Goal: Task Accomplishment & Management: Manage account settings

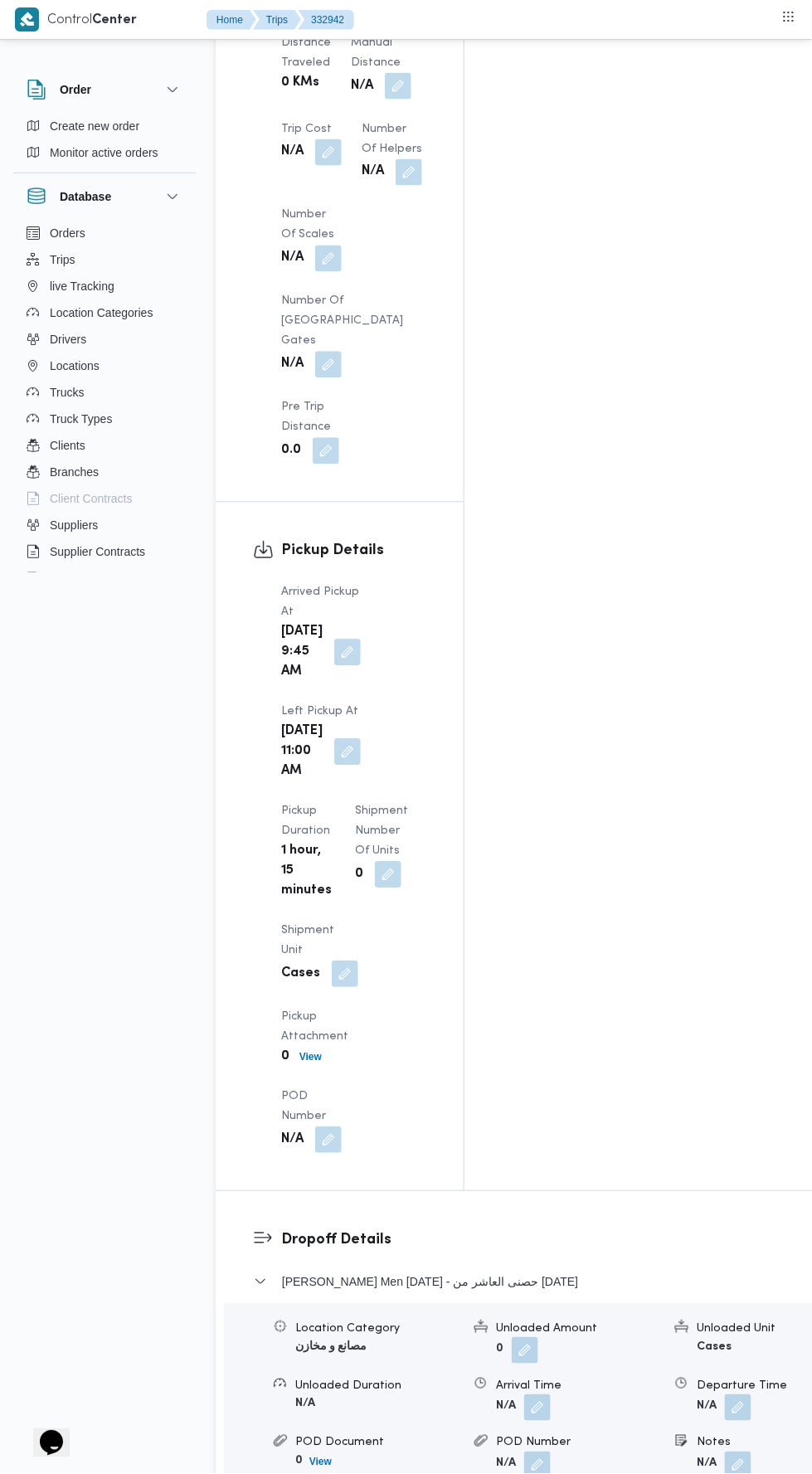
scroll to position [1765, 0]
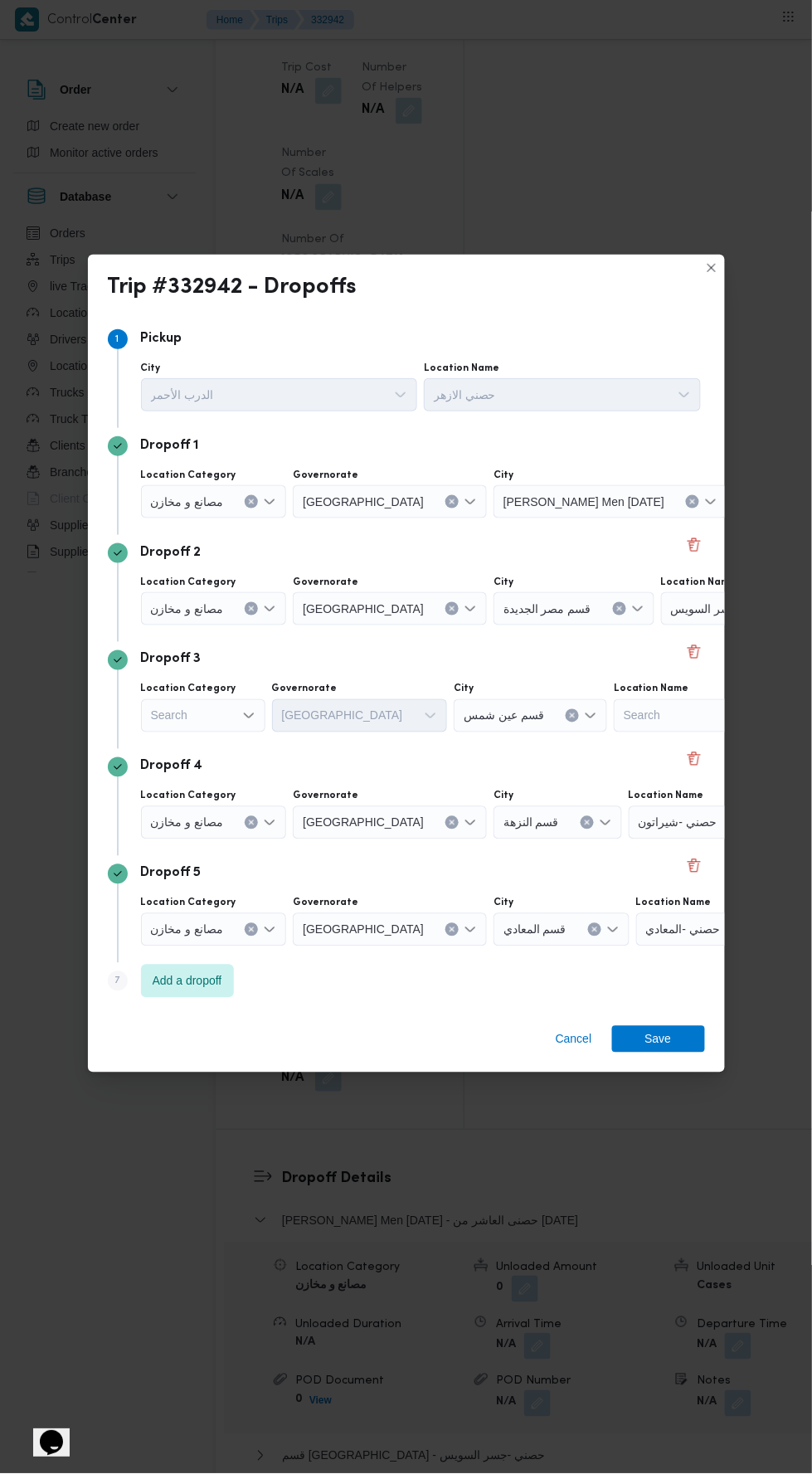
click at [743, 493] on span "حصنى العاشر من [DATE]" at bounding box center [806, 501] width 125 height 18
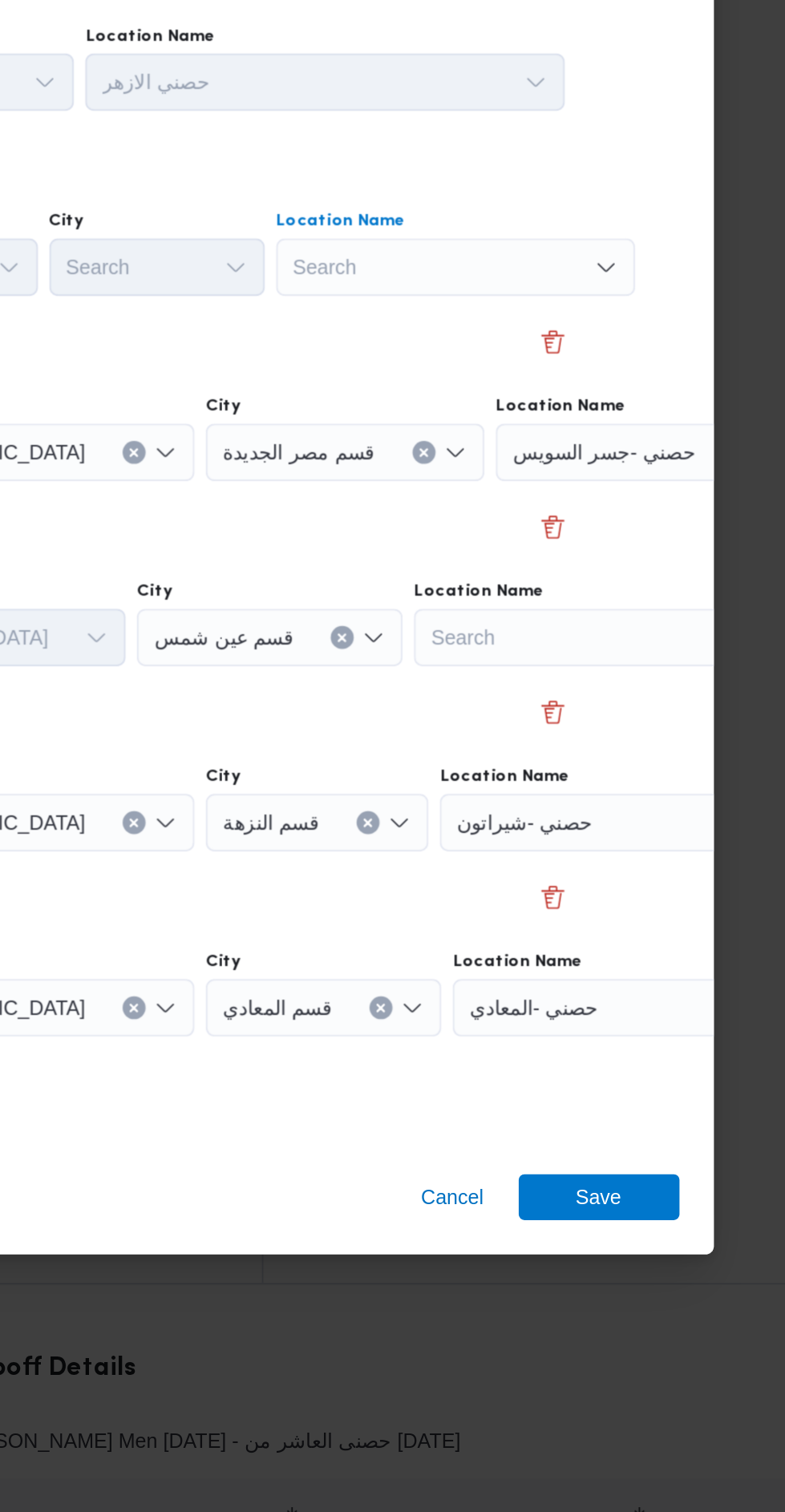
click at [636, 511] on div "Search Combo box. Selected. Combo box input. Search. Type some text or, to disp…" at bounding box center [556, 524] width 201 height 32
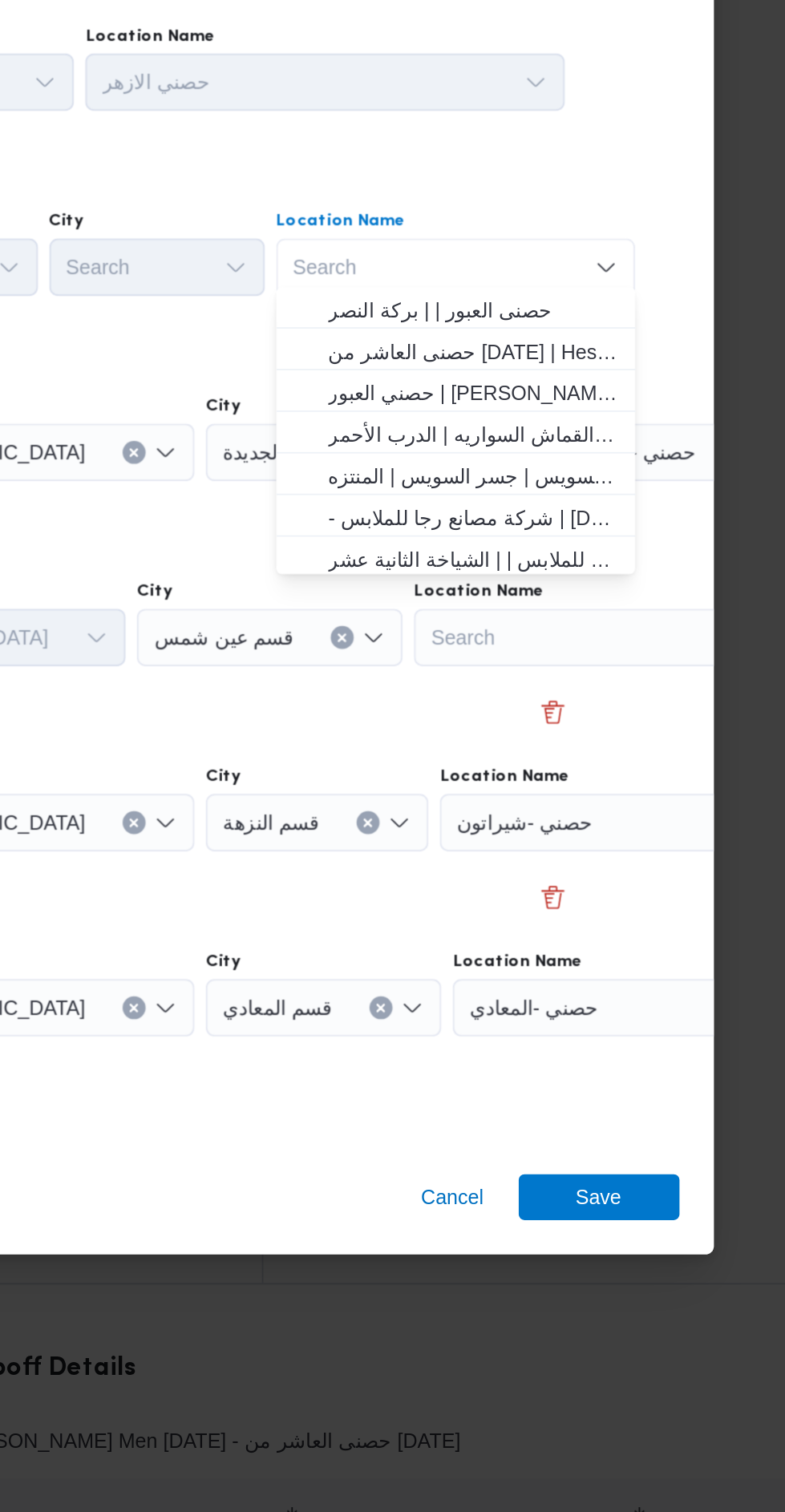
scroll to position [35, 0]
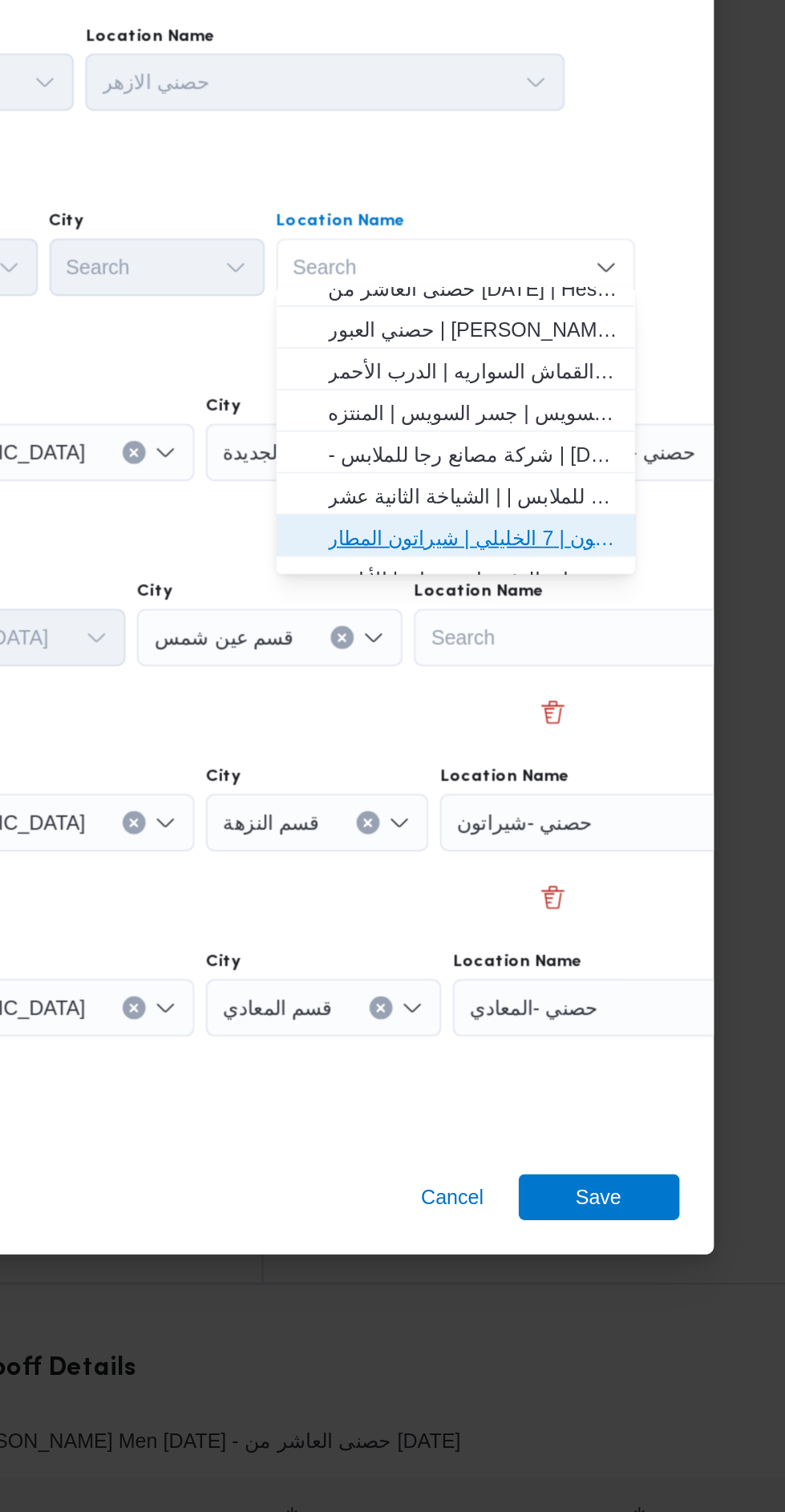
click at [608, 667] on span "حصني -شيراتون | 7 الخليلي | شيراتون المطار" at bounding box center [566, 676] width 162 height 19
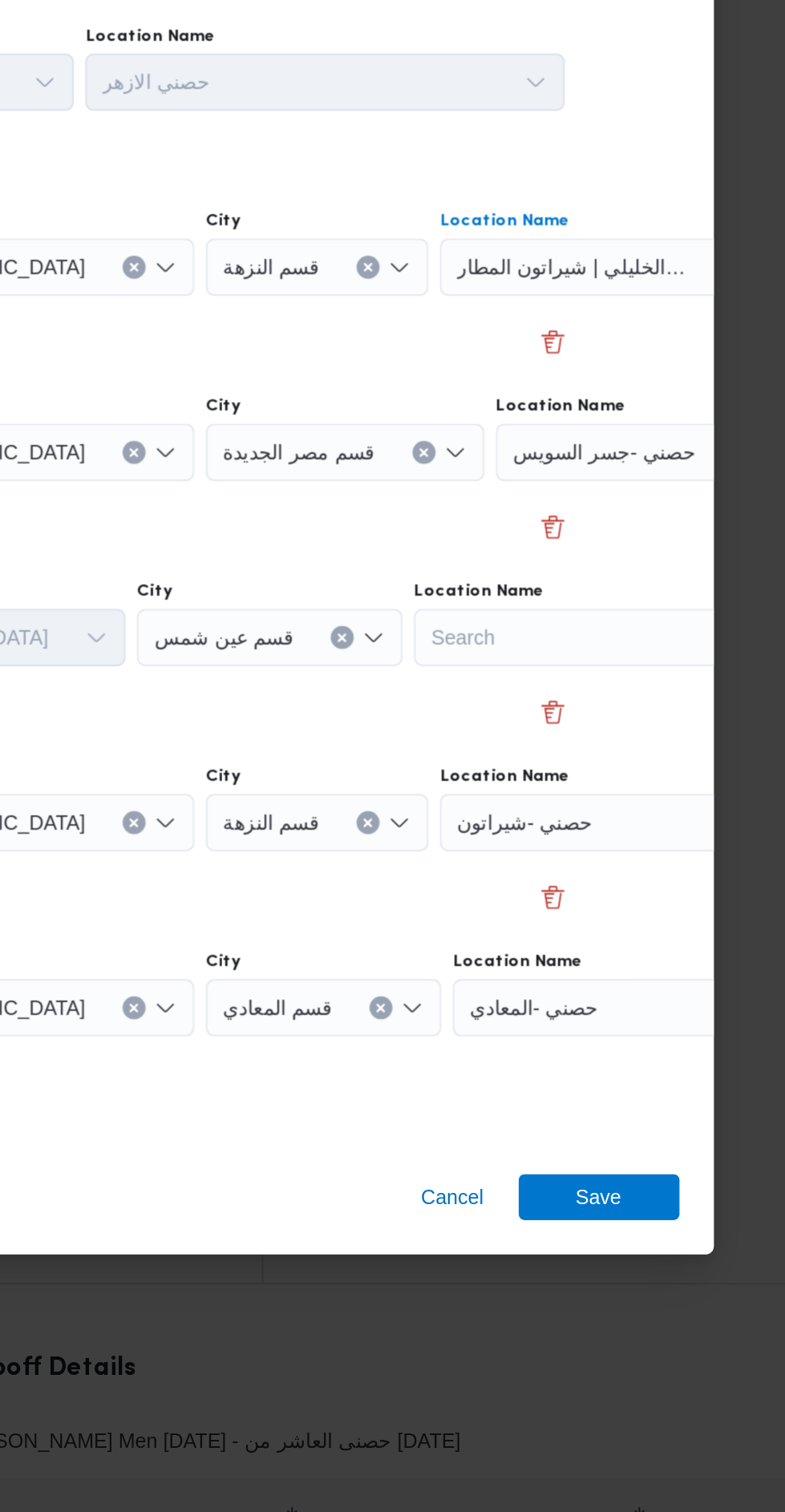
click at [743, 626] on icon "Clear input" at bounding box center [745, 628] width 4 height 4
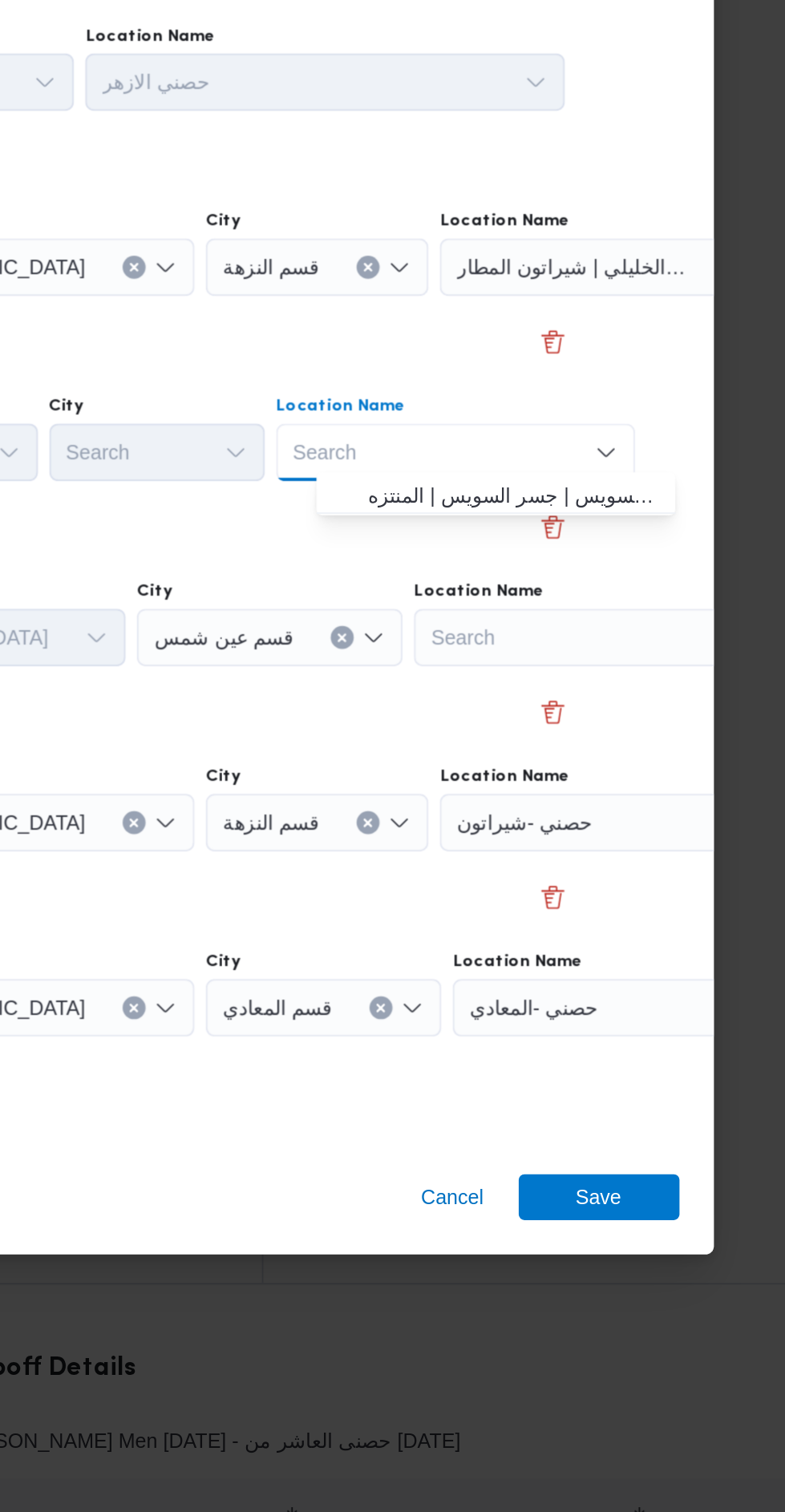
scroll to position [0, 37]
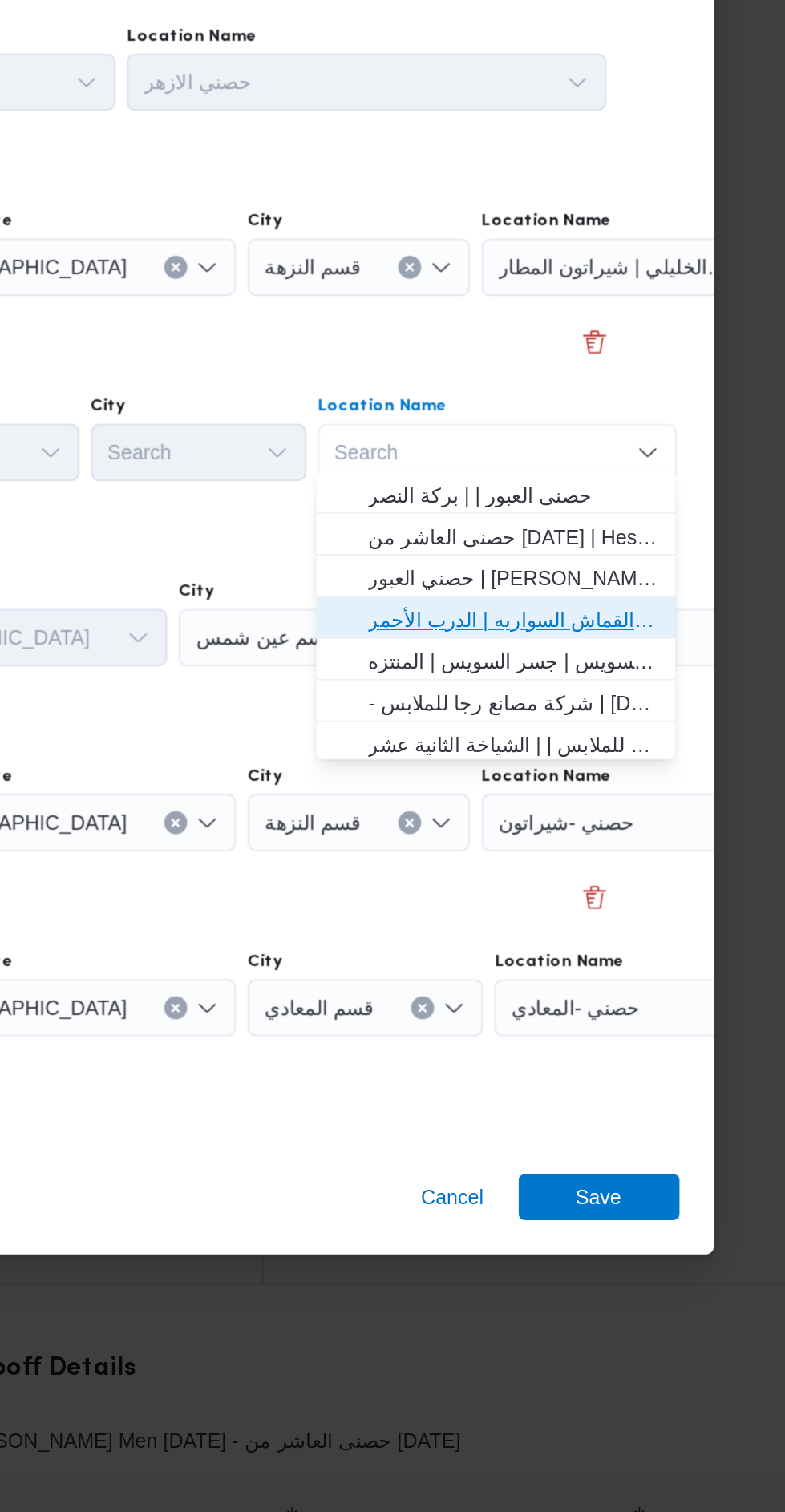
click at [619, 716] on span "حصني الازهر | سوق الازهر كل انواع القماش السواريه | الدرب الأحمر" at bounding box center [589, 722] width 162 height 19
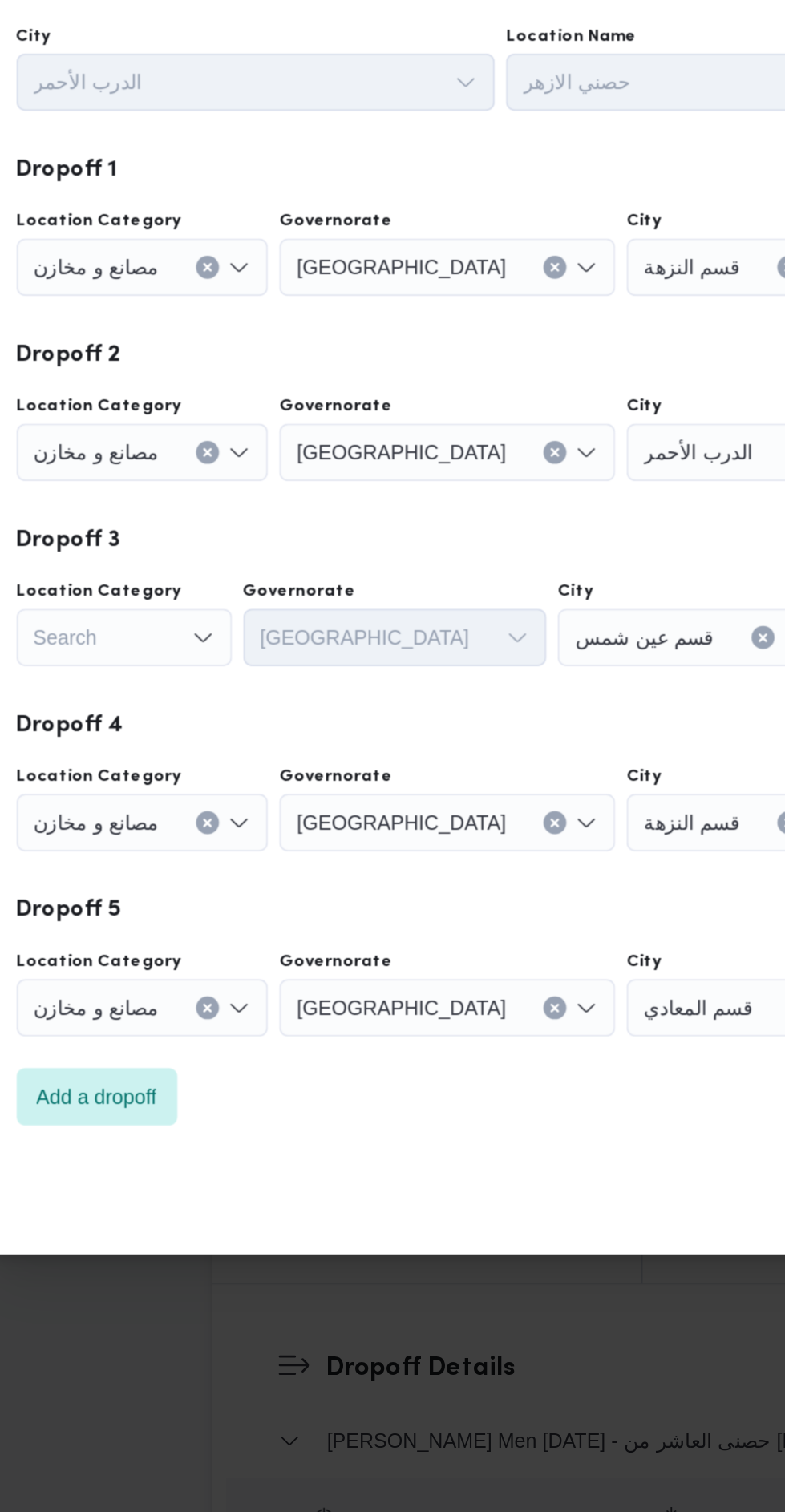
click at [200, 729] on icon "Open list of options" at bounding box center [202, 732] width 9 height 5
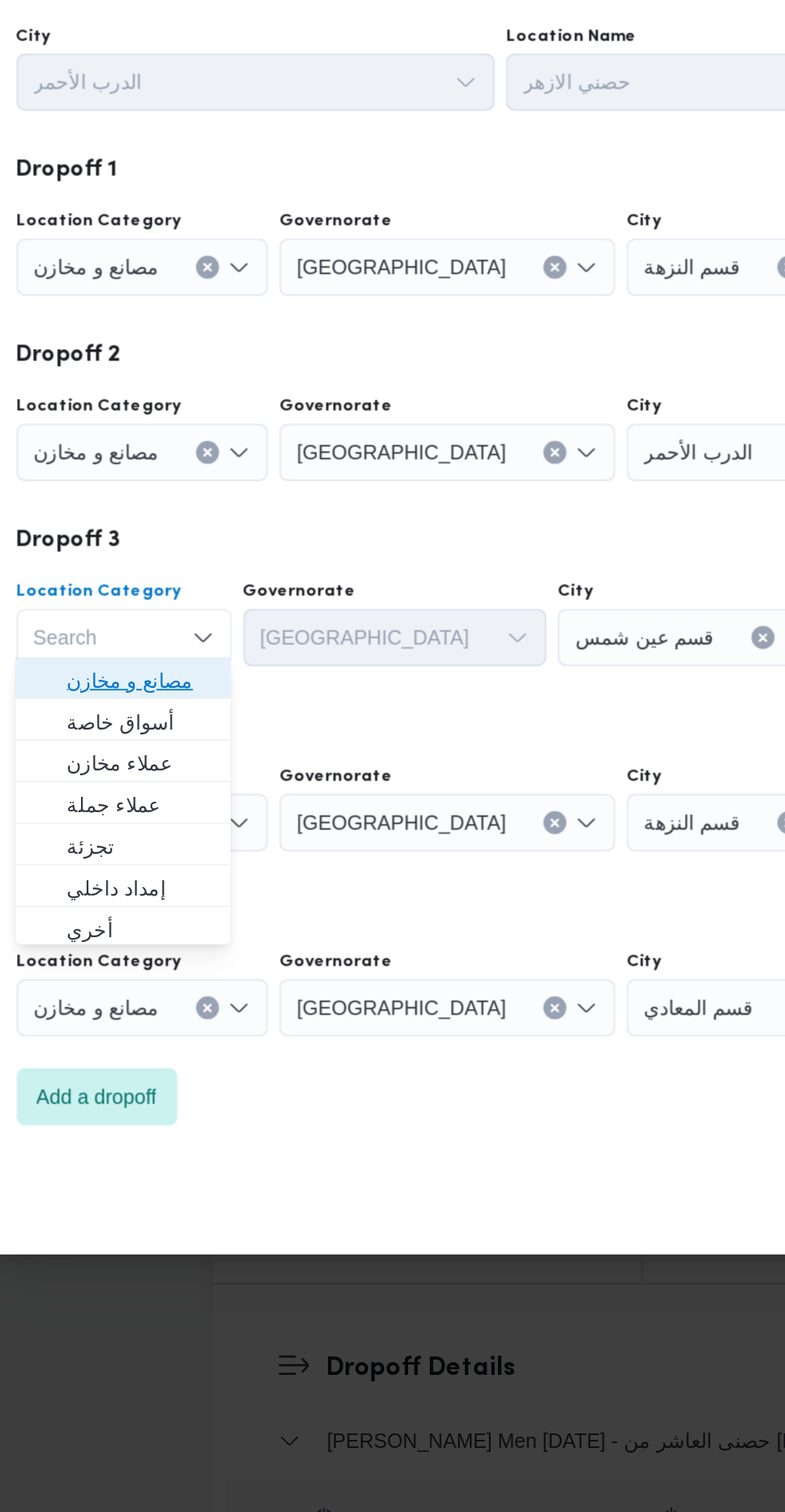
click at [203, 759] on span "مصانع و مخازن" at bounding box center [168, 755] width 82 height 19
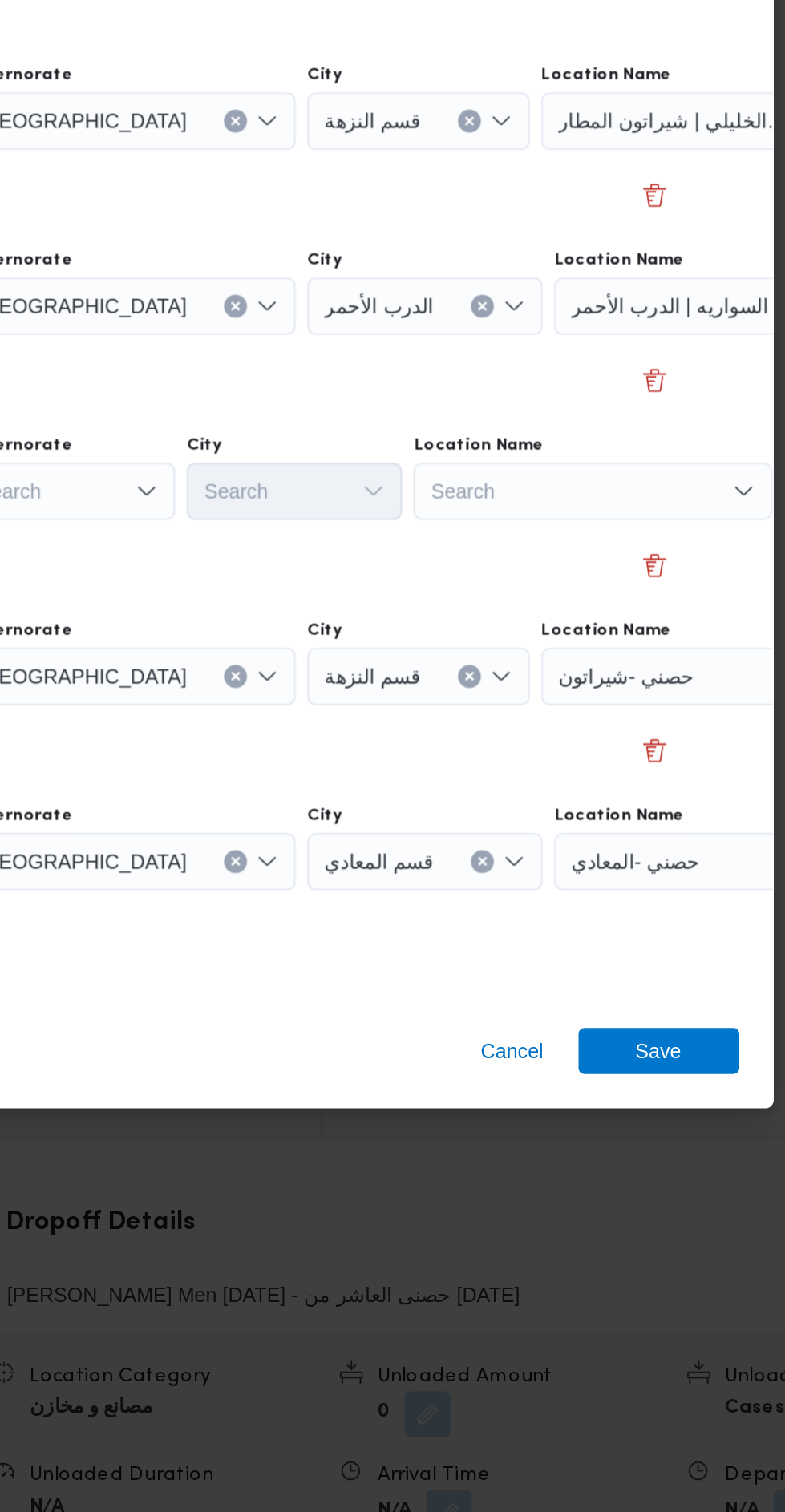
scroll to position [1706, 0]
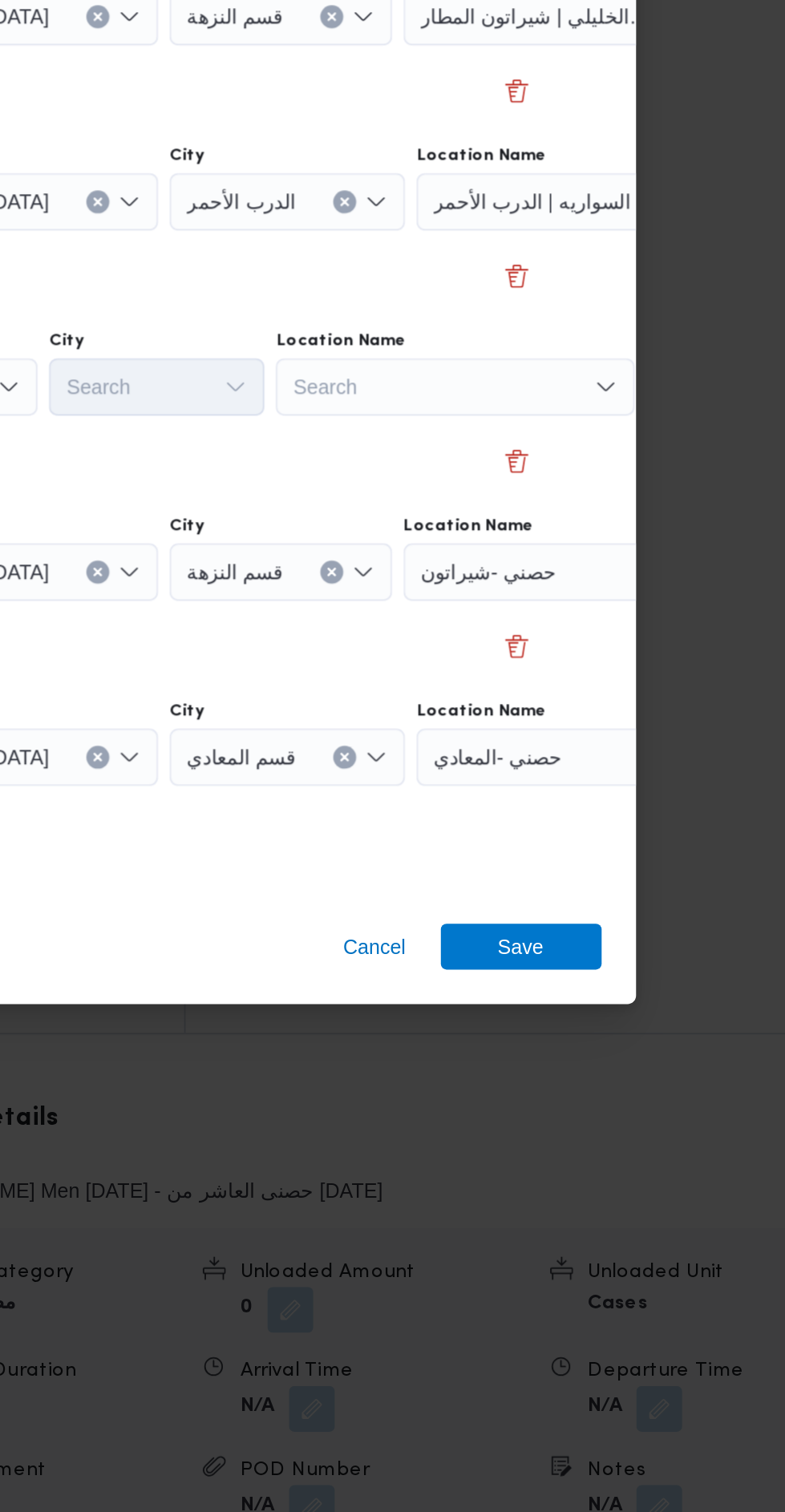
click at [623, 540] on div "Search" at bounding box center [670, 524] width 201 height 32
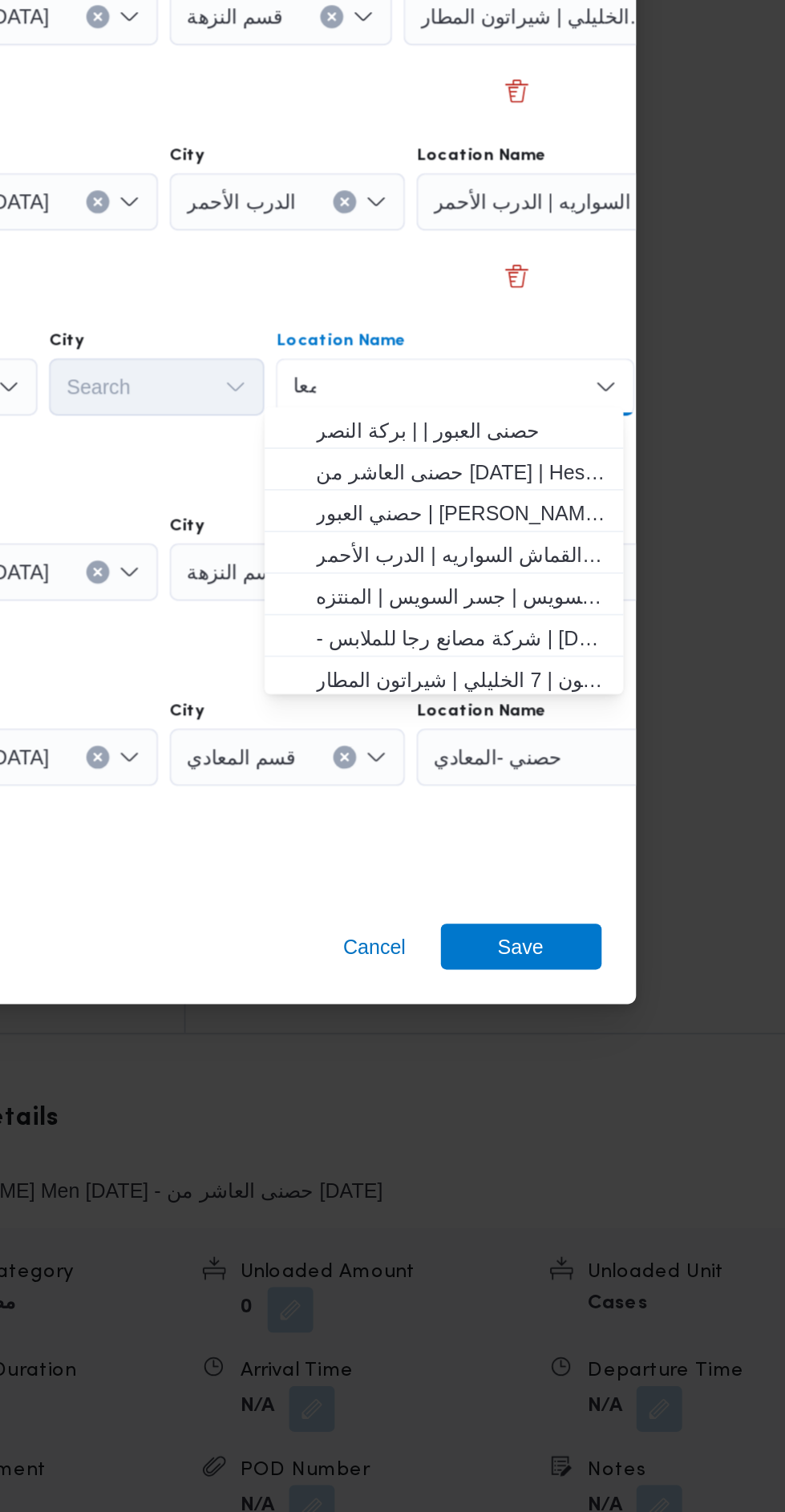
scroll to position [0, 0]
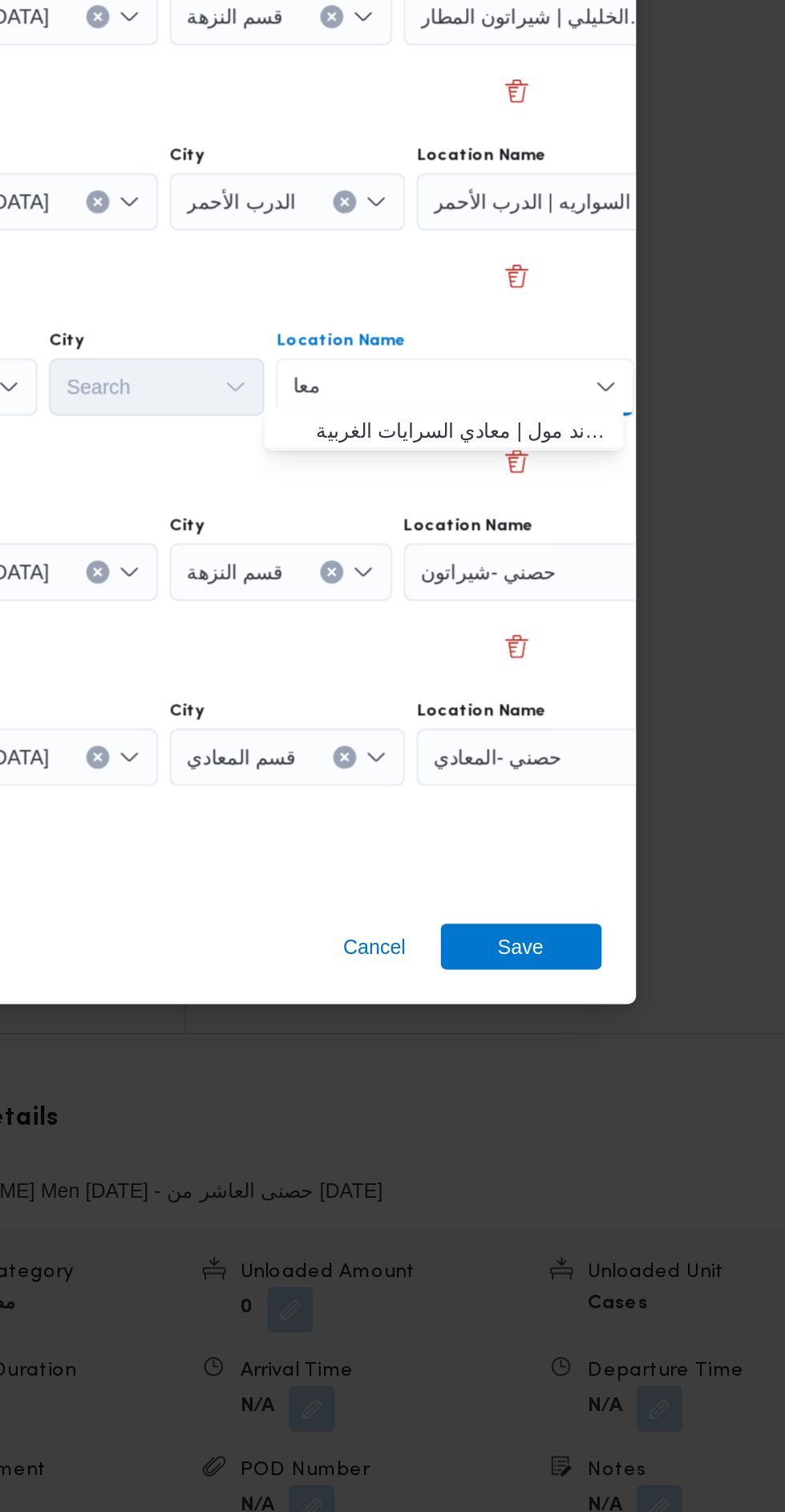
type input "معا"
click at [632, 758] on span "حصني -ال معا دي | ميدان المعادي جراند مول | معادي السرايات الغربية" at bounding box center [603, 755] width 162 height 19
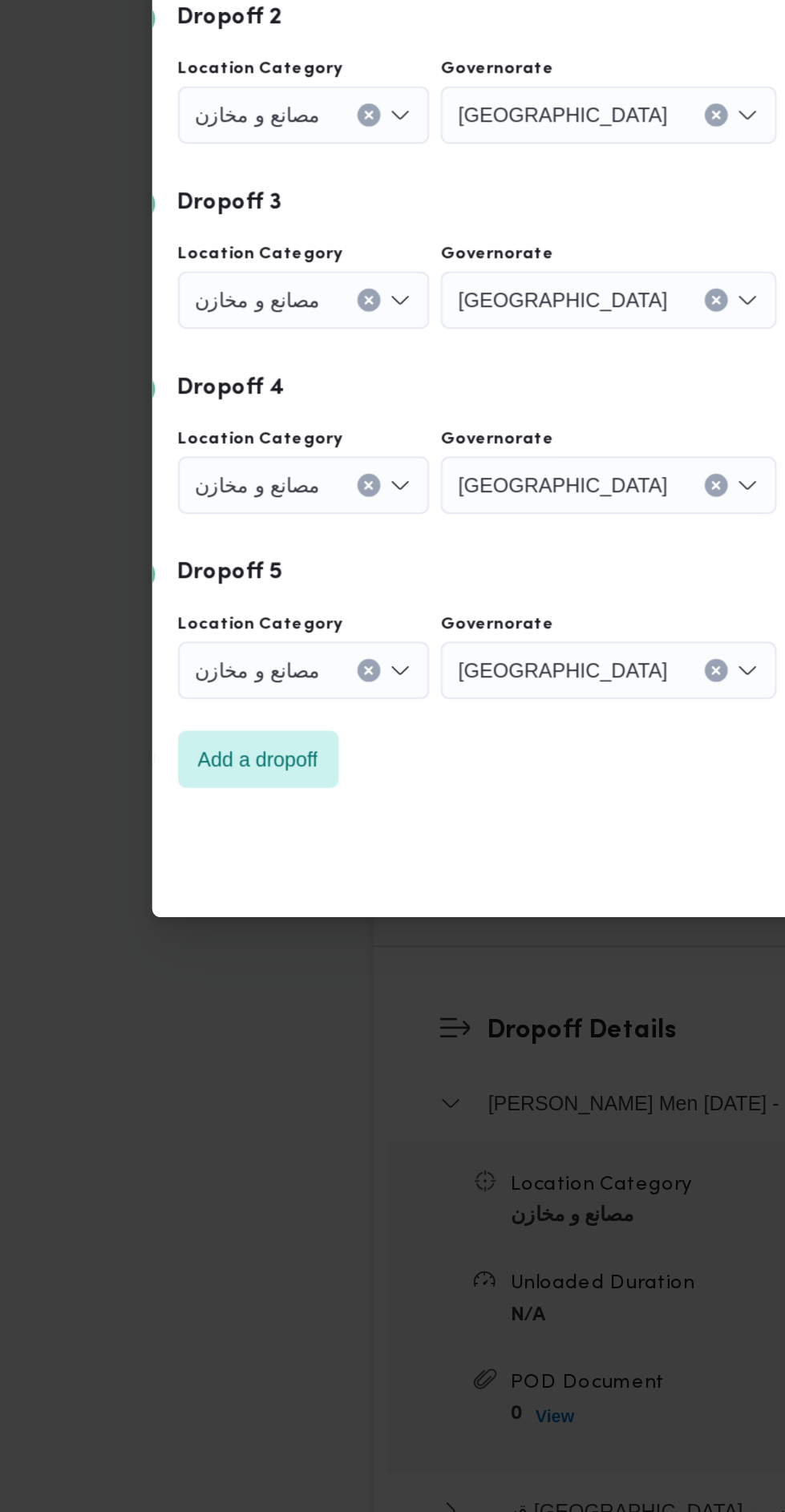
scroll to position [1706, 0]
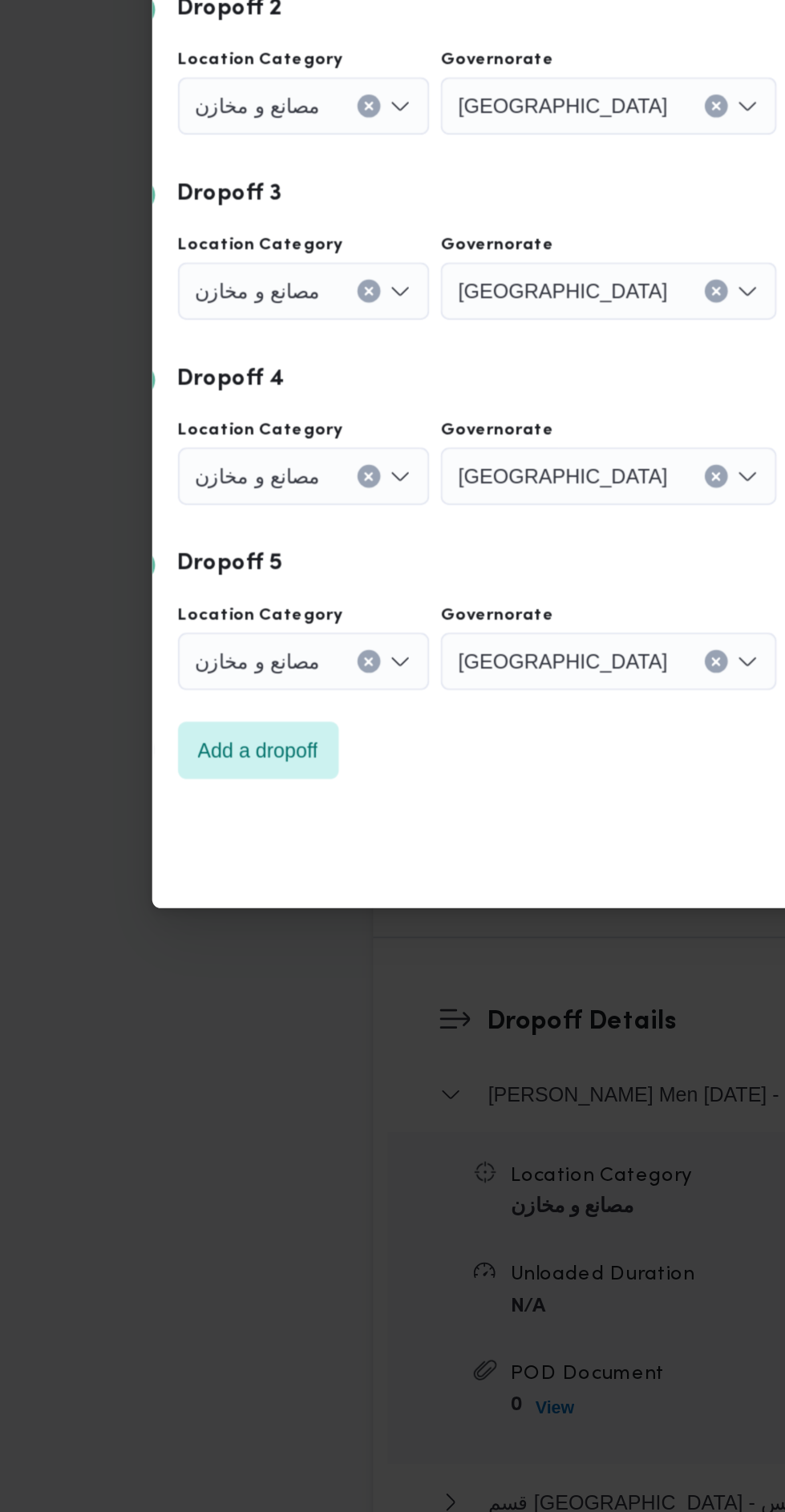
click at [197, 540] on div "مصانع و مخازن" at bounding box center [170, 524] width 141 height 32
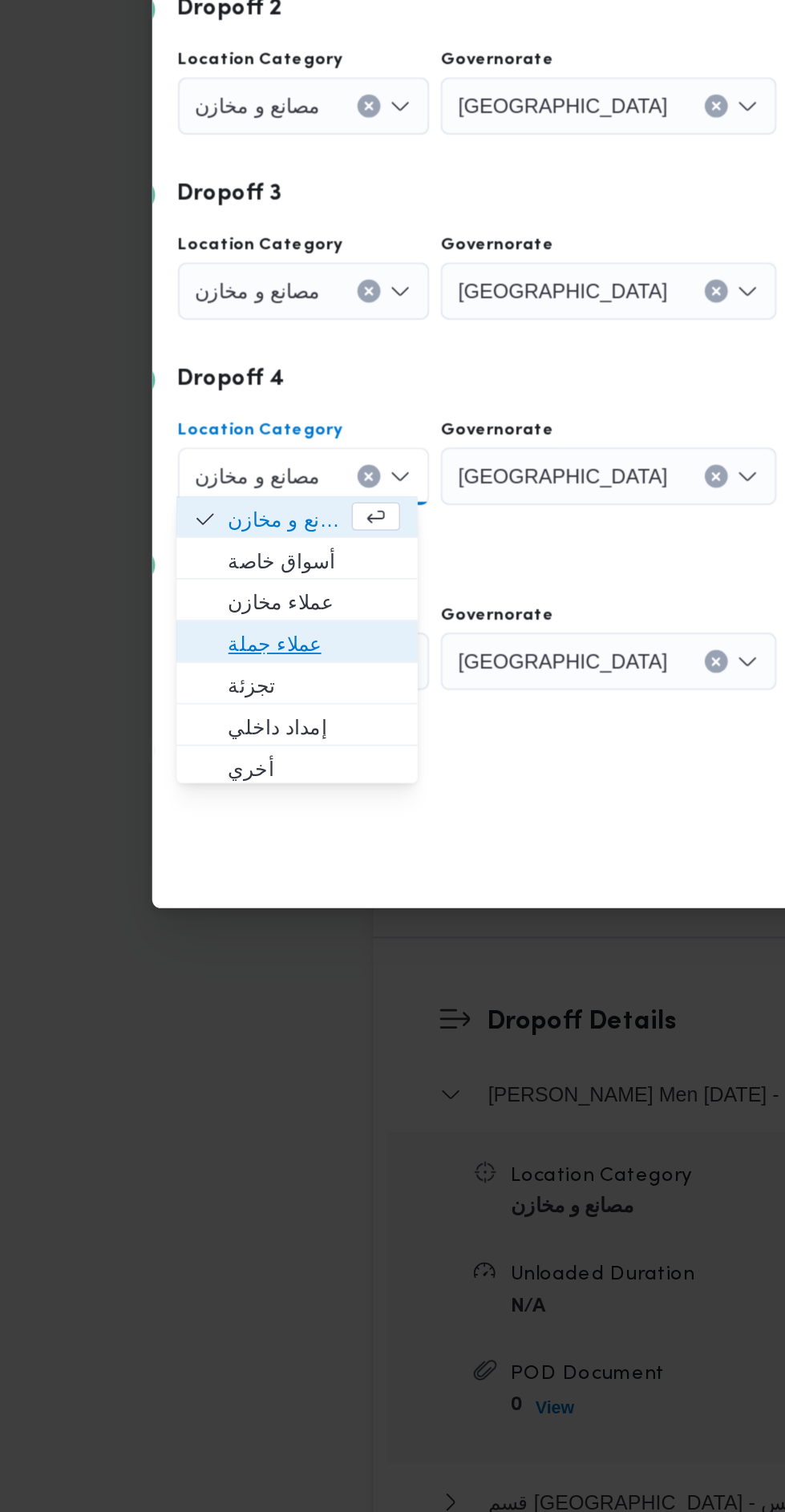
click at [209, 915] on span "عملاء جملة" at bounding box center [165, 928] width 121 height 26
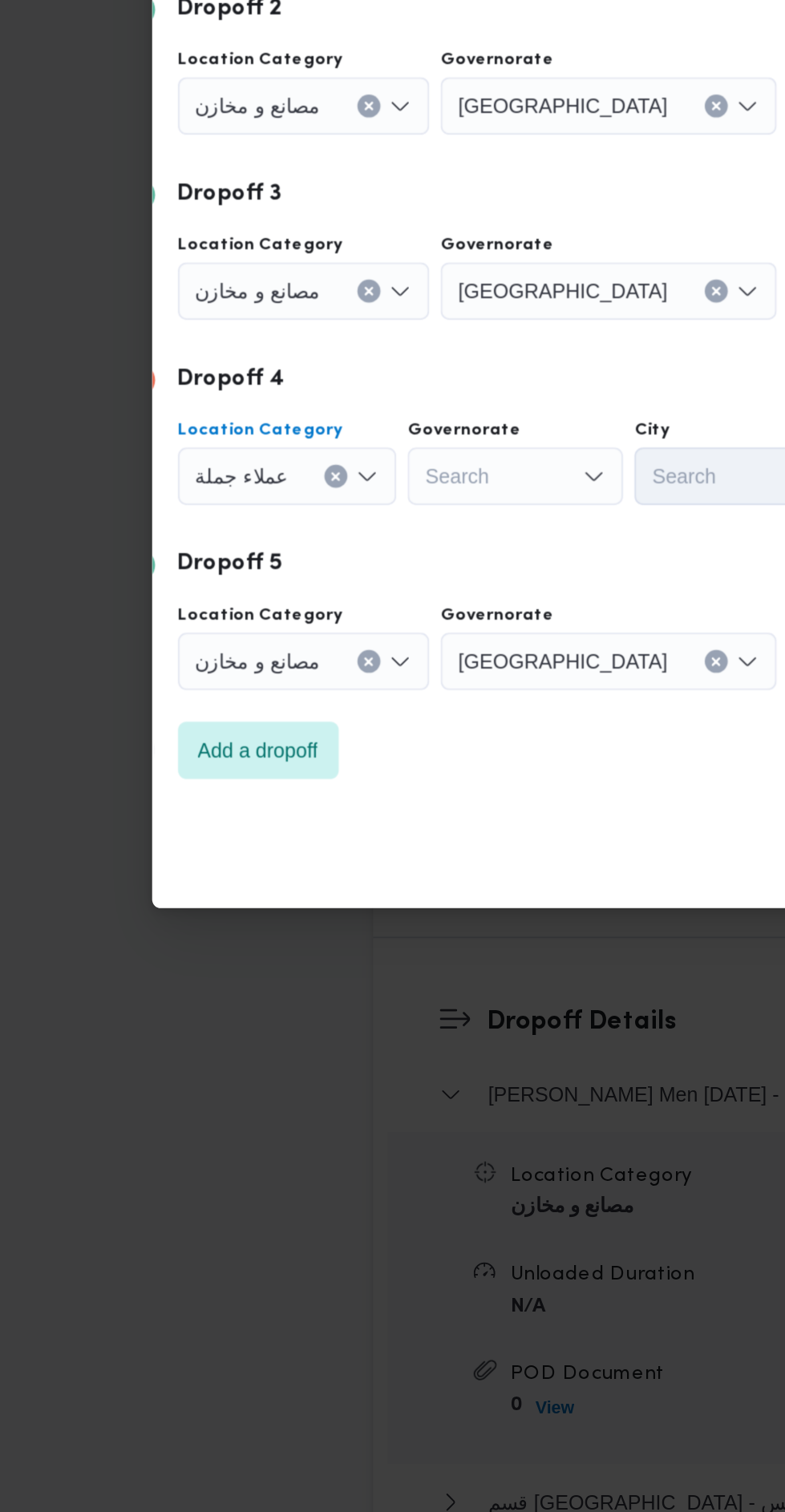
click at [307, 540] on div "Search" at bounding box center [340, 524] width 188 height 32
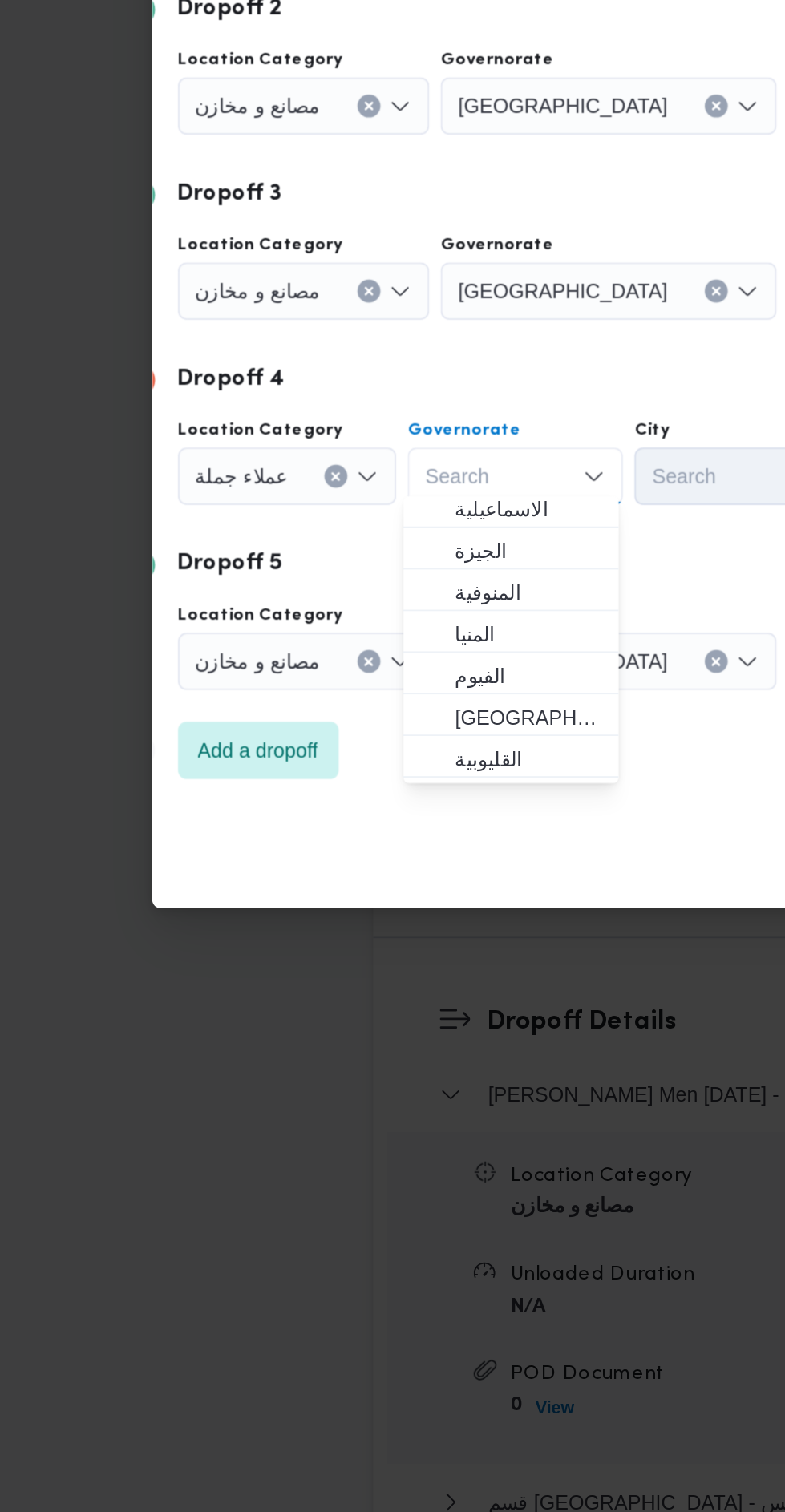
scroll to position [122, 0]
click at [302, 968] on span "[GEOGRAPHIC_DATA]" at bounding box center [295, 969] width 82 height 19
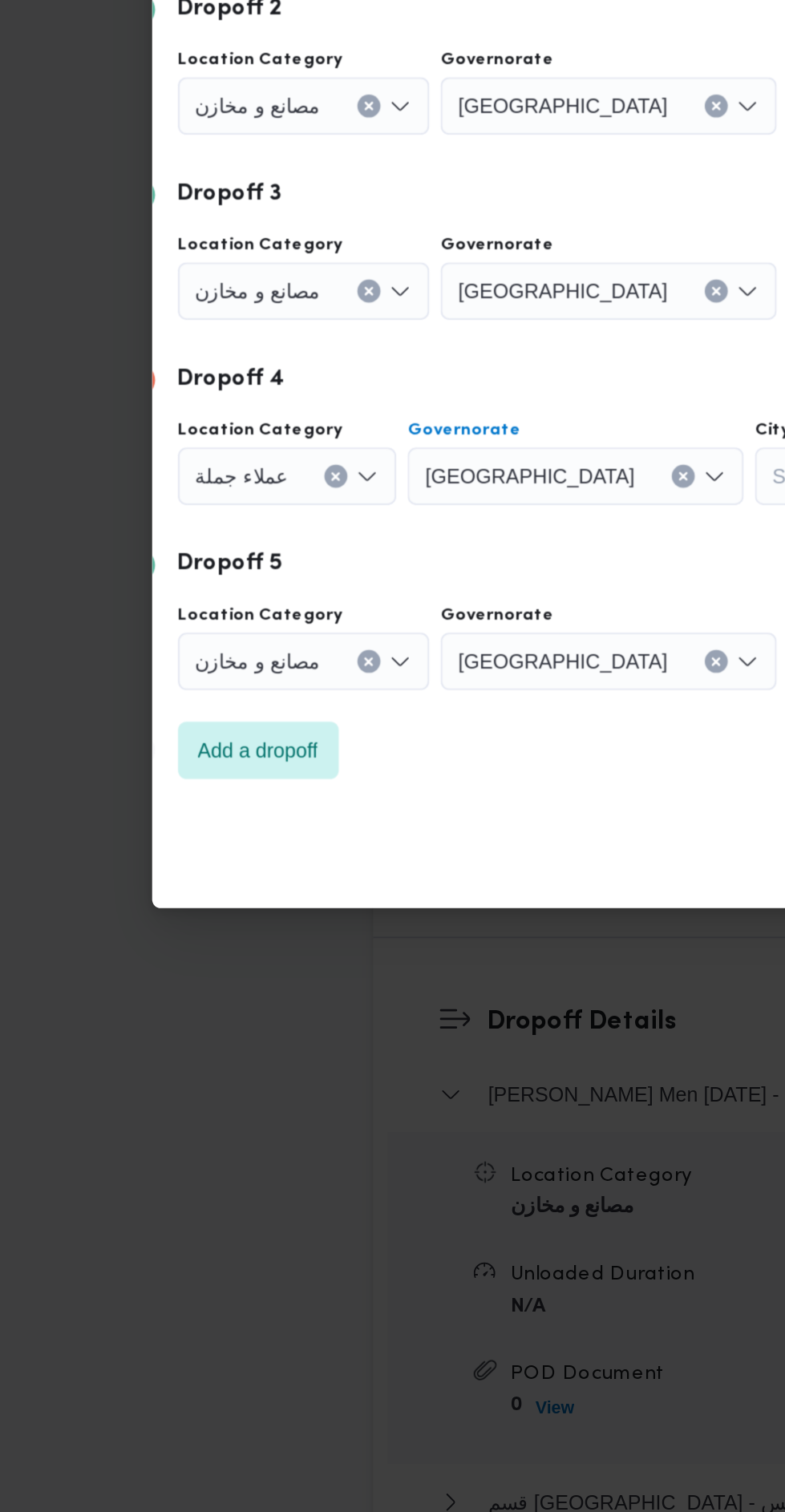
click at [440, 540] on div "Search" at bounding box center [502, 524] width 124 height 32
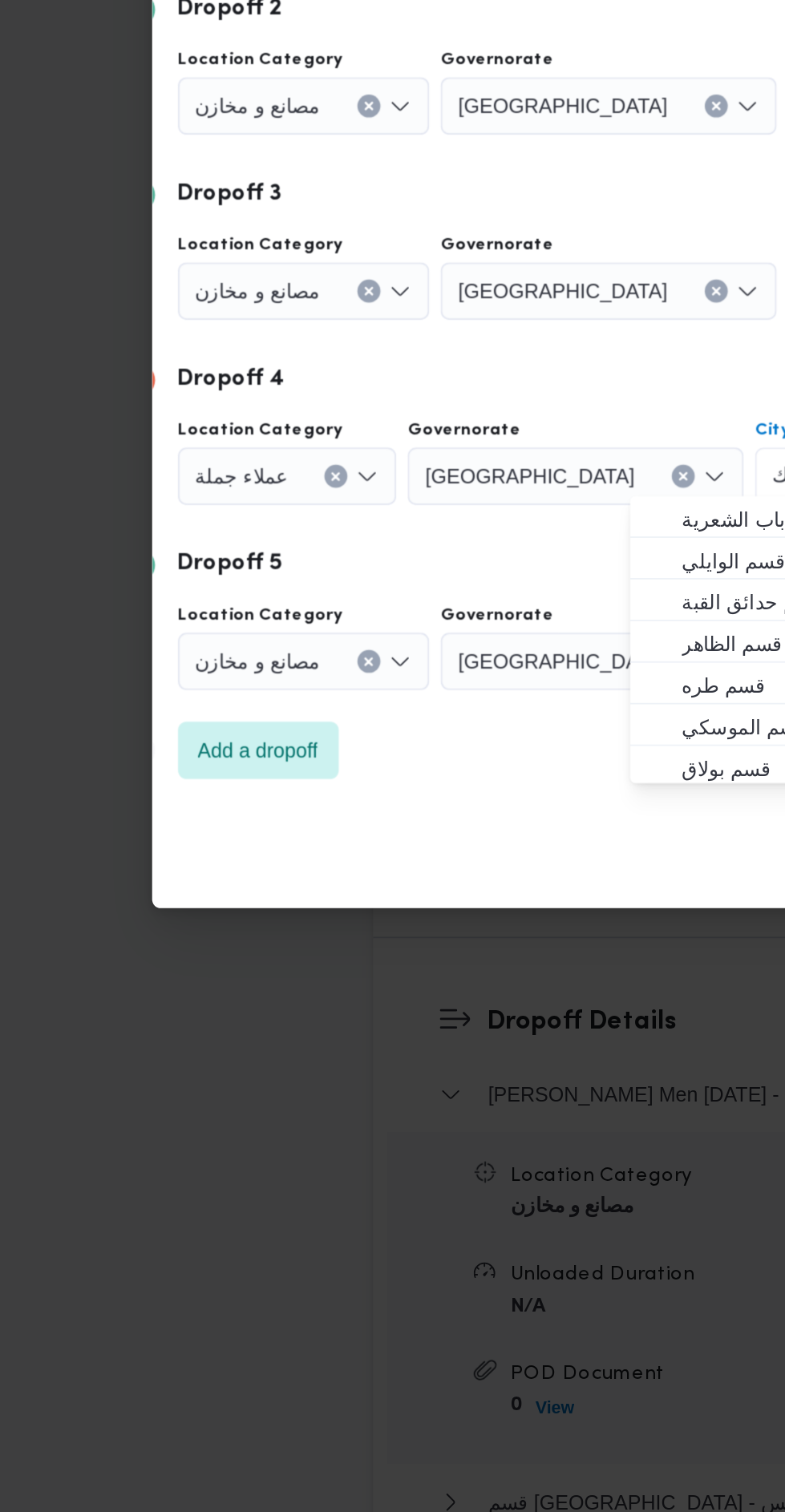
scroll to position [0, 0]
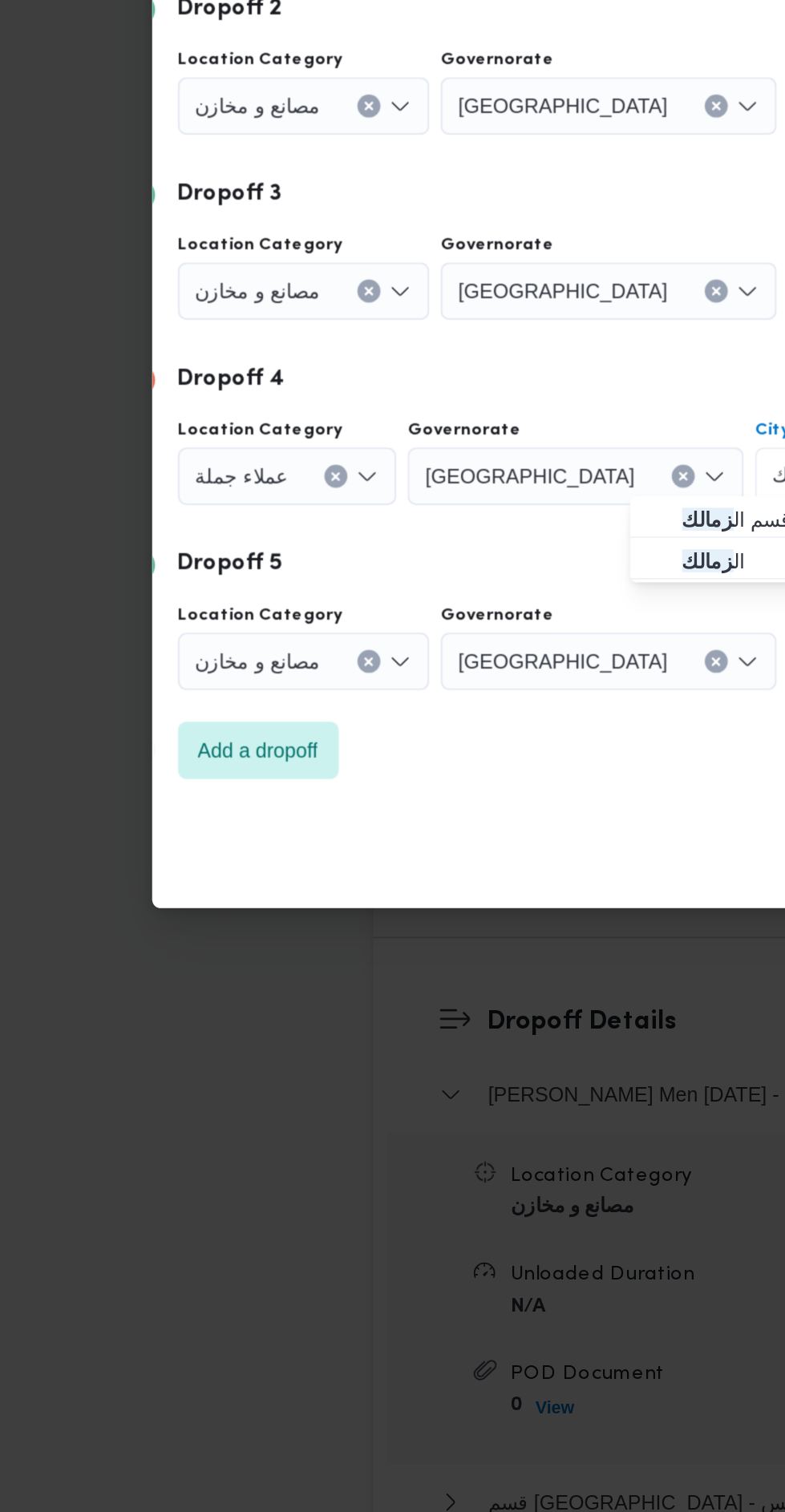
type input "زمالك"
click at [397, 869] on span "ال زمالك" at bounding box center [412, 882] width 108 height 26
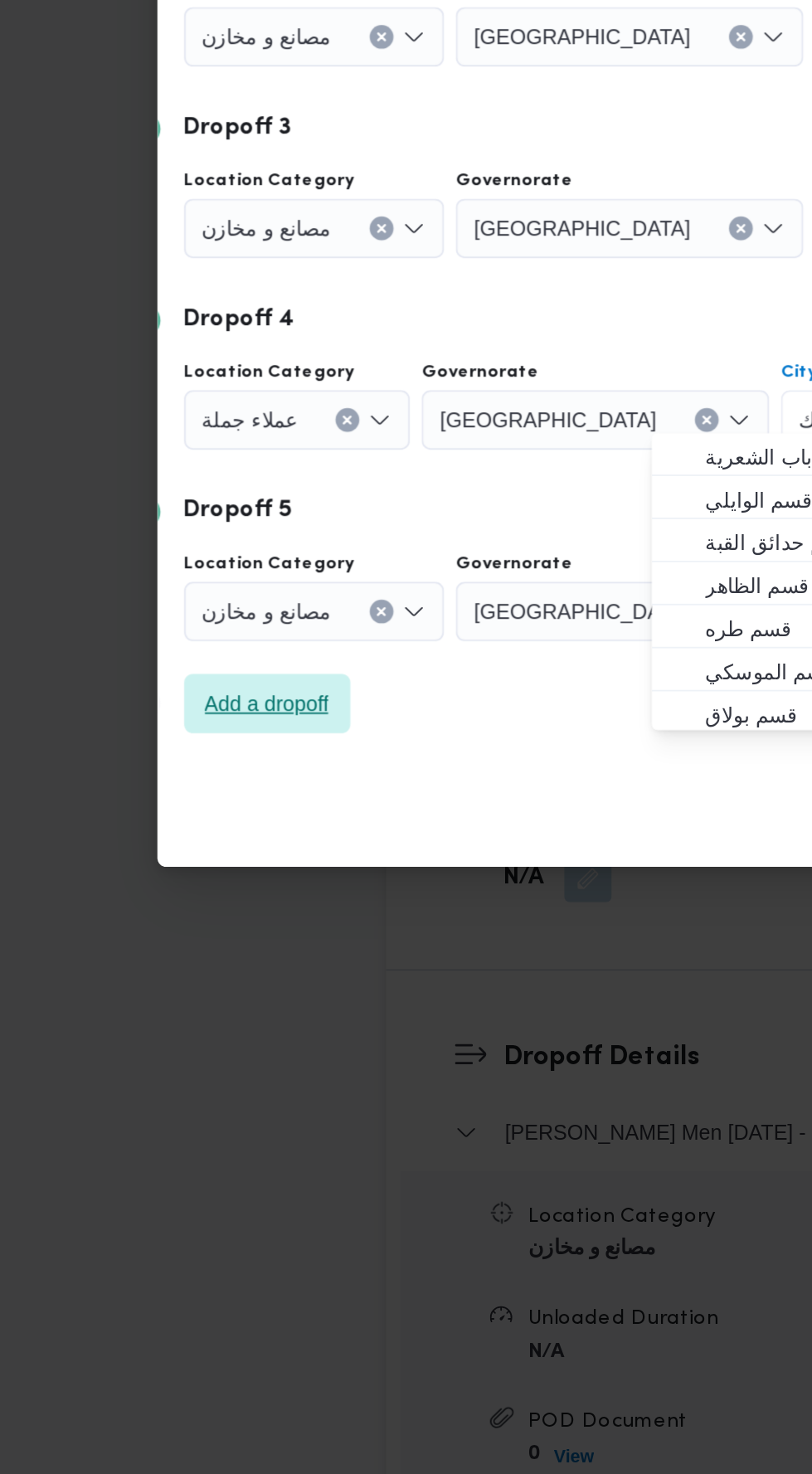
click at [164, 976] on span "Add a dropoff" at bounding box center [149, 981] width 70 height 20
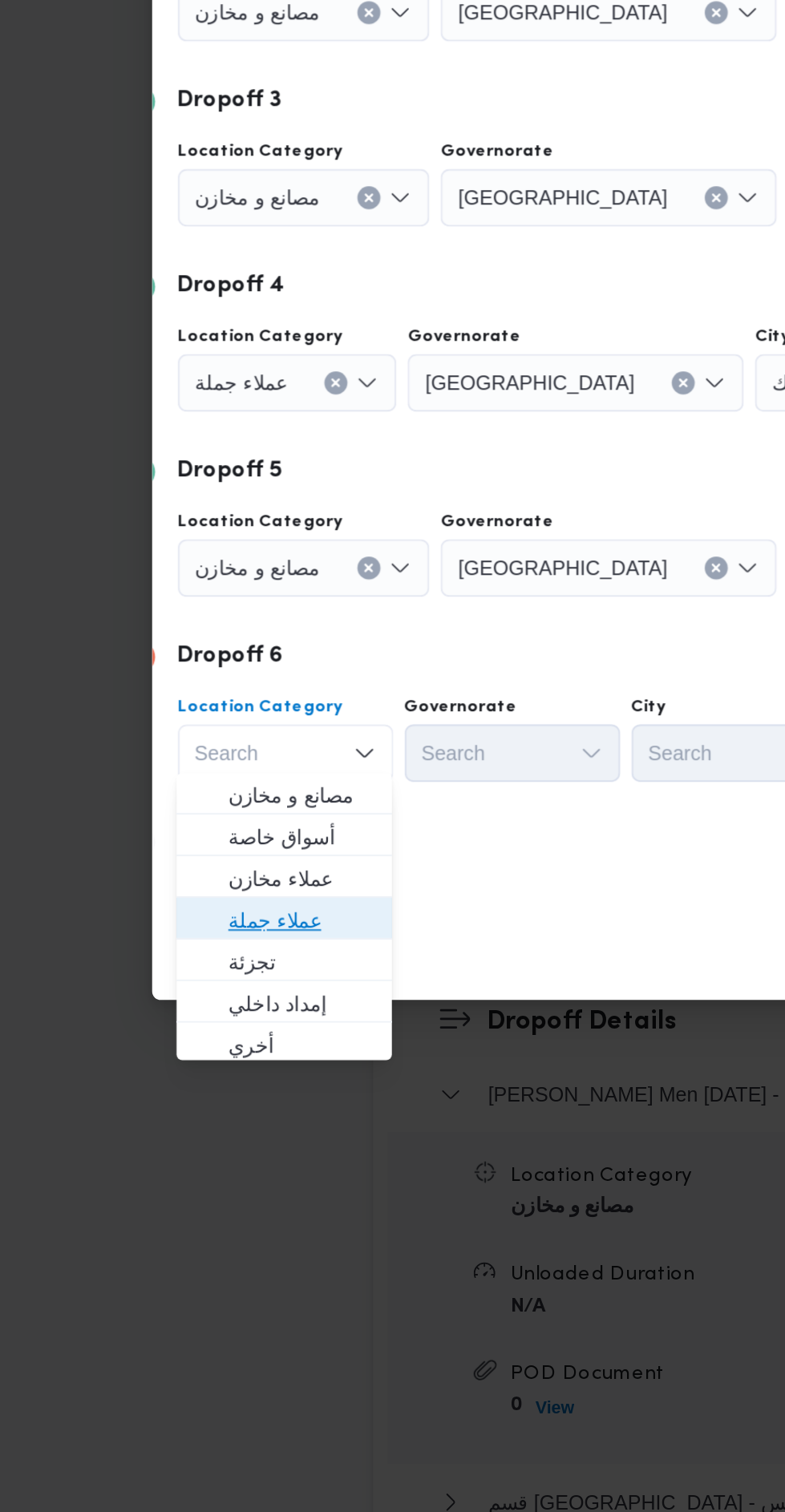
click at [185, 1076] on span "عملاء جملة" at bounding box center [168, 1084] width 82 height 19
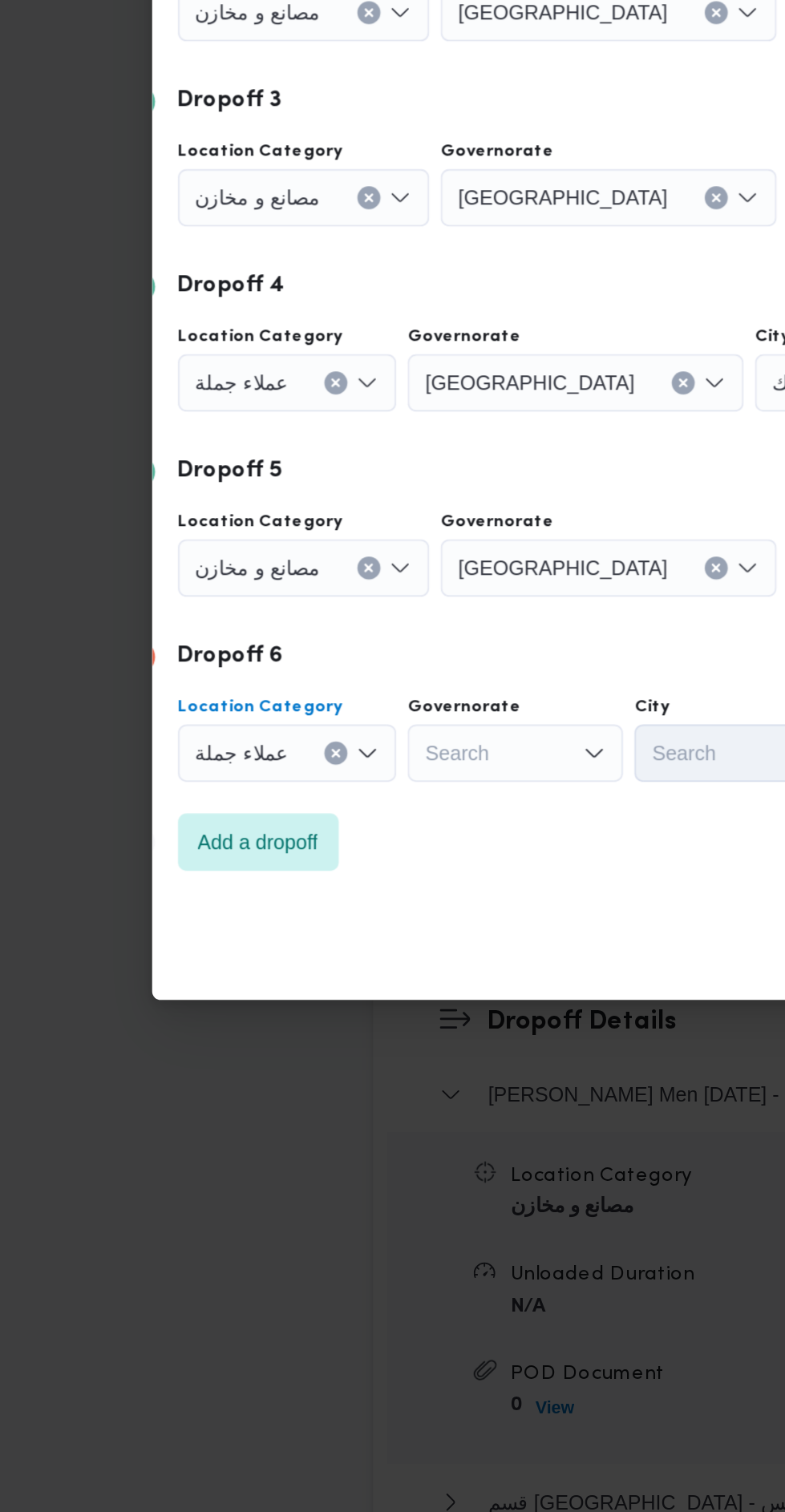
click at [190, 786] on icon "Clear input" at bounding box center [187, 782] width 6 height 6
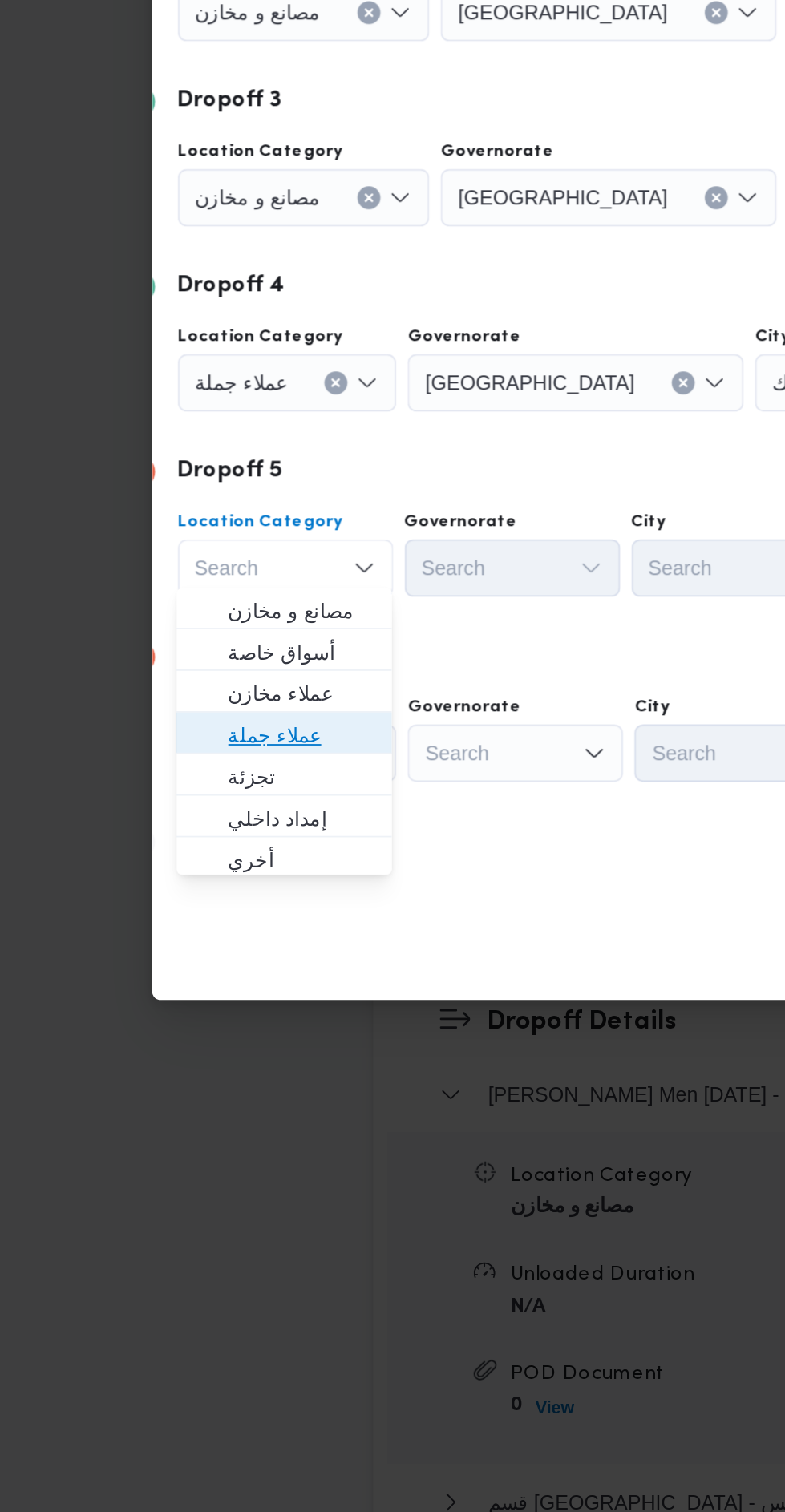
click at [201, 977] on span "عملاء جملة" at bounding box center [168, 980] width 82 height 19
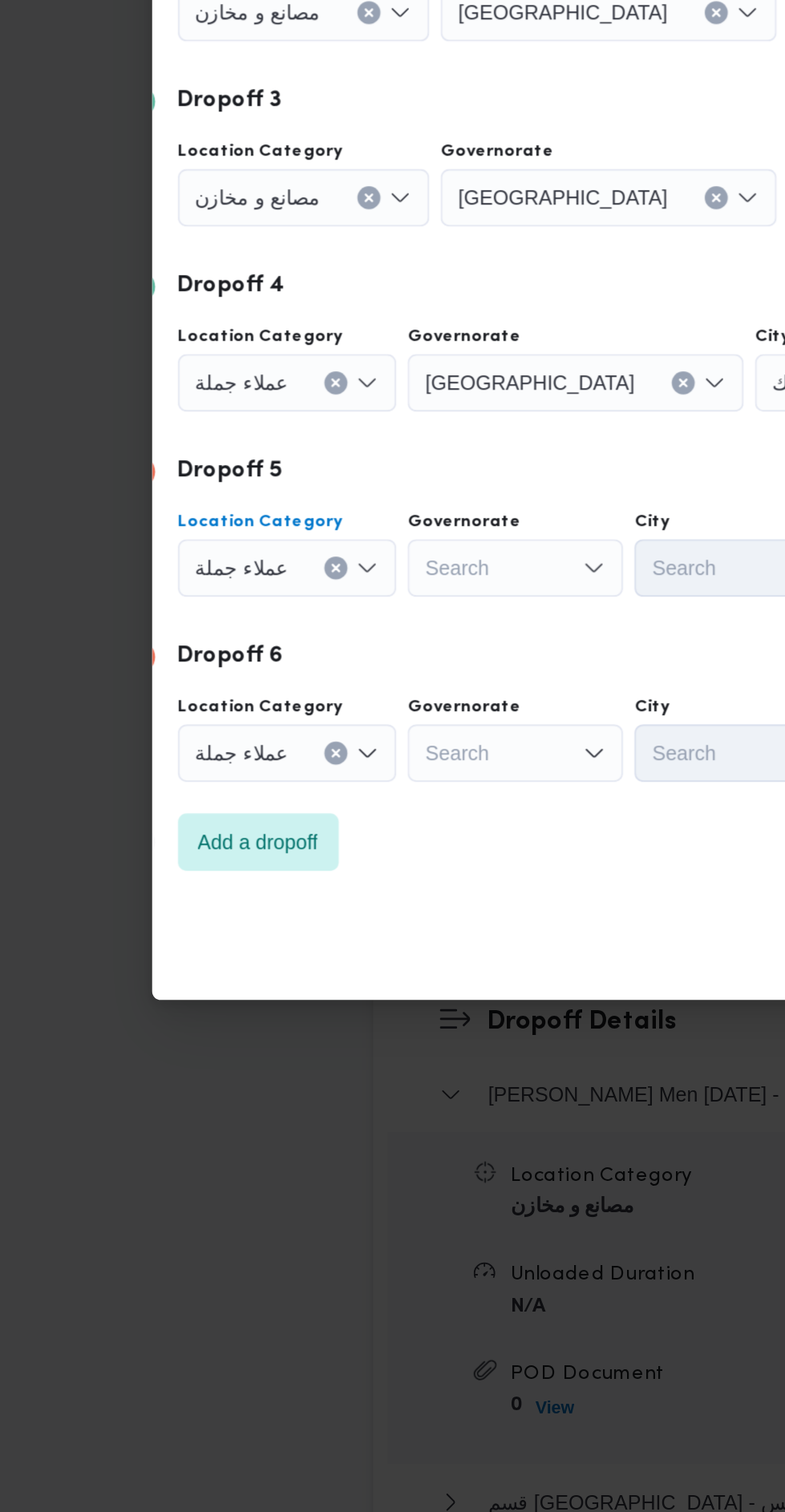
click at [326, 488] on div "Search" at bounding box center [340, 472] width 188 height 32
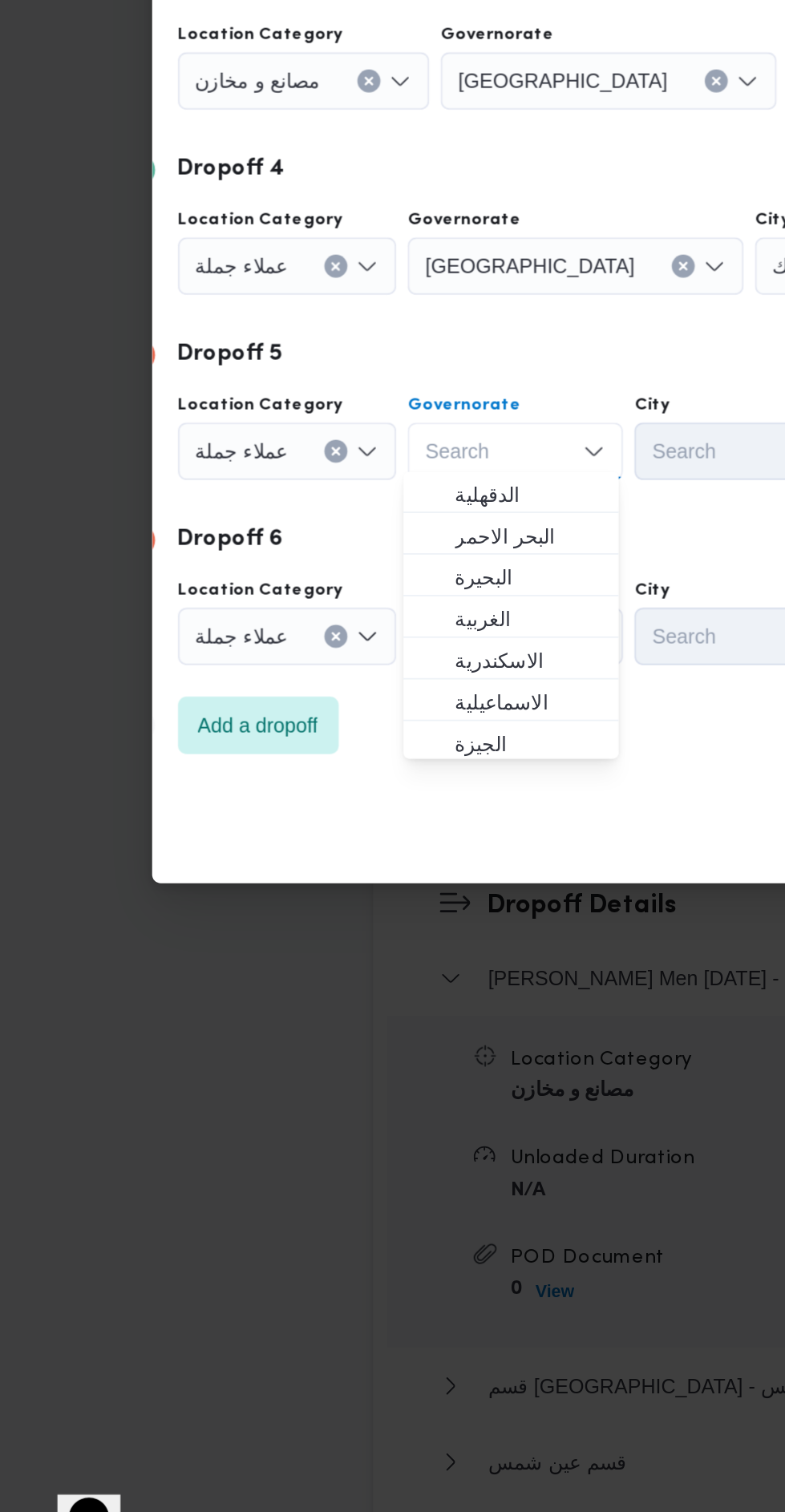
scroll to position [1706, 0]
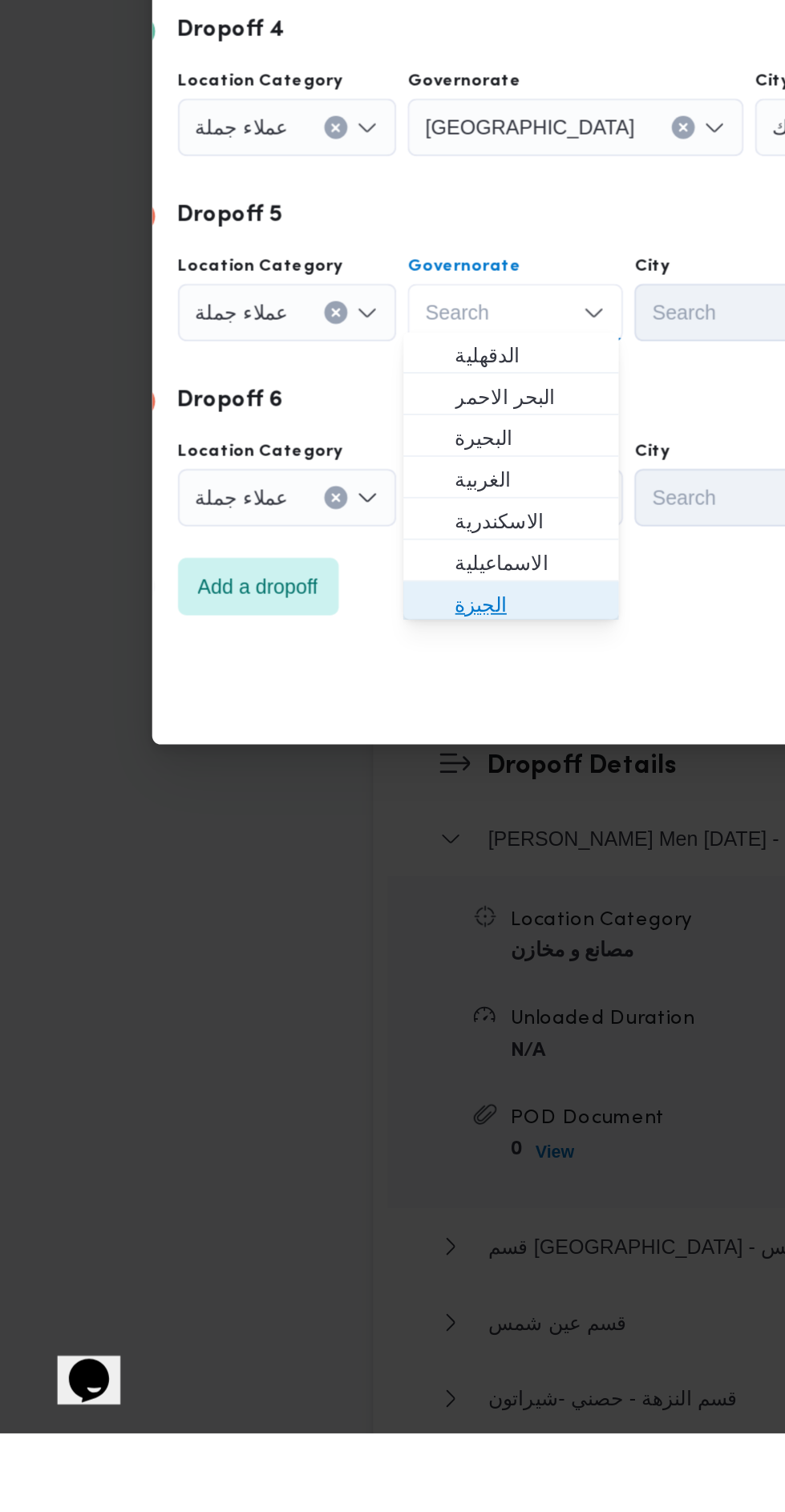
click at [321, 1050] on span "الجيزة" at bounding box center [295, 1049] width 82 height 19
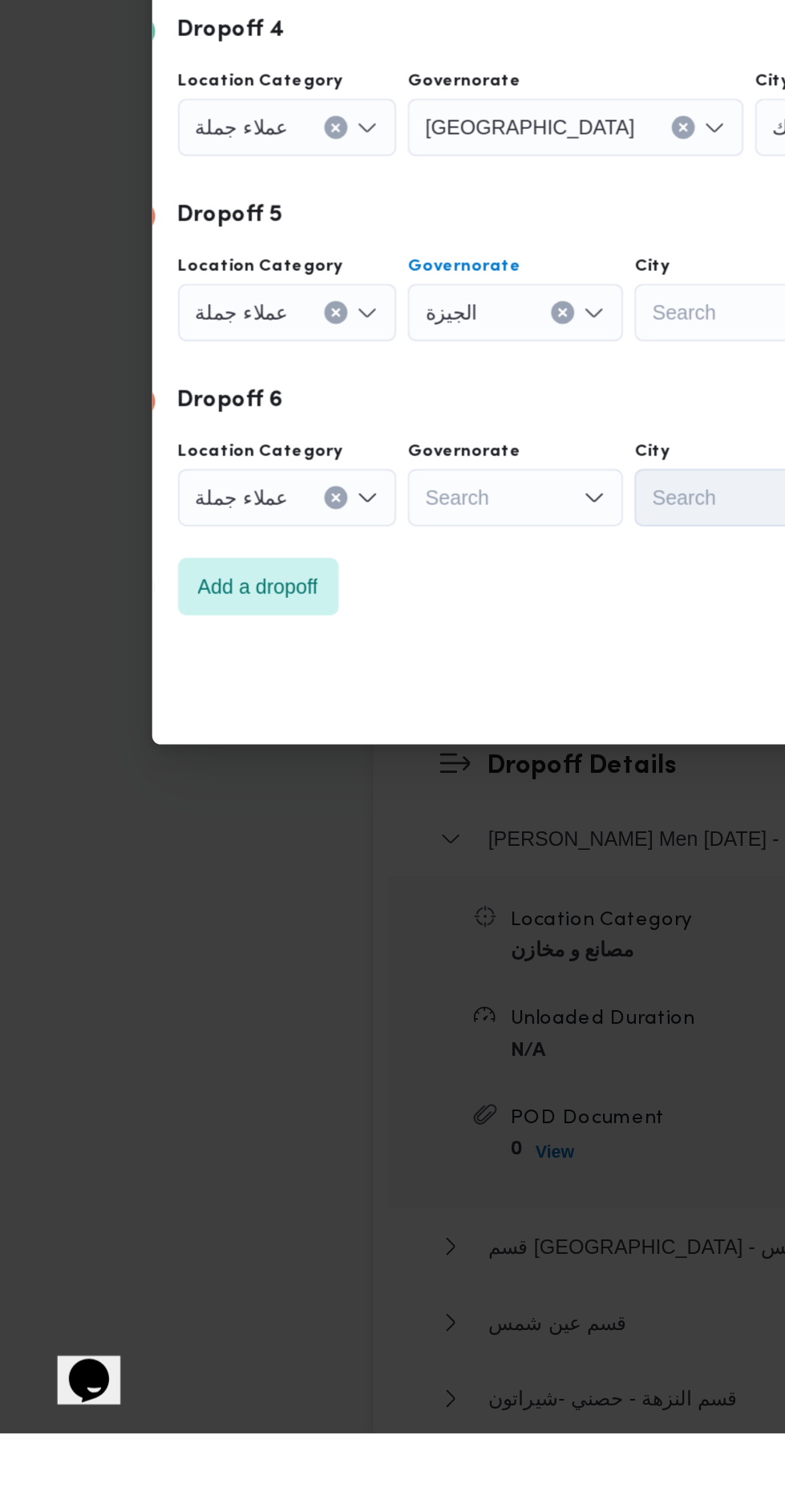
click at [440, 488] on div "Search" at bounding box center [502, 472] width 124 height 32
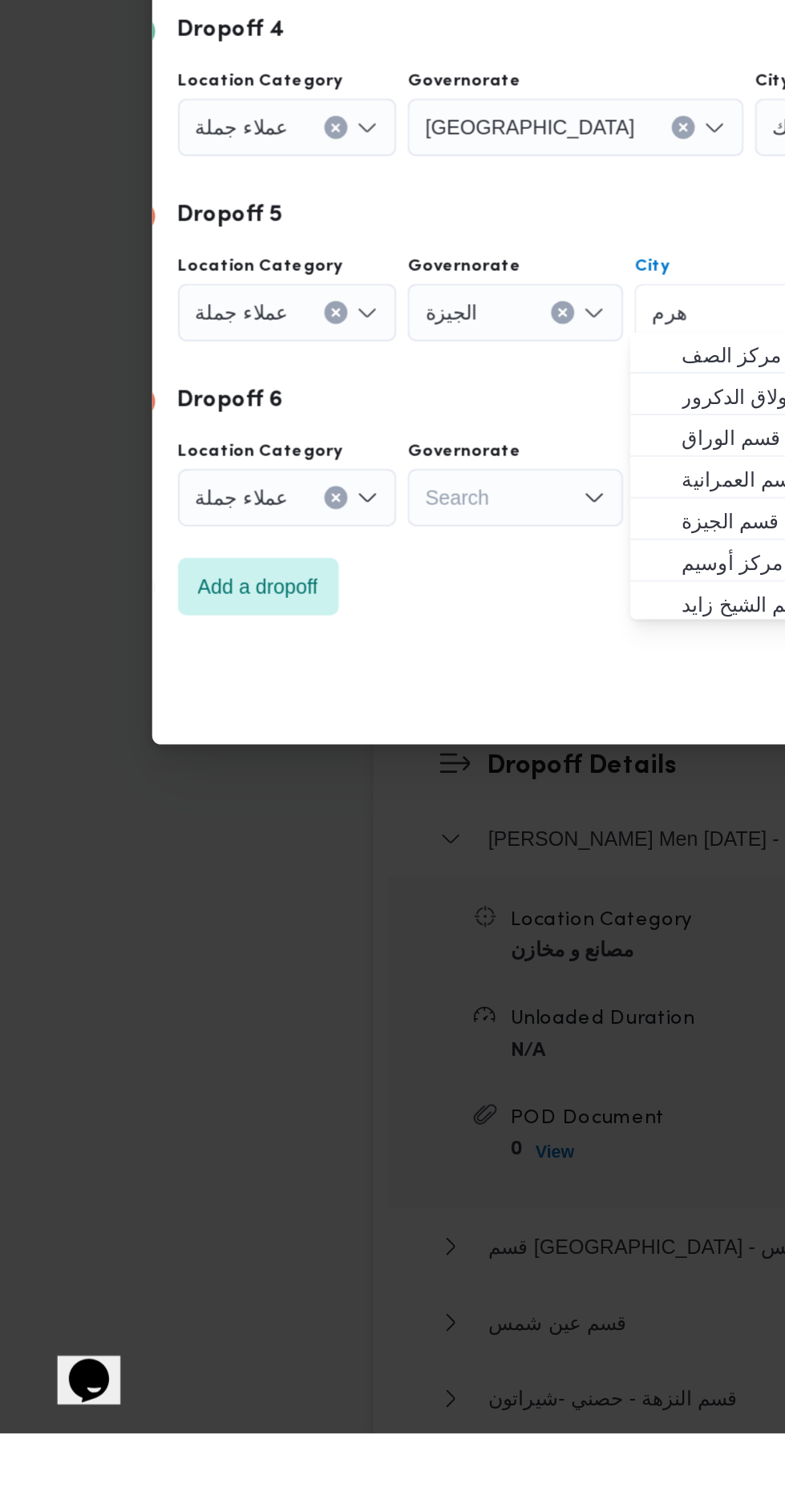
scroll to position [0, 0]
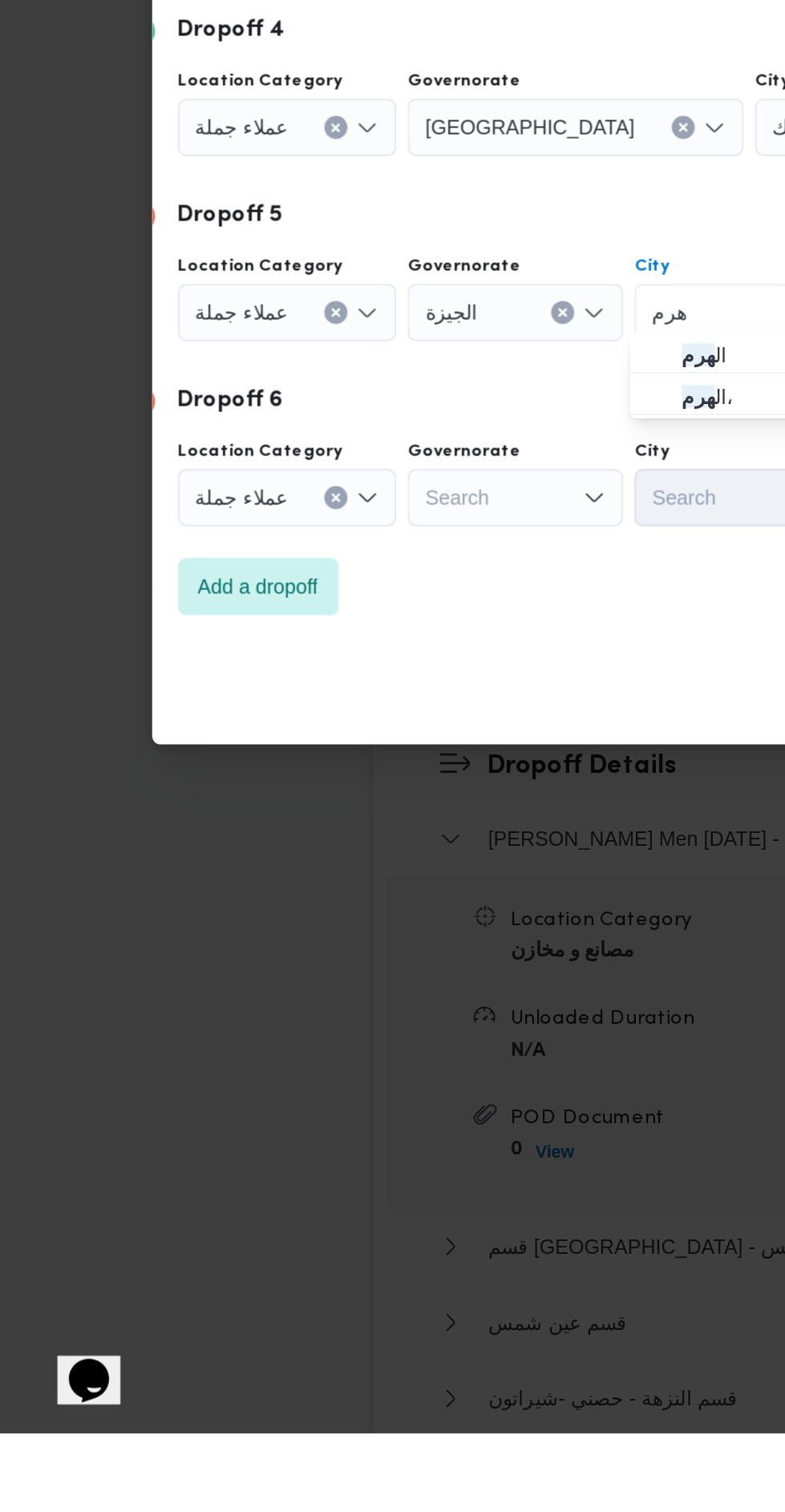
type input "هرم"
click at [402, 905] on span "ال هرم" at bounding box center [421, 910] width 82 height 19
click at [308, 488] on div "Search" at bounding box center [340, 472] width 188 height 32
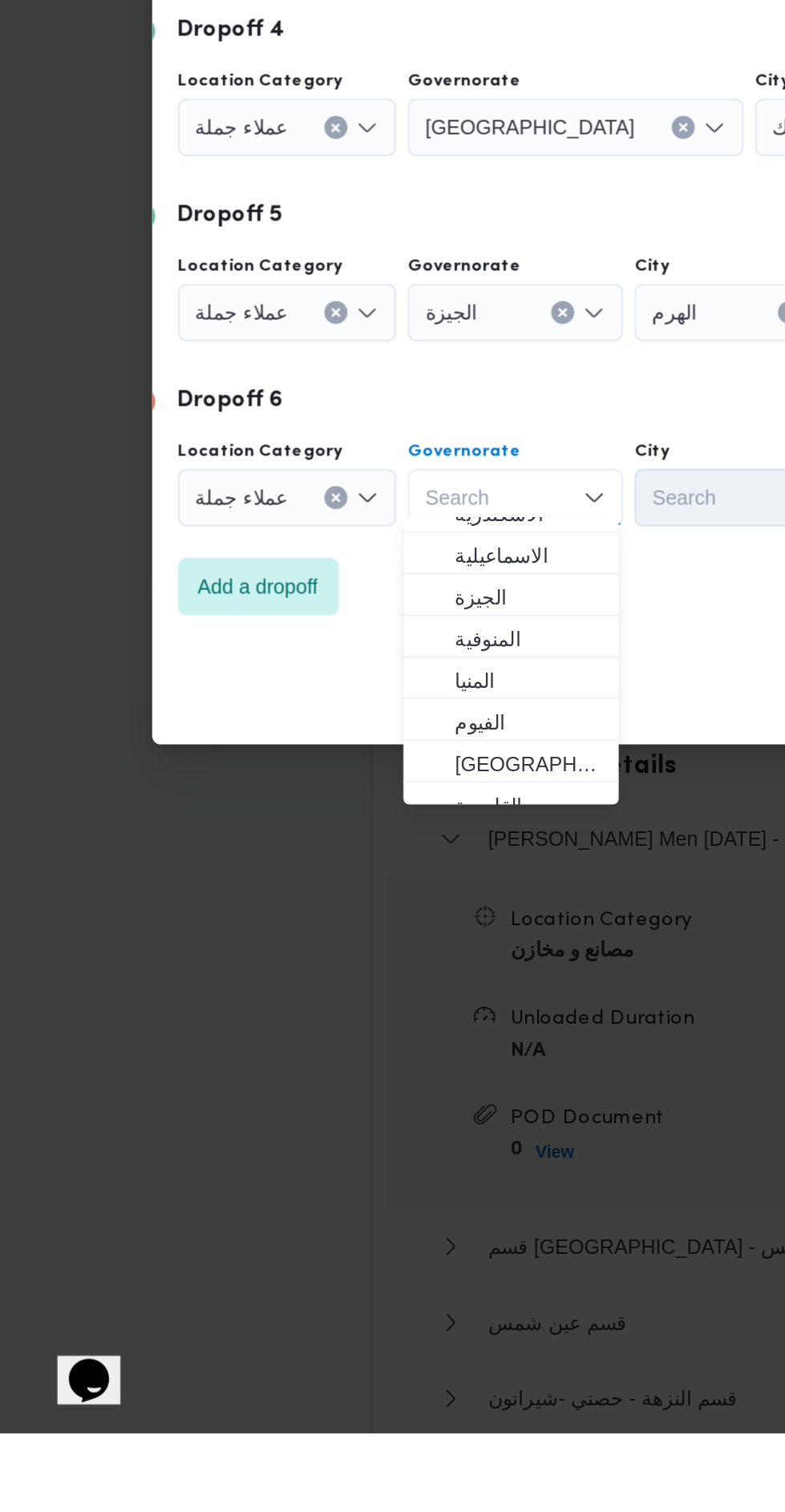
scroll to position [109, 0]
click at [320, 1128] on span "[GEOGRAPHIC_DATA]" at bounding box center [295, 1138] width 82 height 19
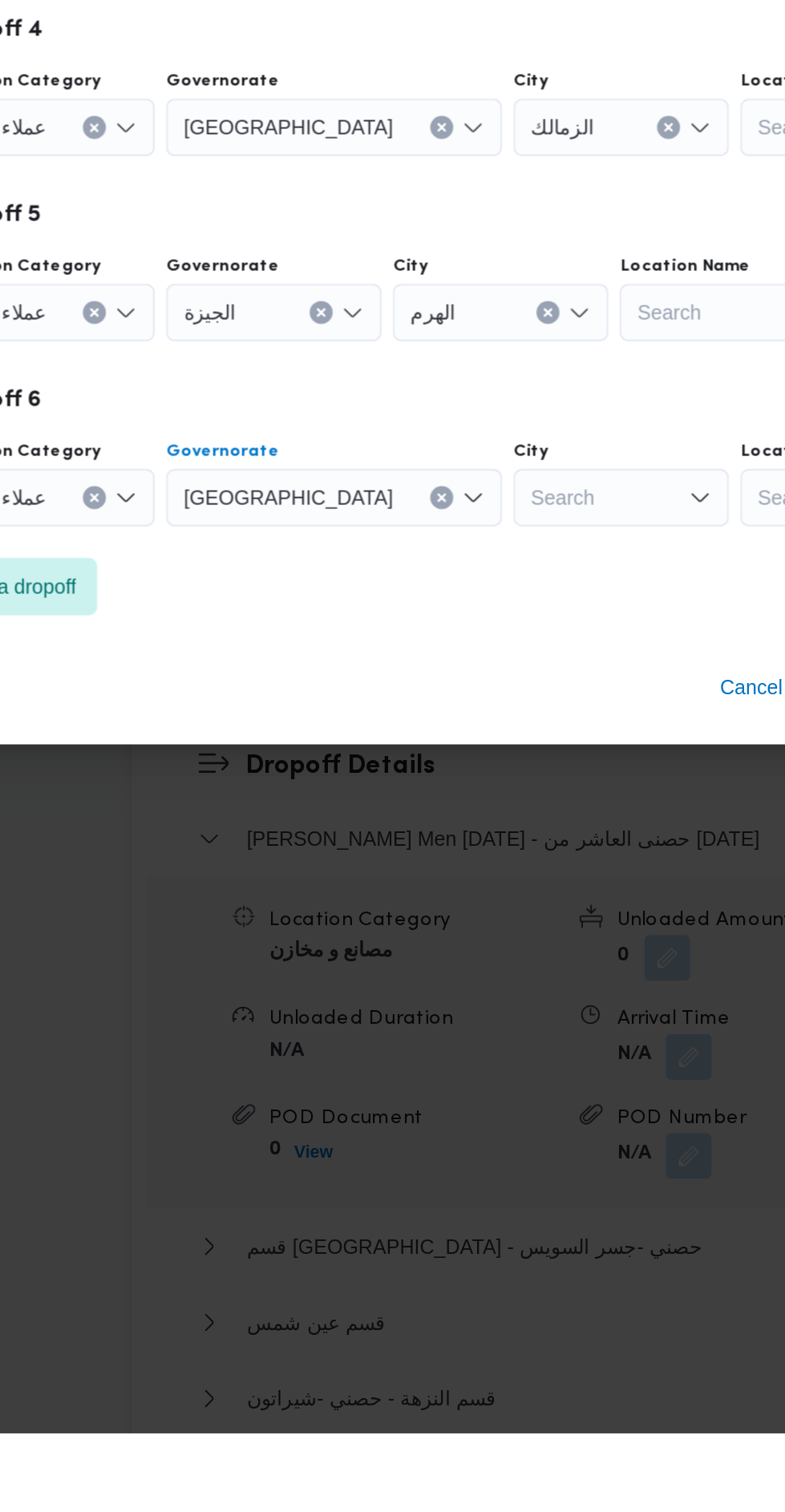
click at [445, 488] on div "Search" at bounding box center [502, 472] width 124 height 32
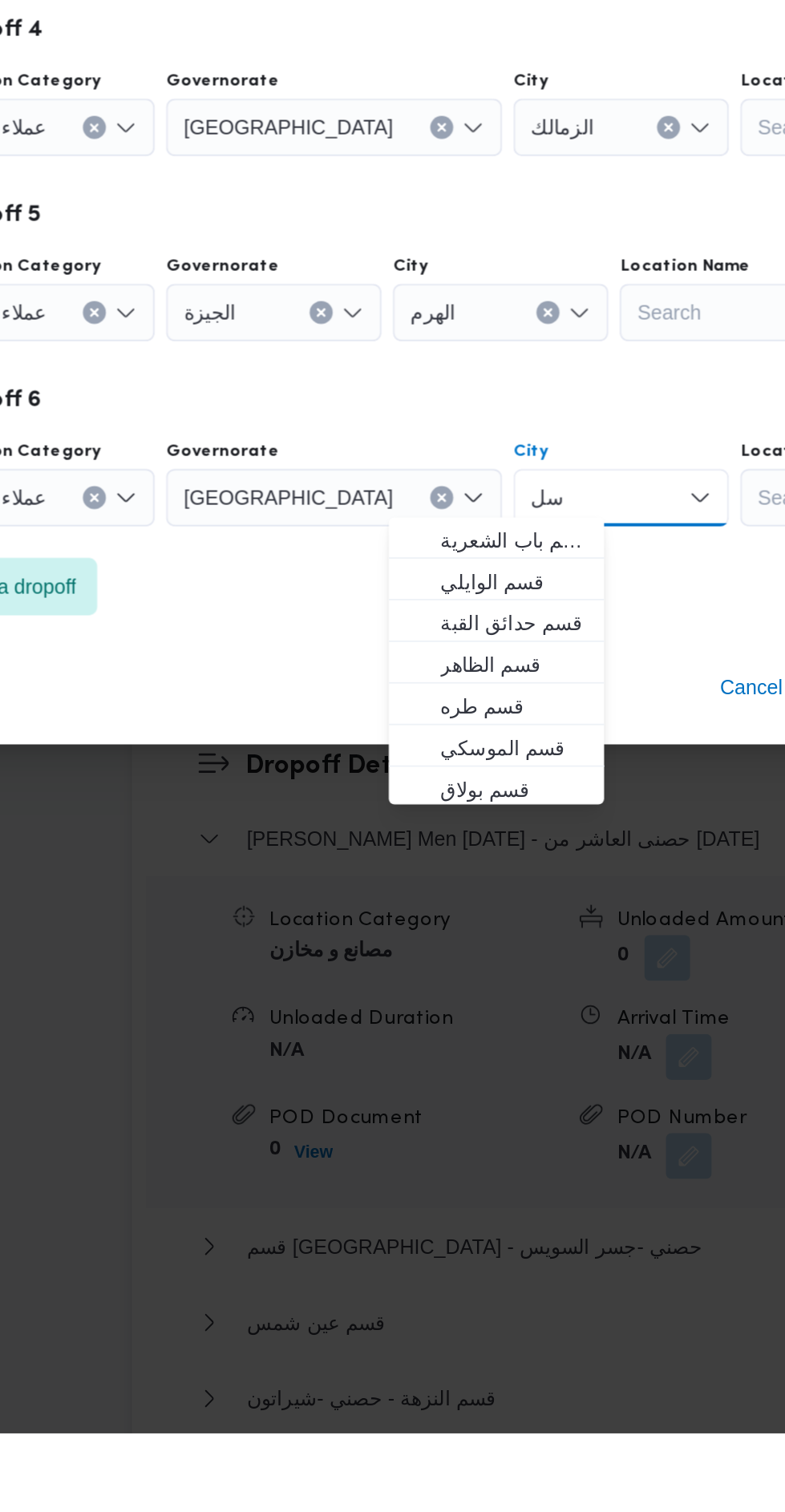
scroll to position [0, 0]
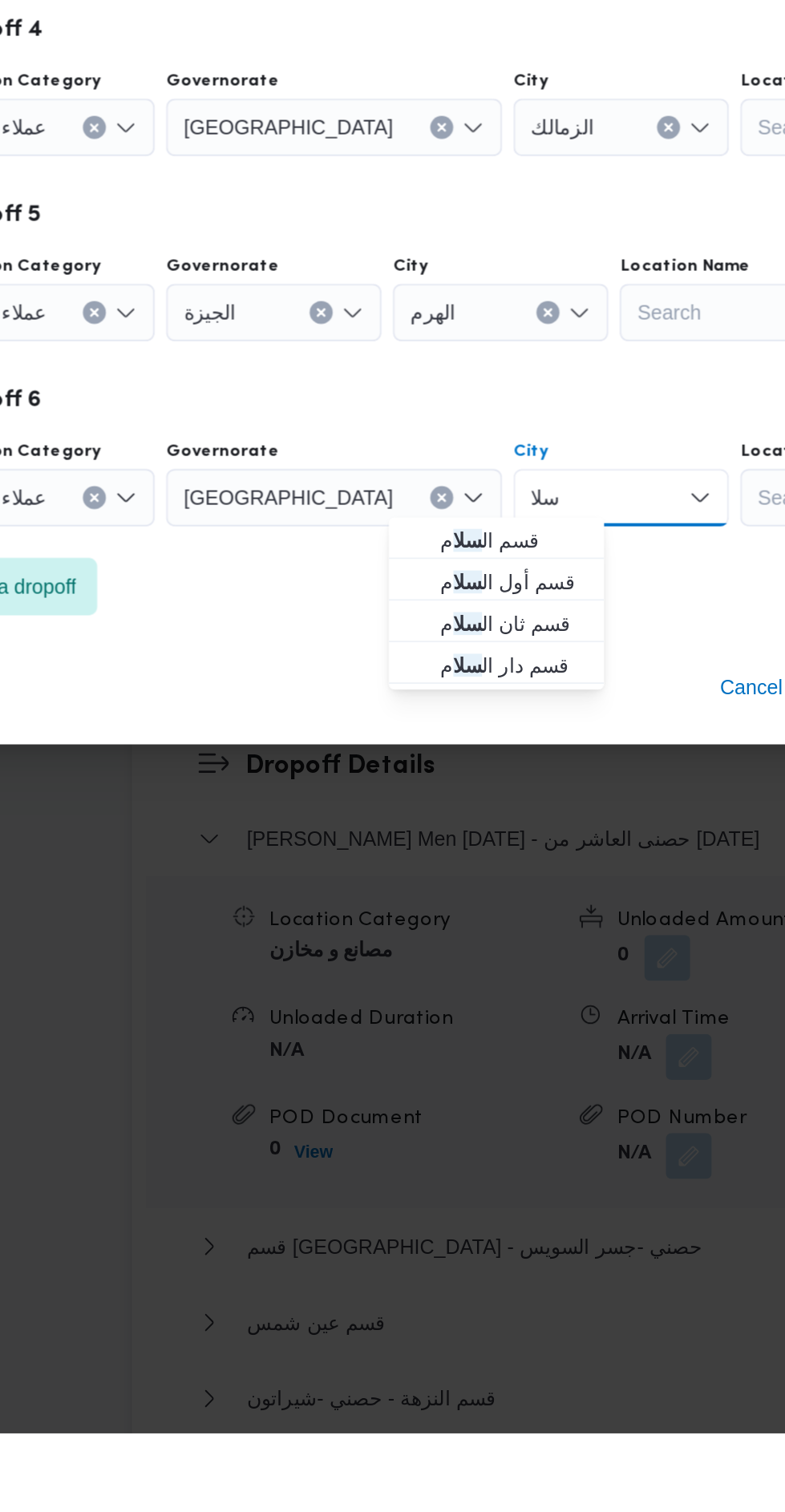
type input "سلا"
click at [438, 1015] on span "قسم ال سلا م" at bounding box center [421, 1014] width 82 height 19
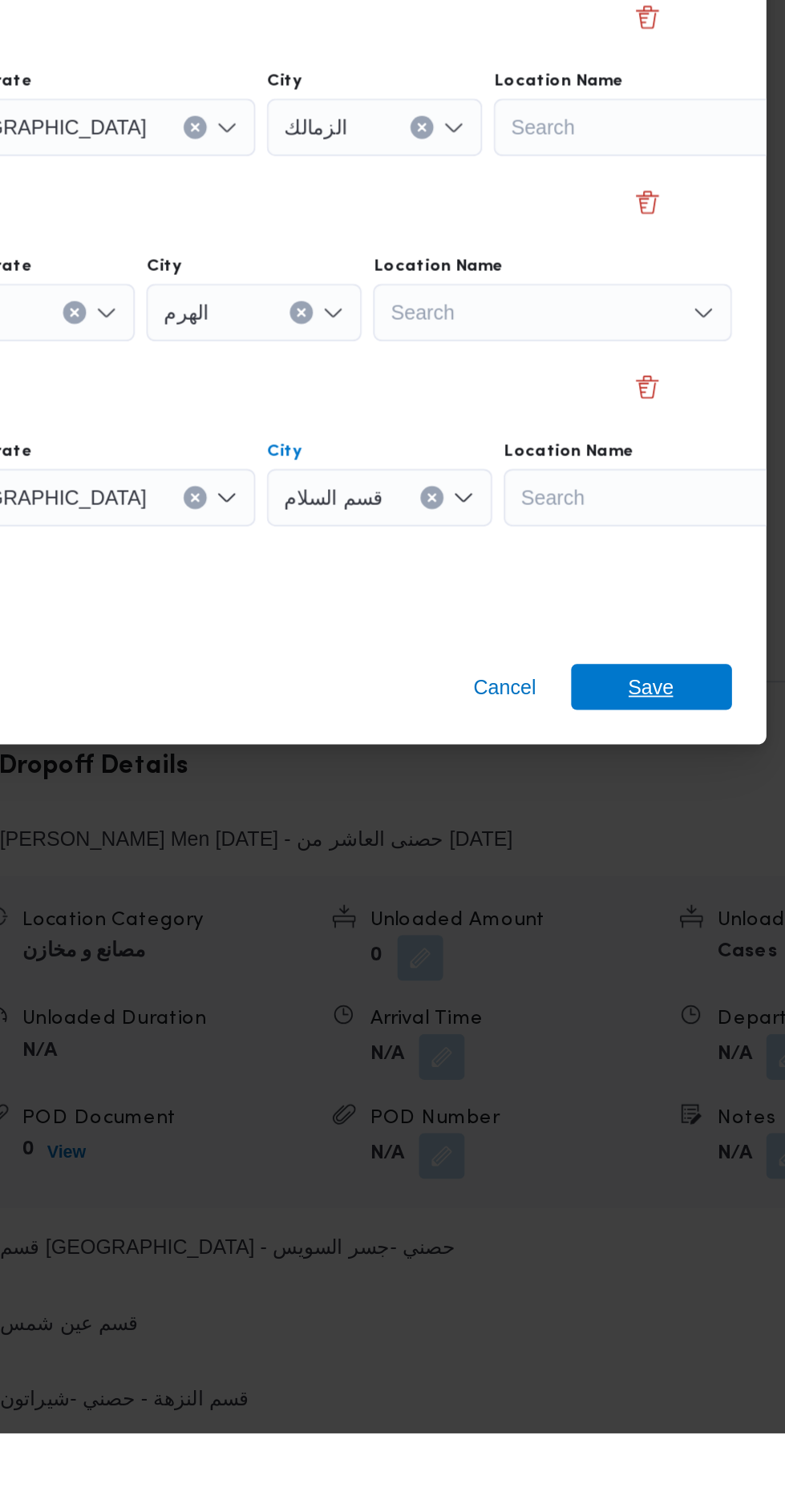
click at [651, 1089] on span "Save" at bounding box center [636, 1096] width 90 height 26
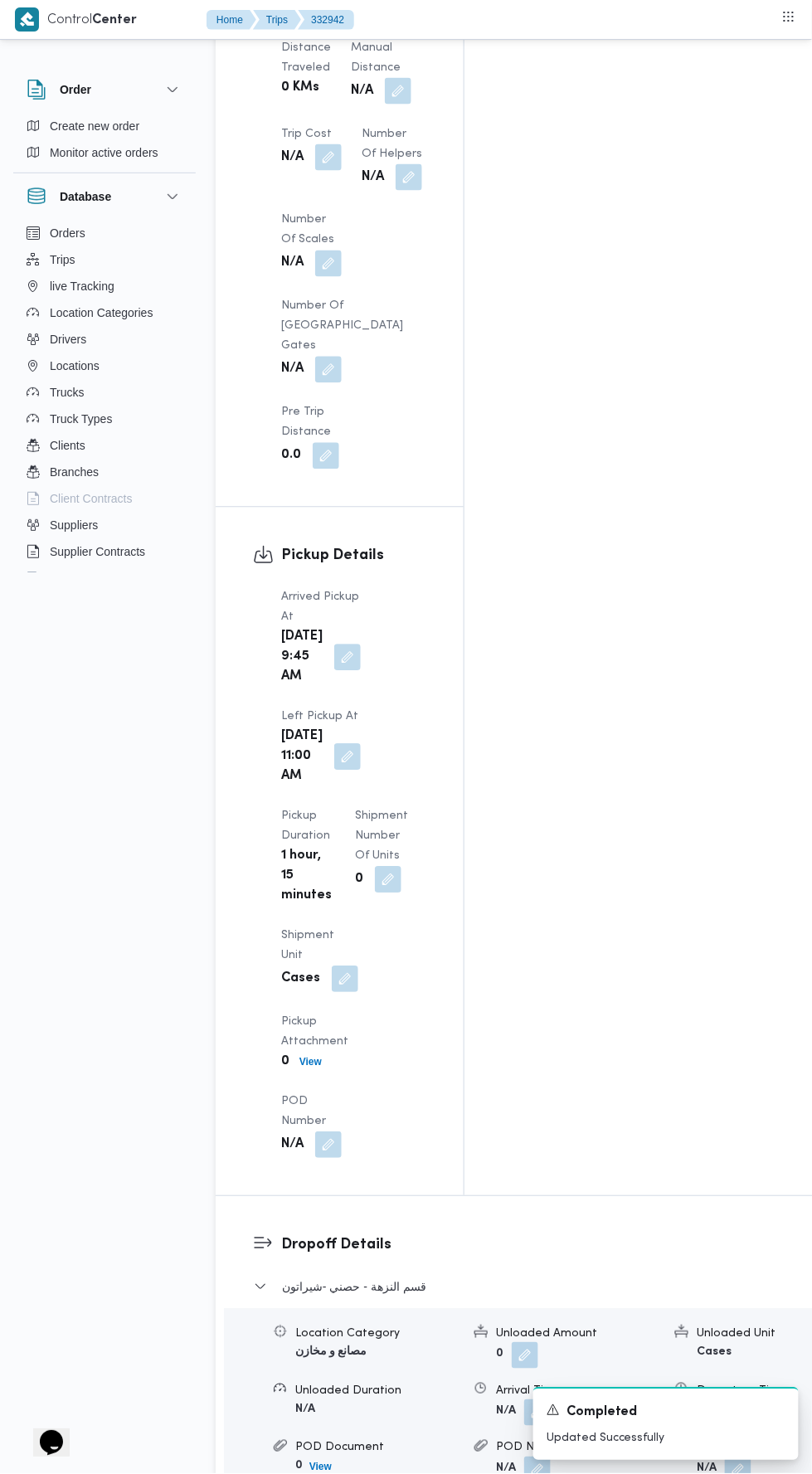
scroll to position [1666, 0]
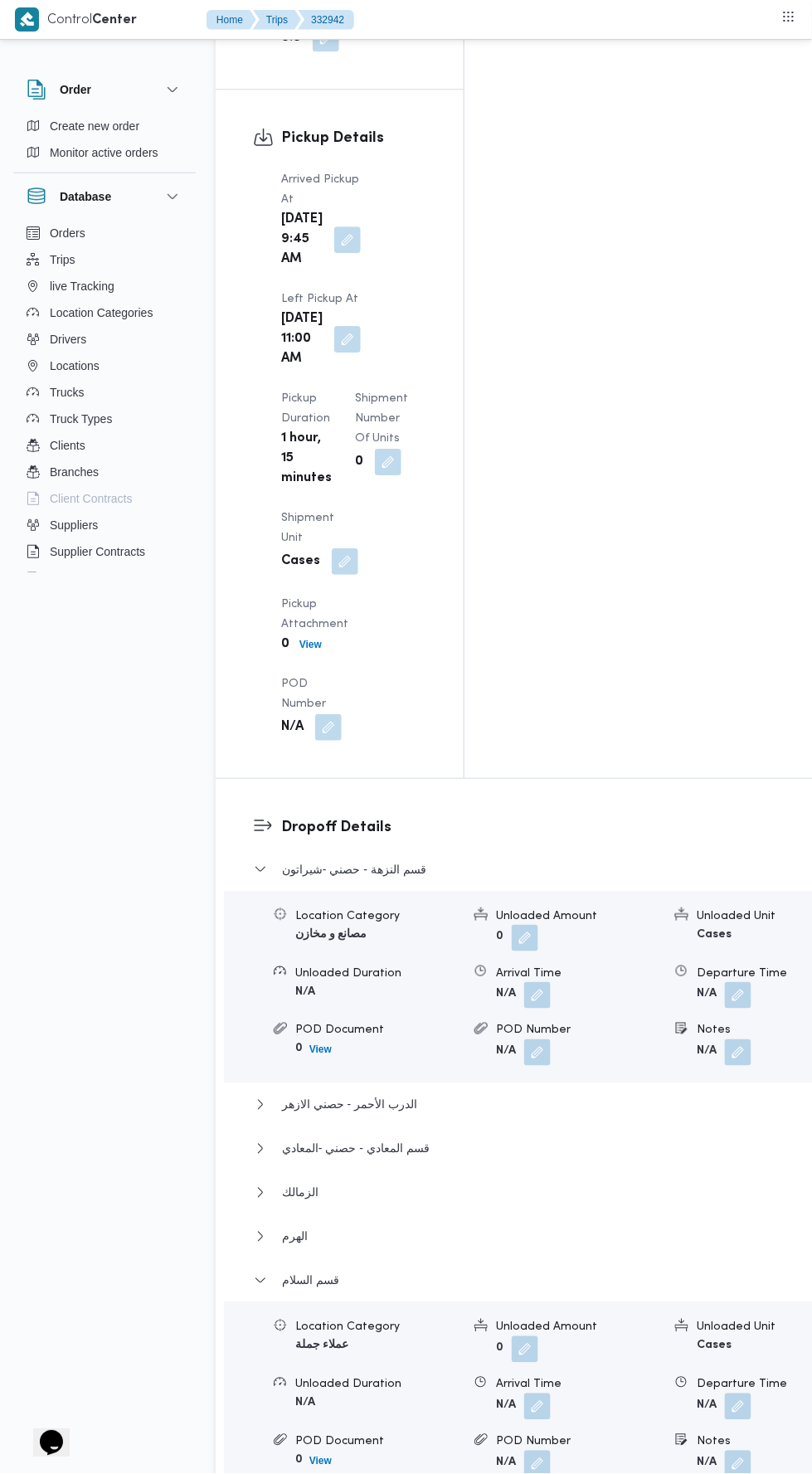
scroll to position [2079, 0]
click at [725, 1391] on button "button" at bounding box center [738, 1404] width 27 height 27
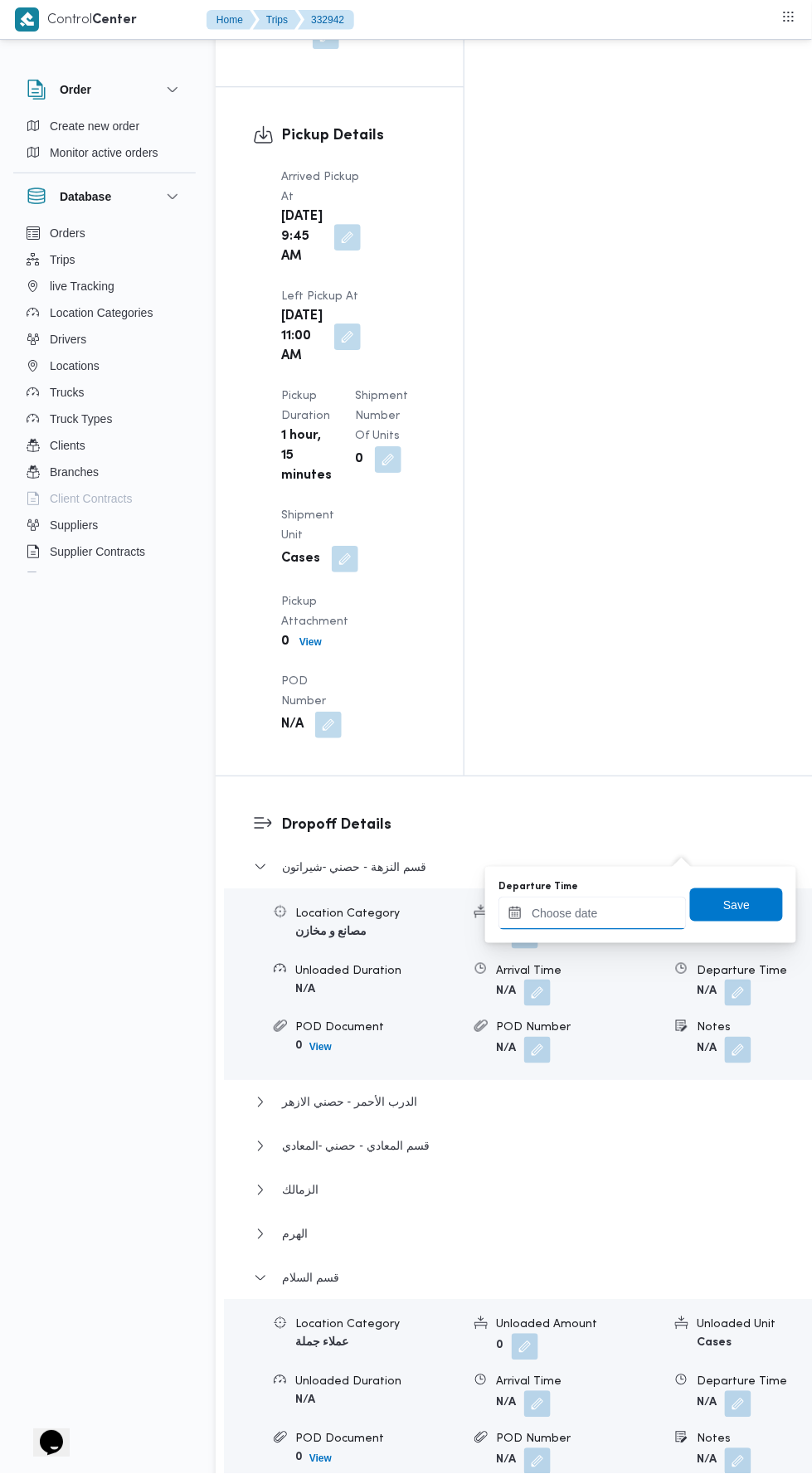
click at [606, 910] on input "Departure Time" at bounding box center [592, 913] width 188 height 33
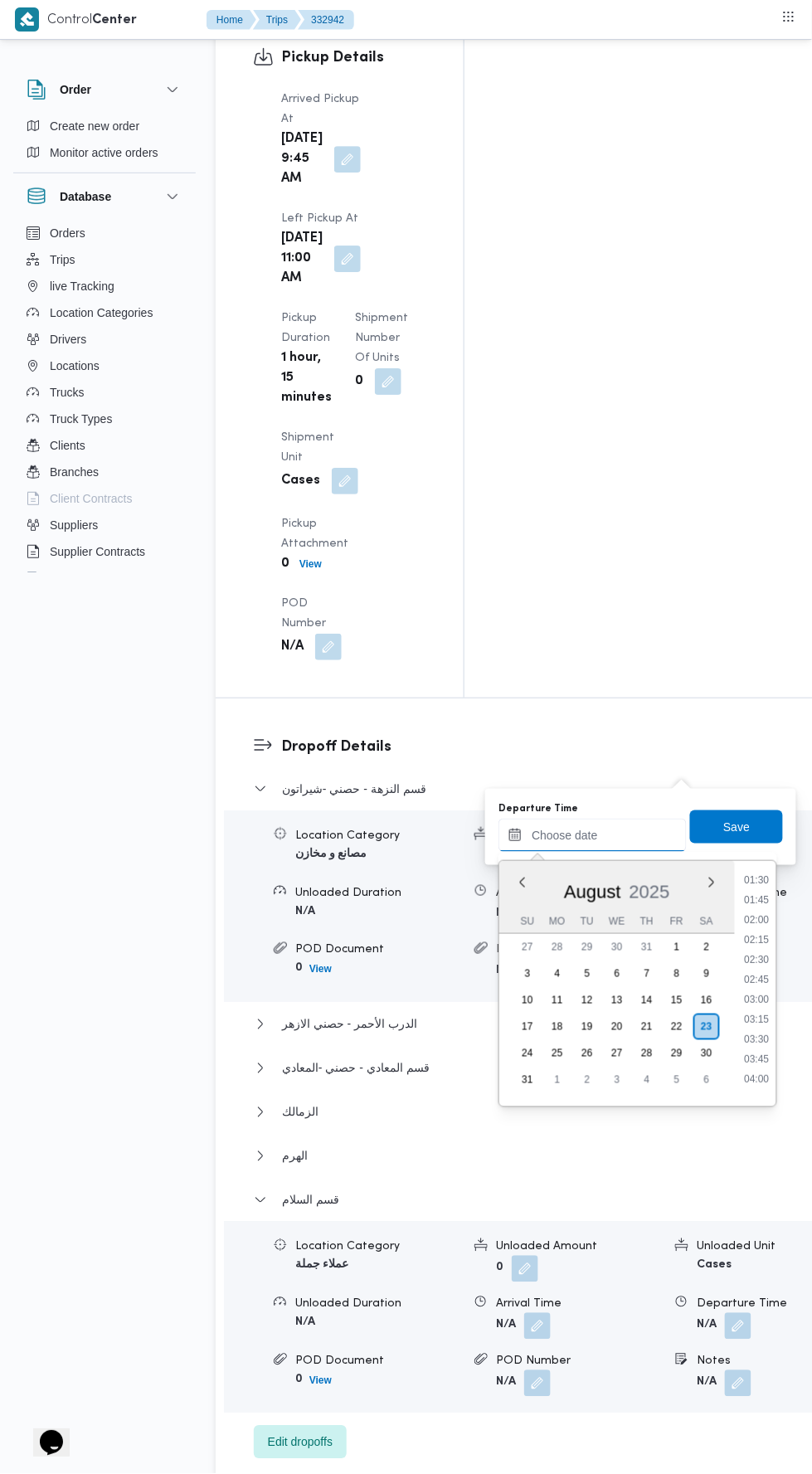
scroll to position [121, 0]
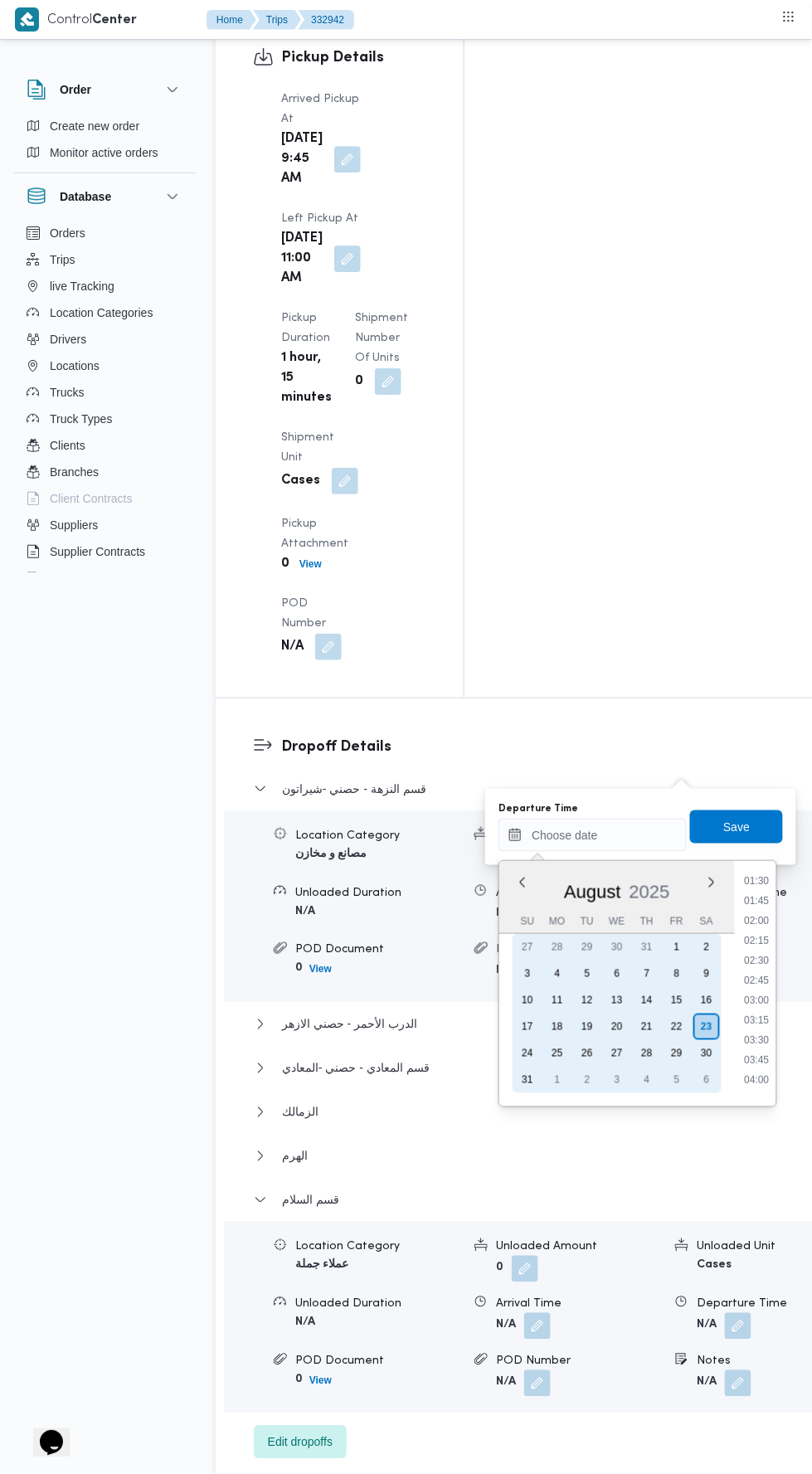
click at [677, 1020] on div "22" at bounding box center [677, 1027] width 27 height 27
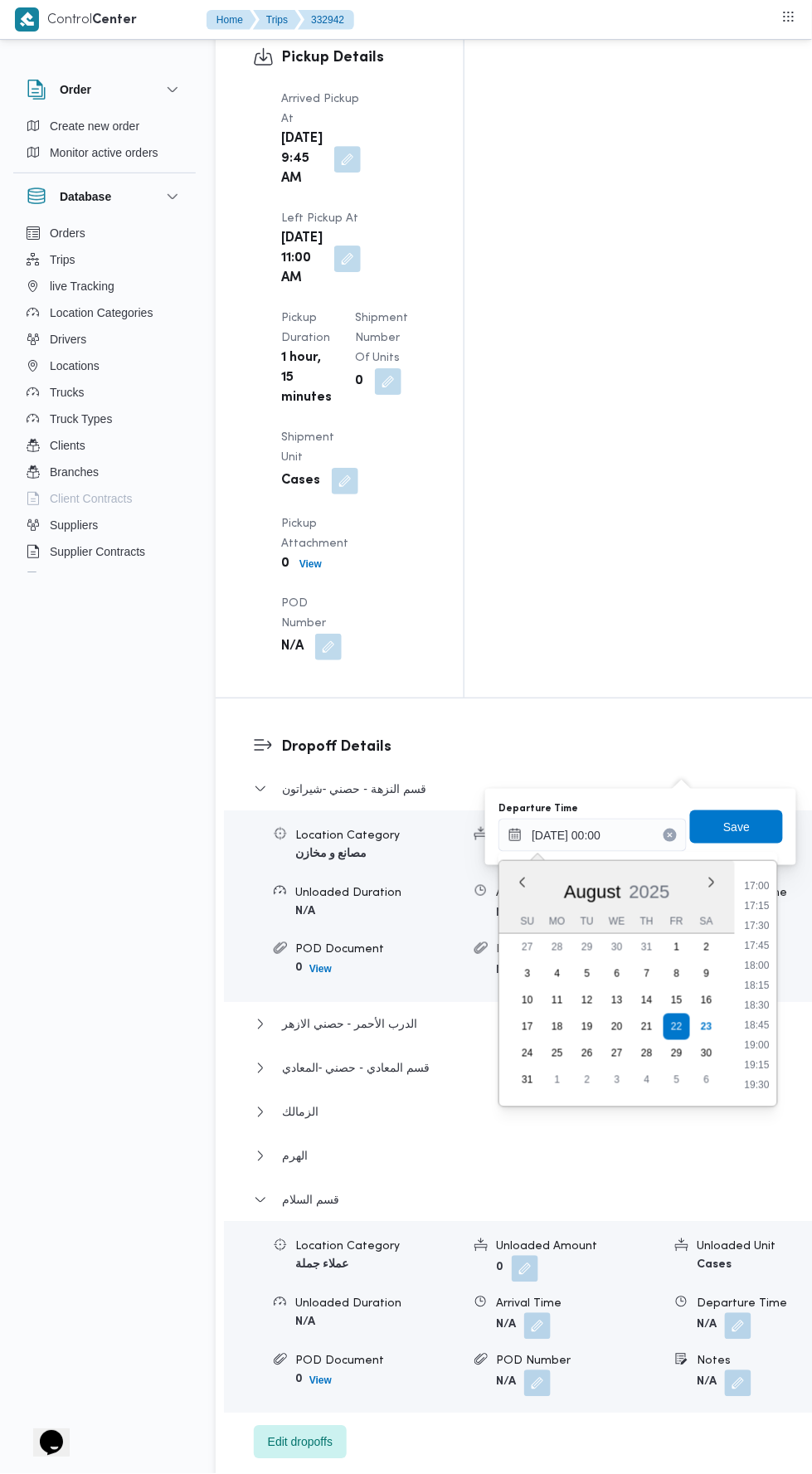
click at [758, 963] on li "18:00" at bounding box center [758, 965] width 38 height 17
type input "[DATE] 18:00"
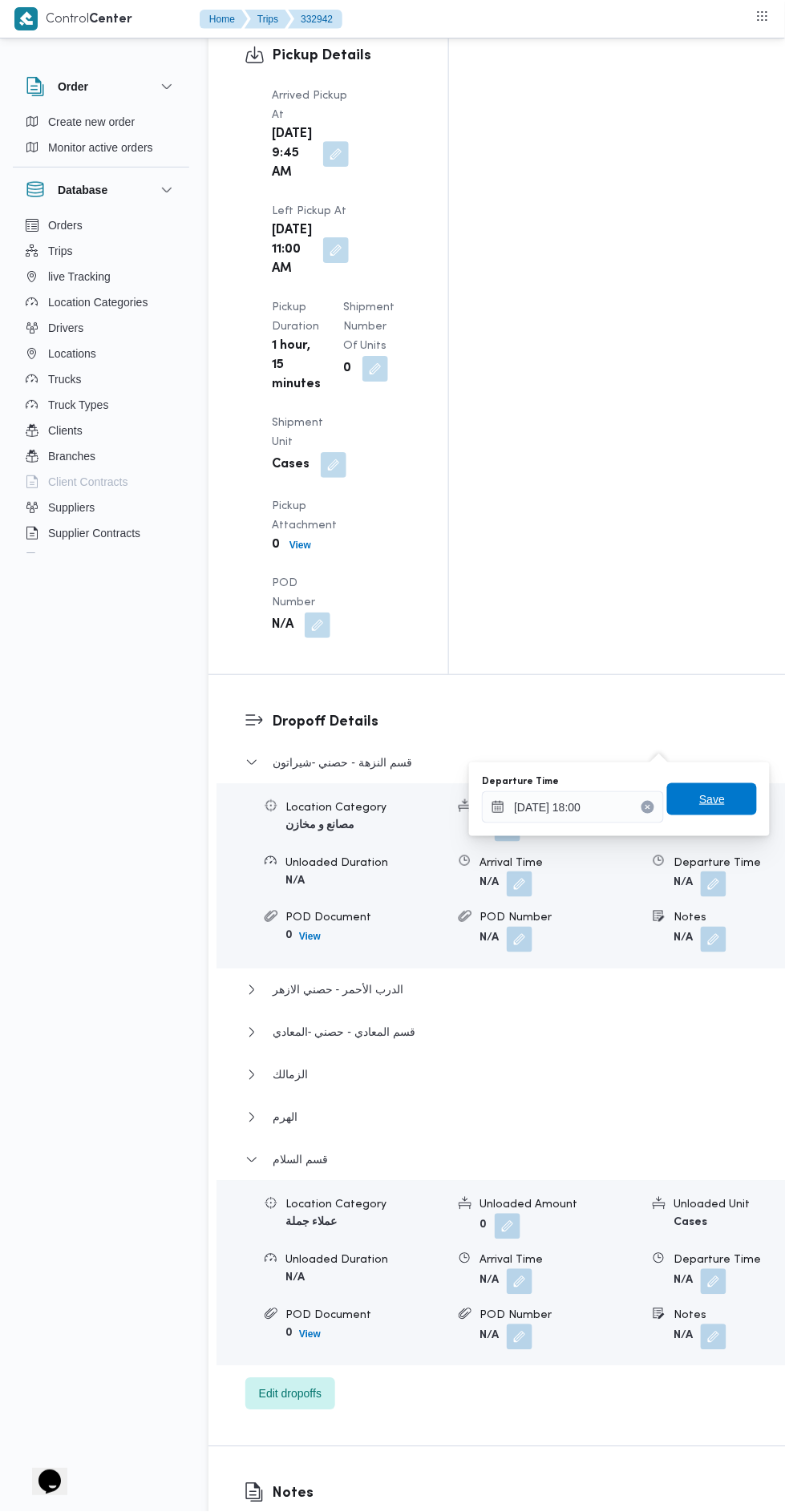
click at [729, 803] on span "Save" at bounding box center [712, 799] width 90 height 32
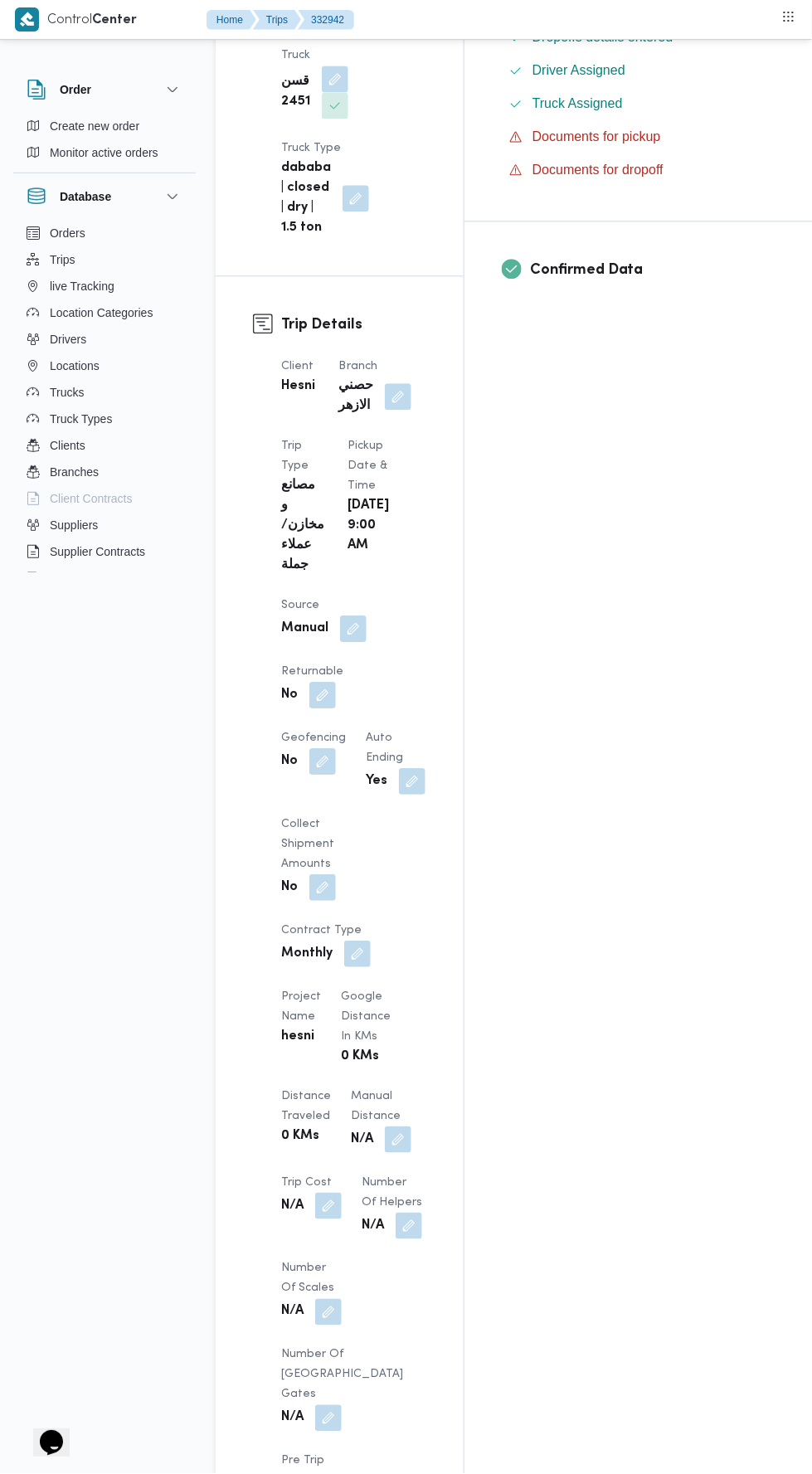
scroll to position [622, 0]
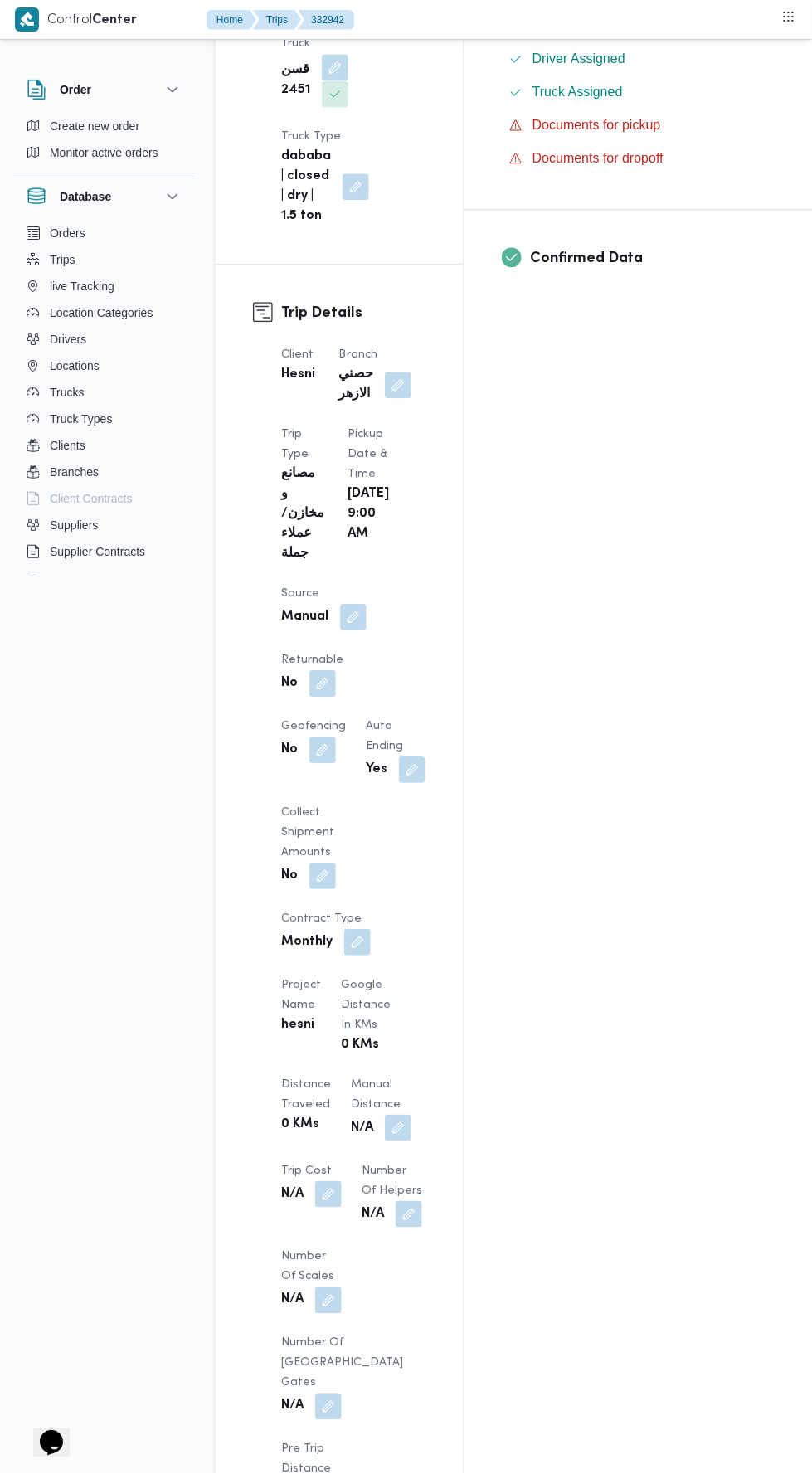
click at [385, 1115] on button "button" at bounding box center [398, 1128] width 27 height 27
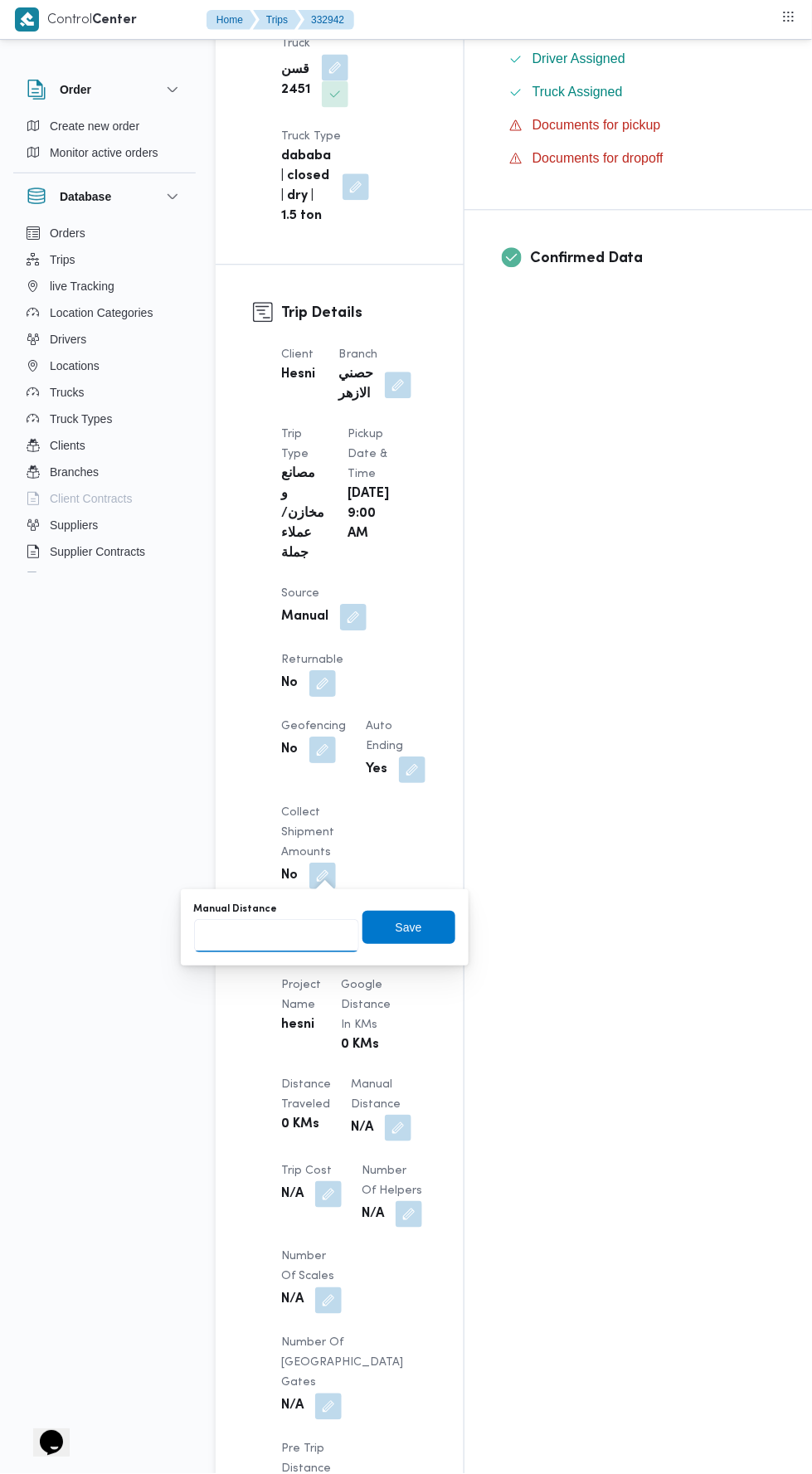
click at [321, 939] on input "Manual Distance" at bounding box center [276, 935] width 165 height 33
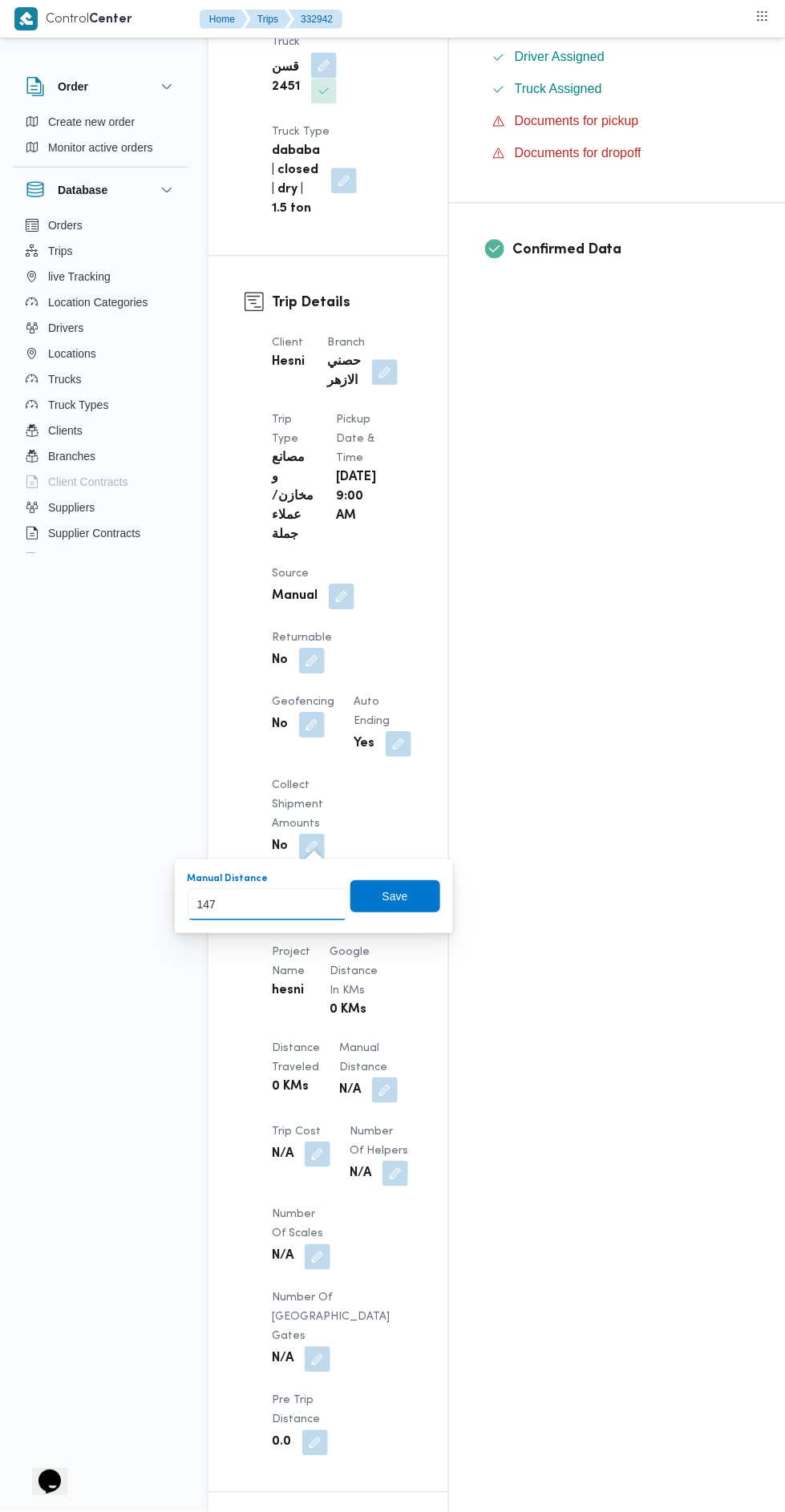
type input "147"
click at [396, 917] on div "Manual Distance 147 Save" at bounding box center [314, 897] width 256 height 52
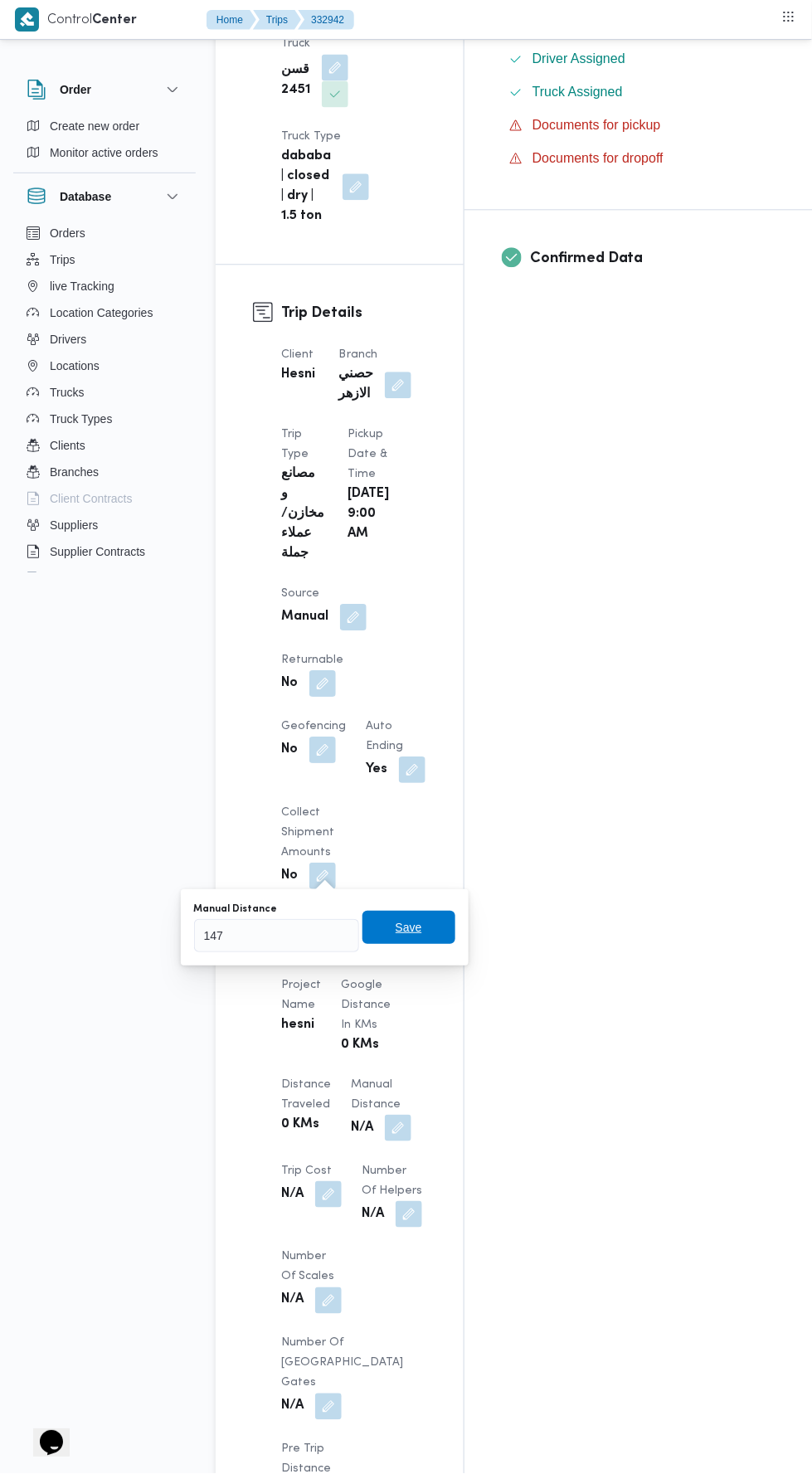
click at [431, 932] on span "Save" at bounding box center [409, 926] width 93 height 33
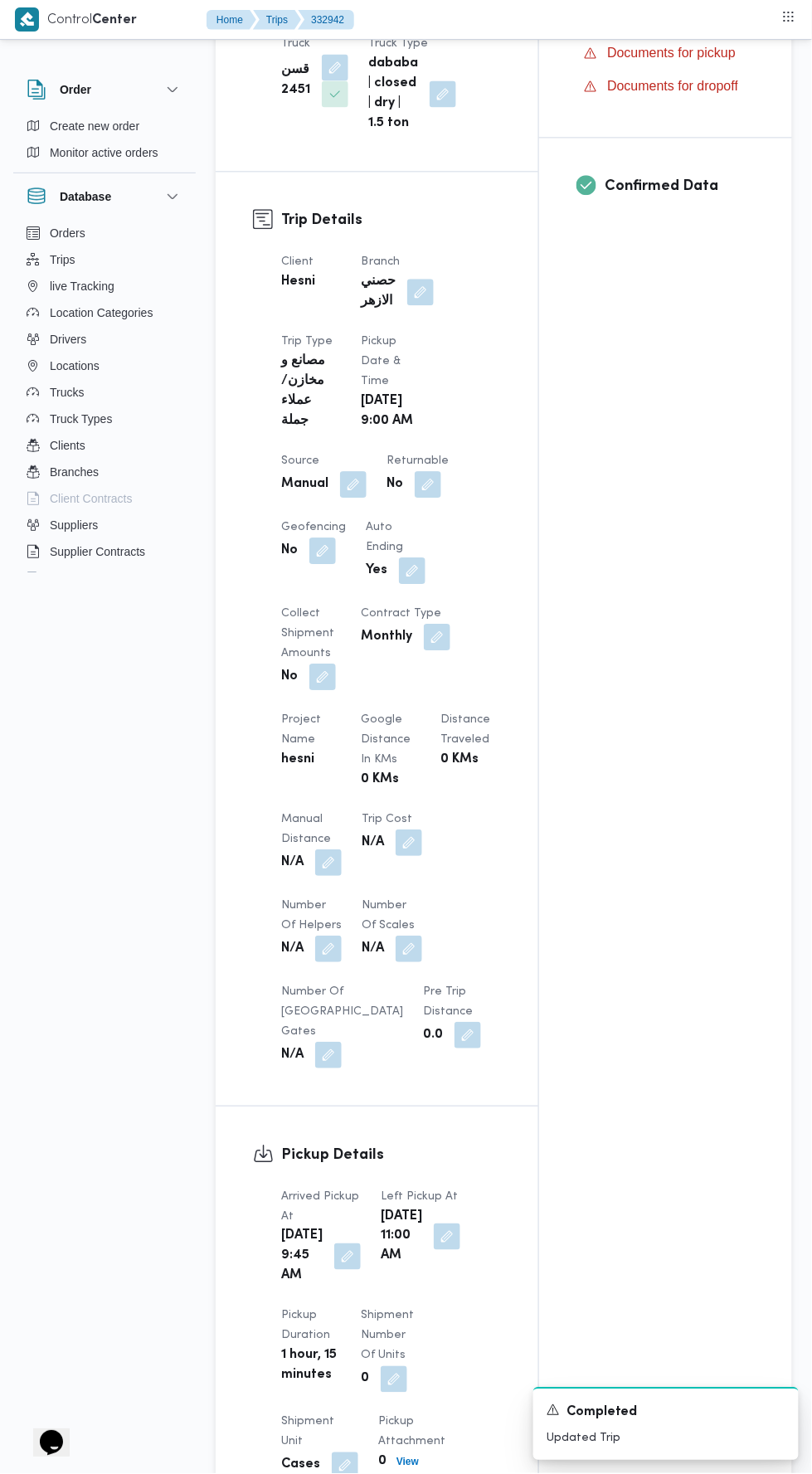
scroll to position [0, 0]
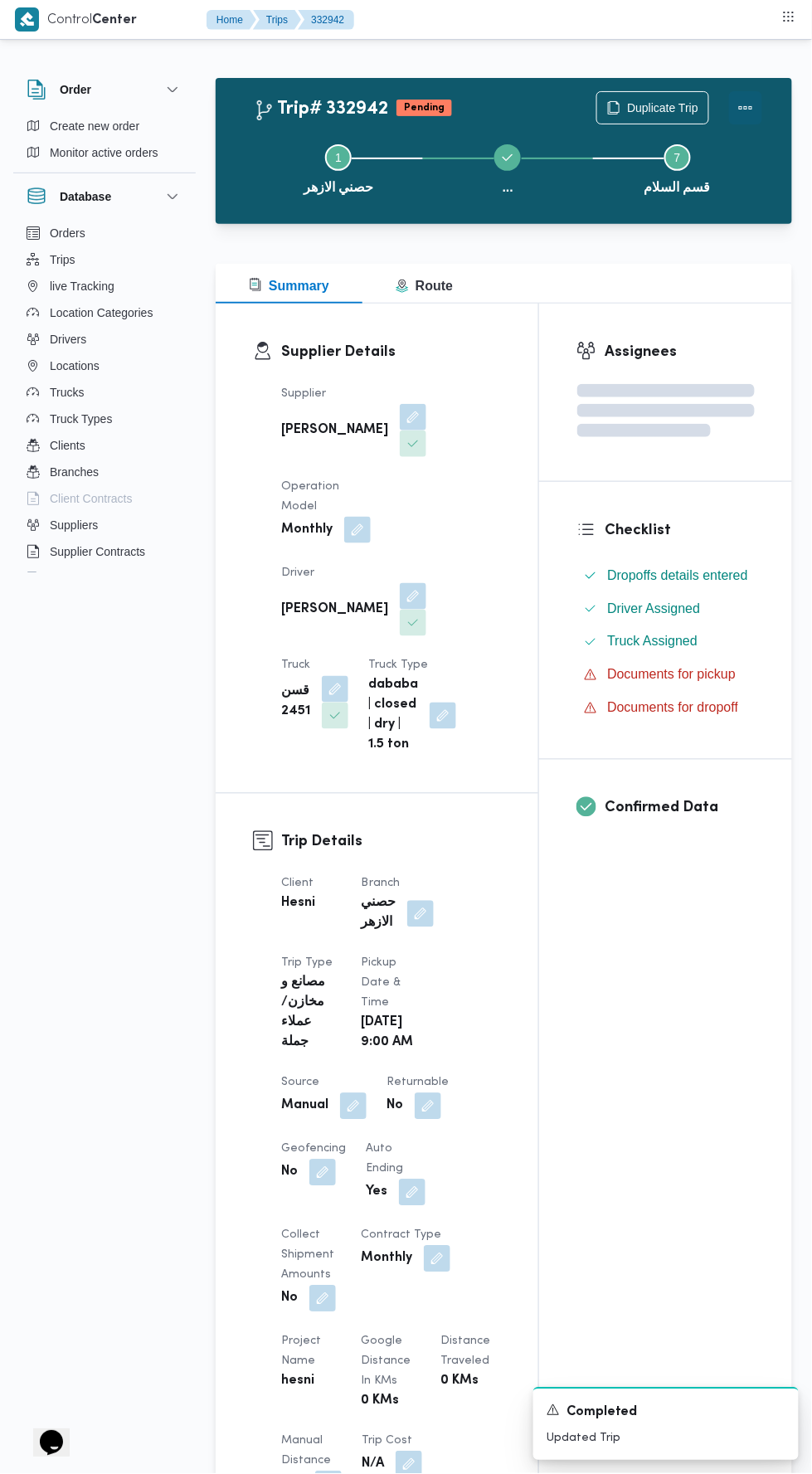
click at [751, 96] on button "Actions" at bounding box center [745, 107] width 33 height 33
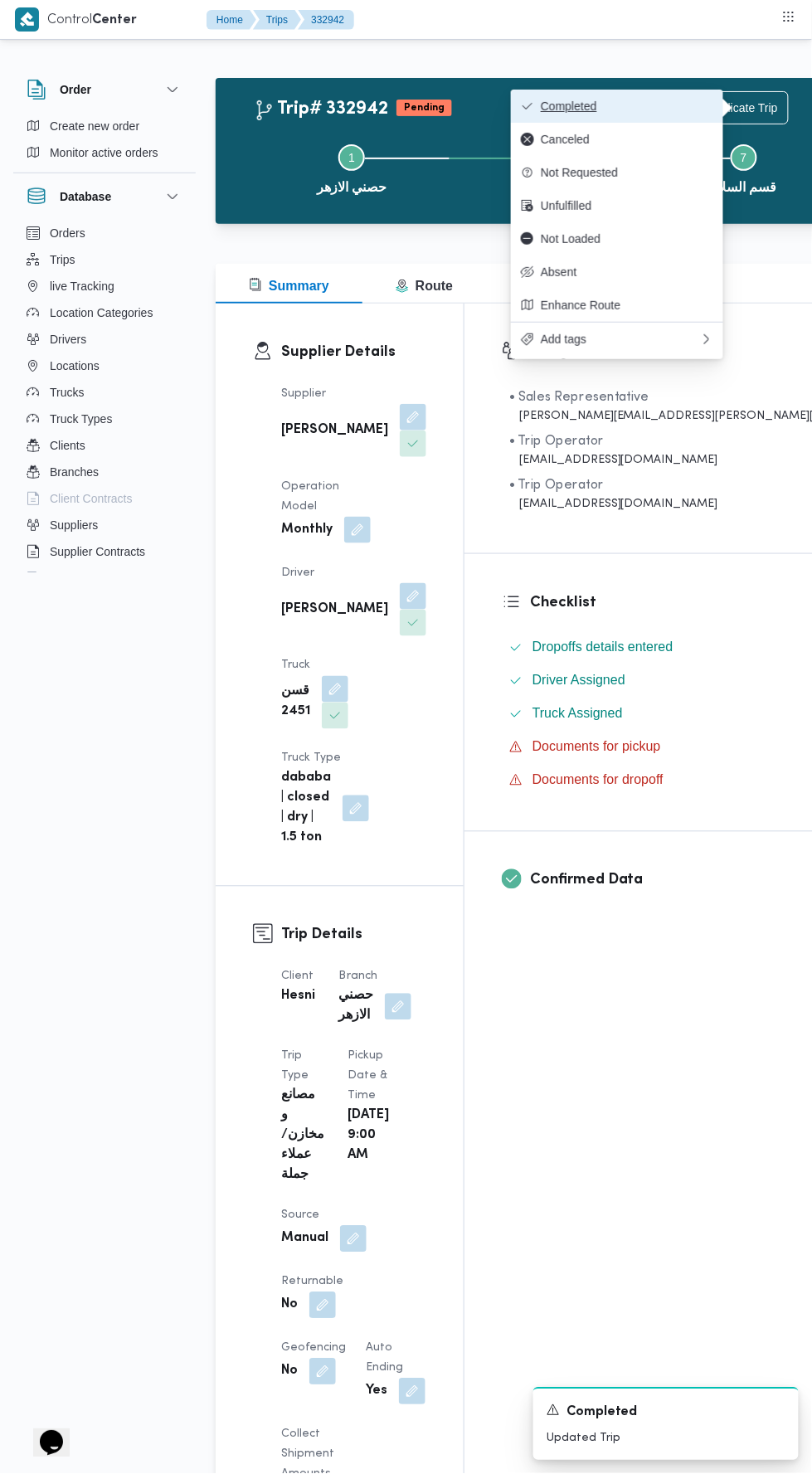
click at [672, 102] on span "Completed" at bounding box center [626, 106] width 172 height 13
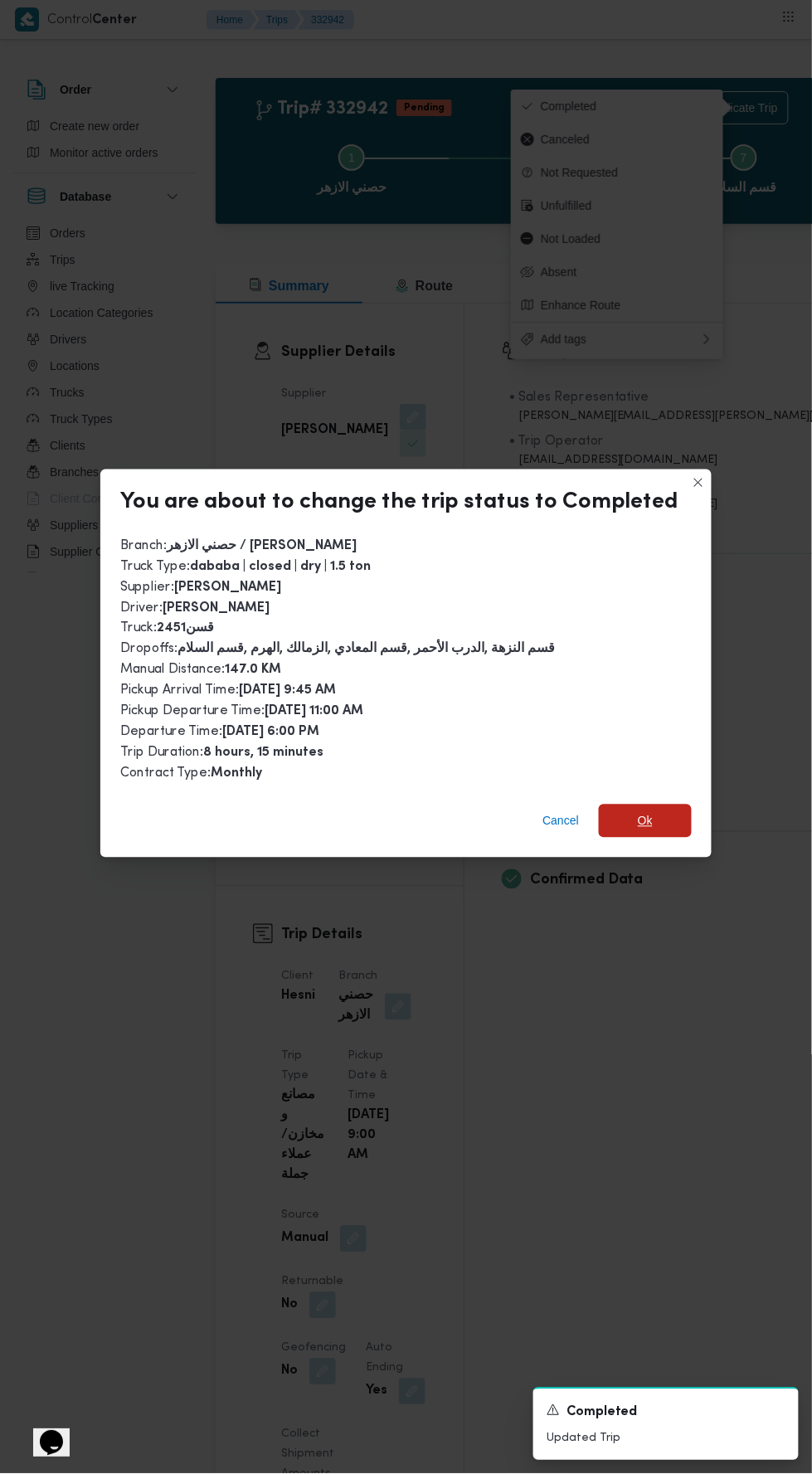
click at [649, 804] on span "Ok" at bounding box center [645, 820] width 93 height 33
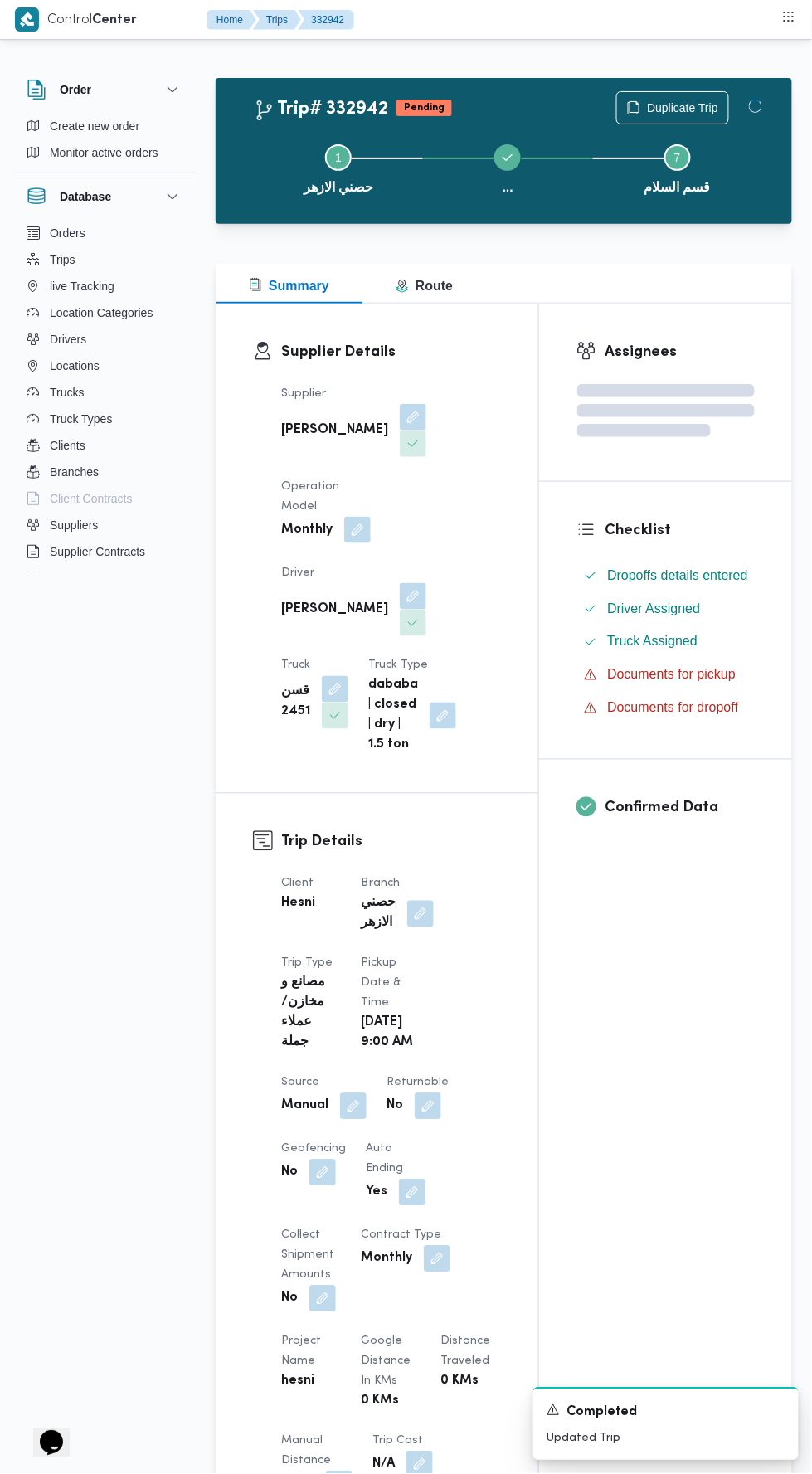
click at [611, 1161] on div "Assignees Checklist Dropoffs details entered Driver Assigned Truck Assigned Doc…" at bounding box center [666, 1264] width 253 height 1921
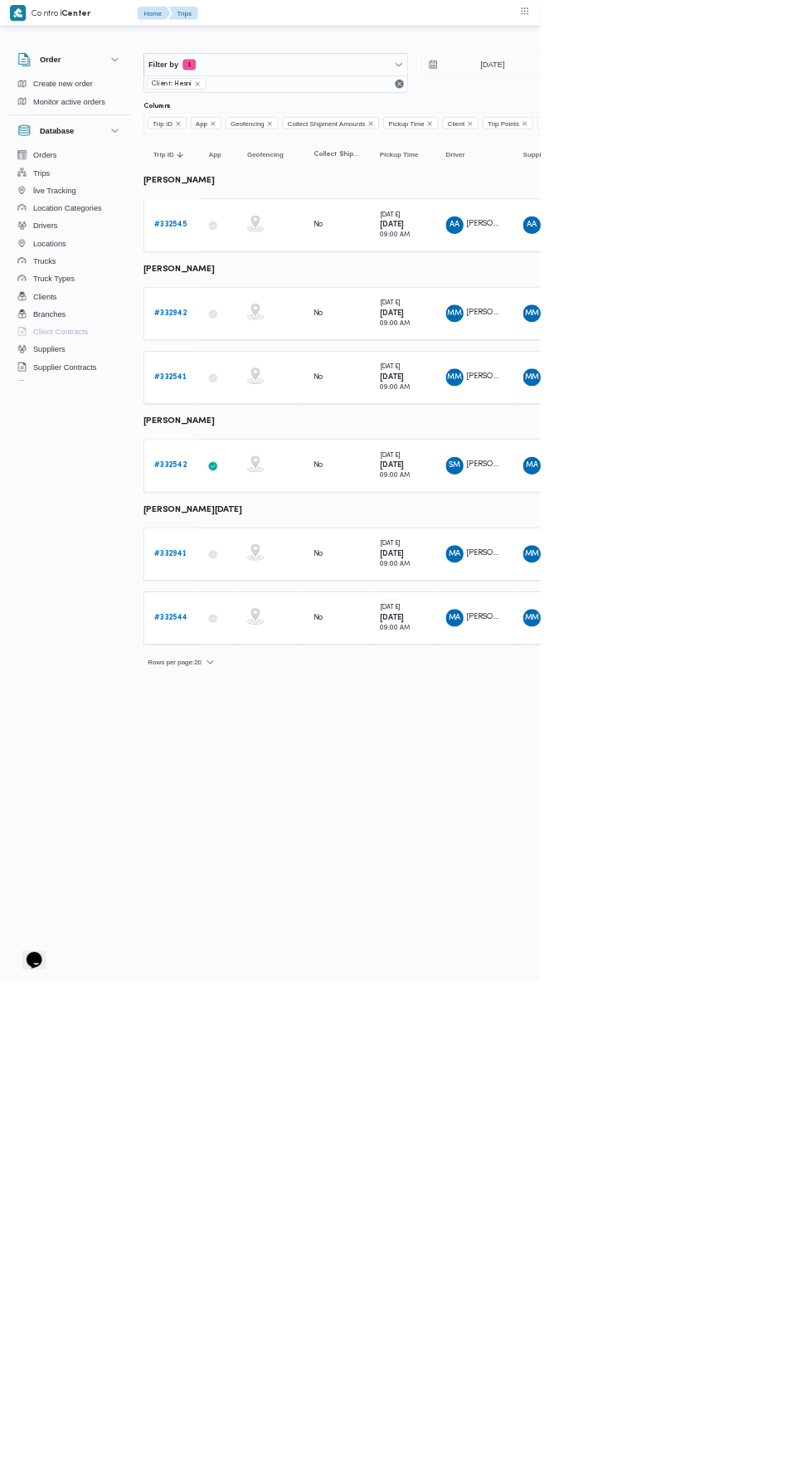
click at [257, 827] on b "# 332941" at bounding box center [256, 832] width 49 height 11
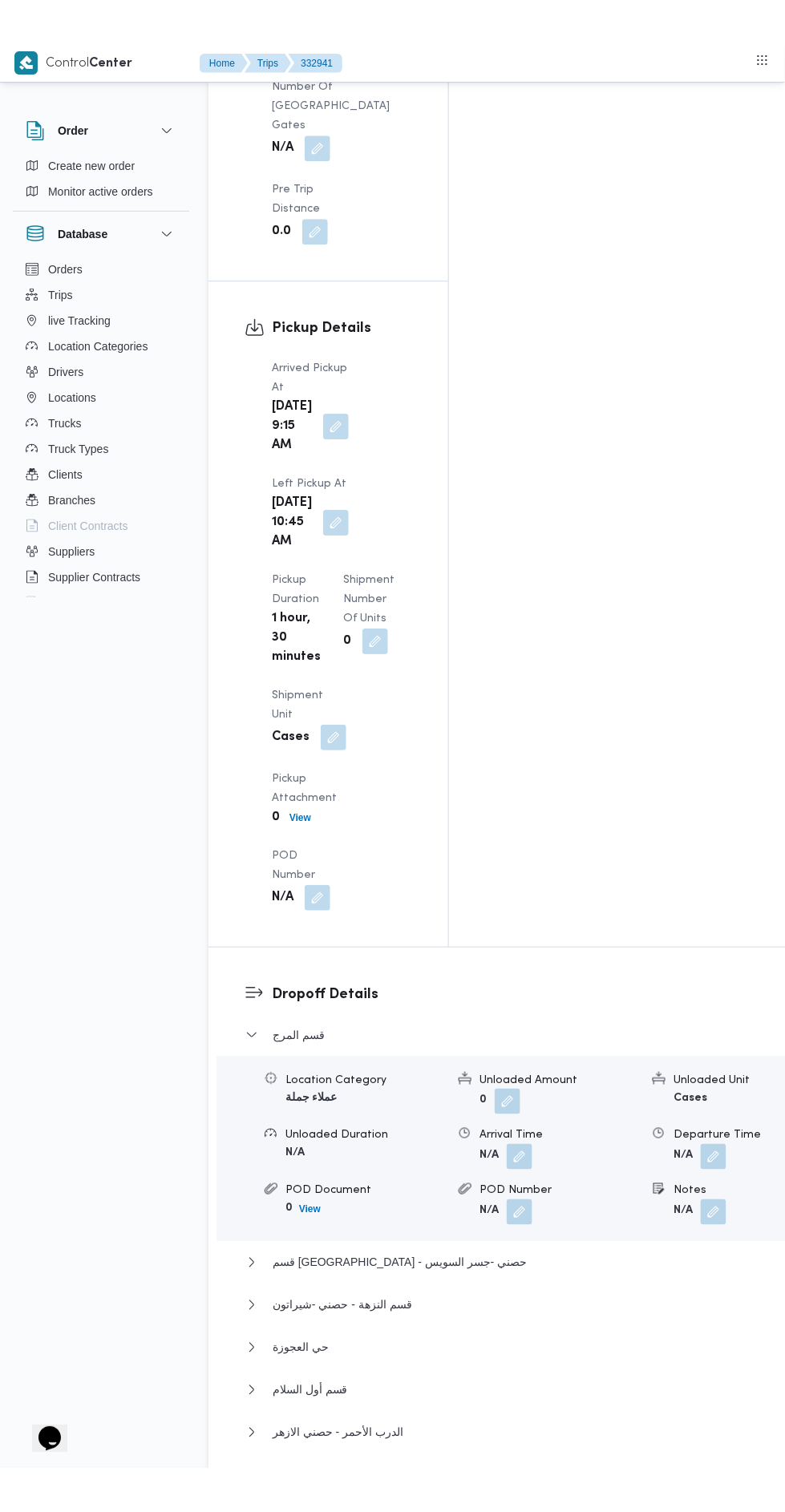
scroll to position [1950, 0]
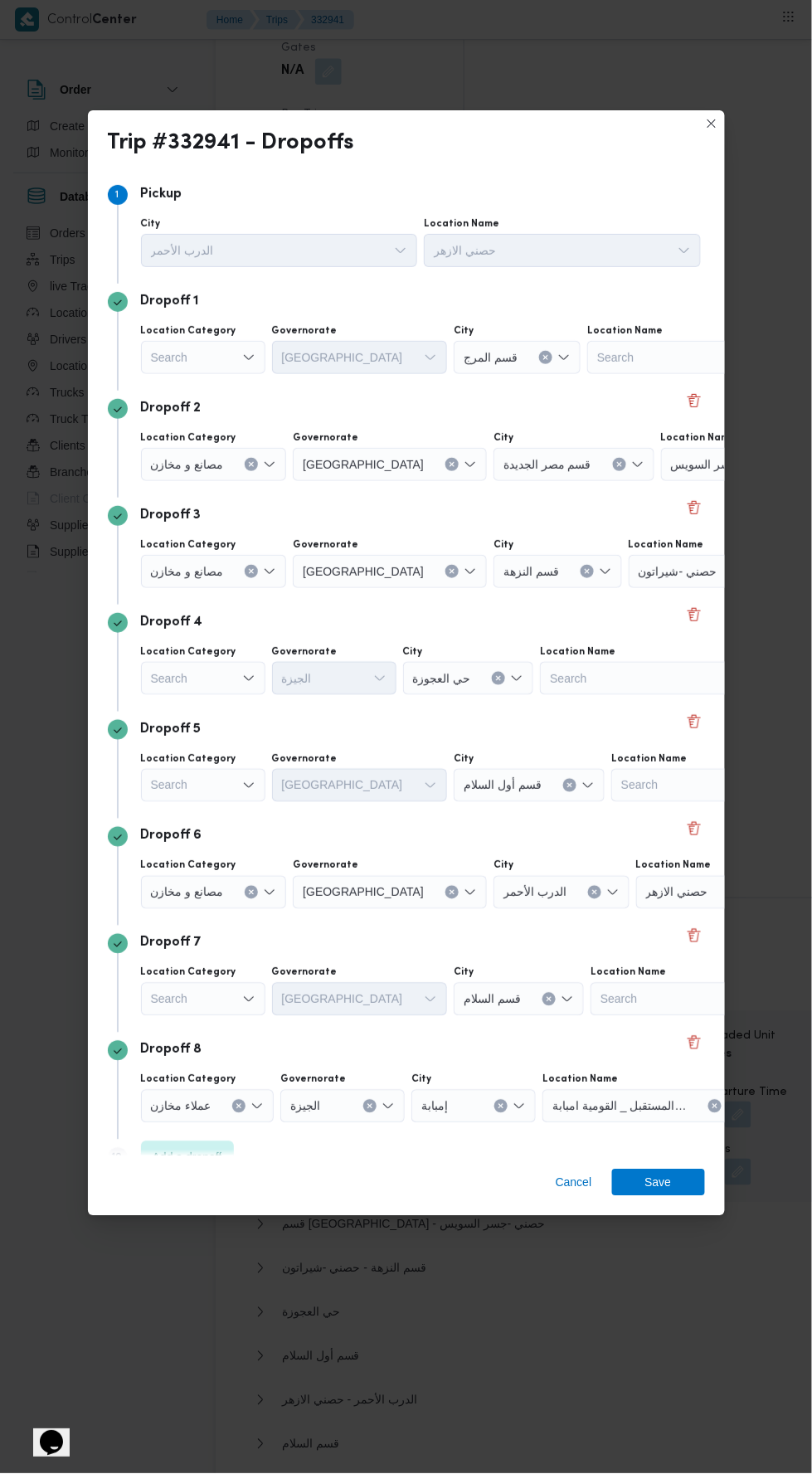
click at [201, 325] on label "Location Category" at bounding box center [188, 331] width 95 height 13
click at [152, 348] on input "Location Category" at bounding box center [152, 358] width 2 height 20
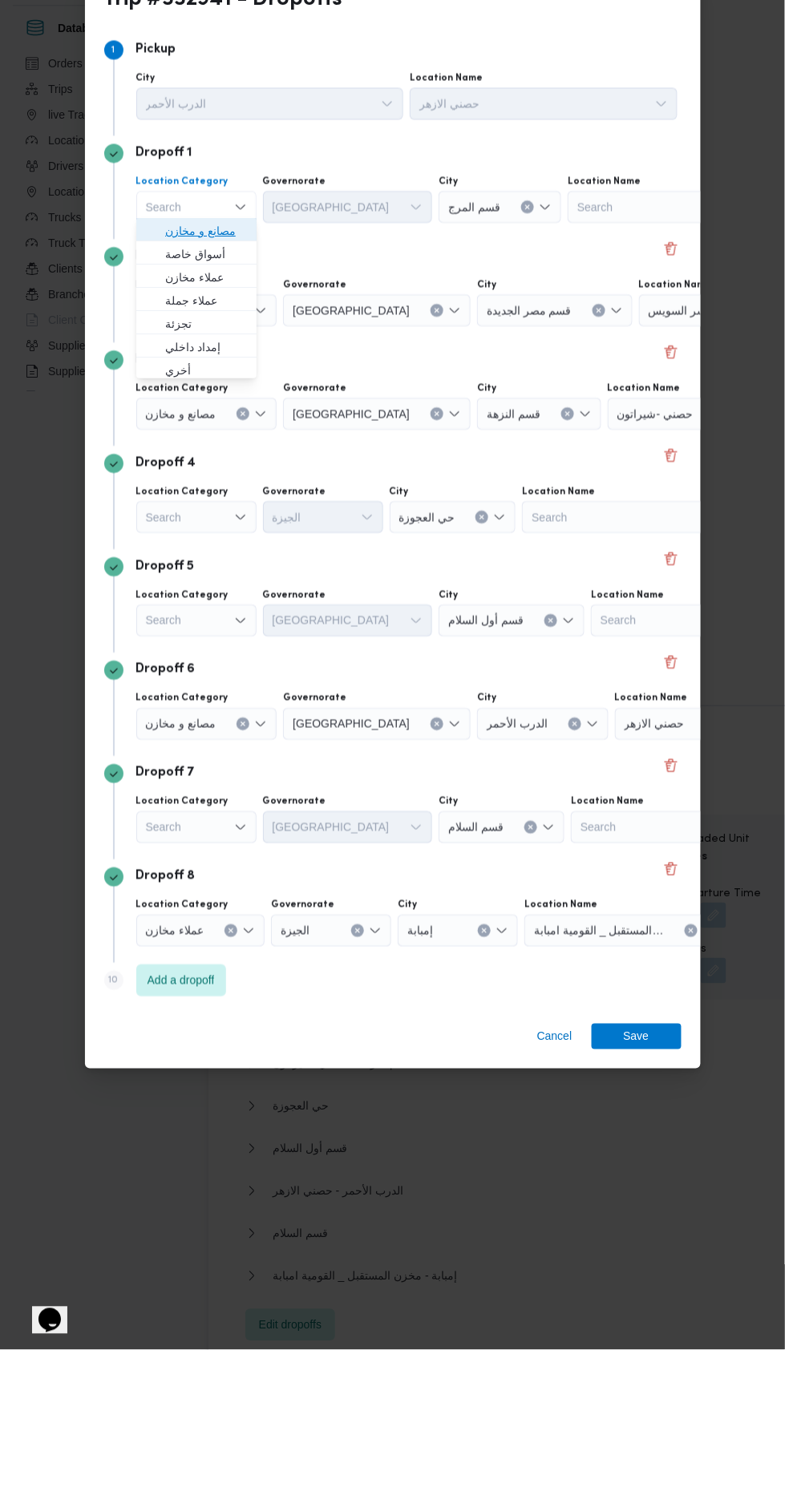
click at [235, 397] on span "مصانع و مخازن" at bounding box center [206, 393] width 82 height 19
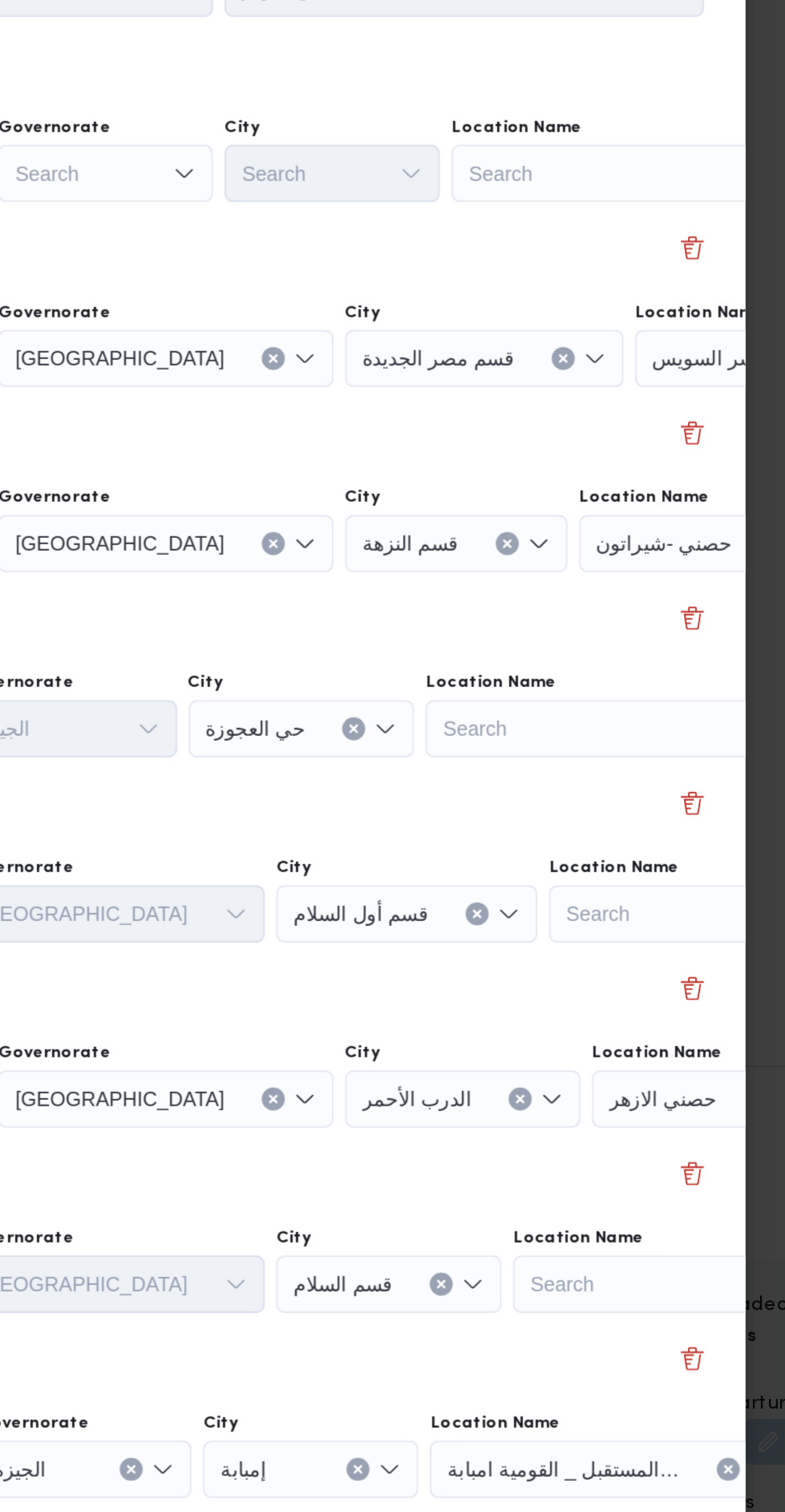
click at [629, 353] on div "Search" at bounding box center [636, 368] width 201 height 32
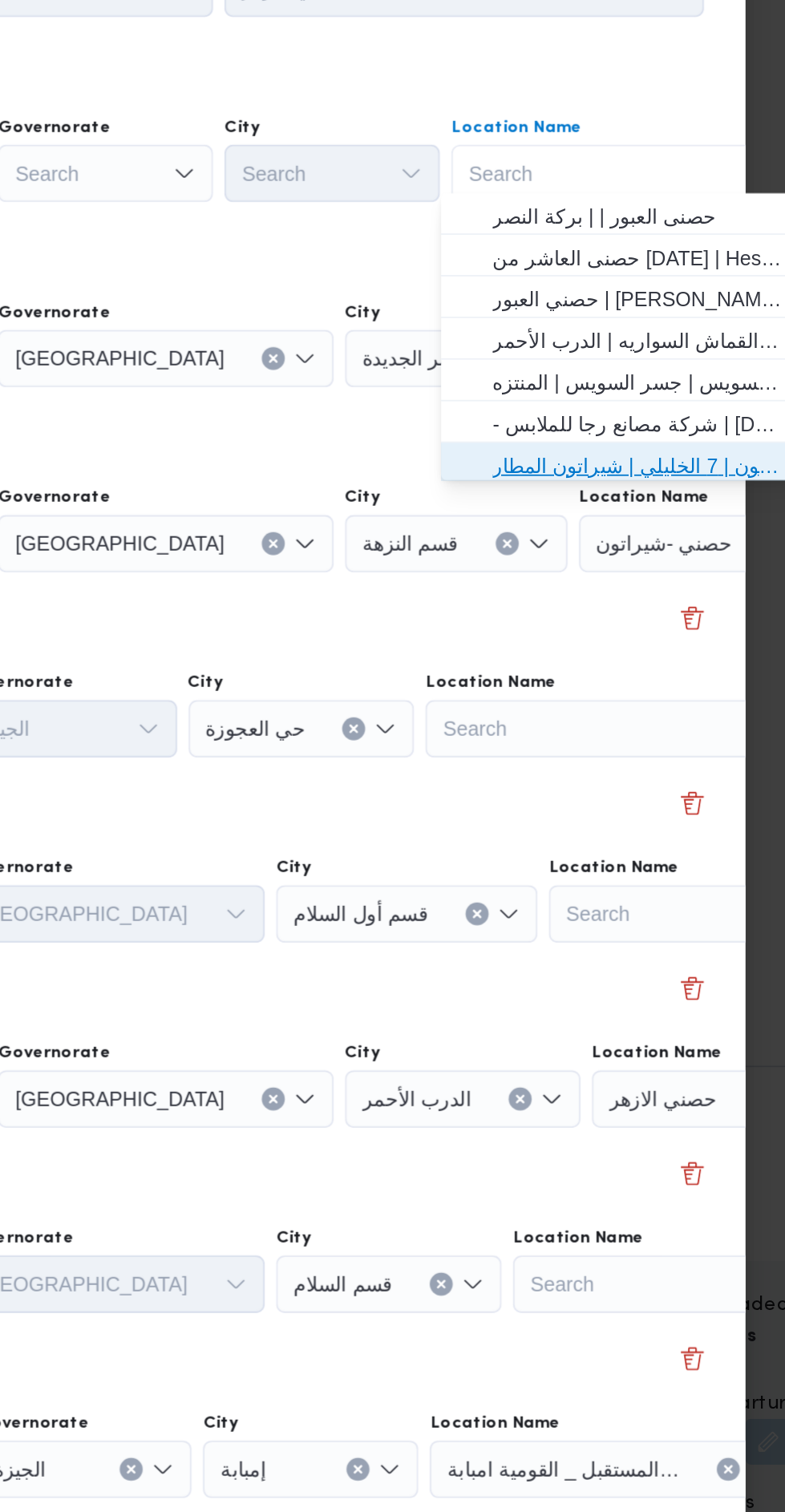
click at [649, 532] on span "حصني -شيراتون | 7 الخليلي | شيراتون المطار" at bounding box center [640, 532] width 162 height 19
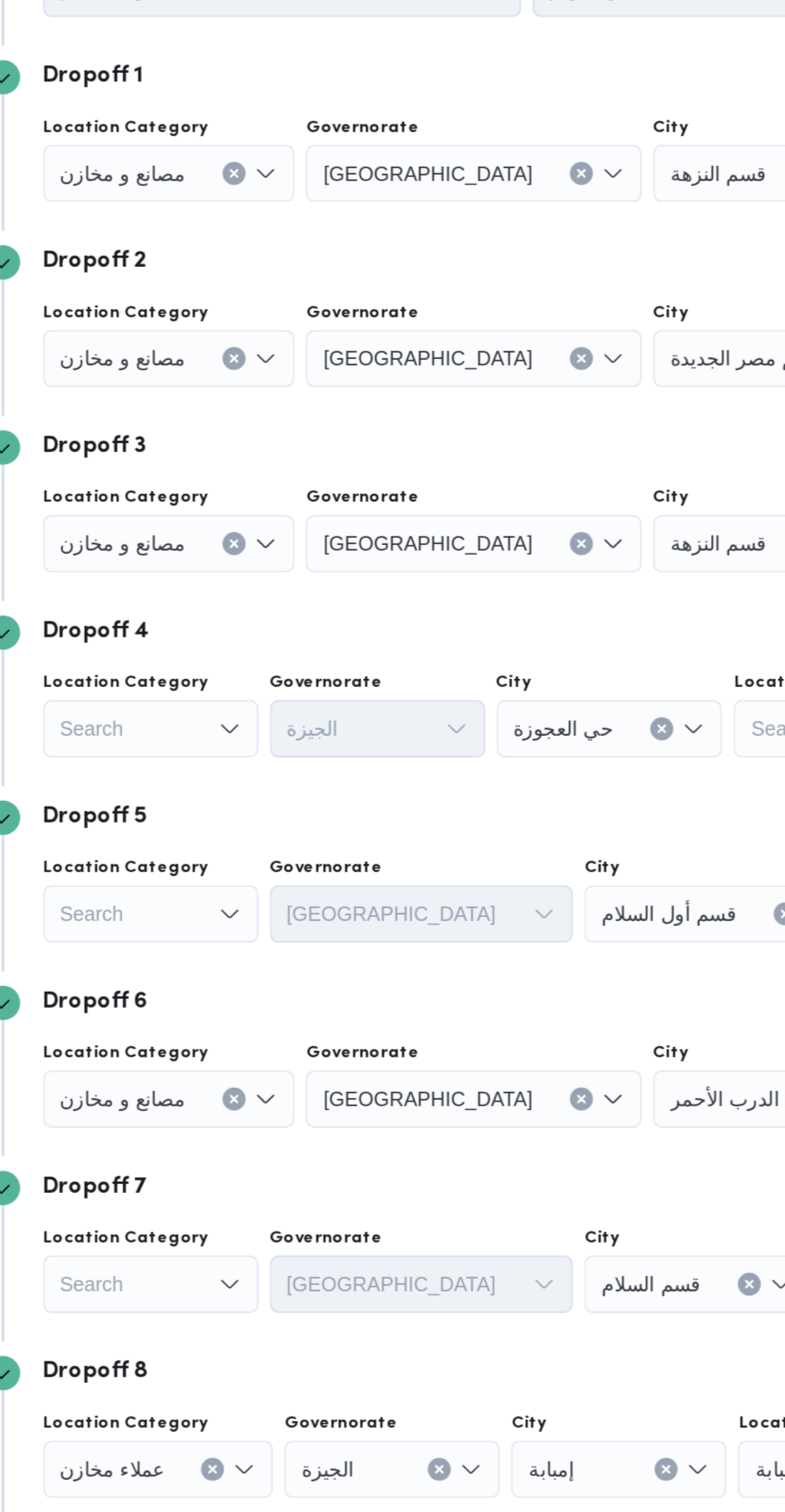
click at [241, 372] on icon "Clear input" at bounding box center [243, 369] width 4 height 4
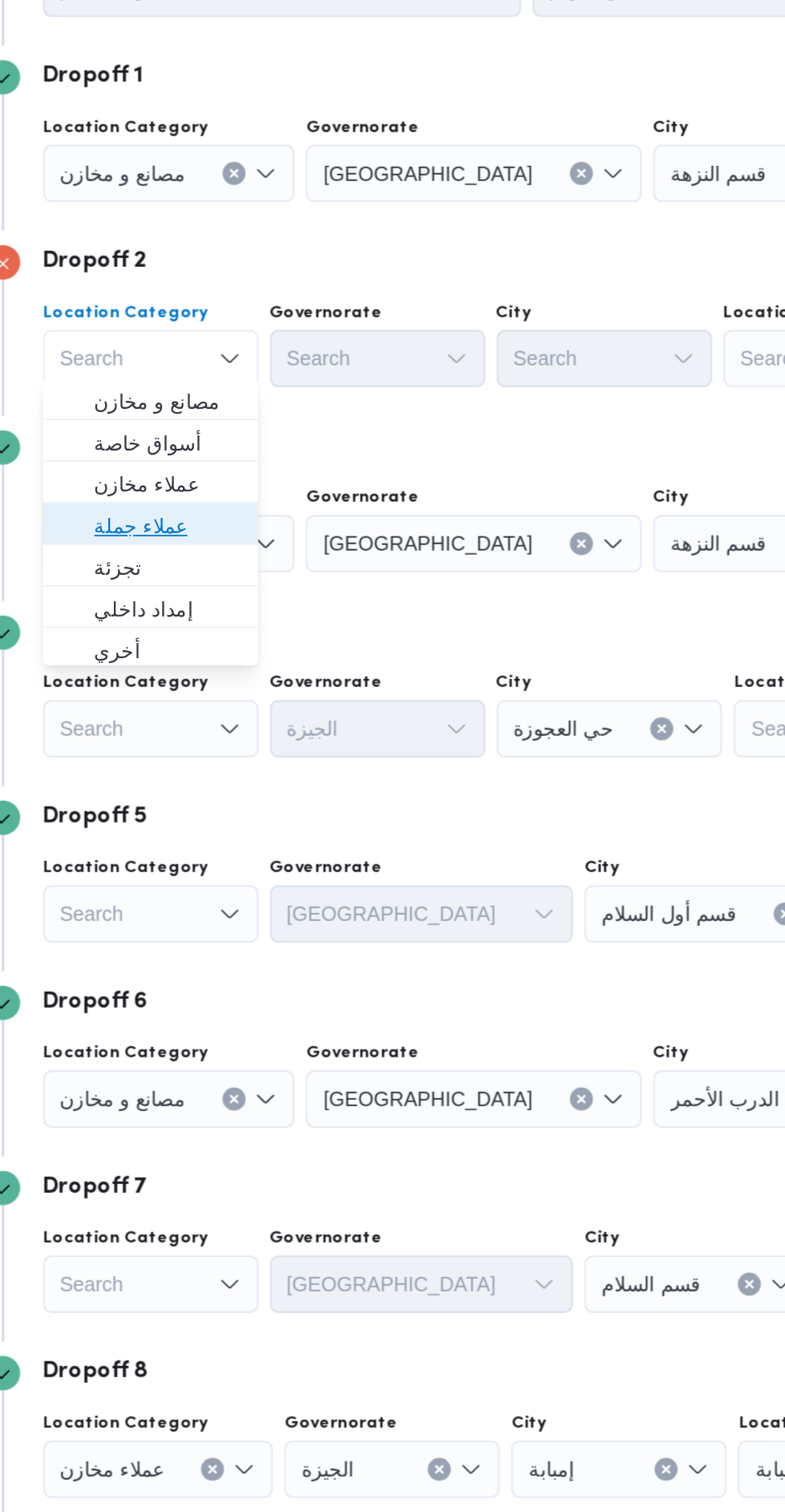
click at [226, 571] on span "عملاء جملة" at bounding box center [206, 566] width 82 height 19
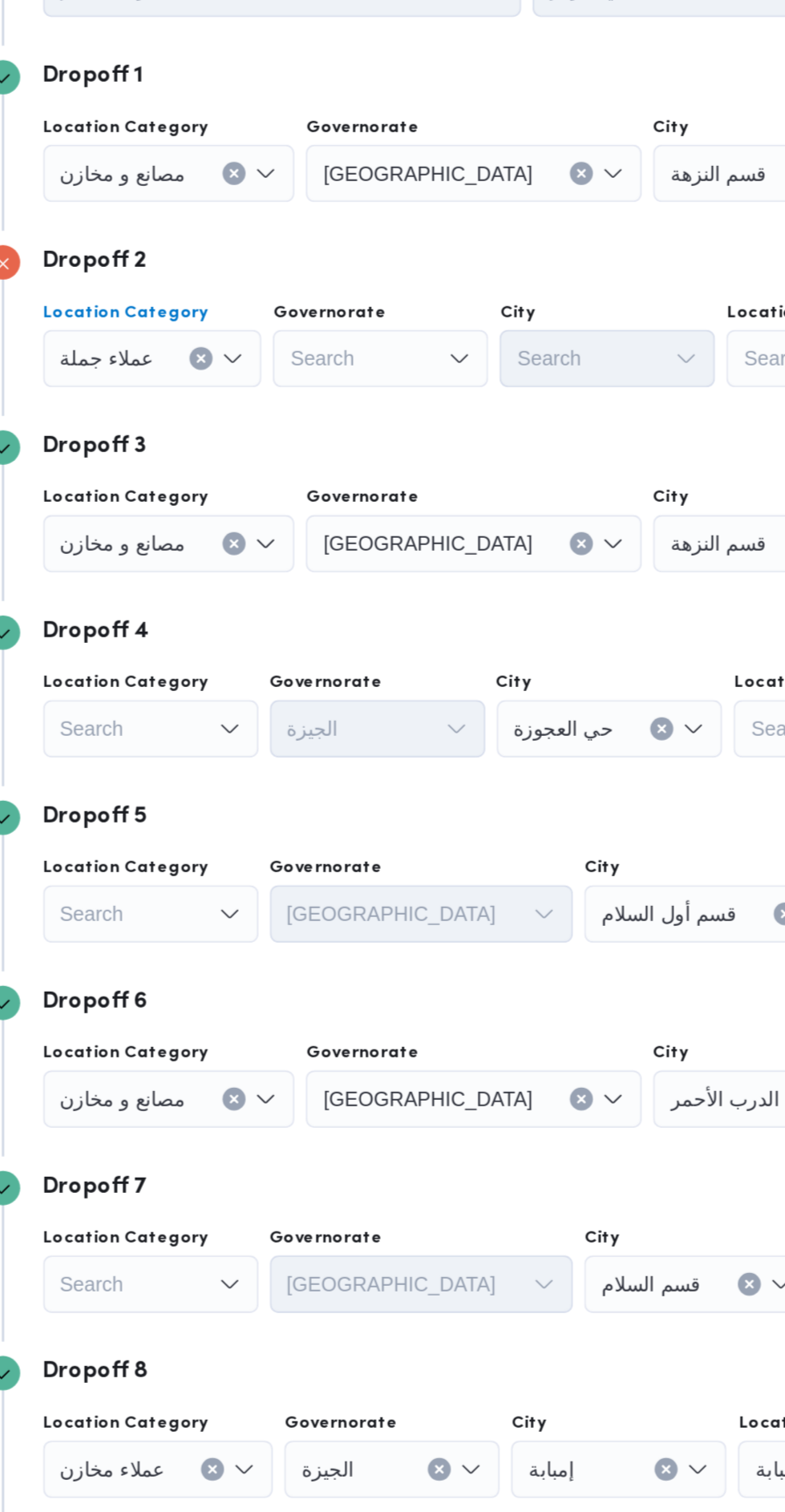
click at [215, 384] on div "عملاء جملة Combo box. Selected. عملاء جملة. Press Backspace to delete عملاء جمل…" at bounding box center [207, 368] width 141 height 32
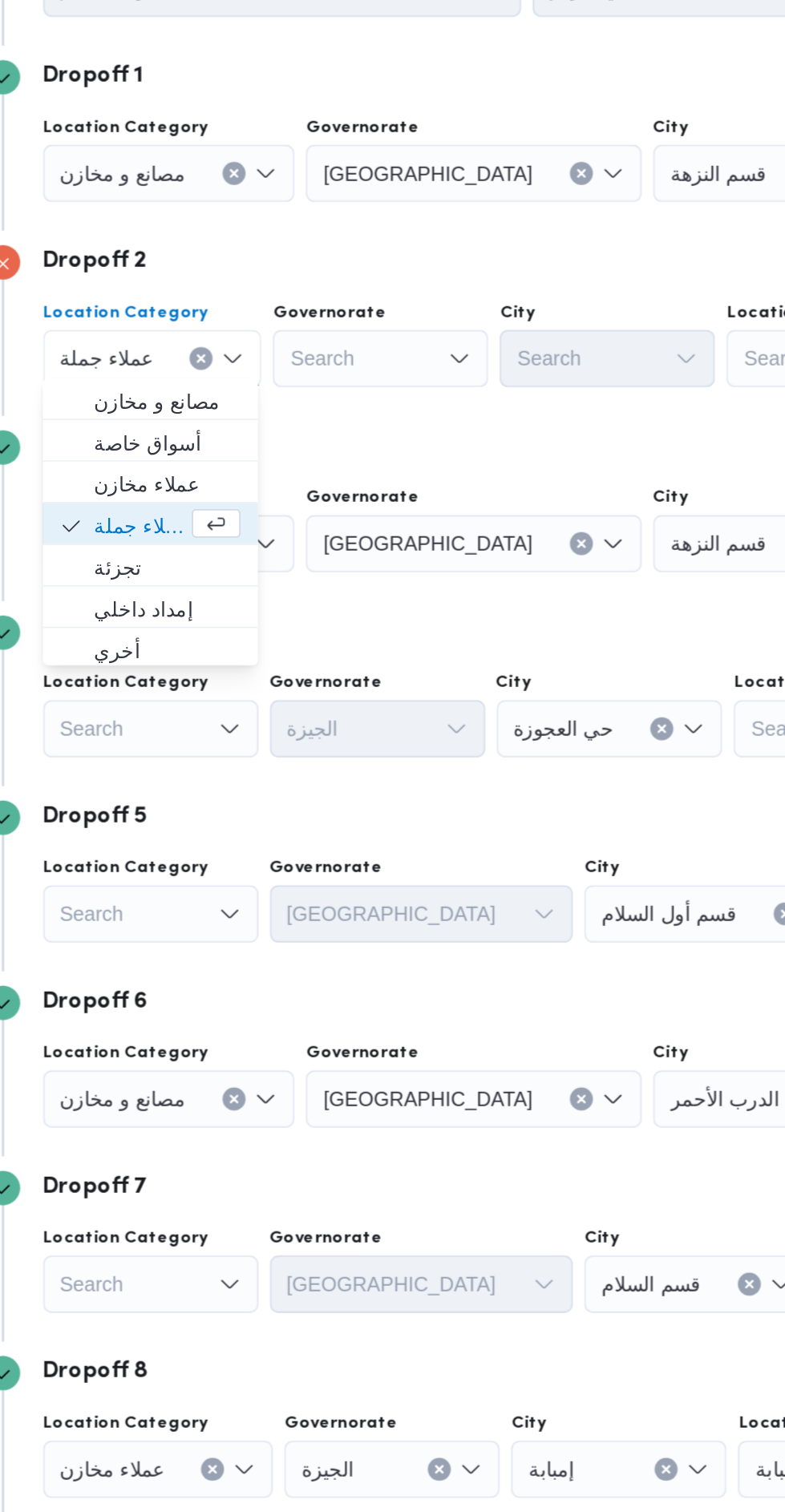
click at [346, 384] on div "Search" at bounding box center [377, 368] width 188 height 32
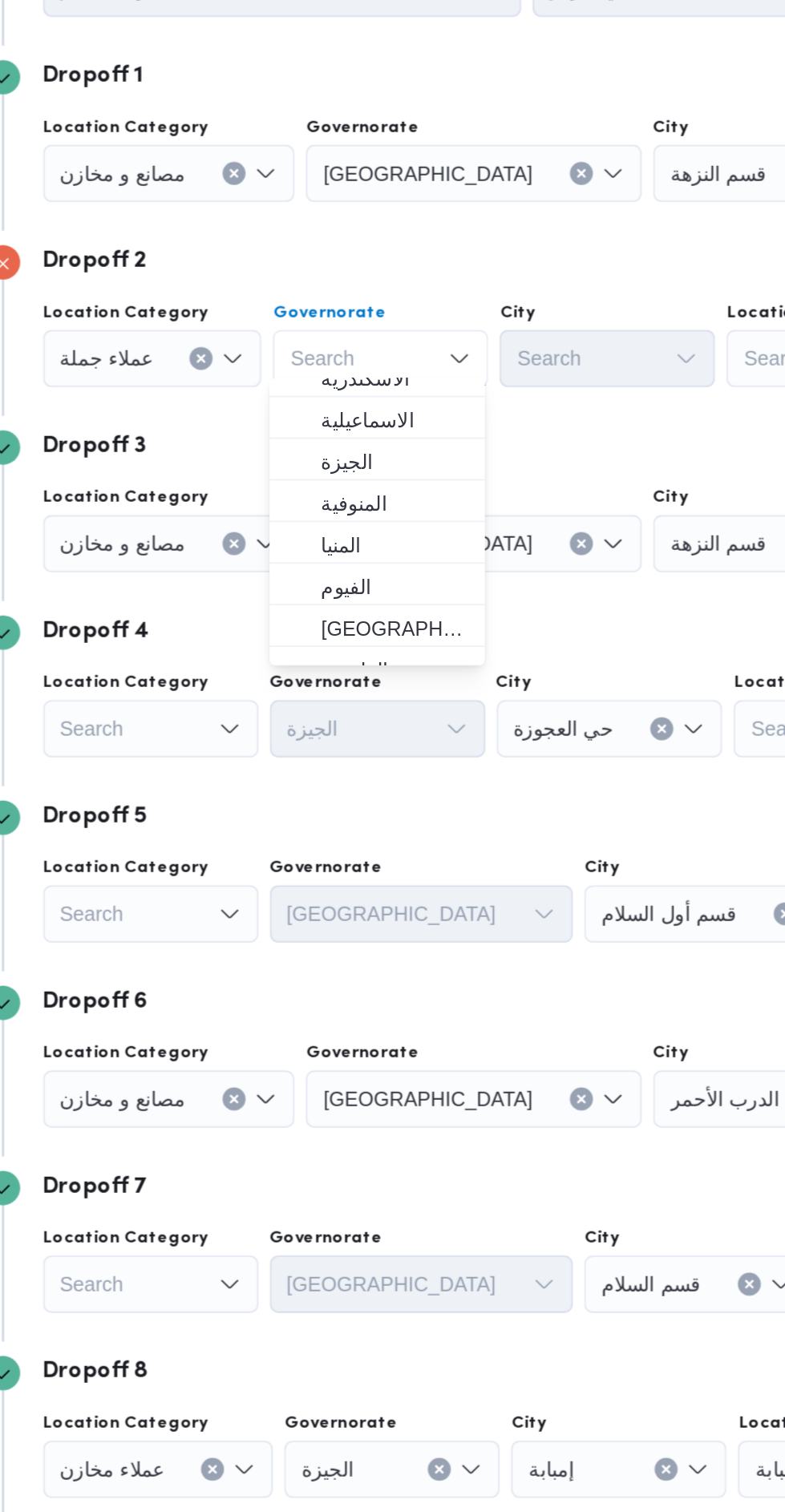
scroll to position [116, 0]
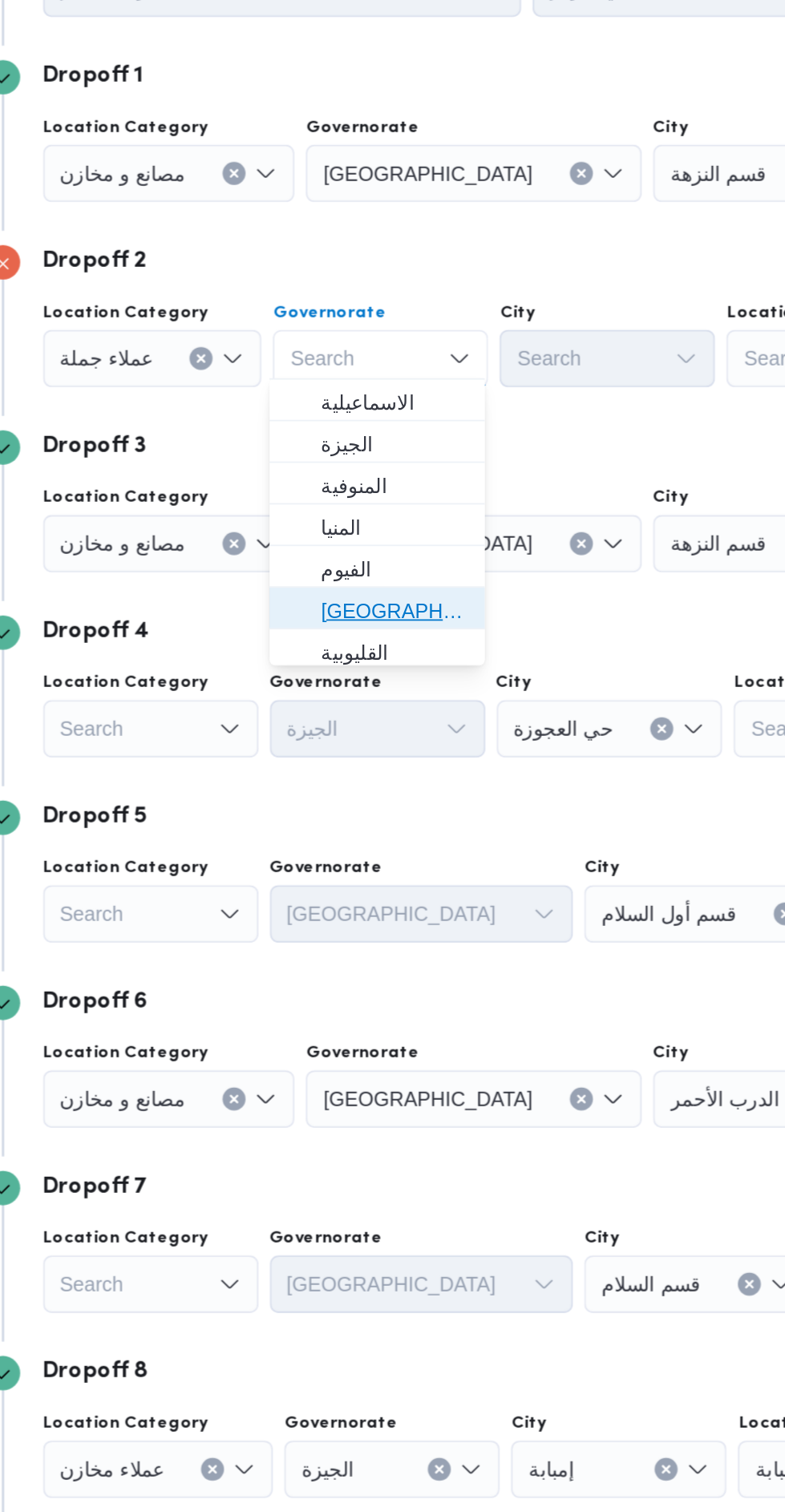
click at [339, 612] on span "[GEOGRAPHIC_DATA]" at bounding box center [333, 613] width 82 height 19
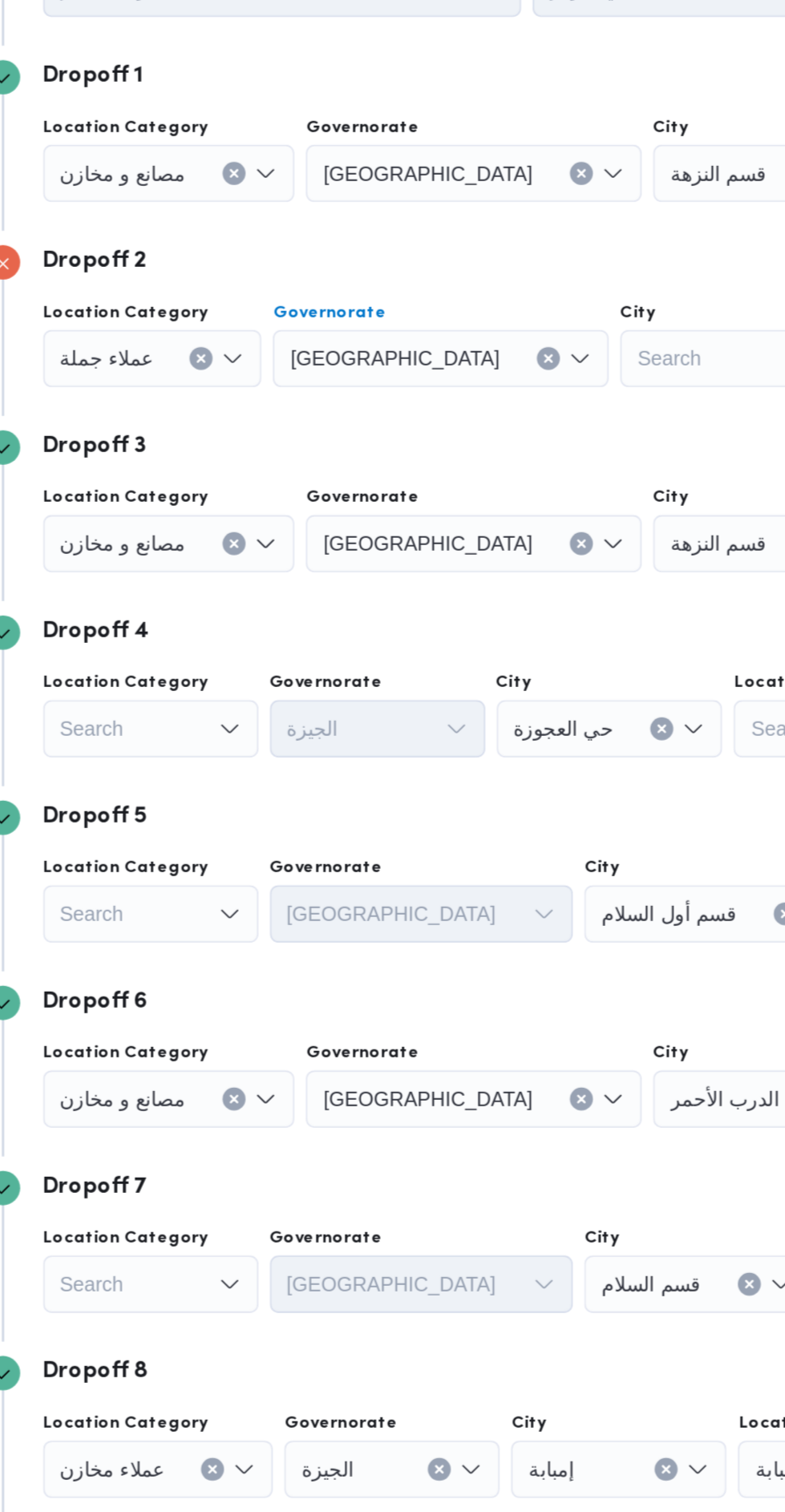
click at [477, 384] on div "Search" at bounding box center [539, 368] width 124 height 32
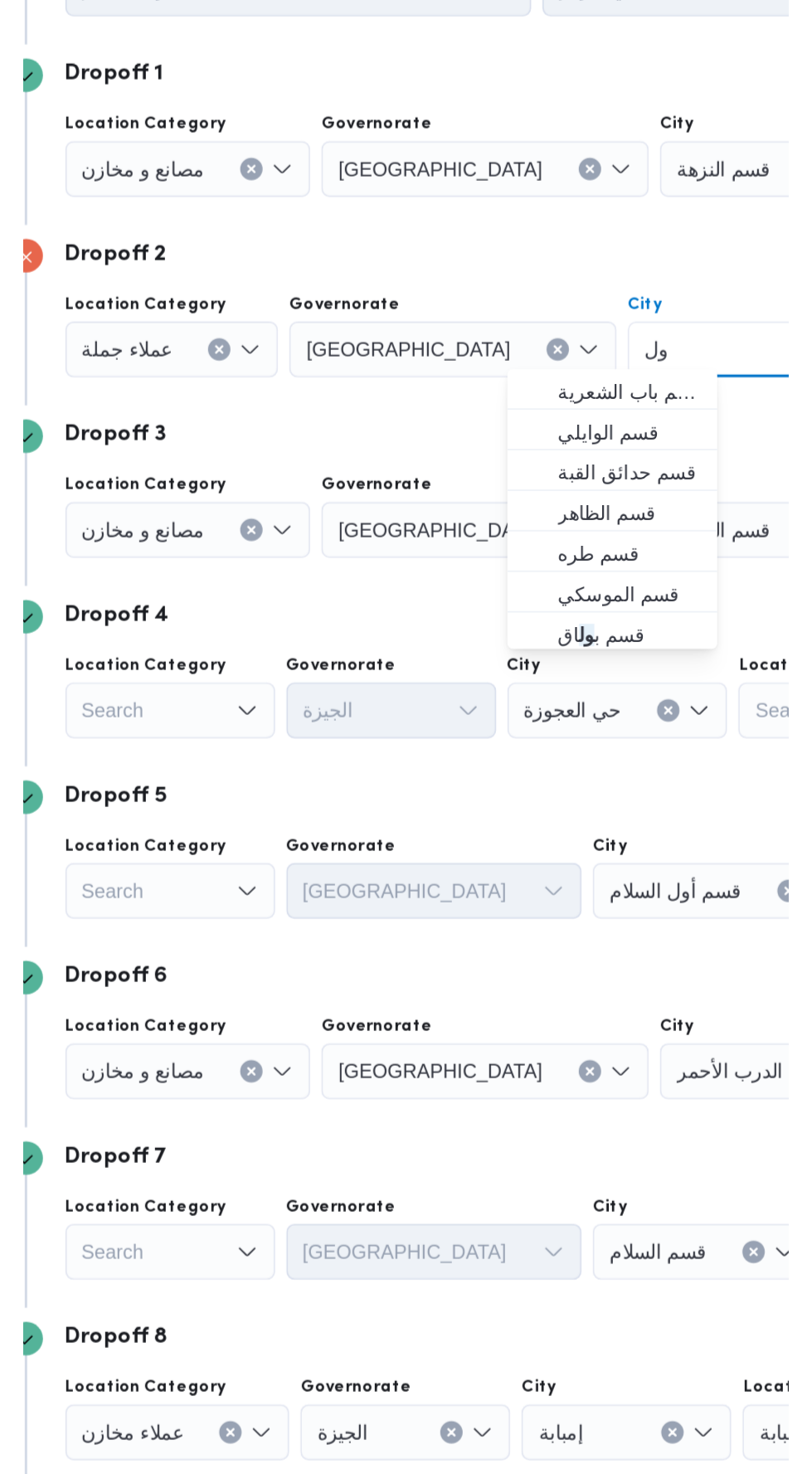
scroll to position [0, 0]
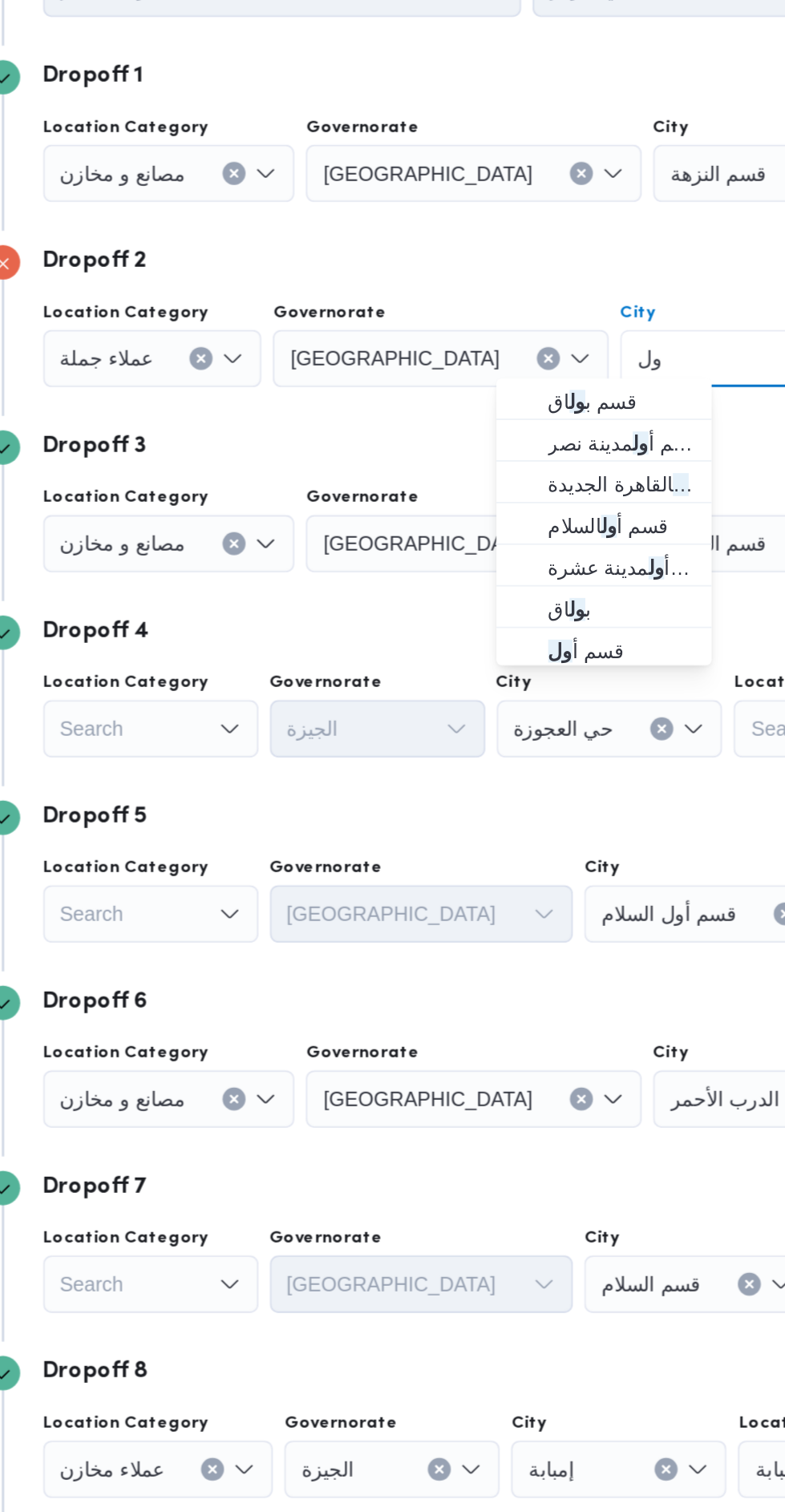
type input "ول"
click at [459, 544] on span "قسم أ ول القاهرة الجديدة" at bounding box center [459, 543] width 82 height 19
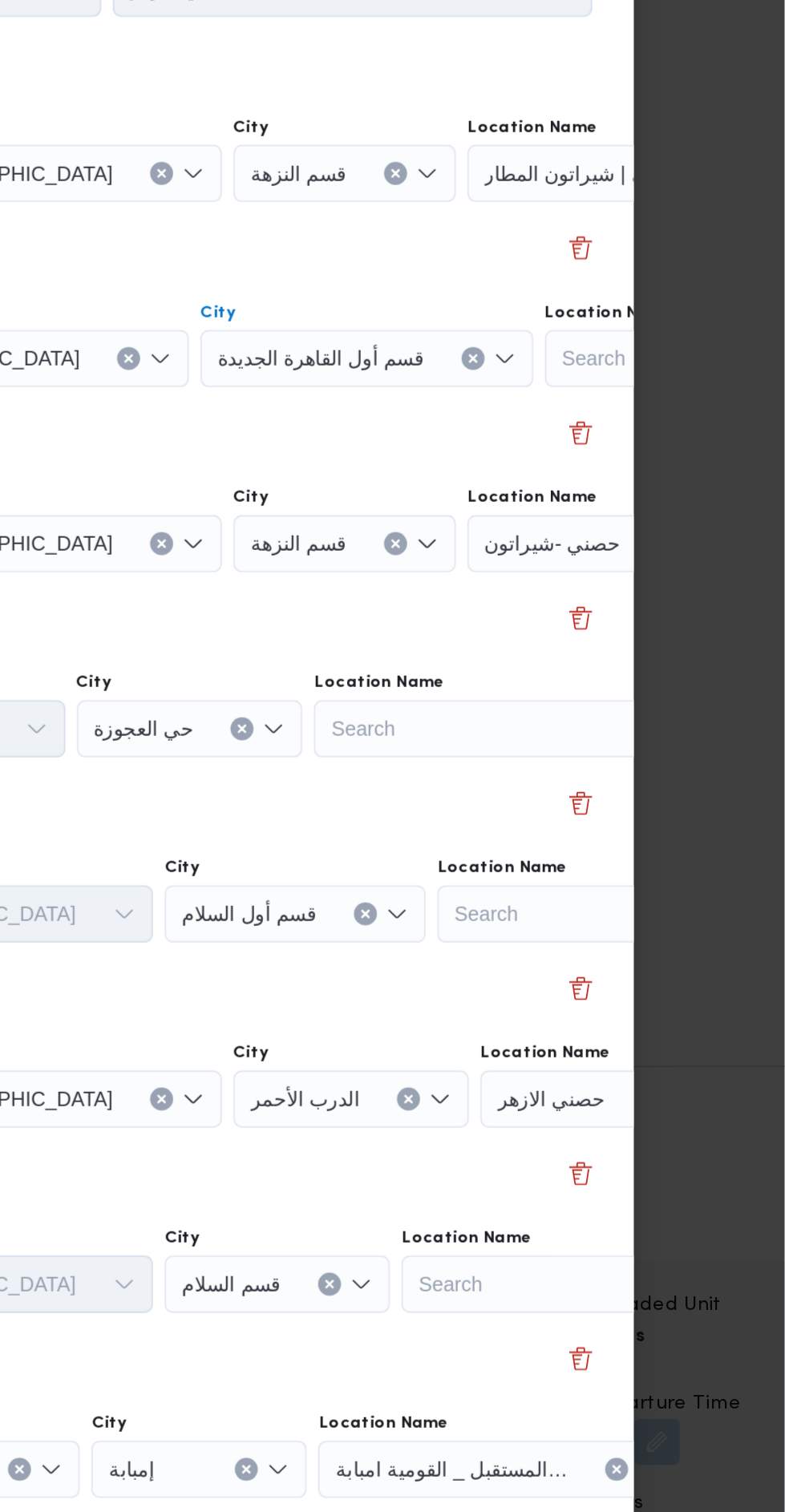
click at [771, 372] on icon "Clear input" at bounding box center [774, 368] width 6 height 6
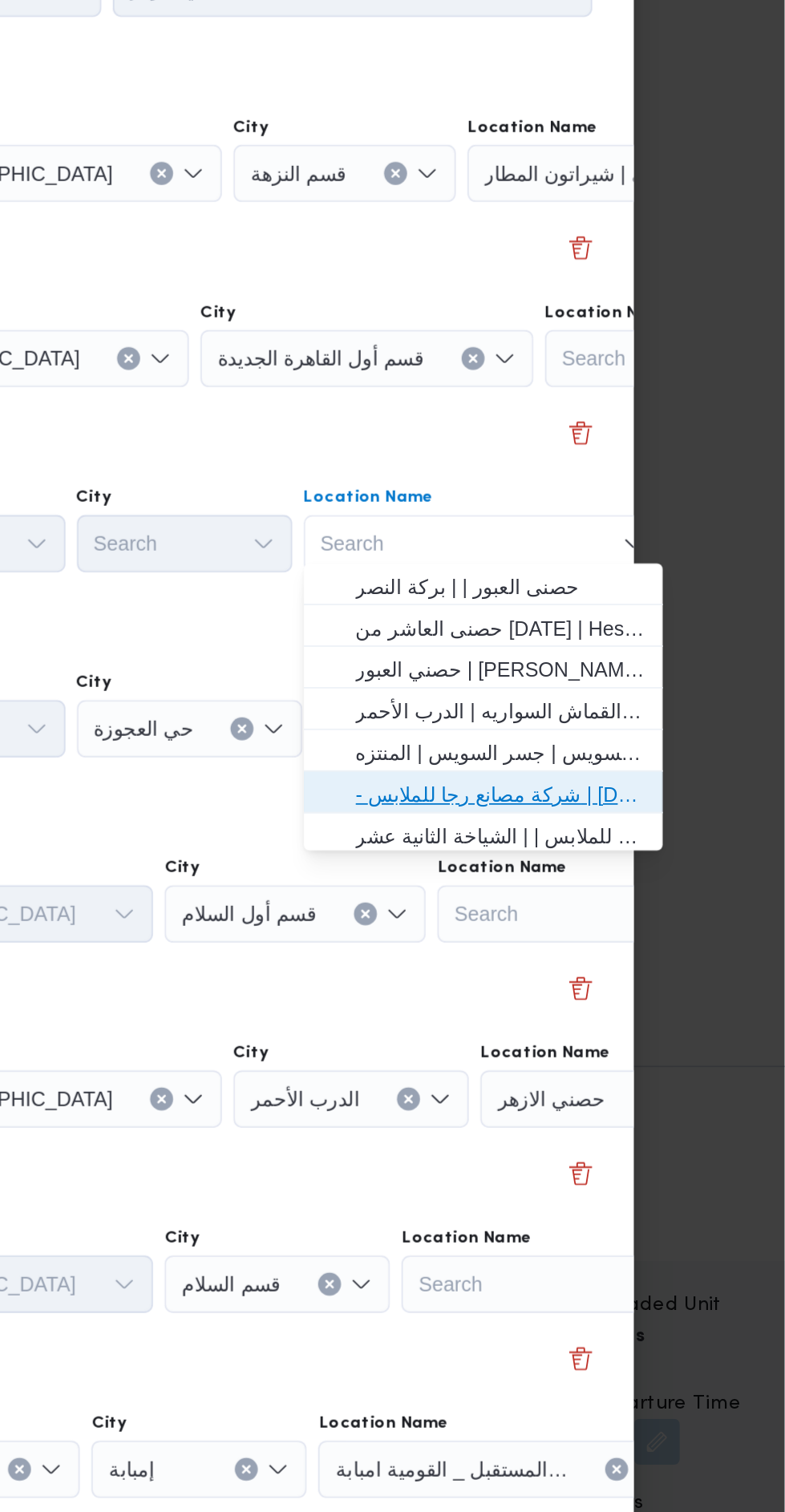
click at [663, 713] on span "- شركة مصانع رجا للملابس | [DATE] Clothing Co. | الشياخة الثانية عشر" at bounding box center [626, 716] width 162 height 19
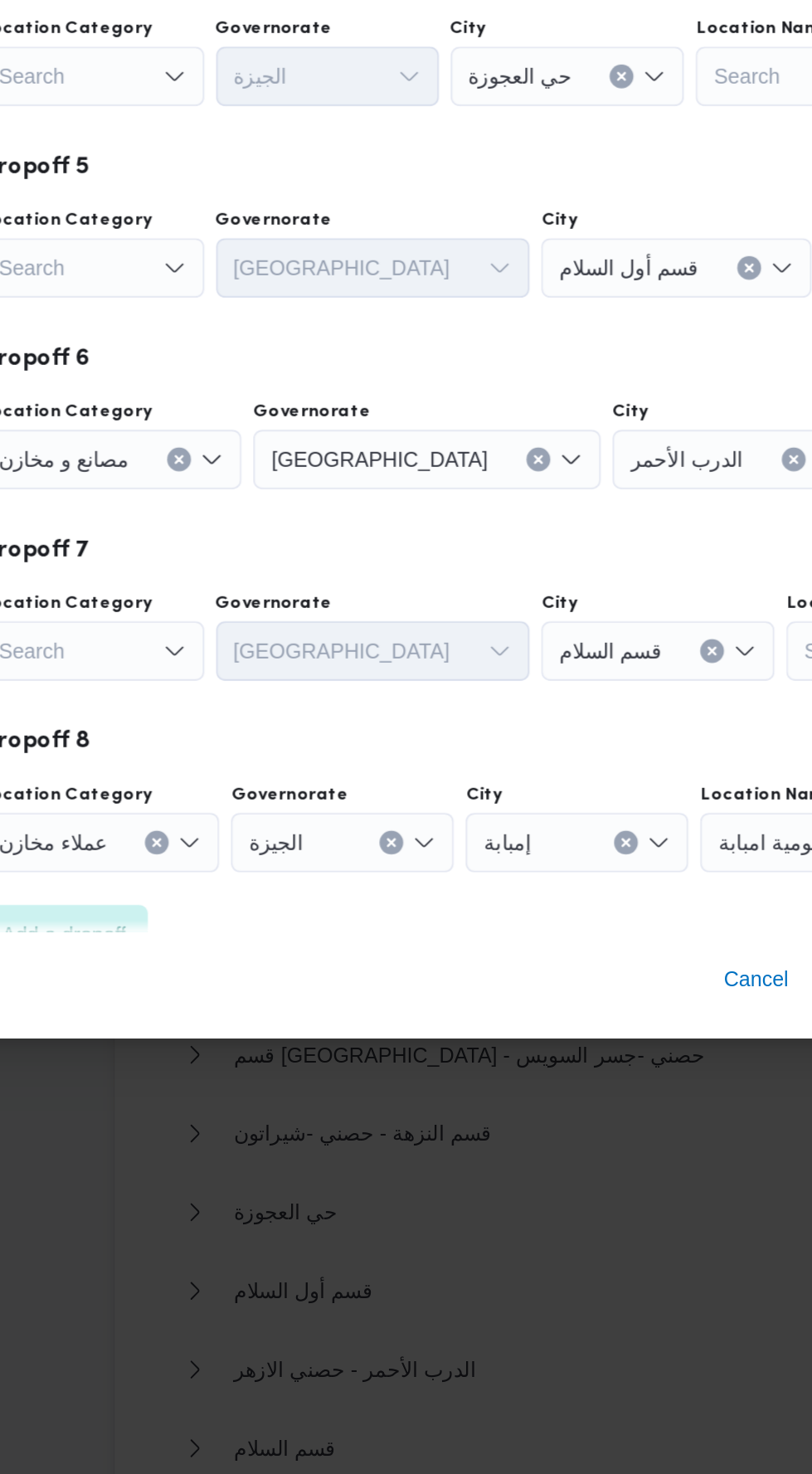
scroll to position [2016, 0]
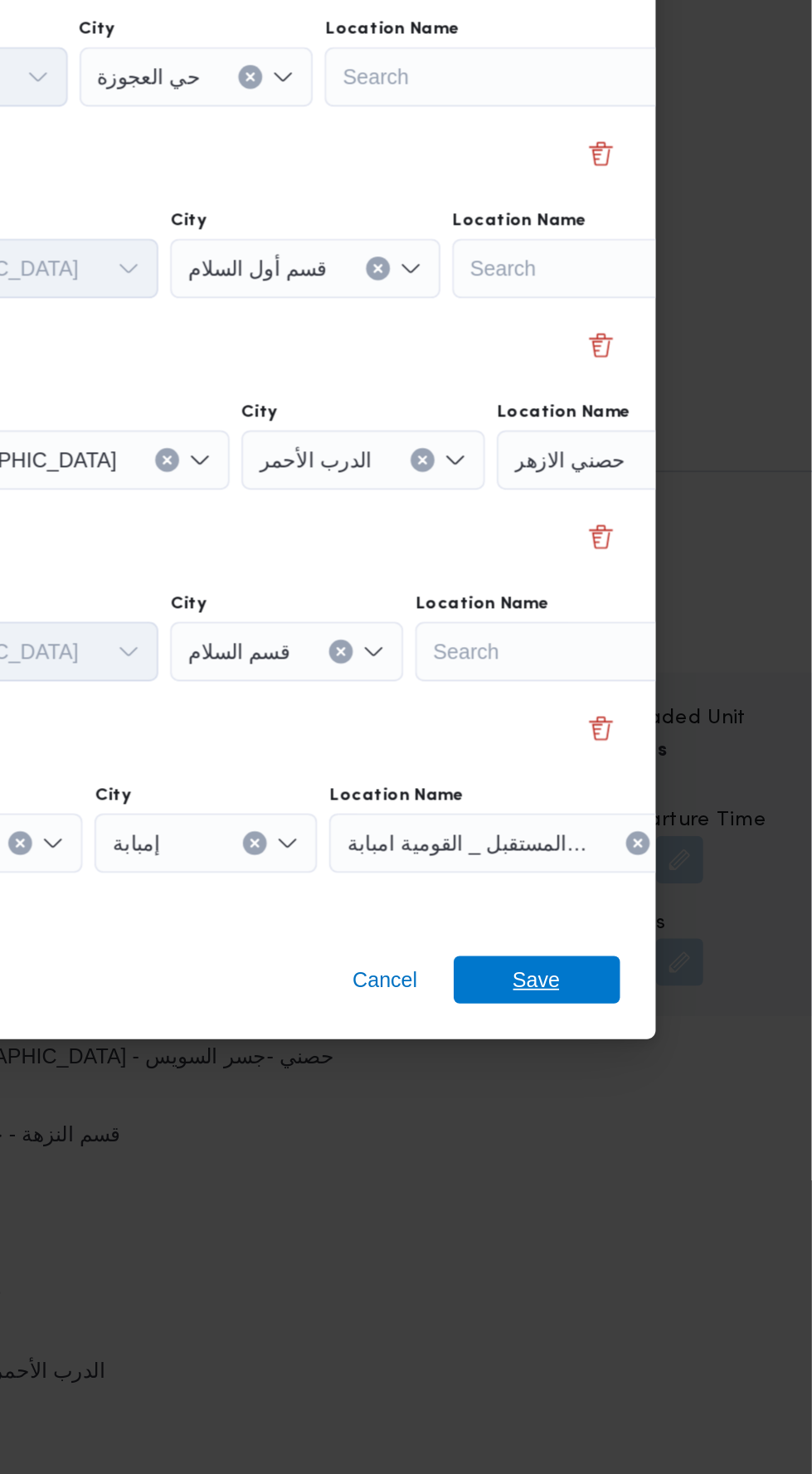
click at [666, 1190] on span "Save" at bounding box center [659, 1183] width 27 height 27
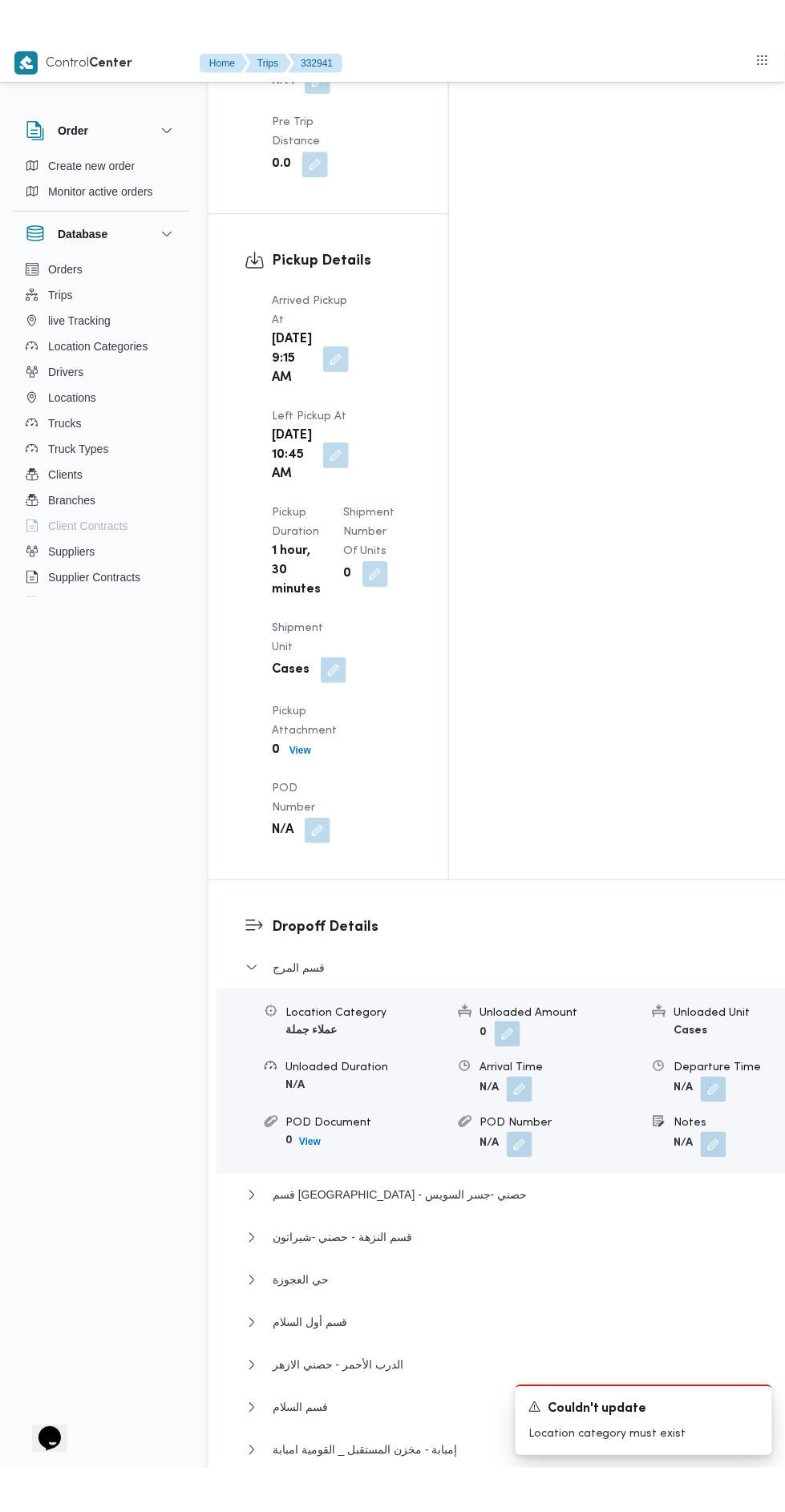
scroll to position [1997, 0]
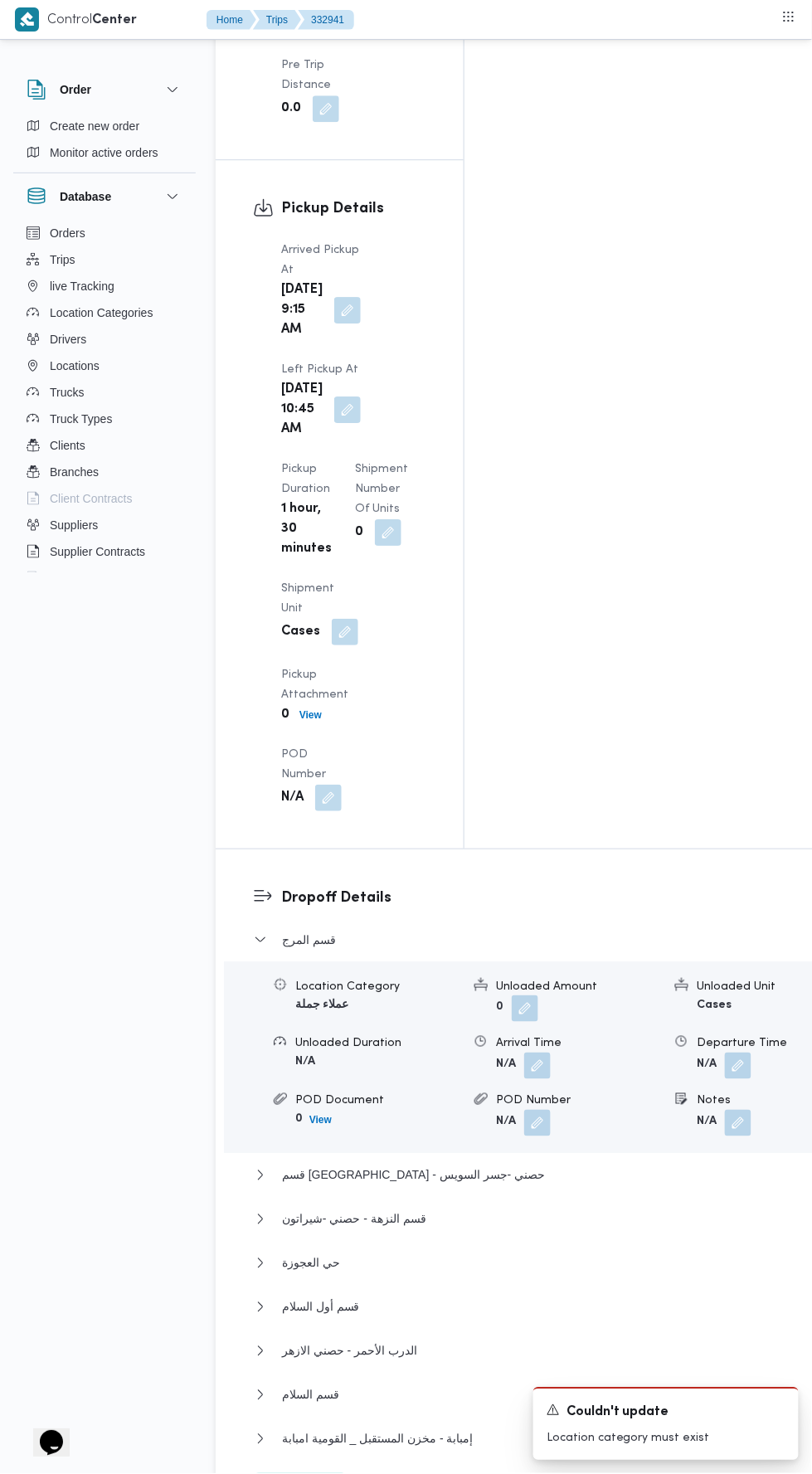
click at [316, 1473] on span "Edit dropoffs" at bounding box center [299, 1489] width 65 height 20
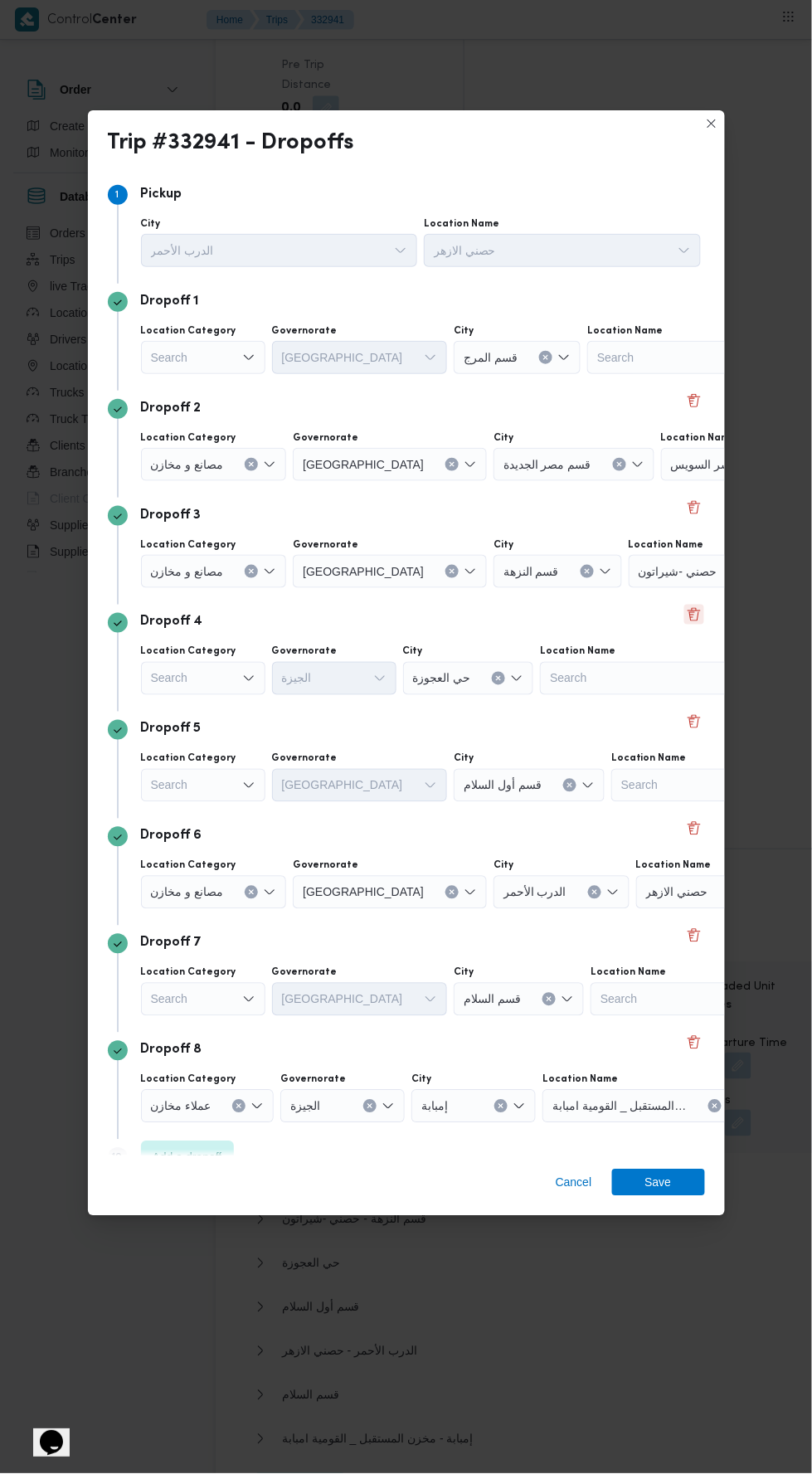
click at [686, 605] on button "Delete" at bounding box center [693, 614] width 20 height 20
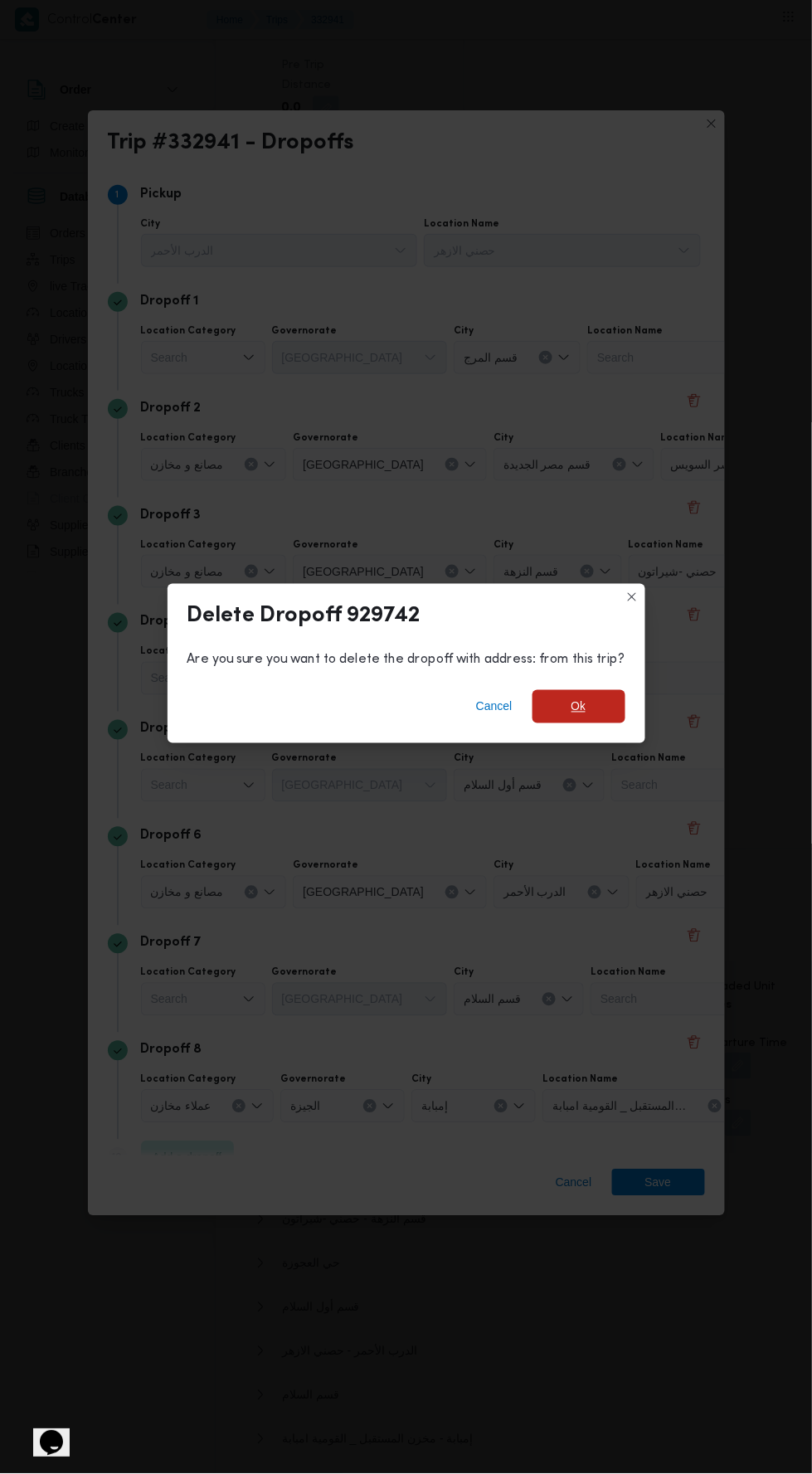
click at [578, 690] on span "Ok" at bounding box center [578, 706] width 93 height 33
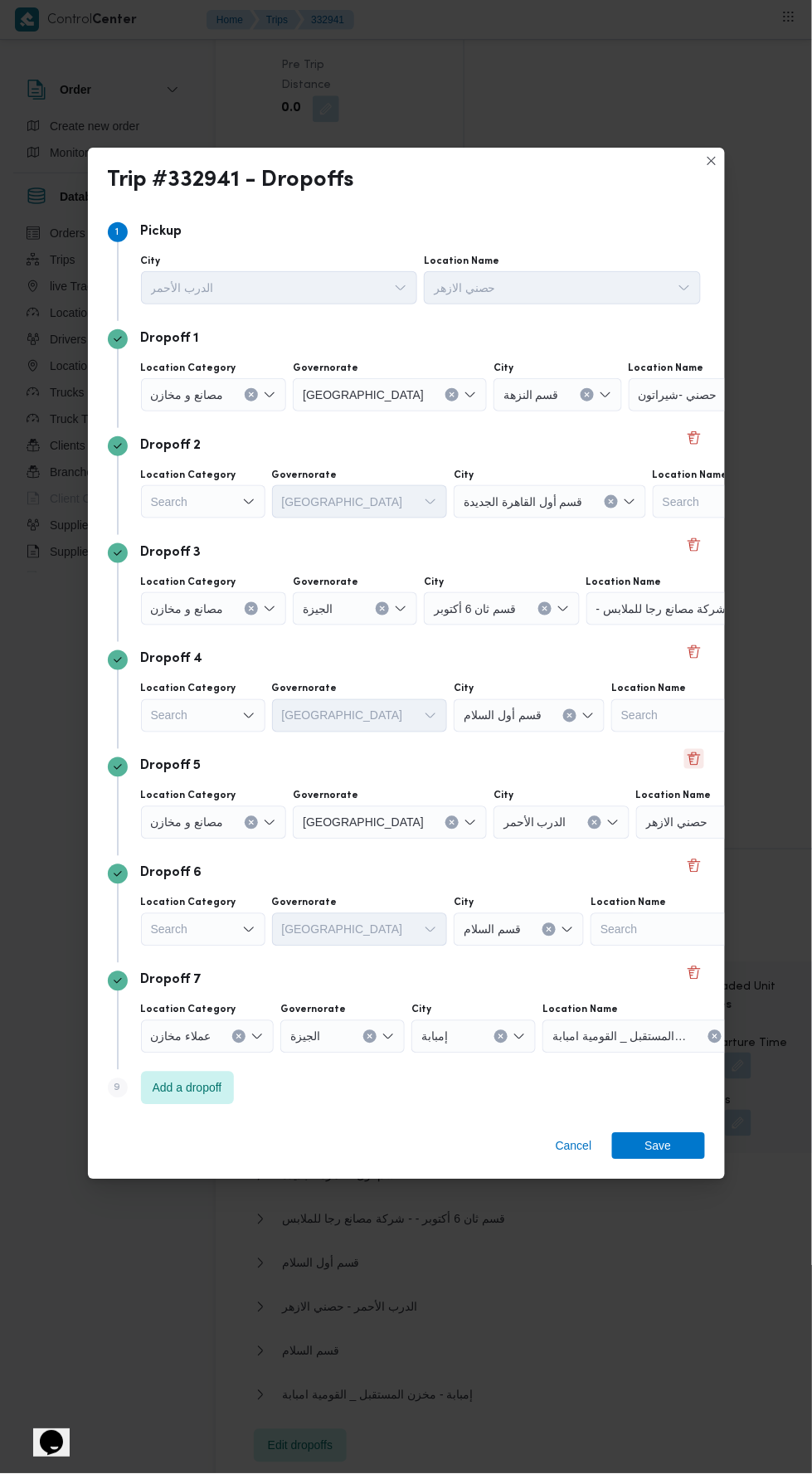
click at [693, 749] on button "Delete" at bounding box center [693, 759] width 20 height 20
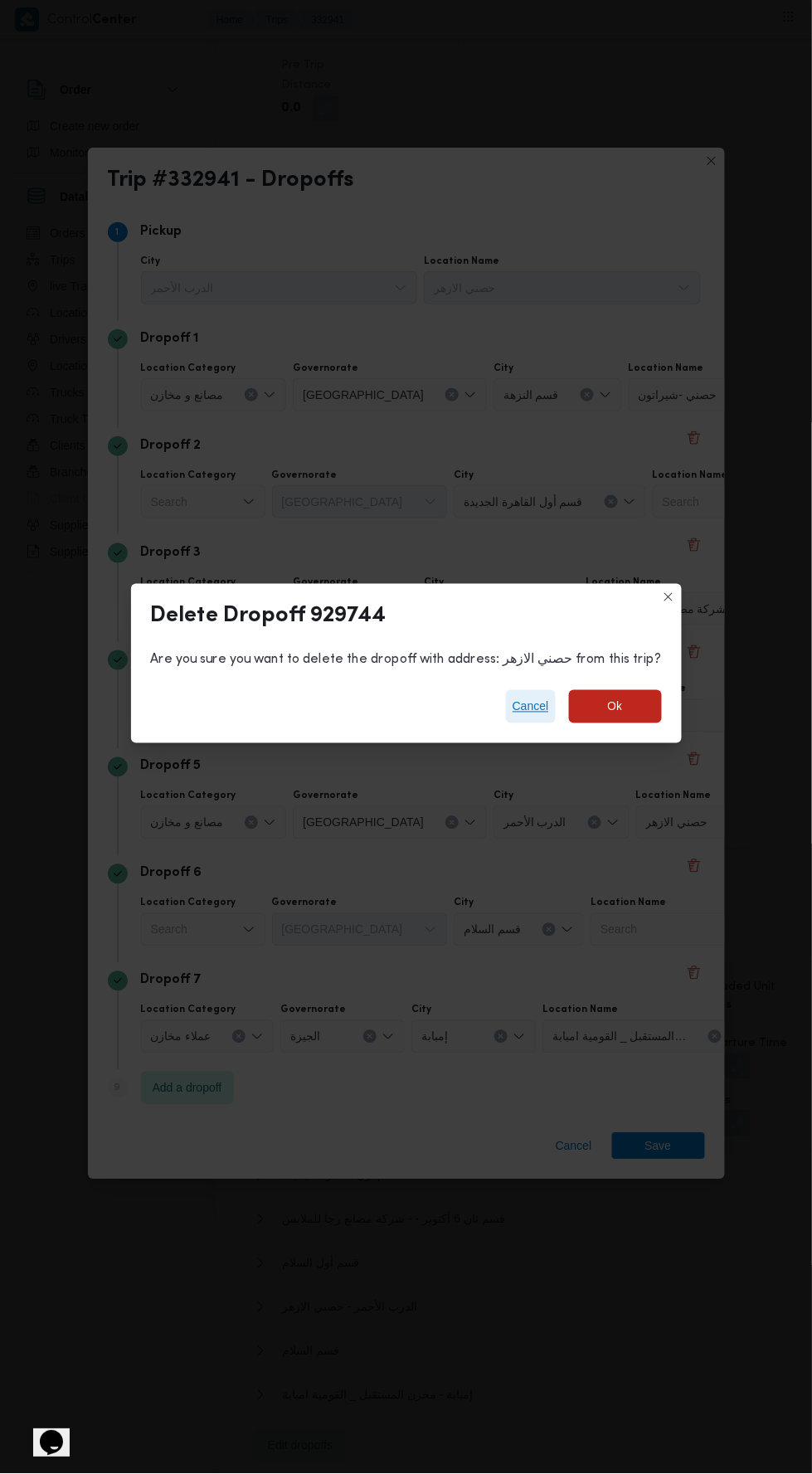
click at [513, 703] on span "Cancel" at bounding box center [530, 706] width 37 height 20
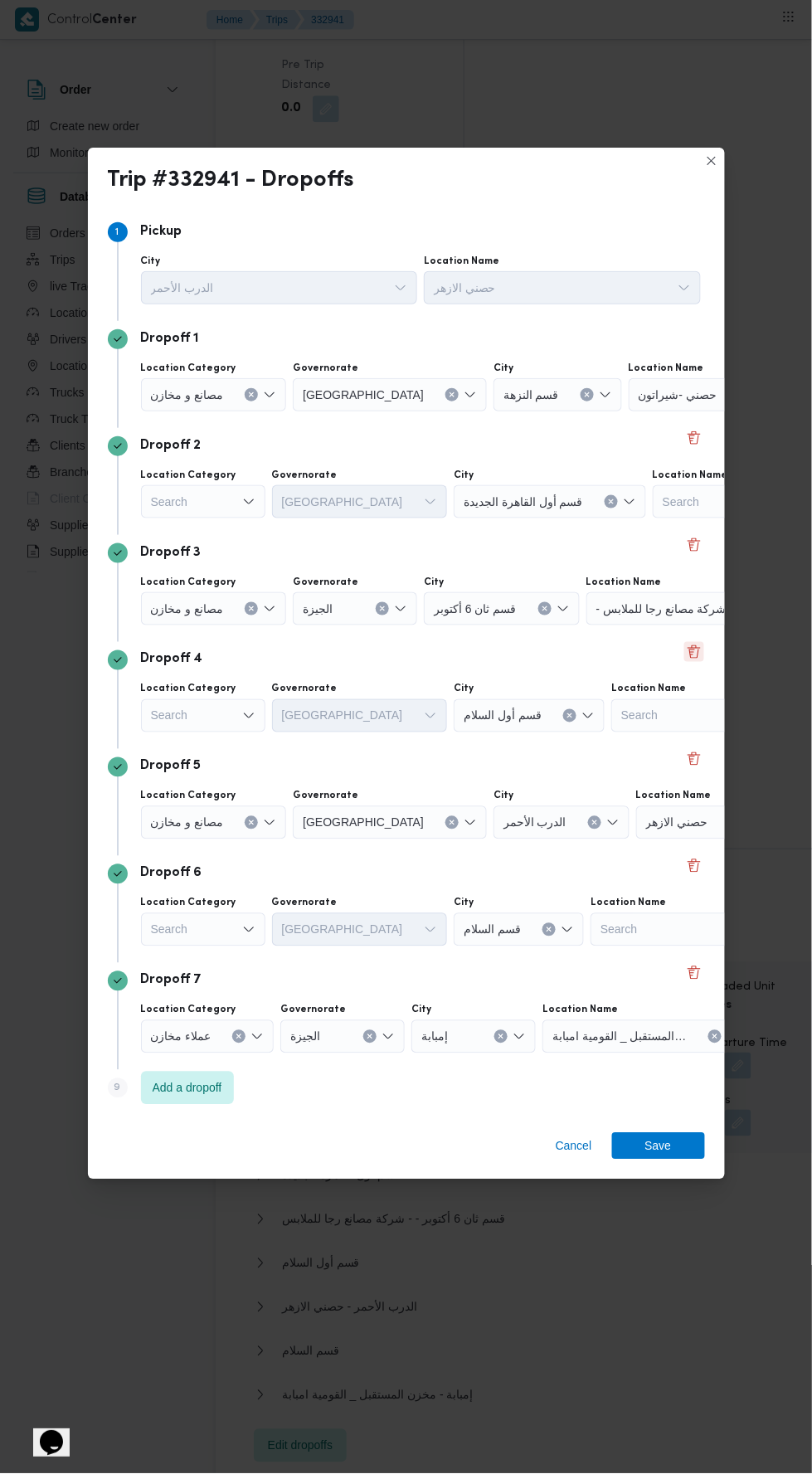
click at [693, 642] on button "Delete" at bounding box center [693, 652] width 20 height 20
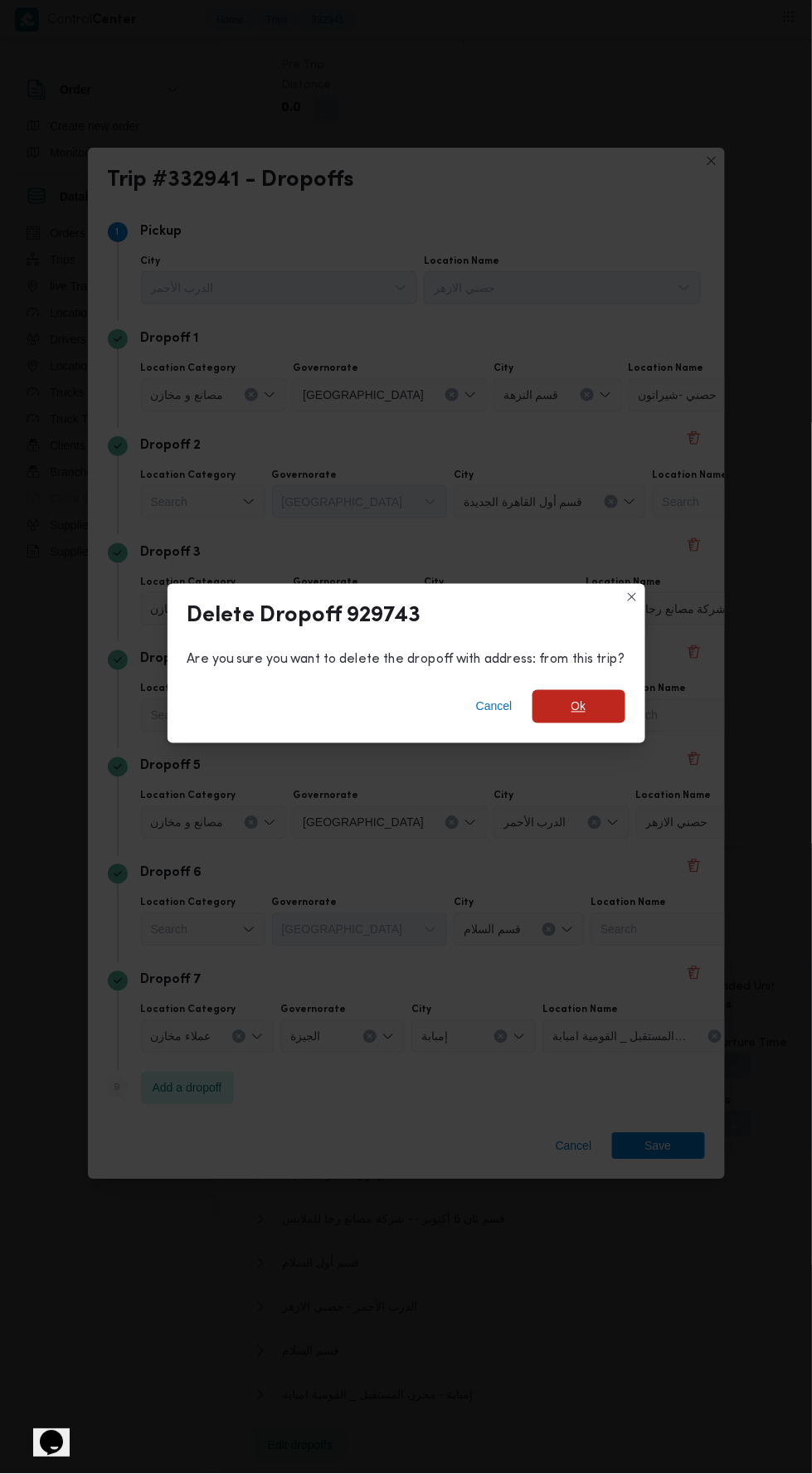
click at [590, 690] on span "Ok" at bounding box center [578, 706] width 93 height 33
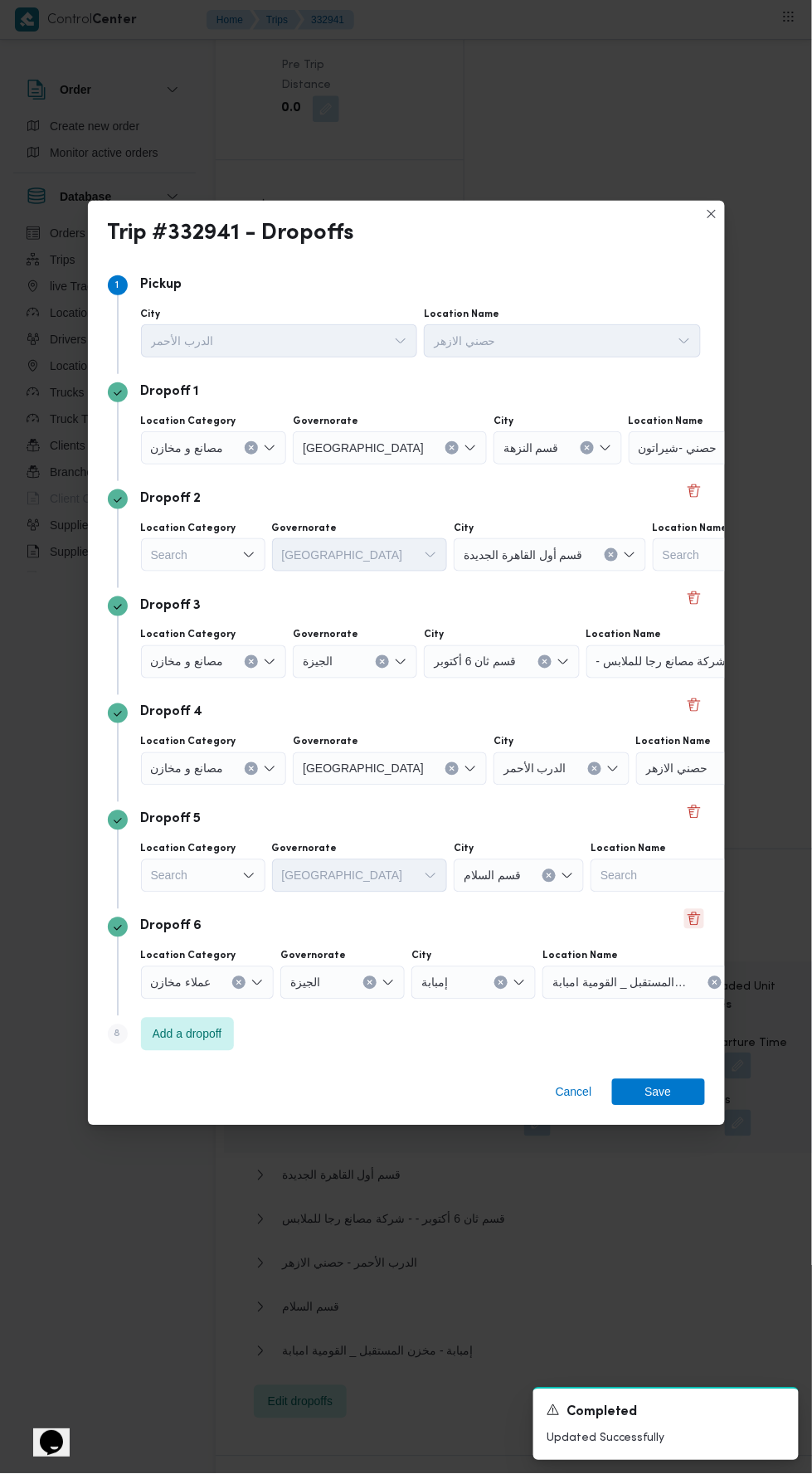
click at [687, 911] on button "Delete" at bounding box center [693, 919] width 20 height 20
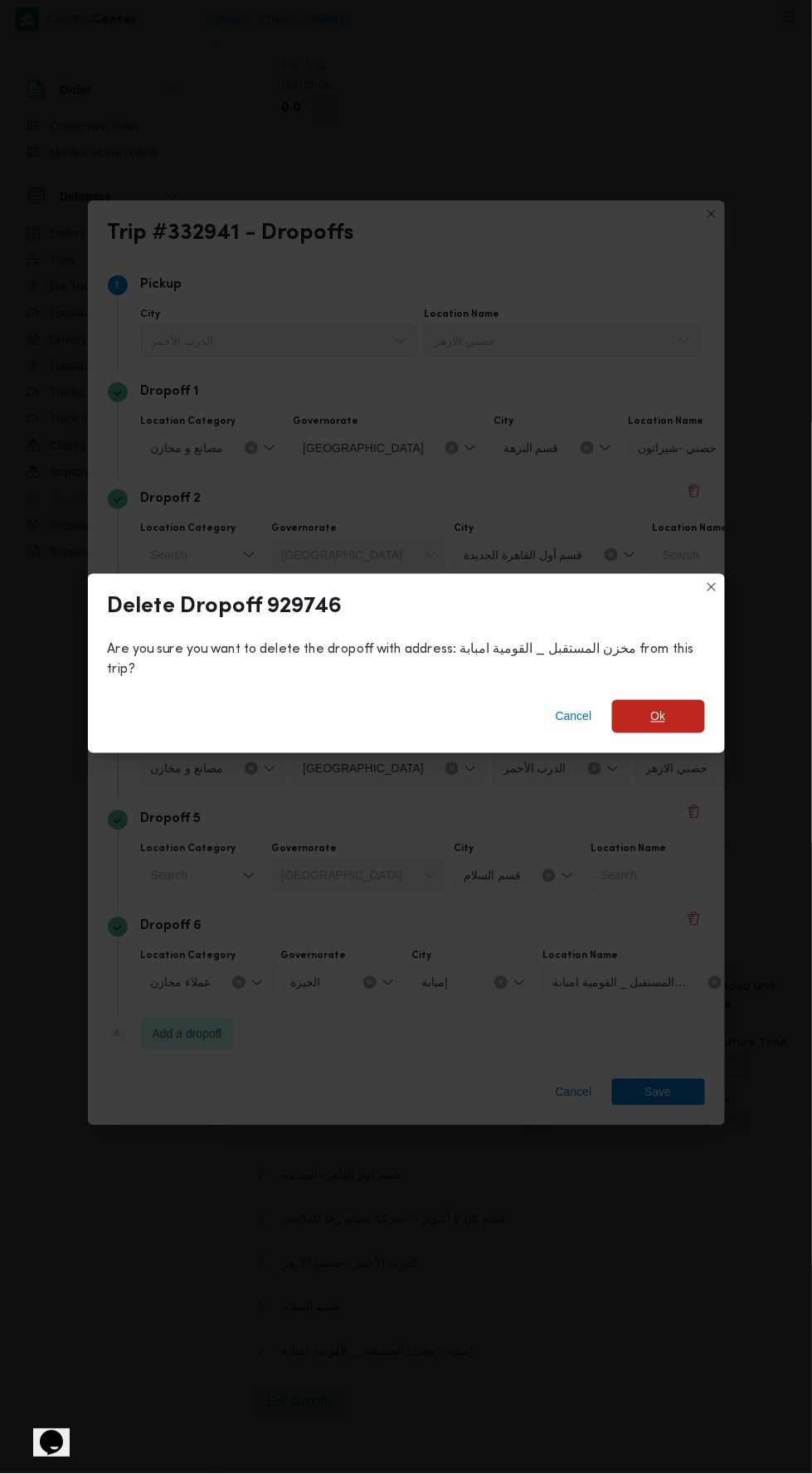
click at [671, 710] on span "Ok" at bounding box center [658, 716] width 93 height 33
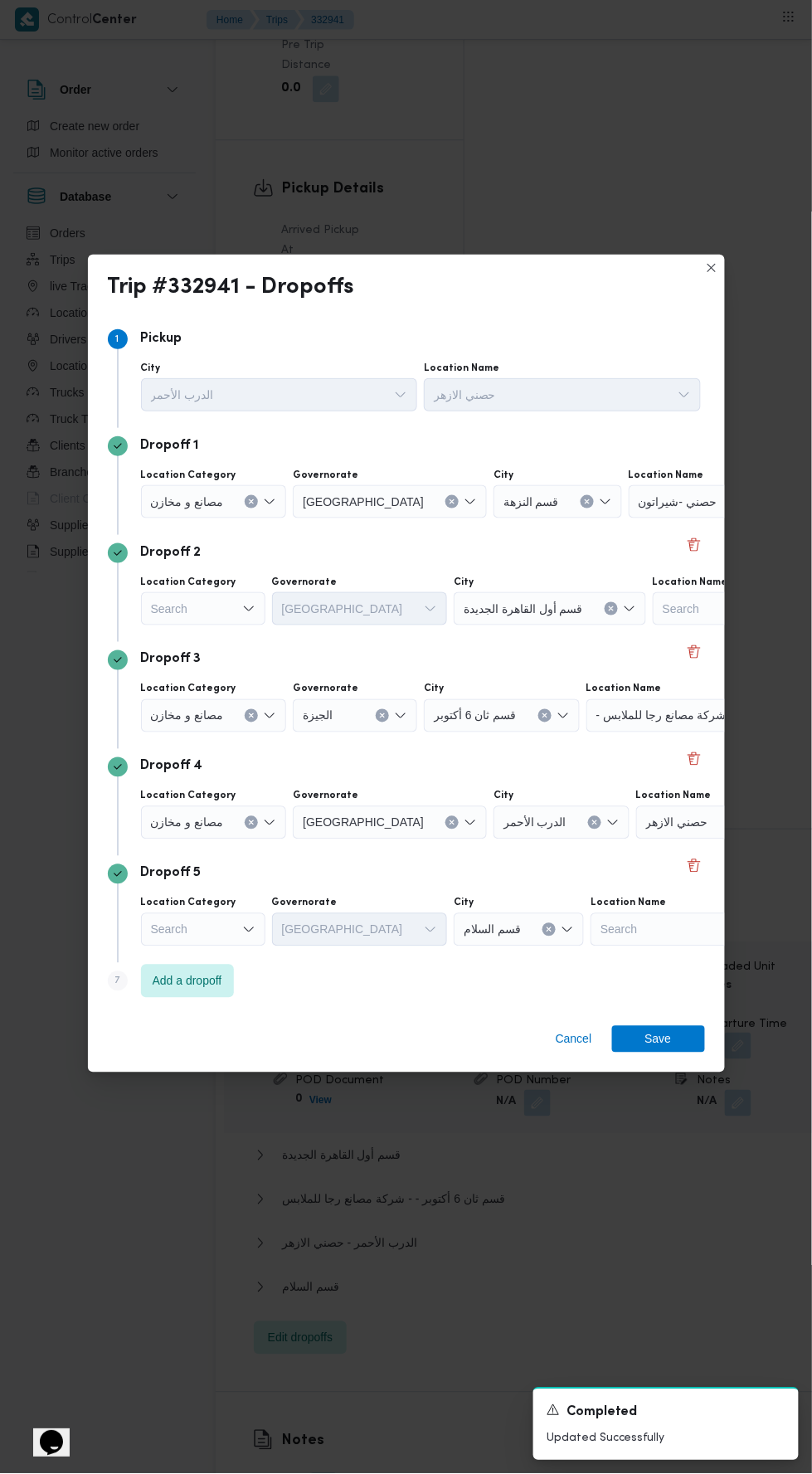
click at [220, 482] on label "Location Category" at bounding box center [188, 475] width 95 height 13
click at [230, 512] on input "Location Category" at bounding box center [231, 502] width 2 height 20
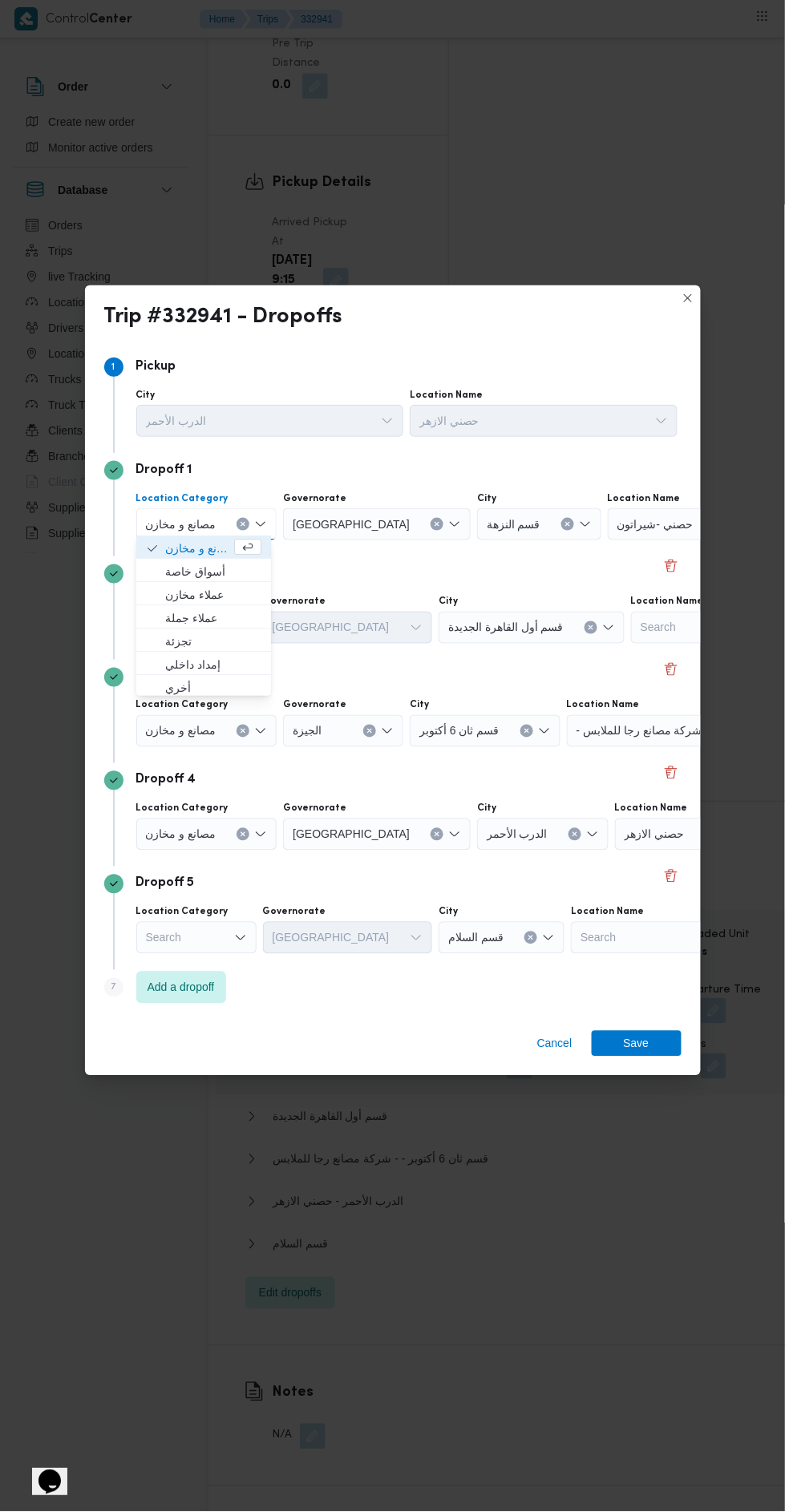
click at [236, 531] on button "Clear input" at bounding box center [242, 524] width 13 height 13
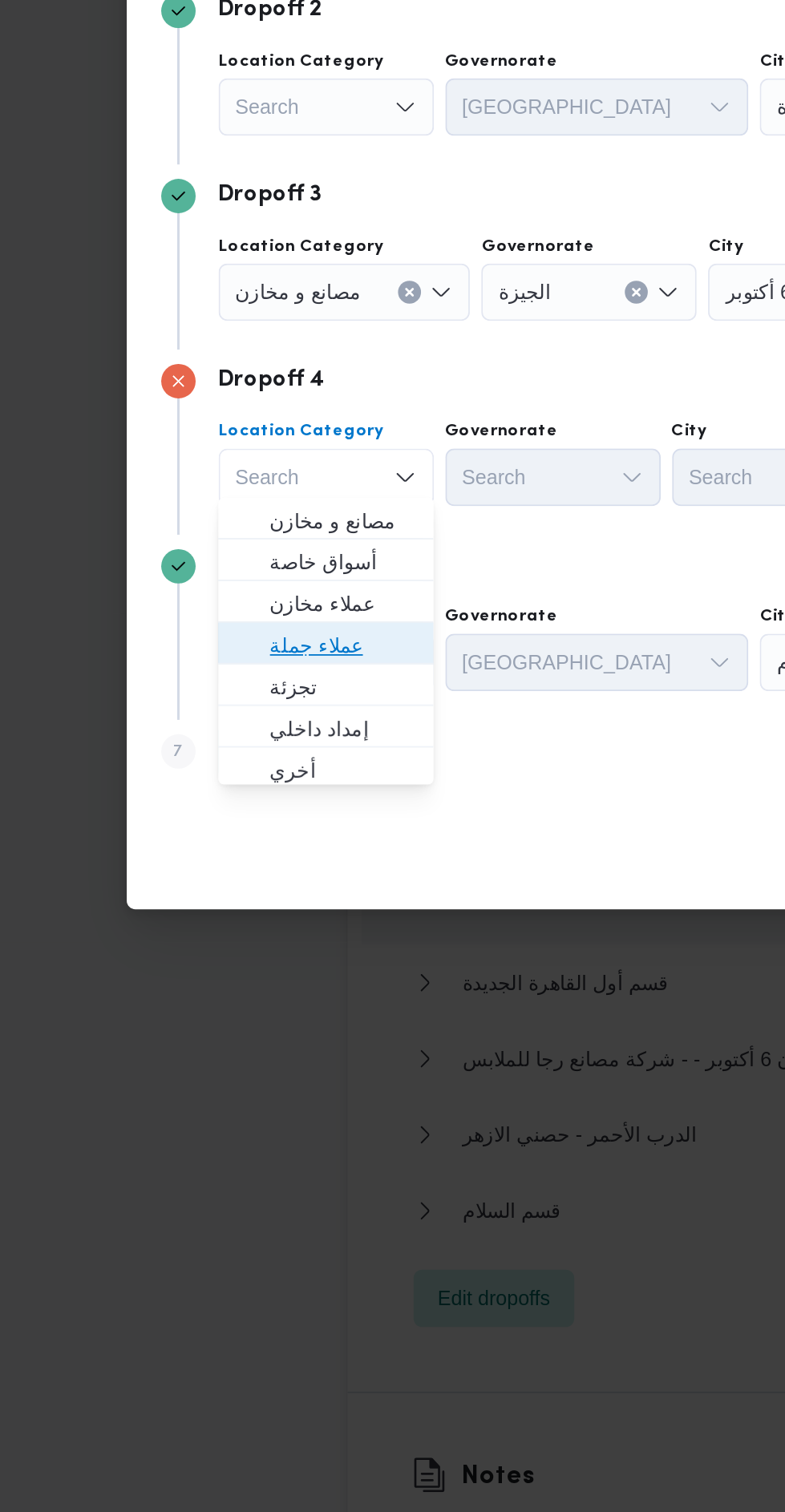
click at [218, 923] on span "عملاء جملة" at bounding box center [206, 928] width 82 height 19
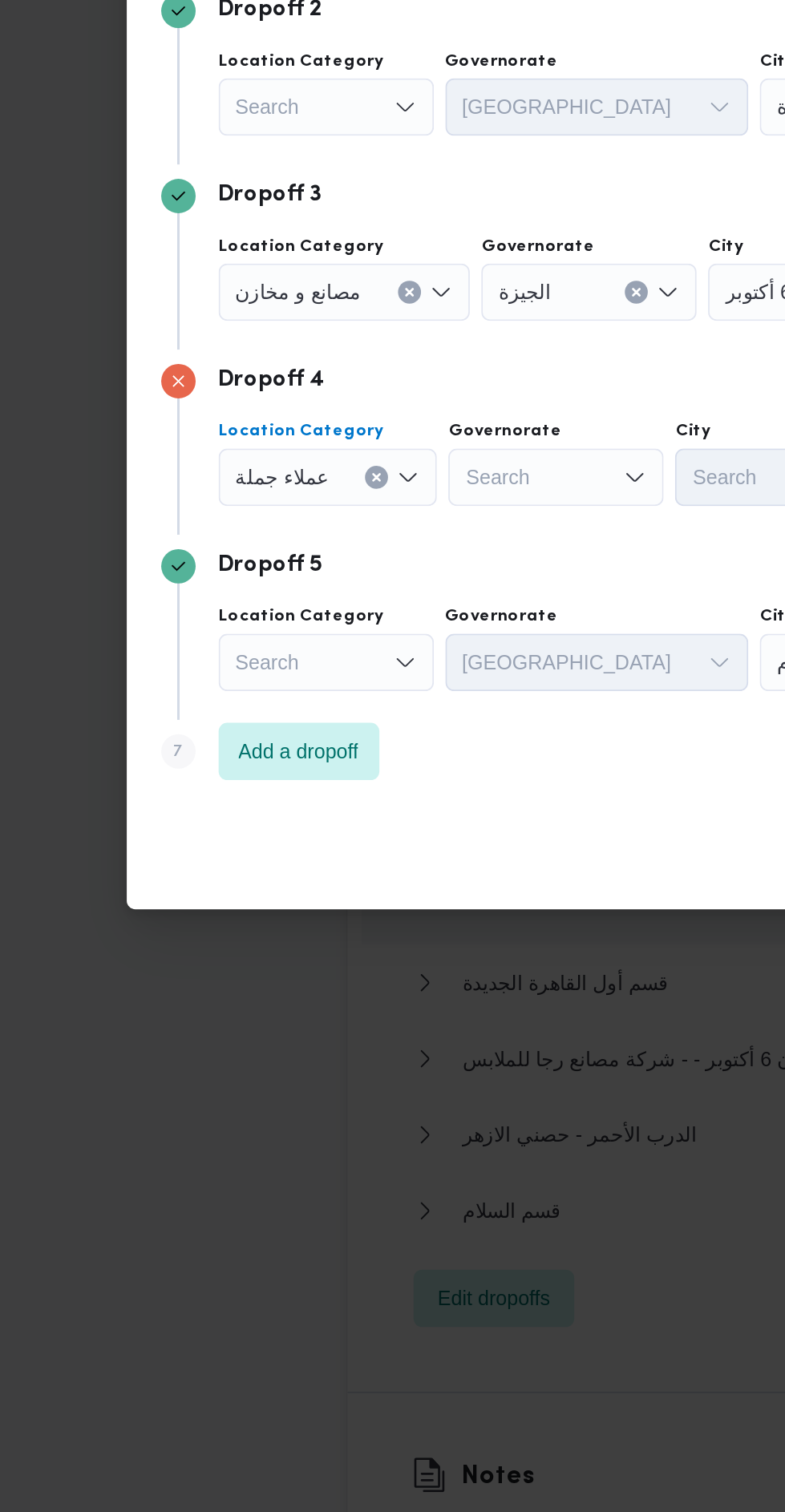
click at [345, 540] on div "Search" at bounding box center [377, 524] width 188 height 32
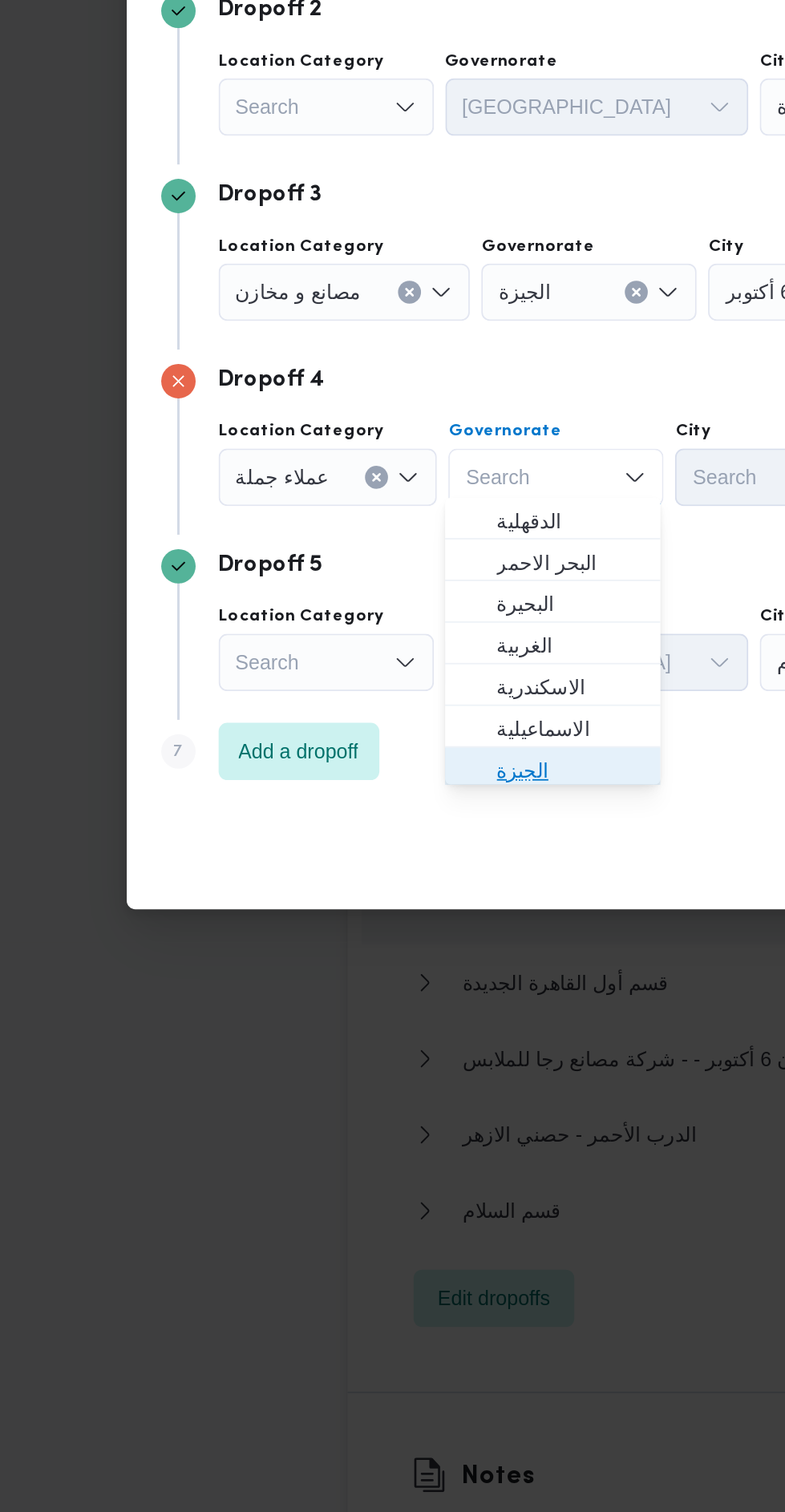
click at [325, 995] on span "الجيزة" at bounding box center [333, 998] width 82 height 19
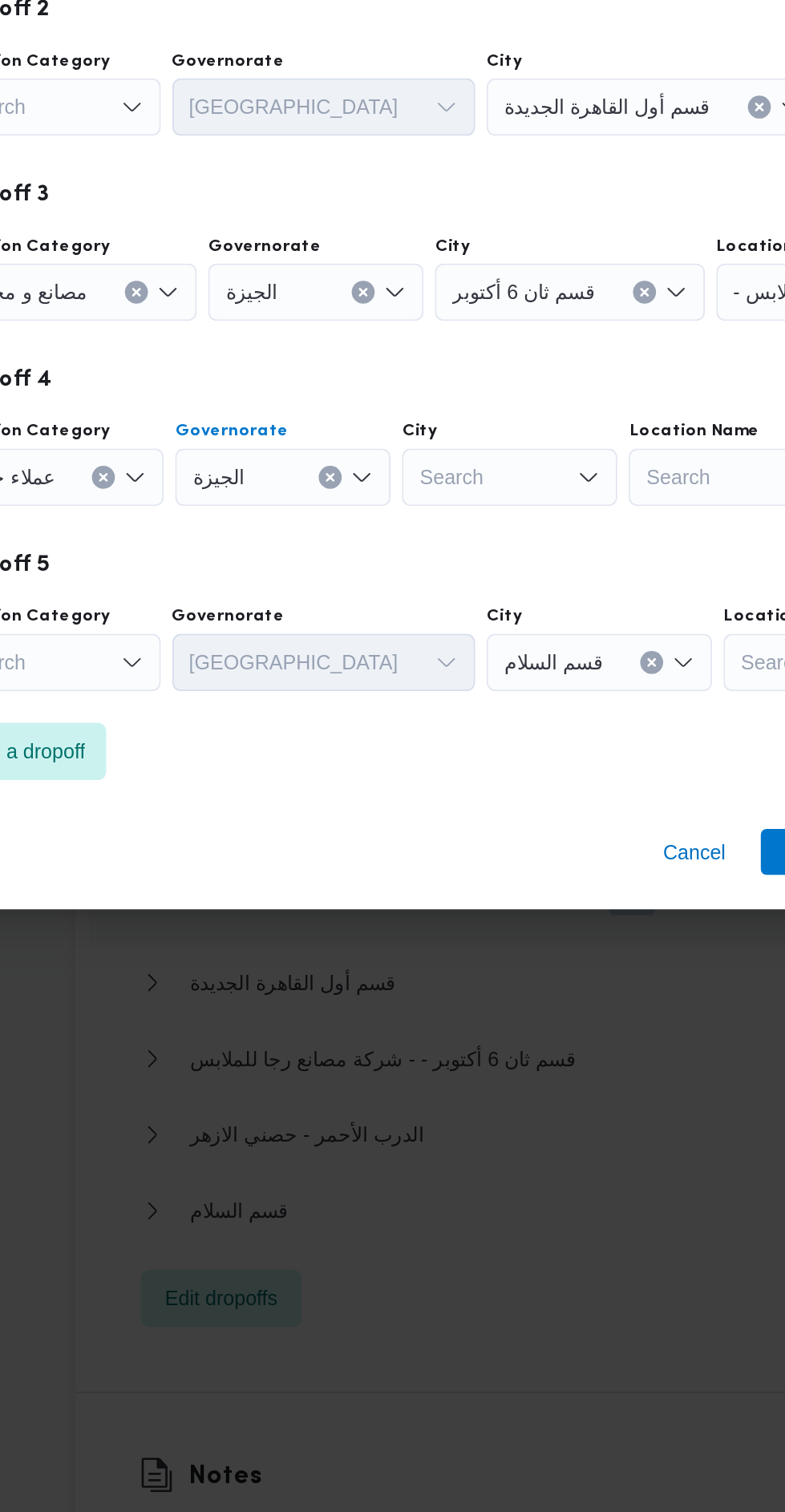
click at [477, 540] on div "Search" at bounding box center [539, 524] width 124 height 32
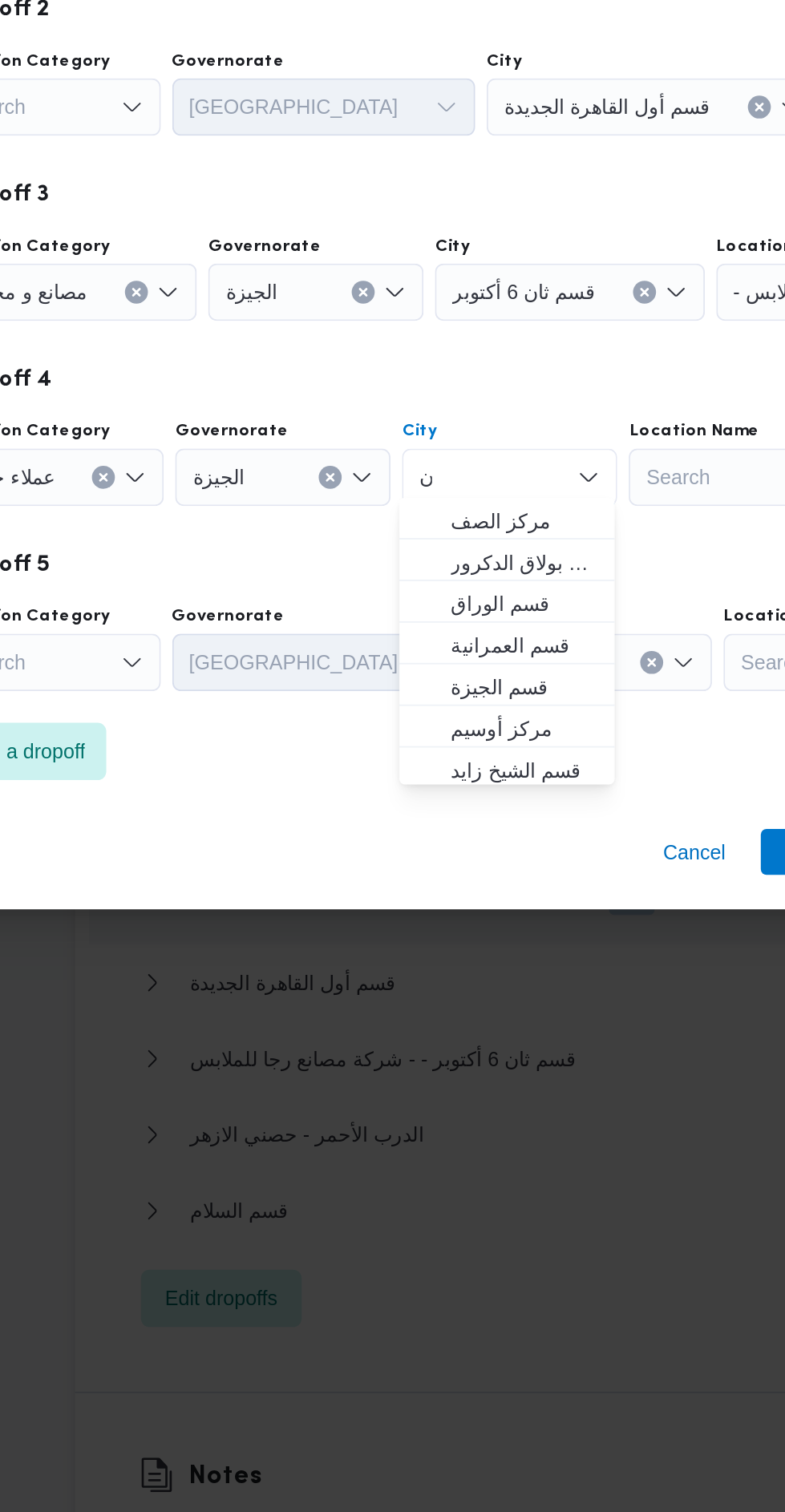
scroll to position [0, 0]
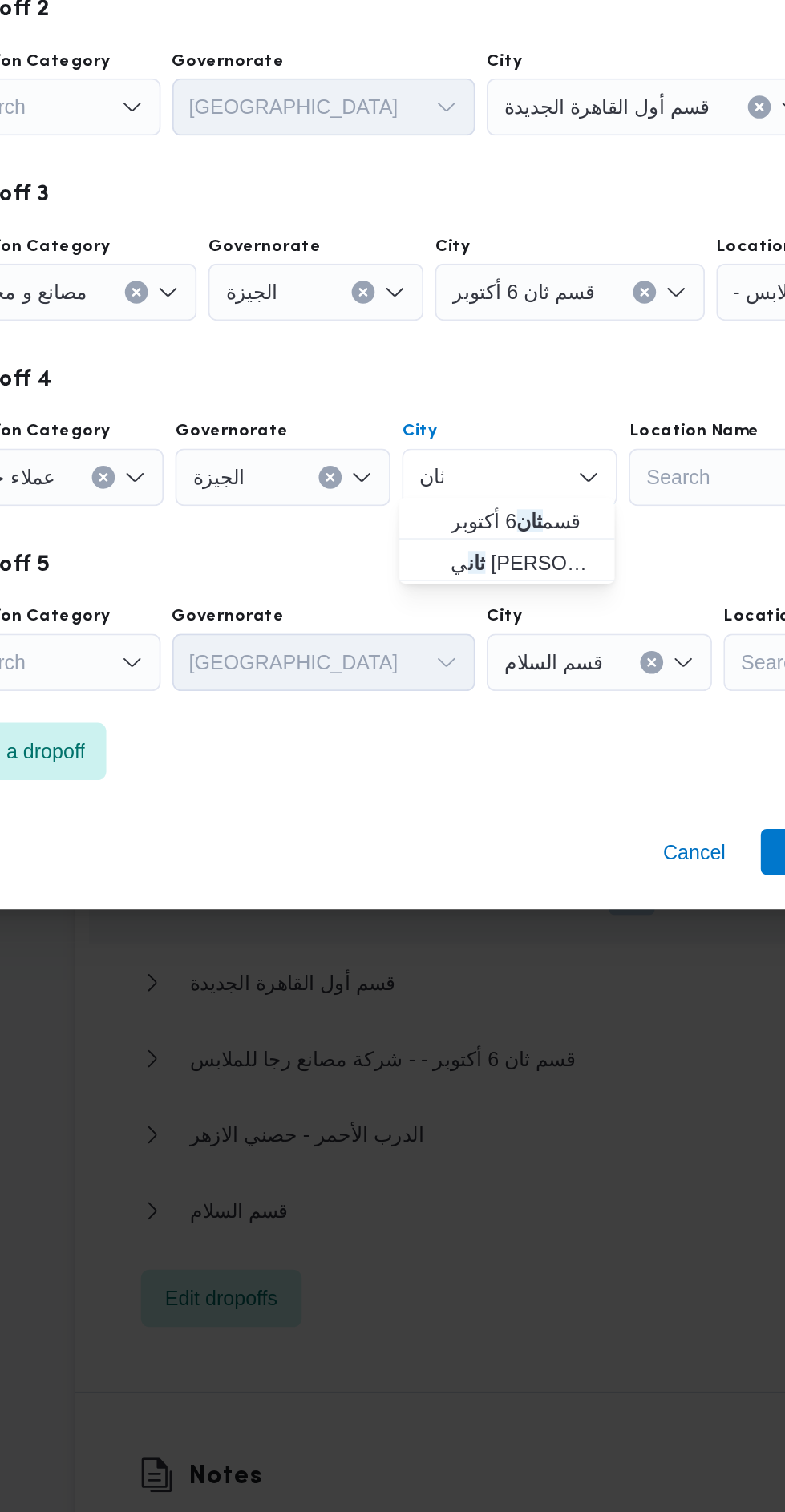
type input "ثان"
click at [475, 855] on span "قسم ثان 6 أكتوبر" at bounding box center [459, 859] width 82 height 19
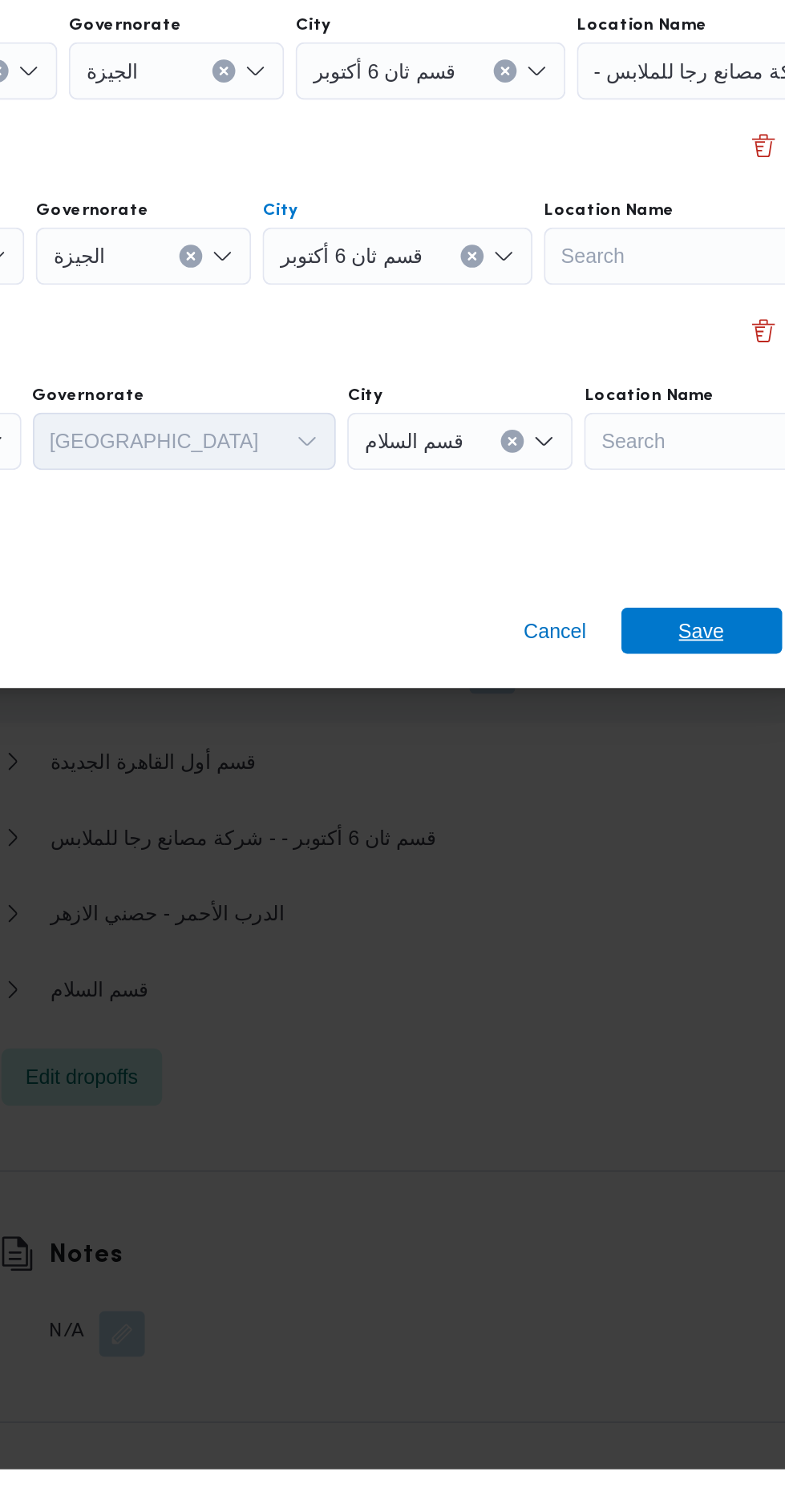
click at [627, 1042] on span "Save" at bounding box center [637, 1044] width 26 height 26
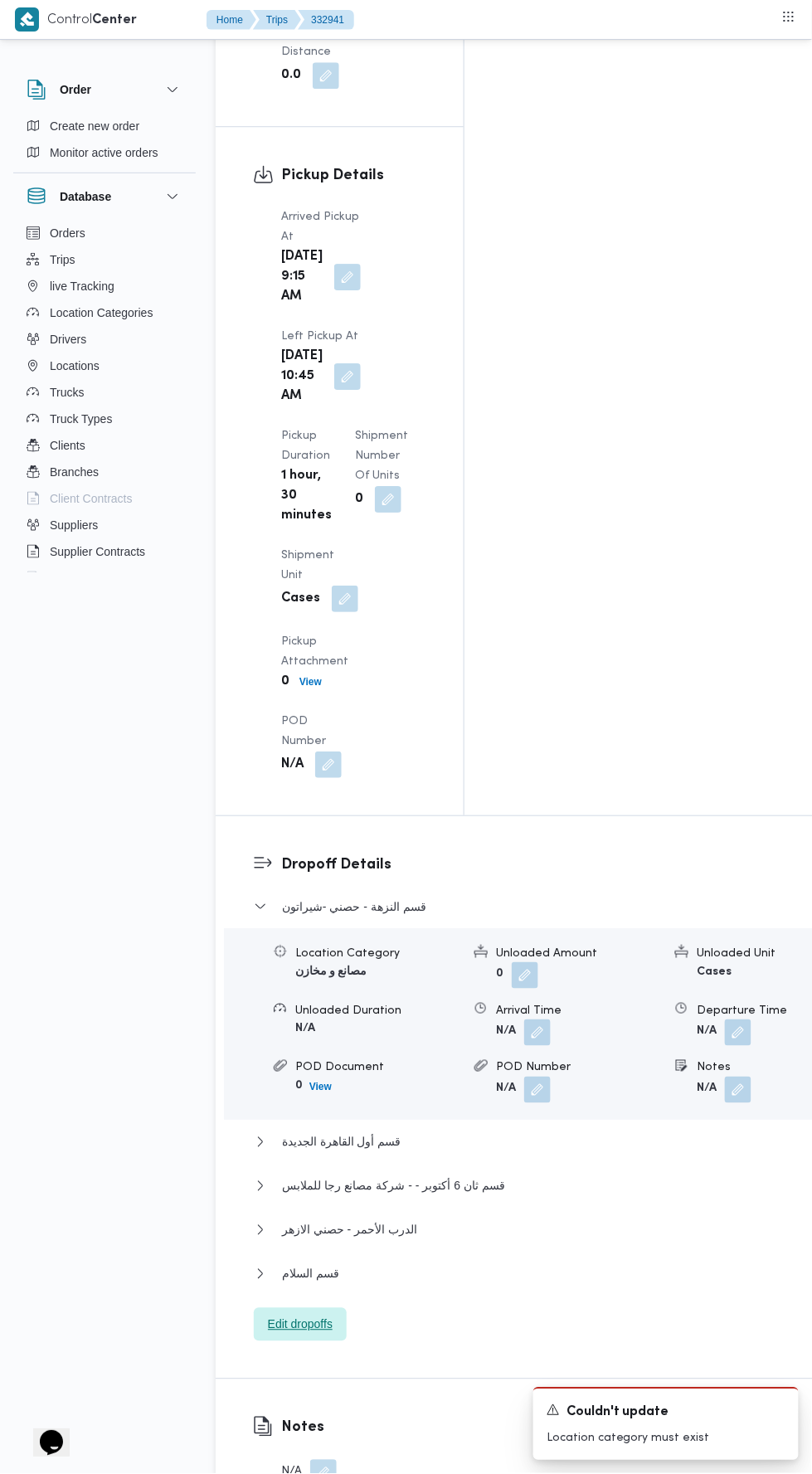
scroll to position [2101, 0]
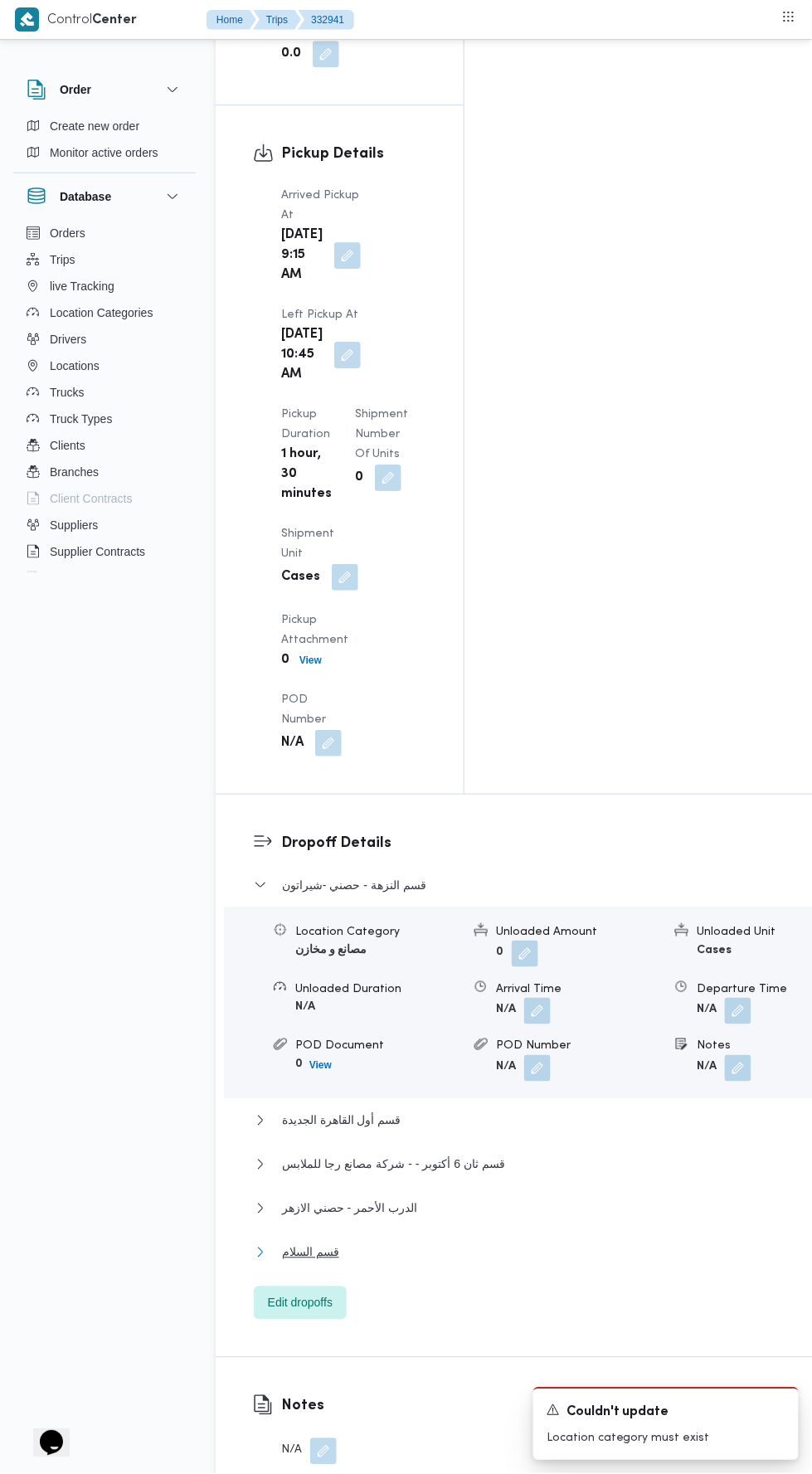
click at [473, 1242] on button "قسم السلام" at bounding box center [544, 1252] width 580 height 20
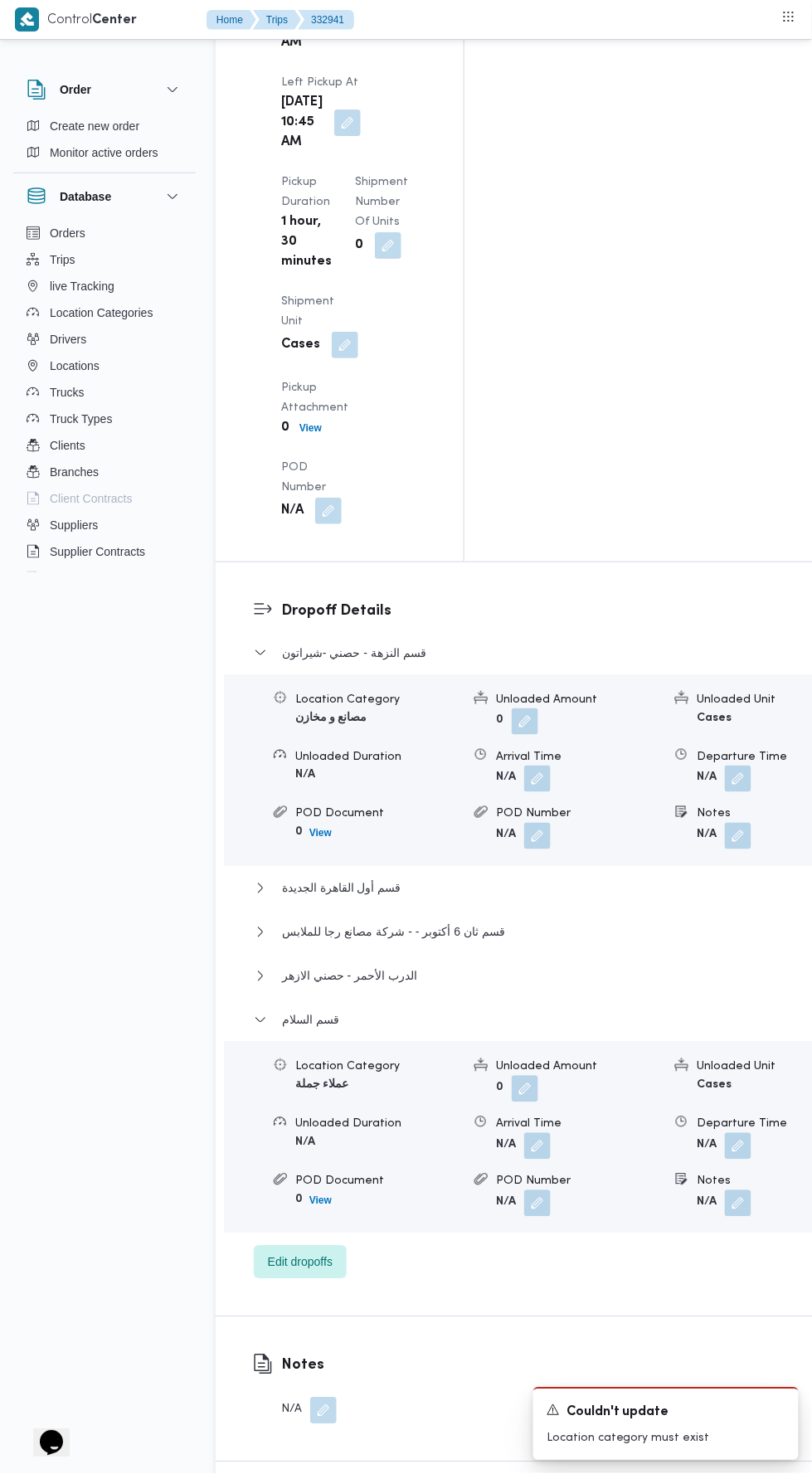
scroll to position [2343, 0]
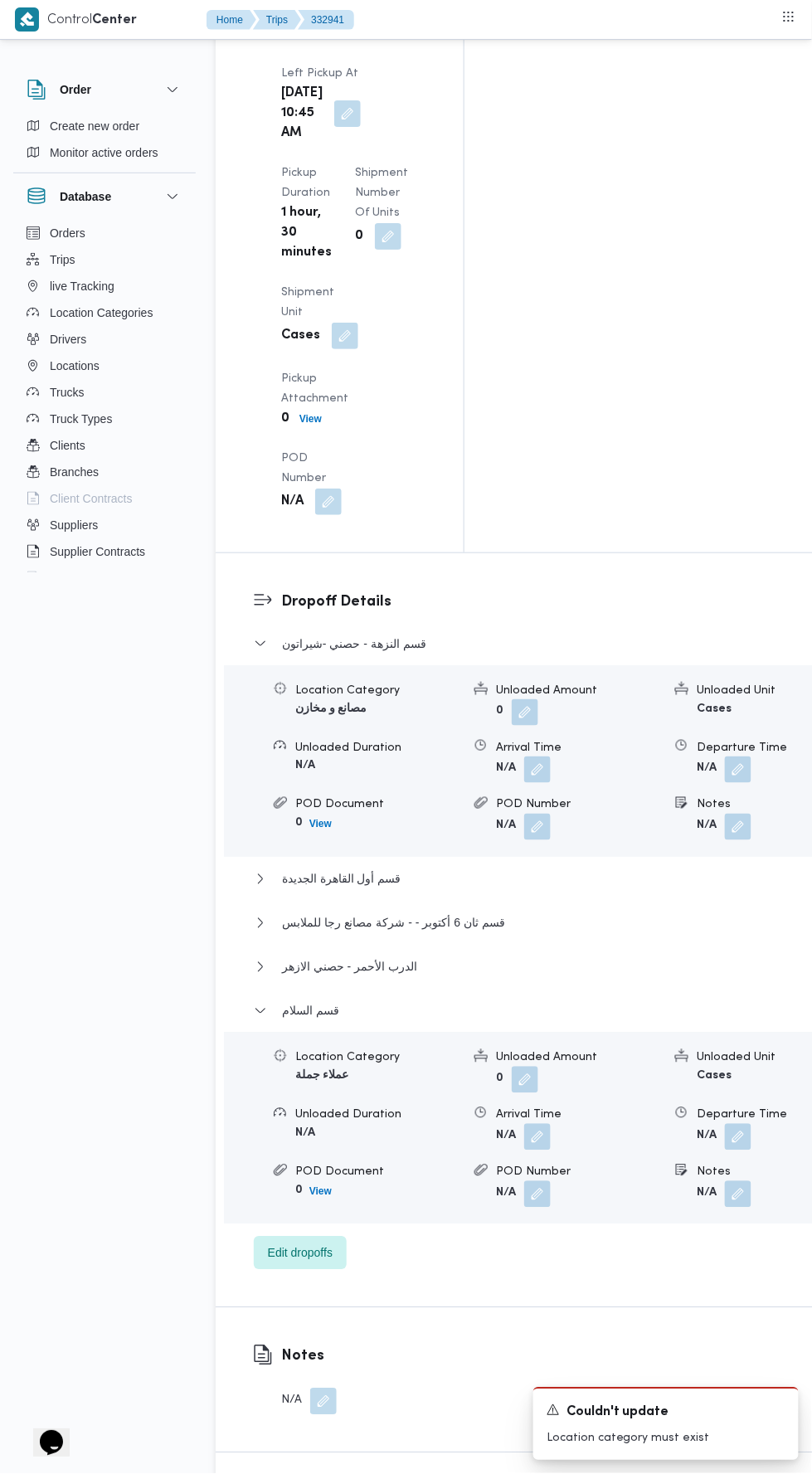
click at [725, 1124] on button "button" at bounding box center [738, 1137] width 27 height 27
click at [626, 677] on input "Departure Time" at bounding box center [592, 665] width 188 height 33
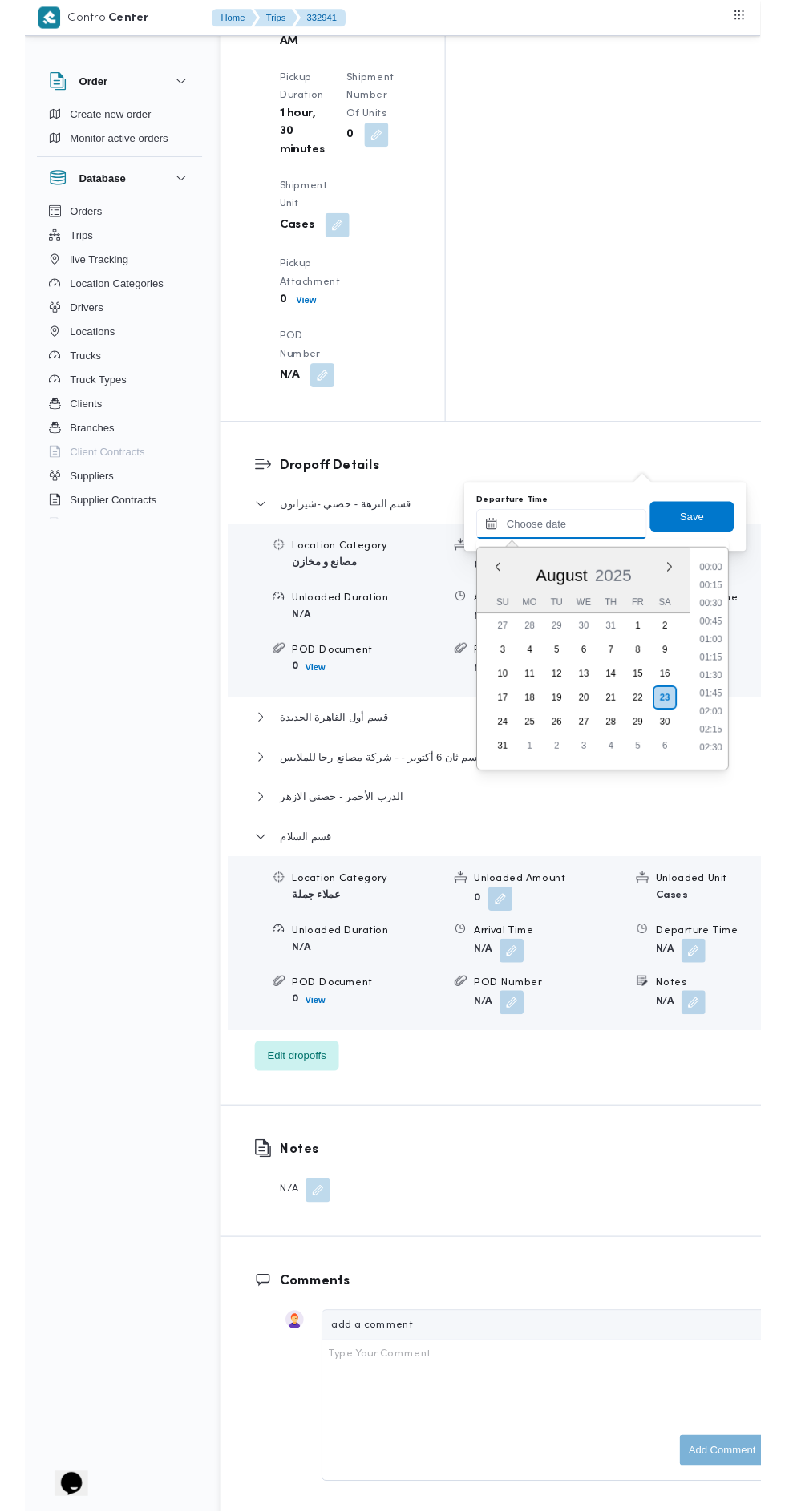
scroll to position [293, 0]
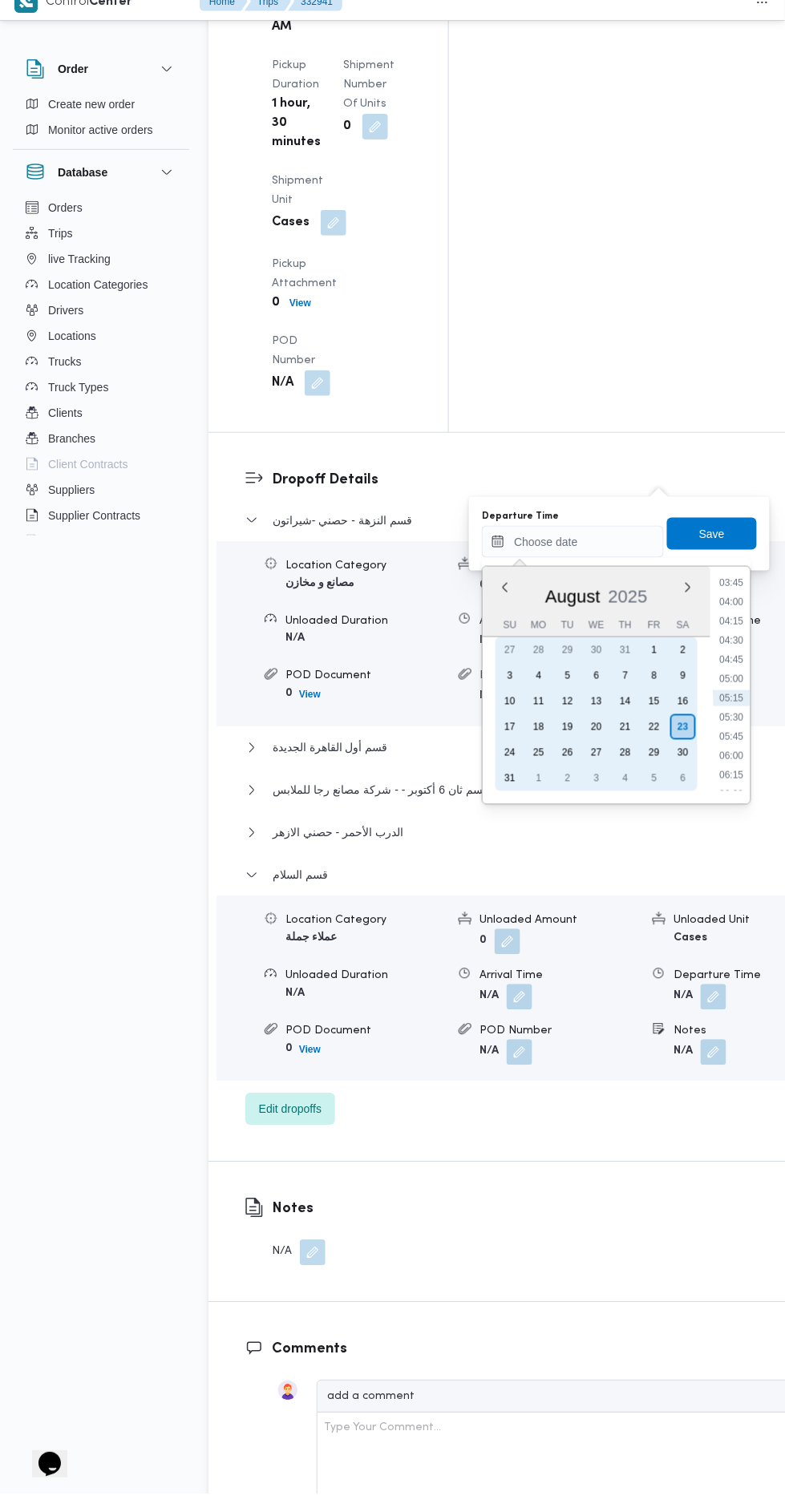
click at [654, 743] on div "22" at bounding box center [654, 745] width 26 height 26
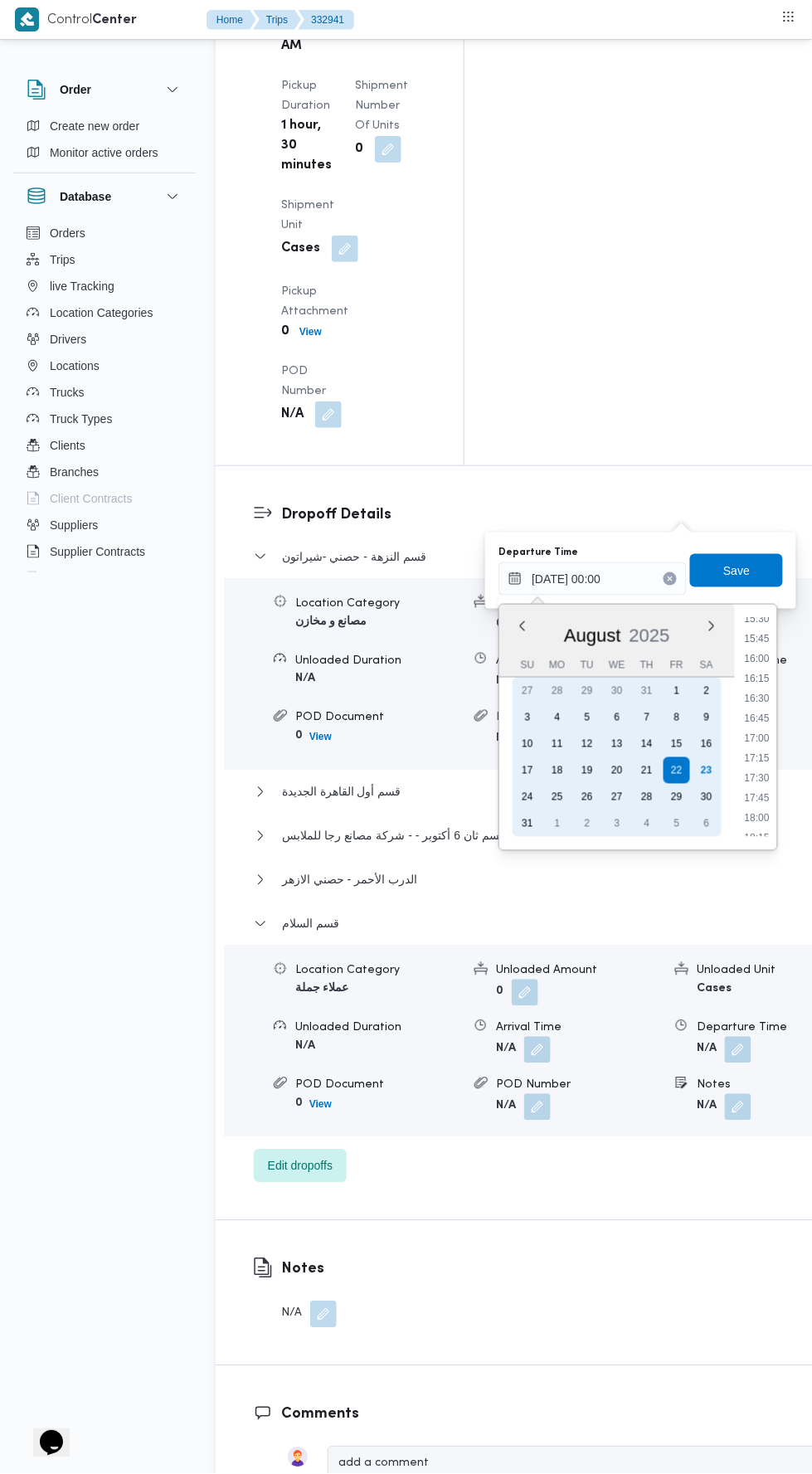
scroll to position [1246, 0]
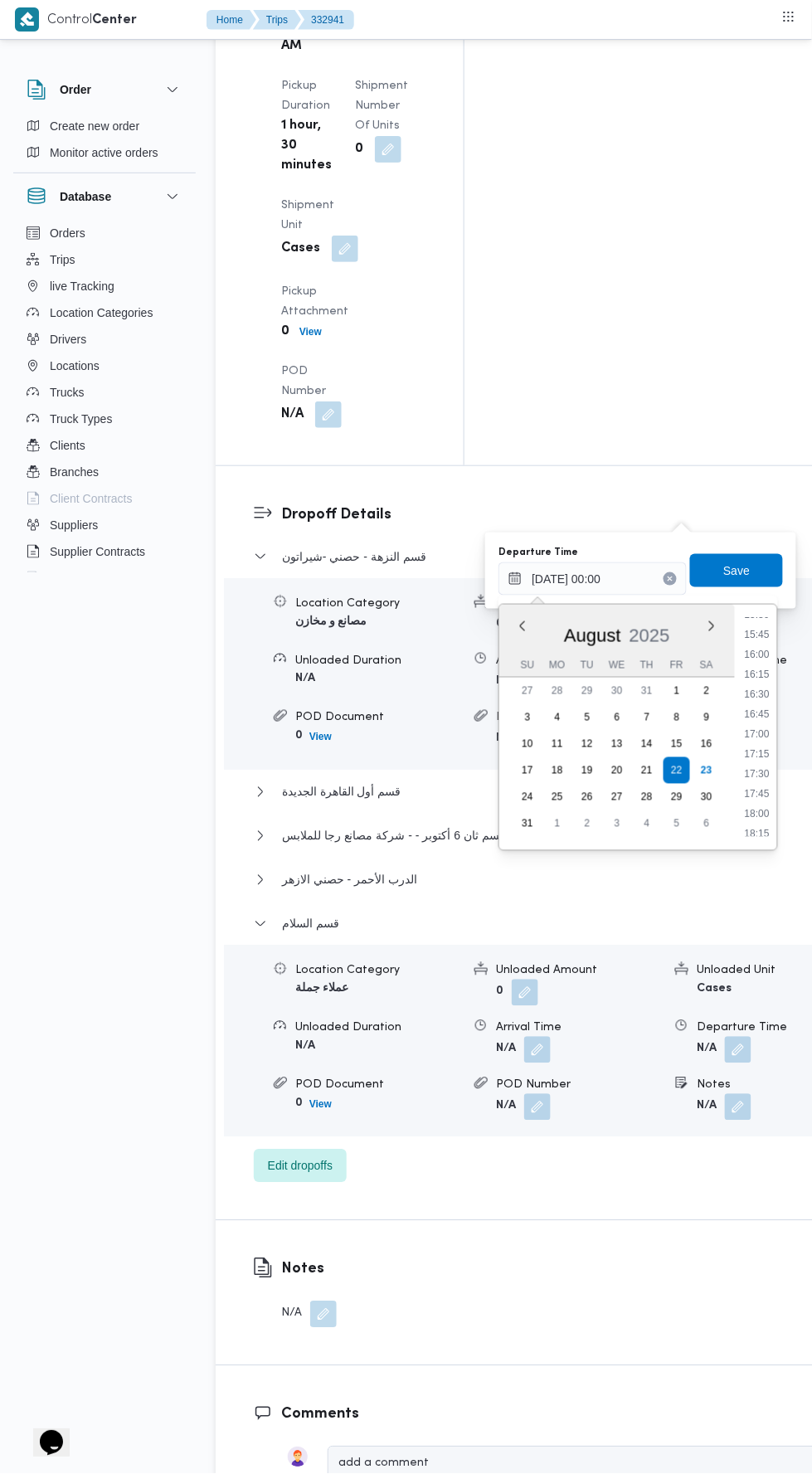
click at [759, 792] on li "17:45" at bounding box center [758, 794] width 38 height 17
type input "22/08/2025 17:45"
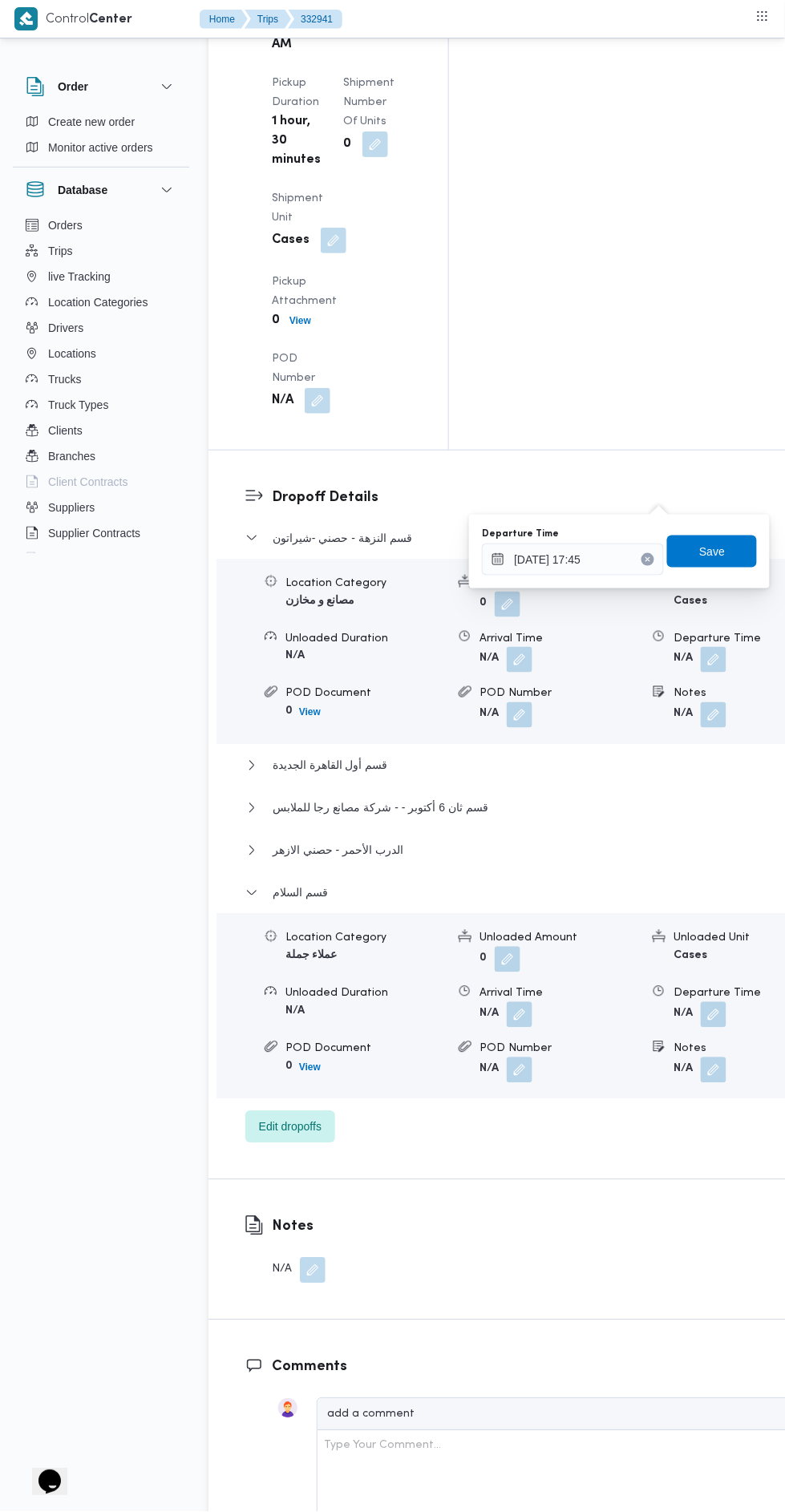
click at [729, 577] on div "Departure Time 22/08/2025 17:45 Save" at bounding box center [619, 552] width 278 height 52
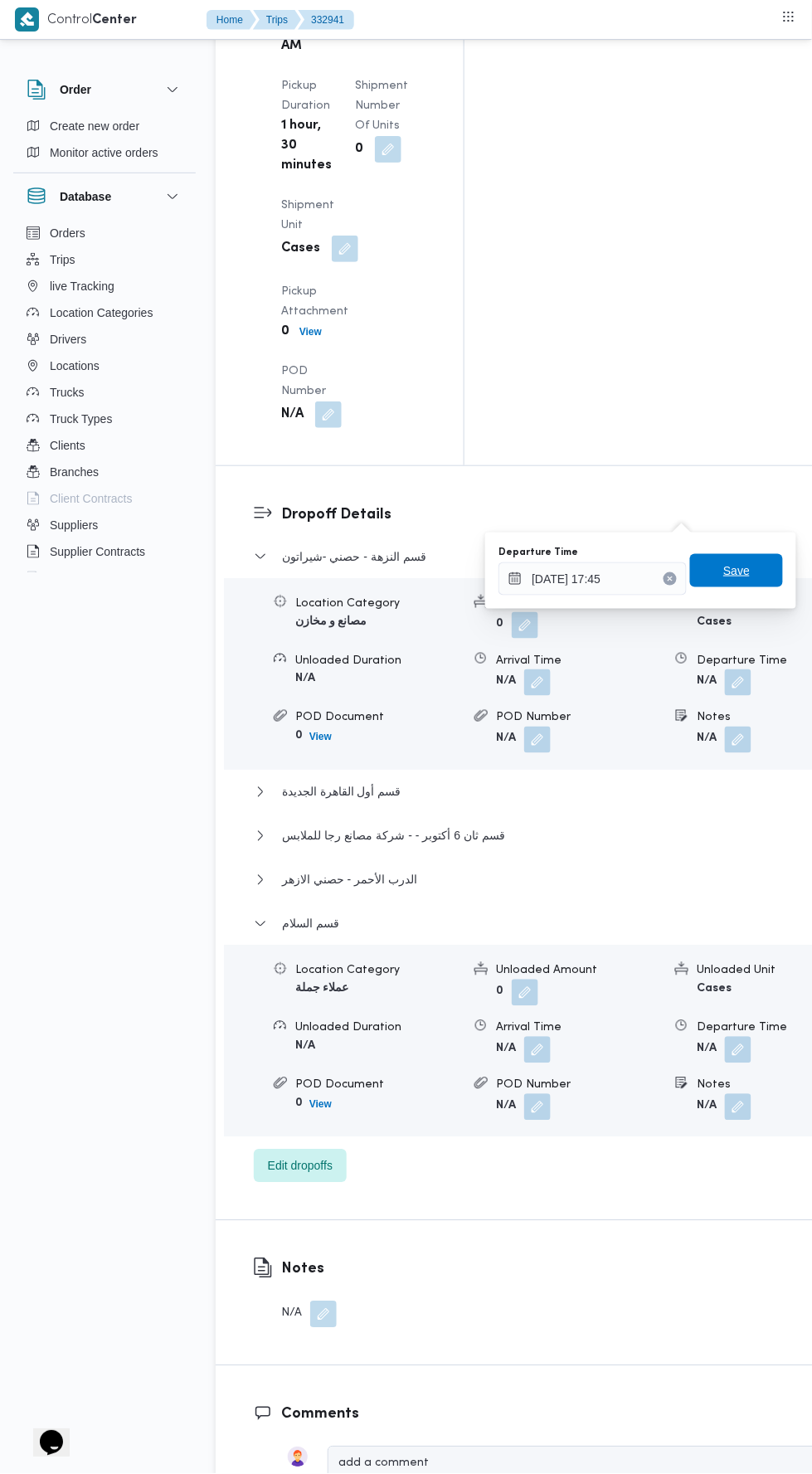
click at [748, 564] on span "Save" at bounding box center [736, 571] width 27 height 20
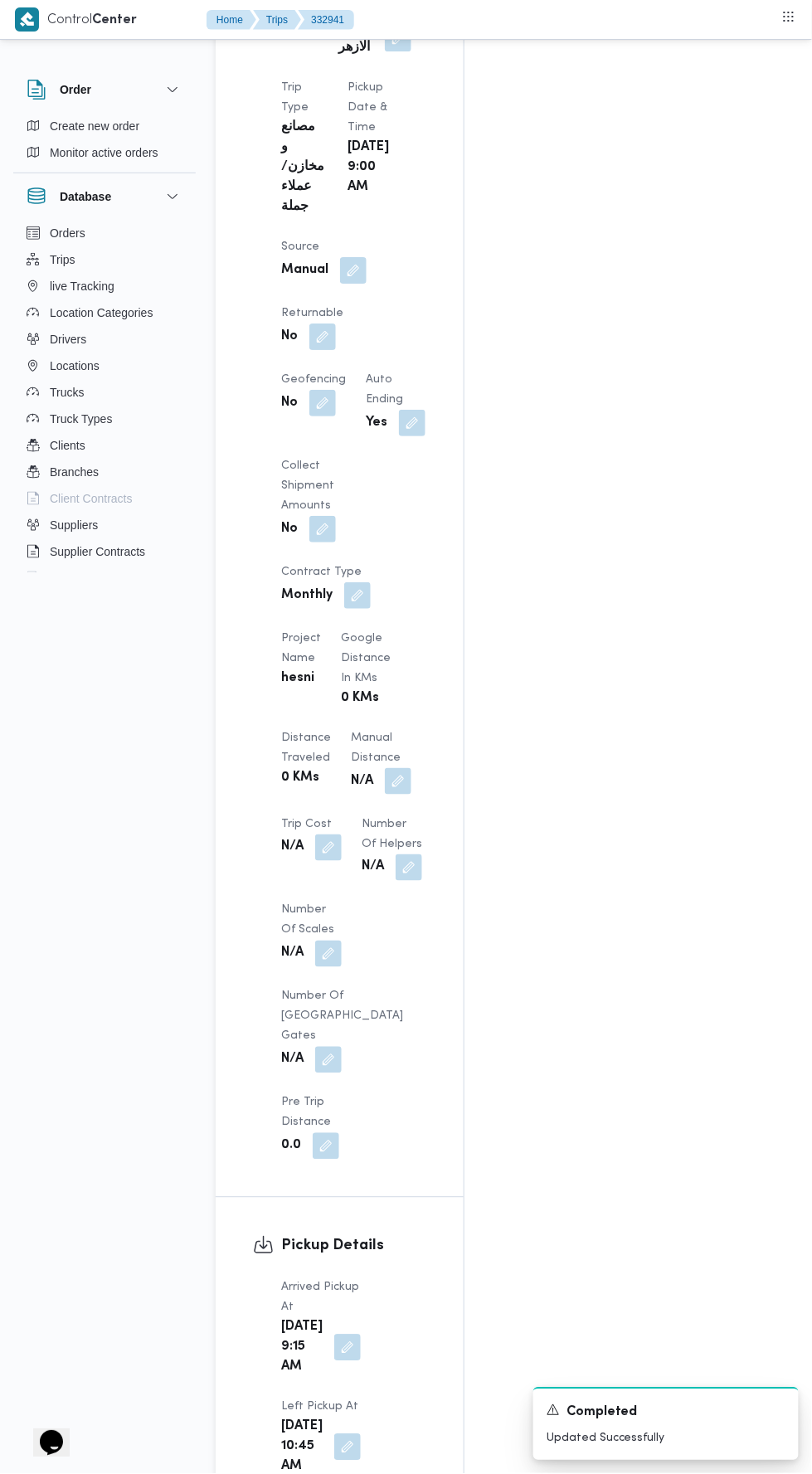
scroll to position [963, 0]
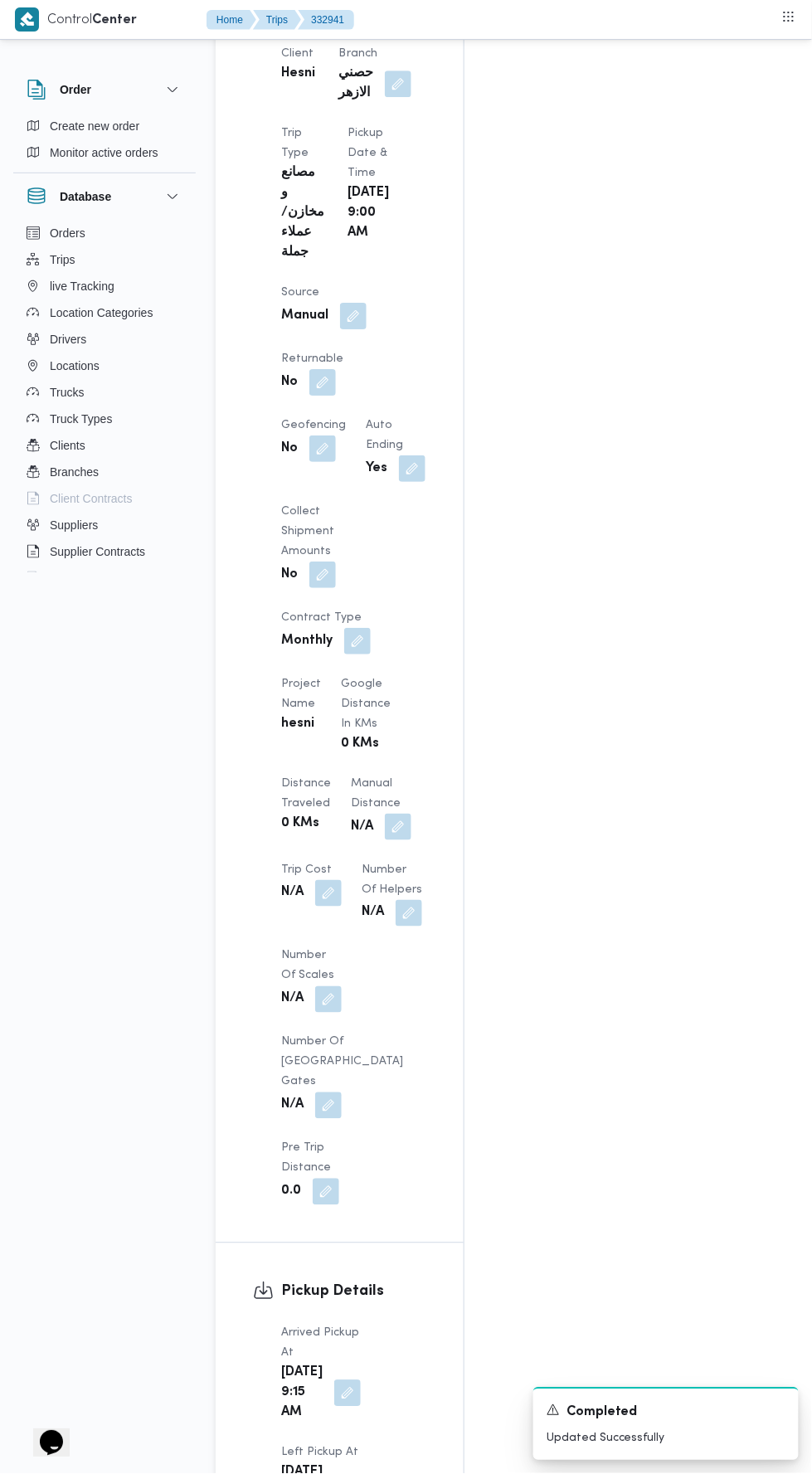
click at [385, 814] on button "button" at bounding box center [398, 828] width 27 height 27
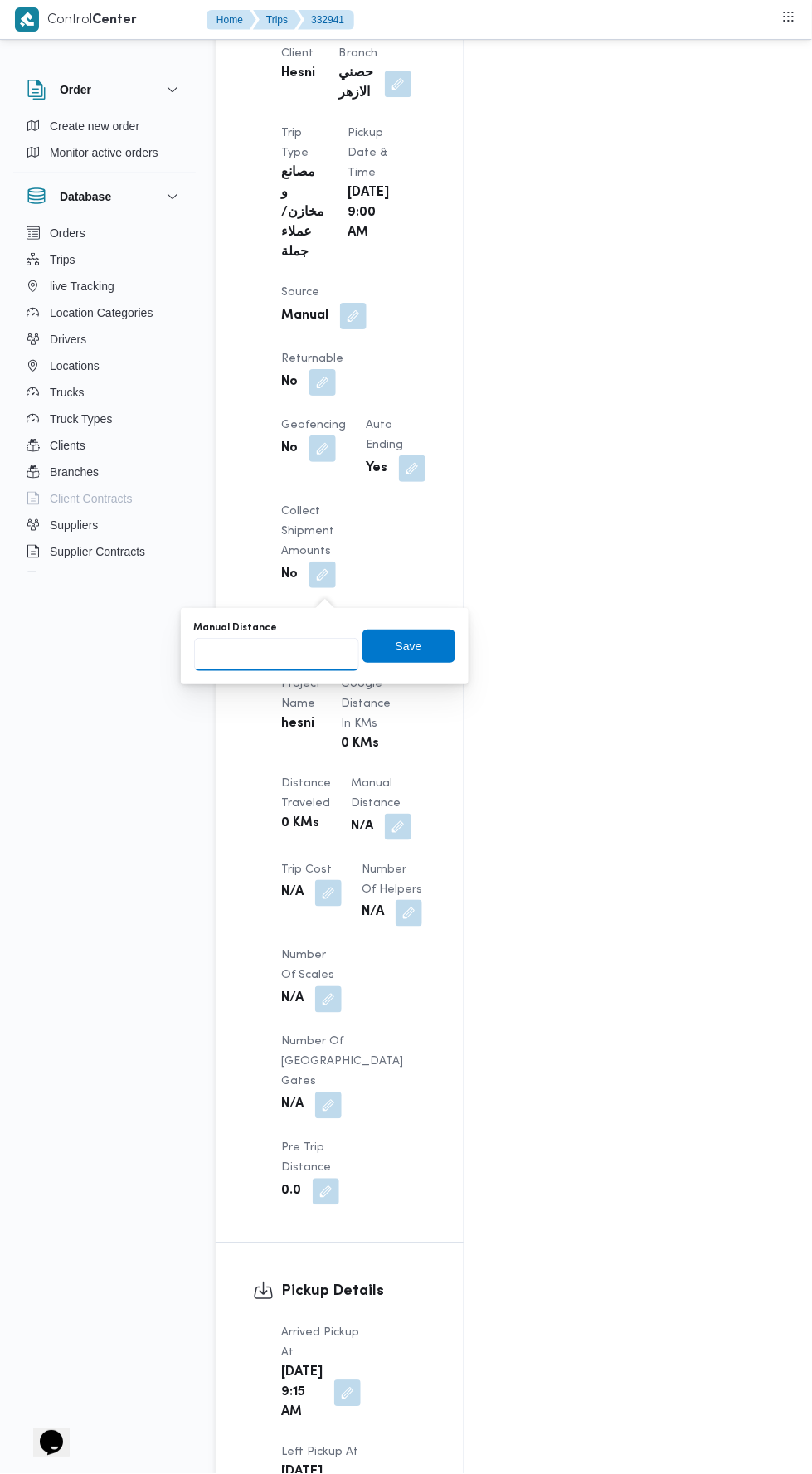
click at [329, 655] on input "Manual Distance" at bounding box center [276, 654] width 165 height 33
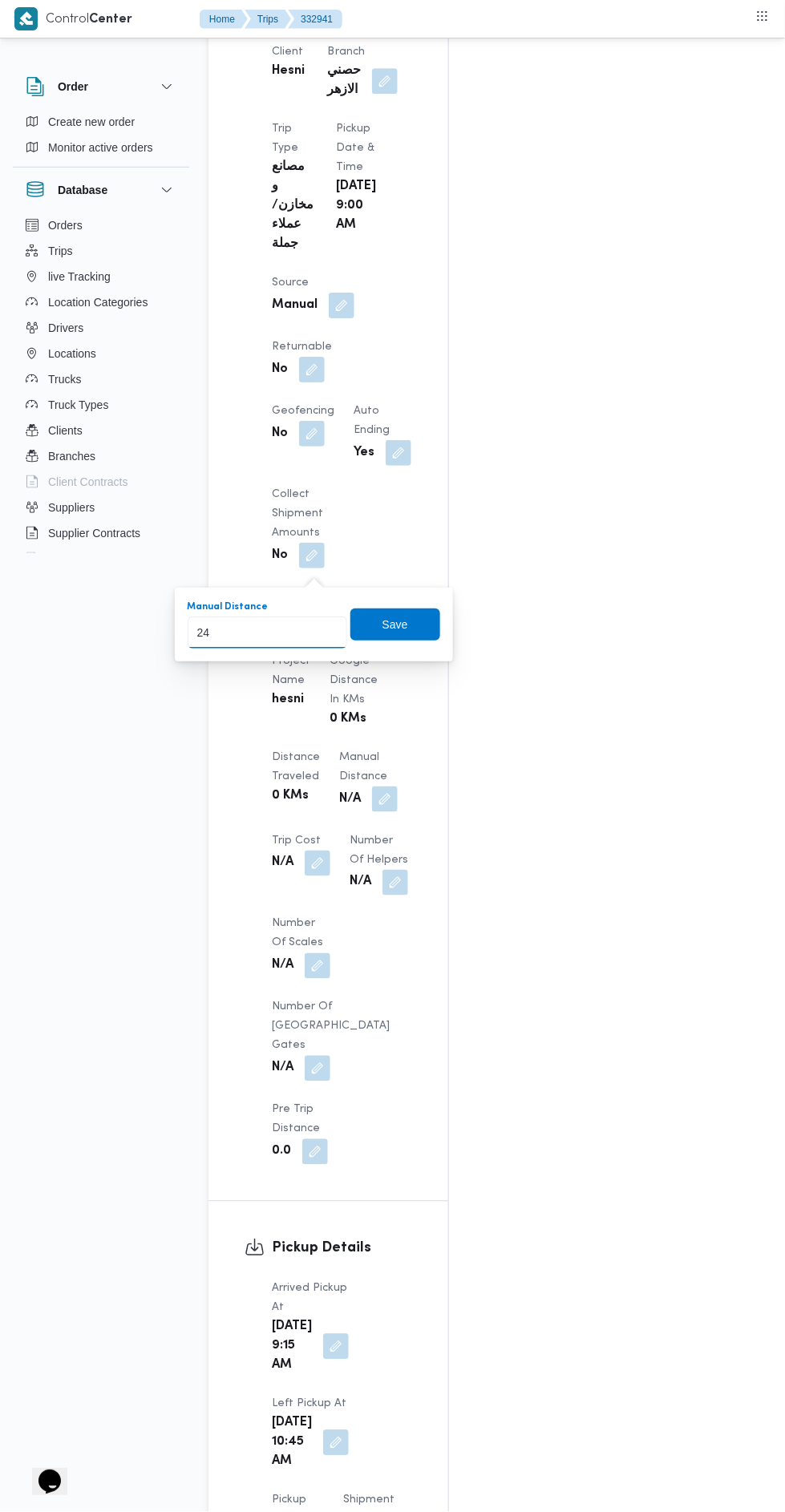
type input "247"
click at [378, 626] on span "Save" at bounding box center [396, 624] width 90 height 32
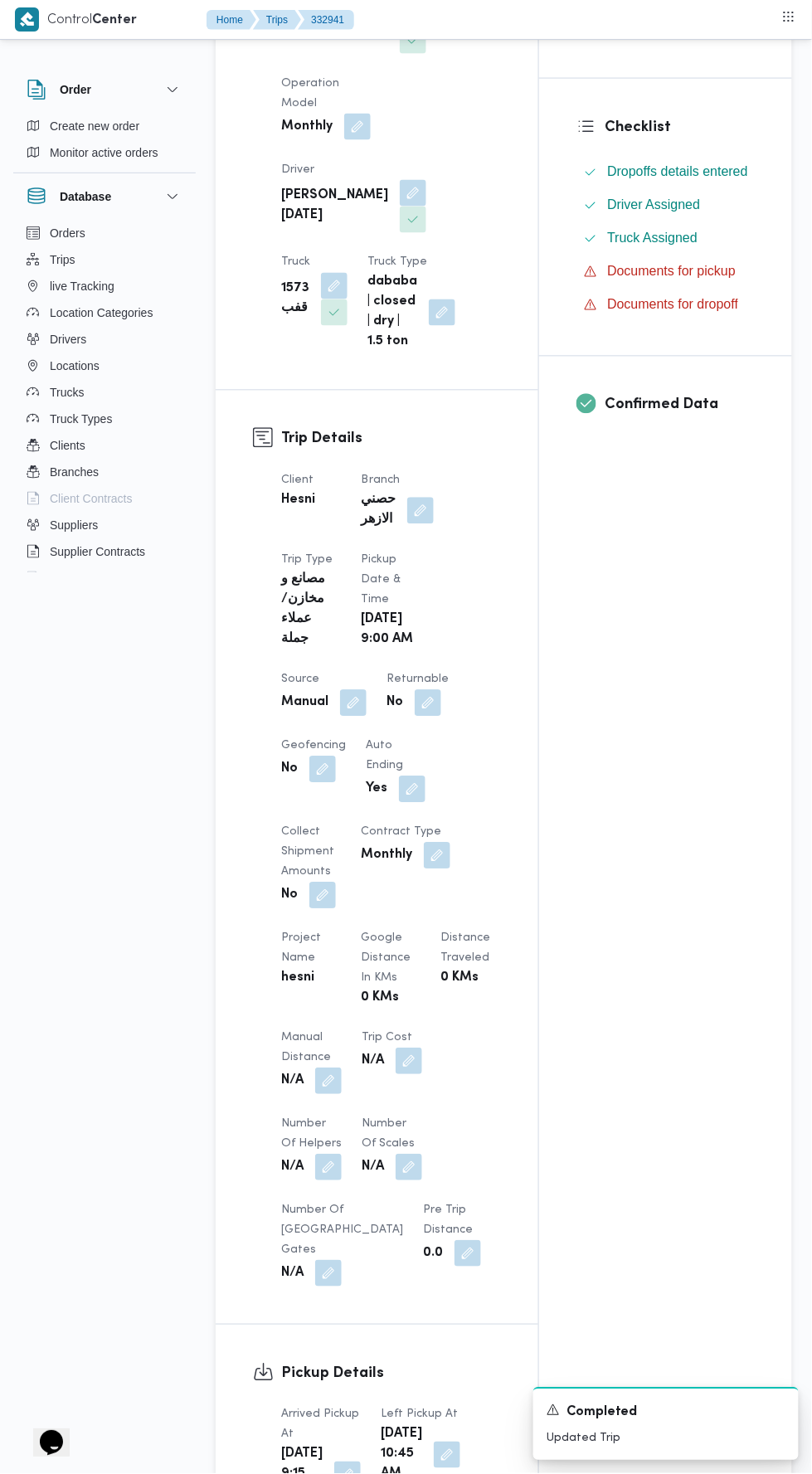
scroll to position [0, 0]
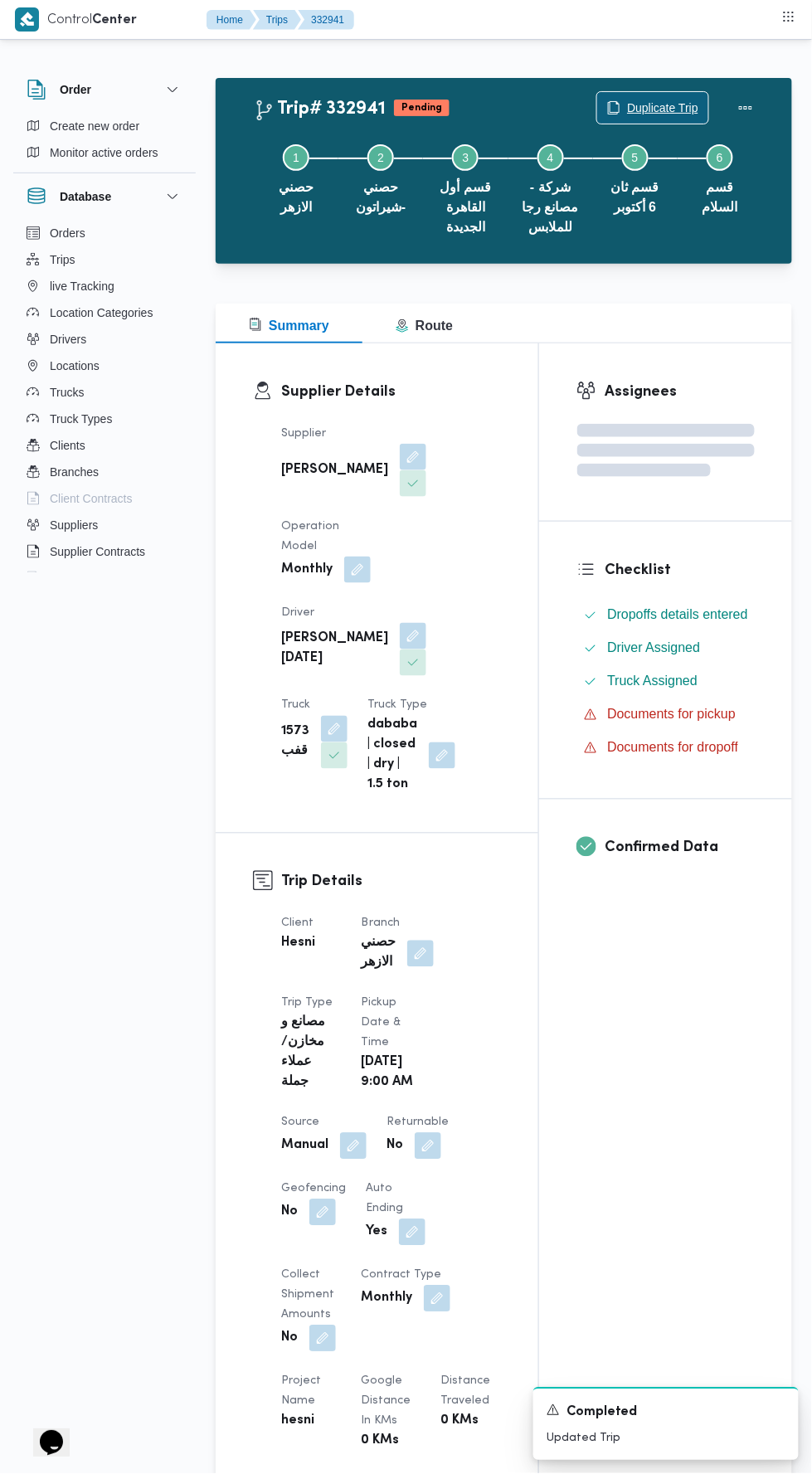
click at [704, 104] on span "Duplicate Trip" at bounding box center [652, 107] width 111 height 31
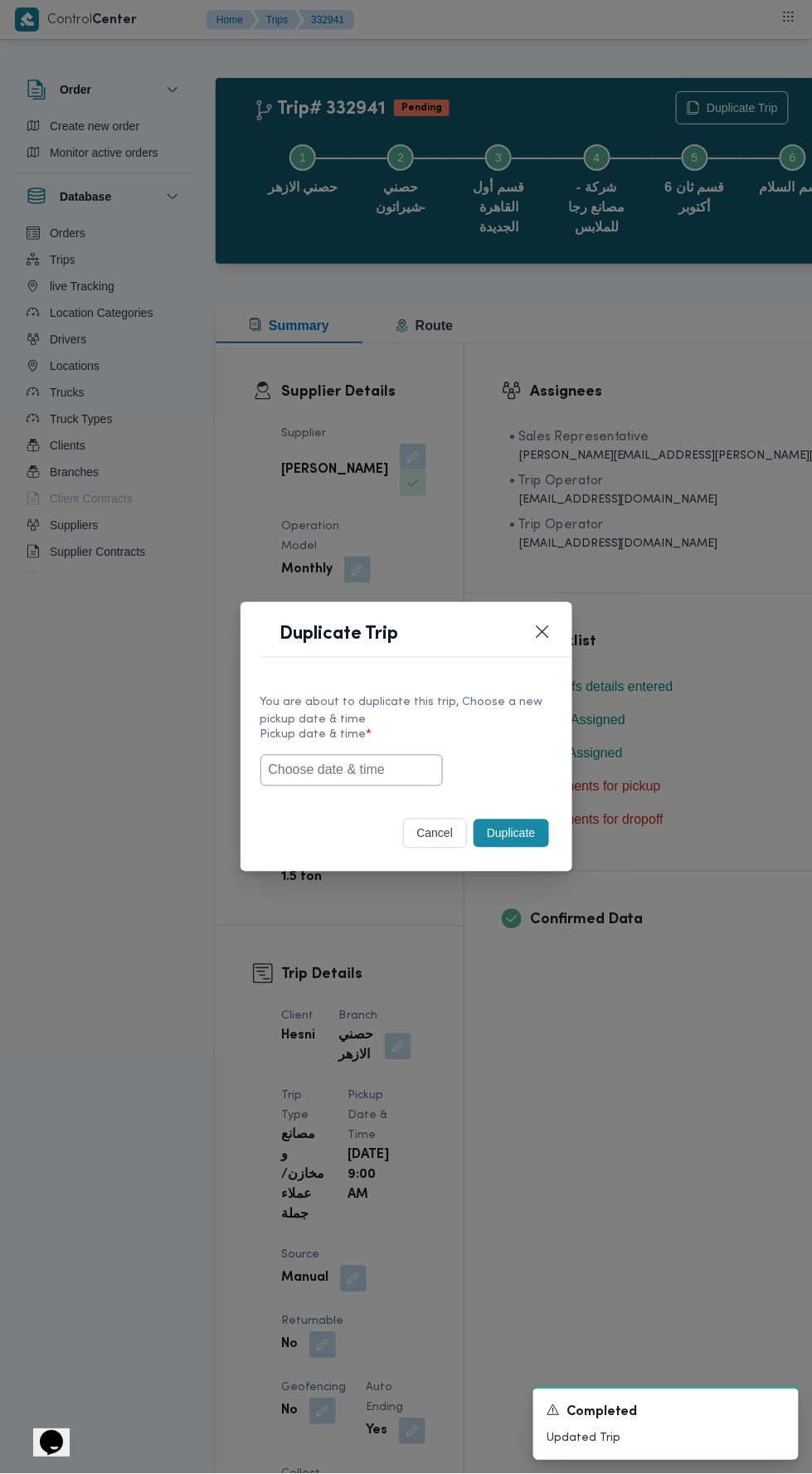
click at [419, 821] on button "cancel" at bounding box center [435, 833] width 65 height 29
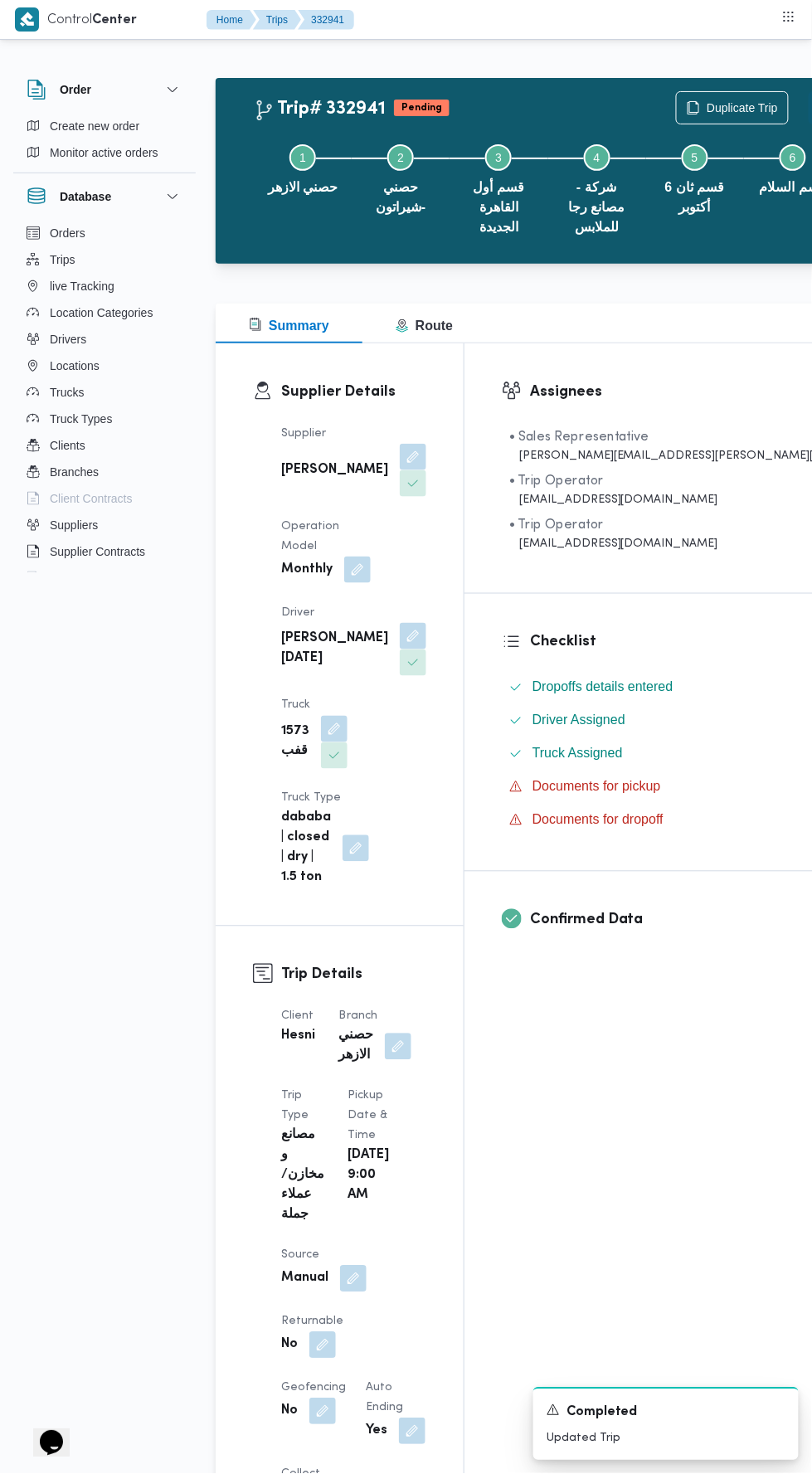
click at [808, 94] on button "Actions" at bounding box center [824, 107] width 33 height 33
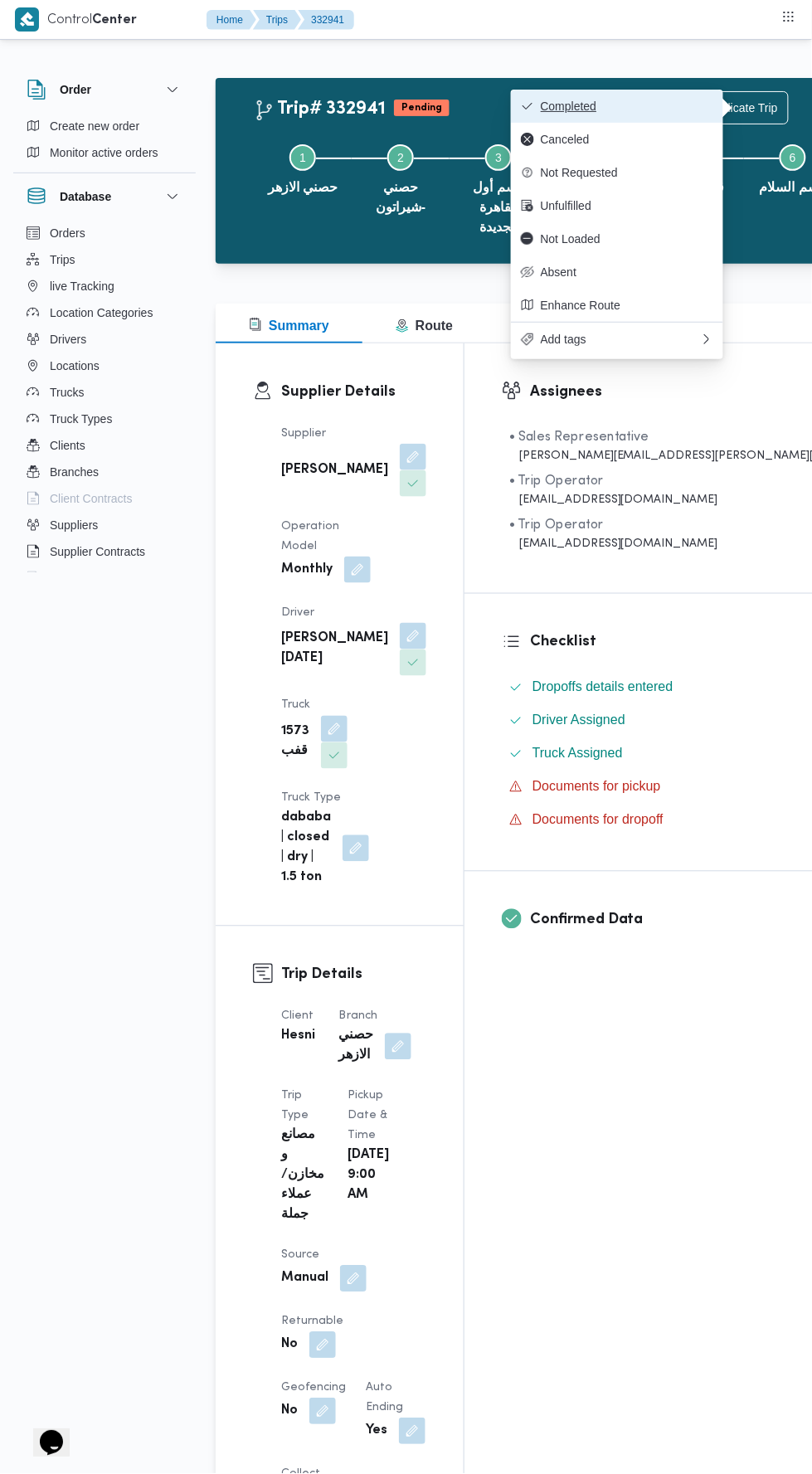
click at [677, 106] on span "Completed" at bounding box center [626, 106] width 172 height 13
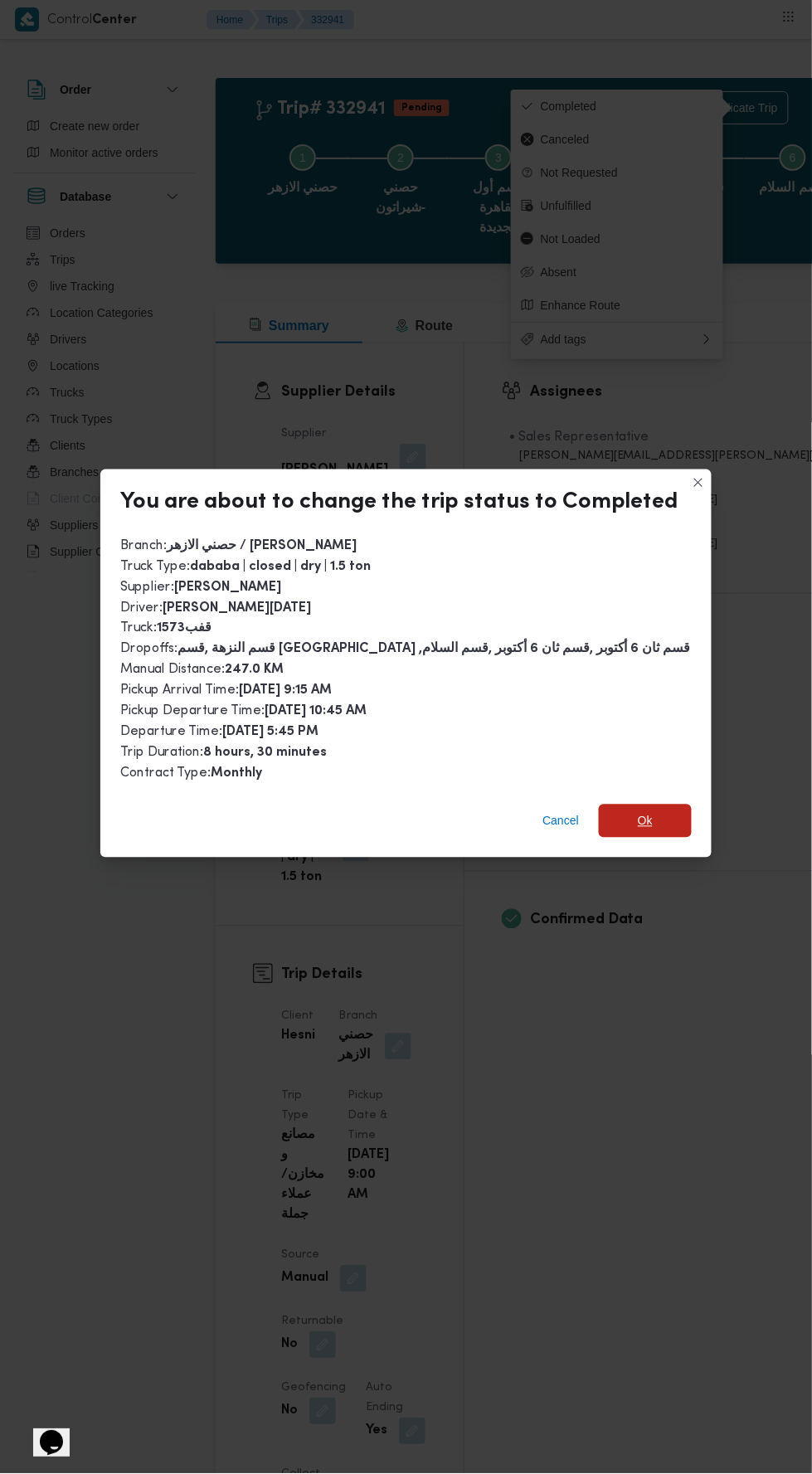
click at [671, 804] on span "Ok" at bounding box center [645, 820] width 93 height 33
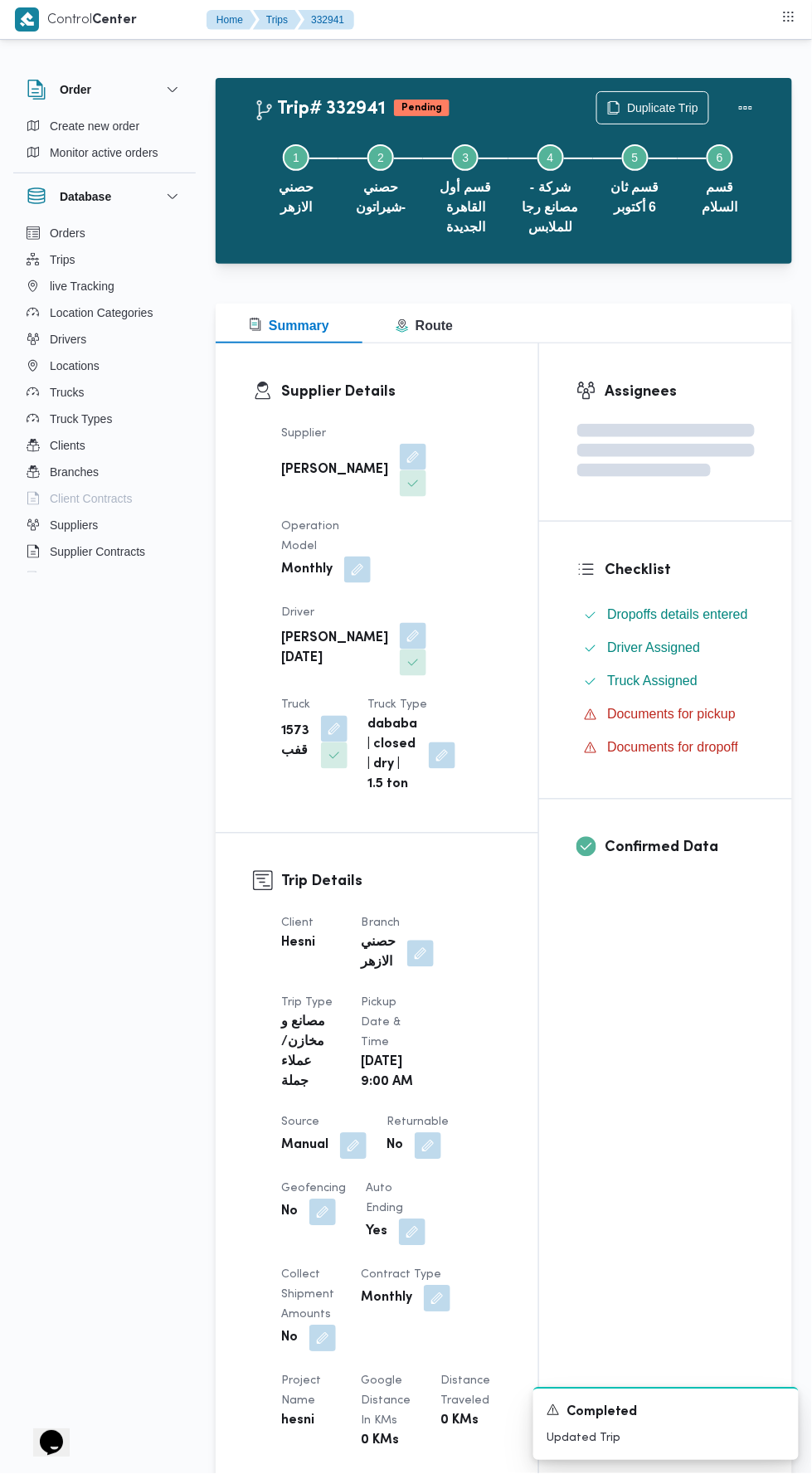
click at [610, 1062] on div "Assignees Checklist Dropoffs details entered Driver Assigned Truck Assigned Doc…" at bounding box center [666, 1310] width 253 height 1934
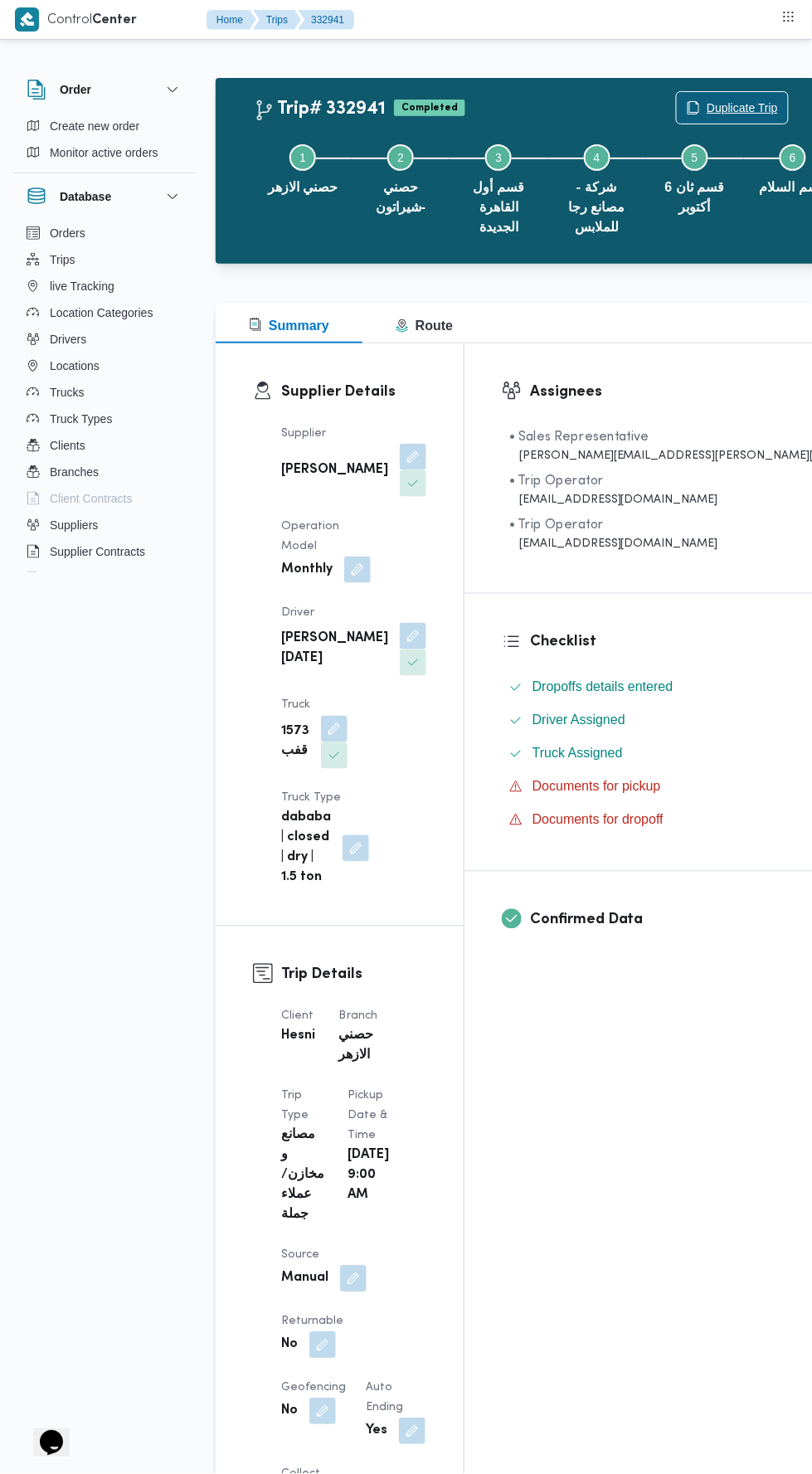
click at [707, 106] on span "Duplicate Trip" at bounding box center [742, 108] width 71 height 20
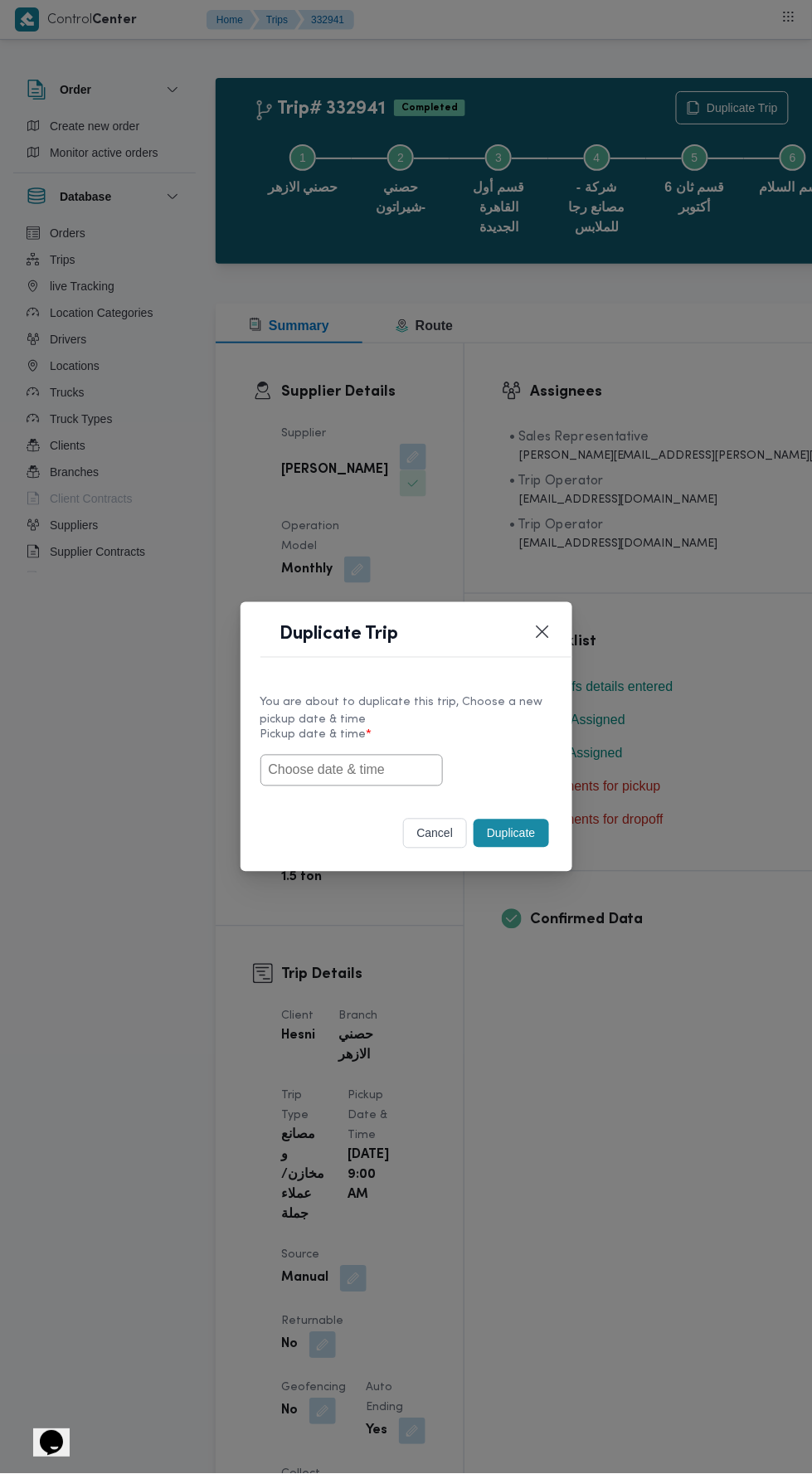
click at [381, 770] on input "text" at bounding box center [351, 770] width 183 height 31
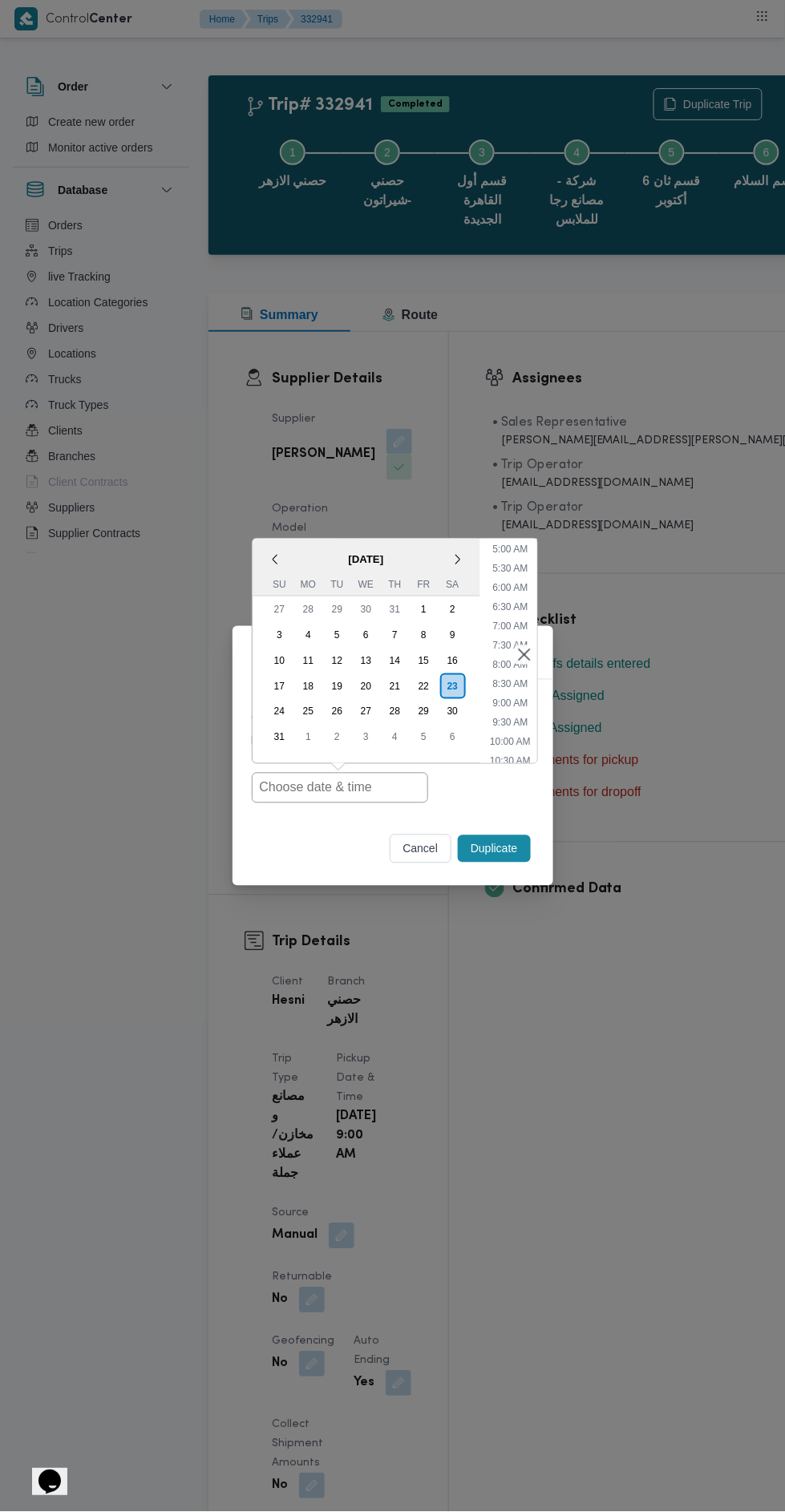
scroll to position [195, 0]
click at [527, 691] on li "9:00 AM" at bounding box center [510, 698] width 48 height 16
type input "23/08/2025 9:00AM"
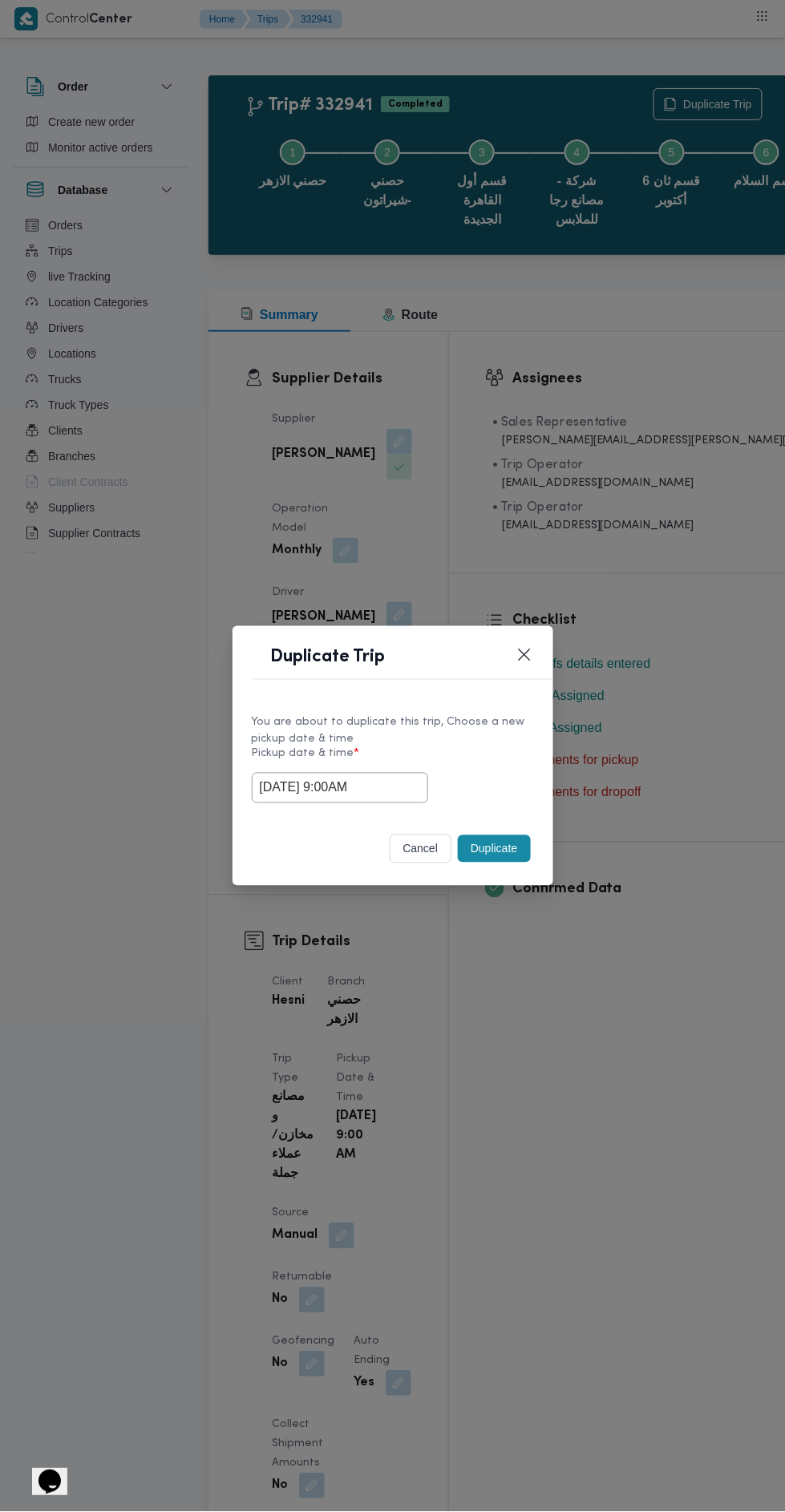
click at [501, 847] on button "Duplicate" at bounding box center [494, 849] width 72 height 28
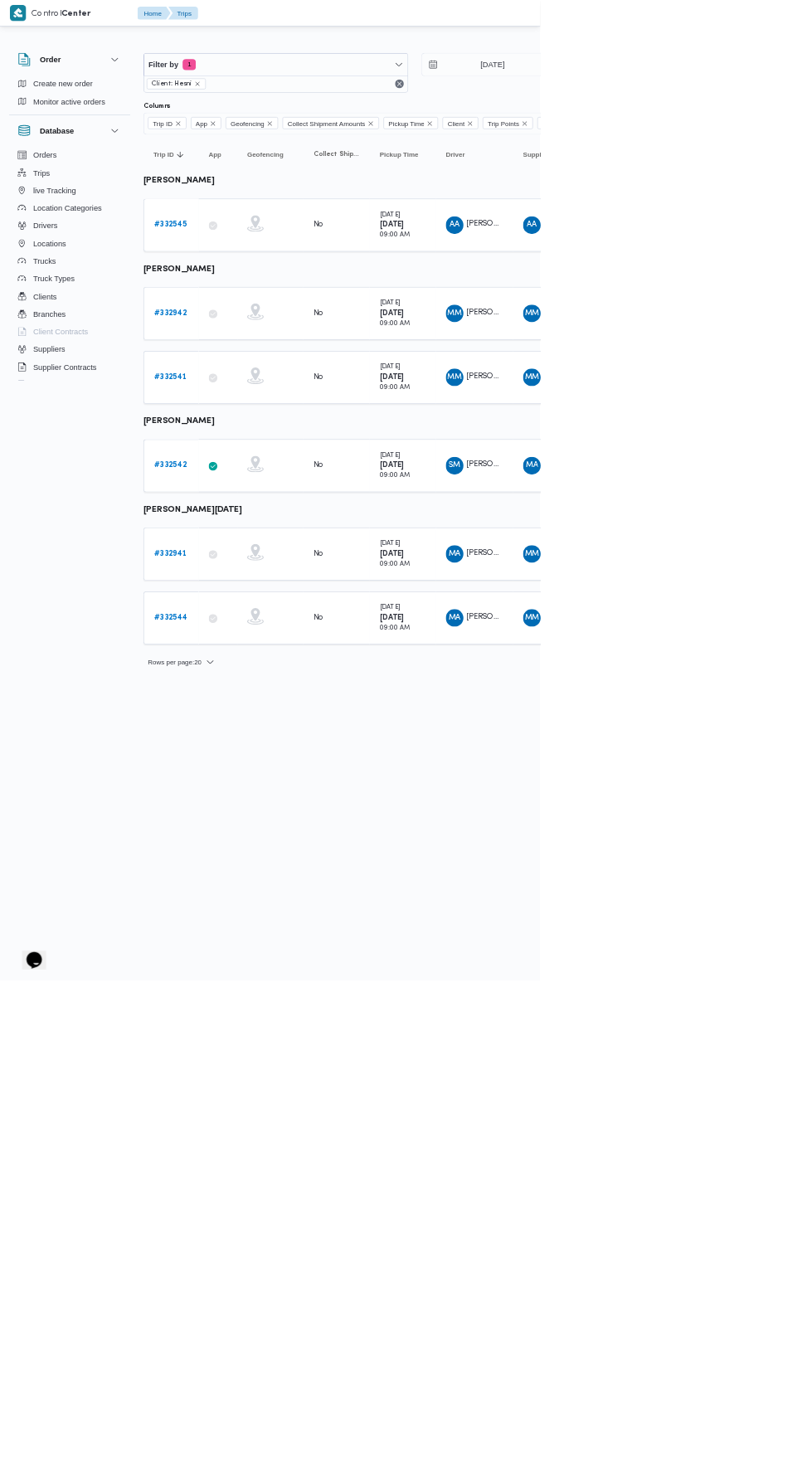
click at [234, 695] on b "# 332542" at bounding box center [256, 700] width 49 height 11
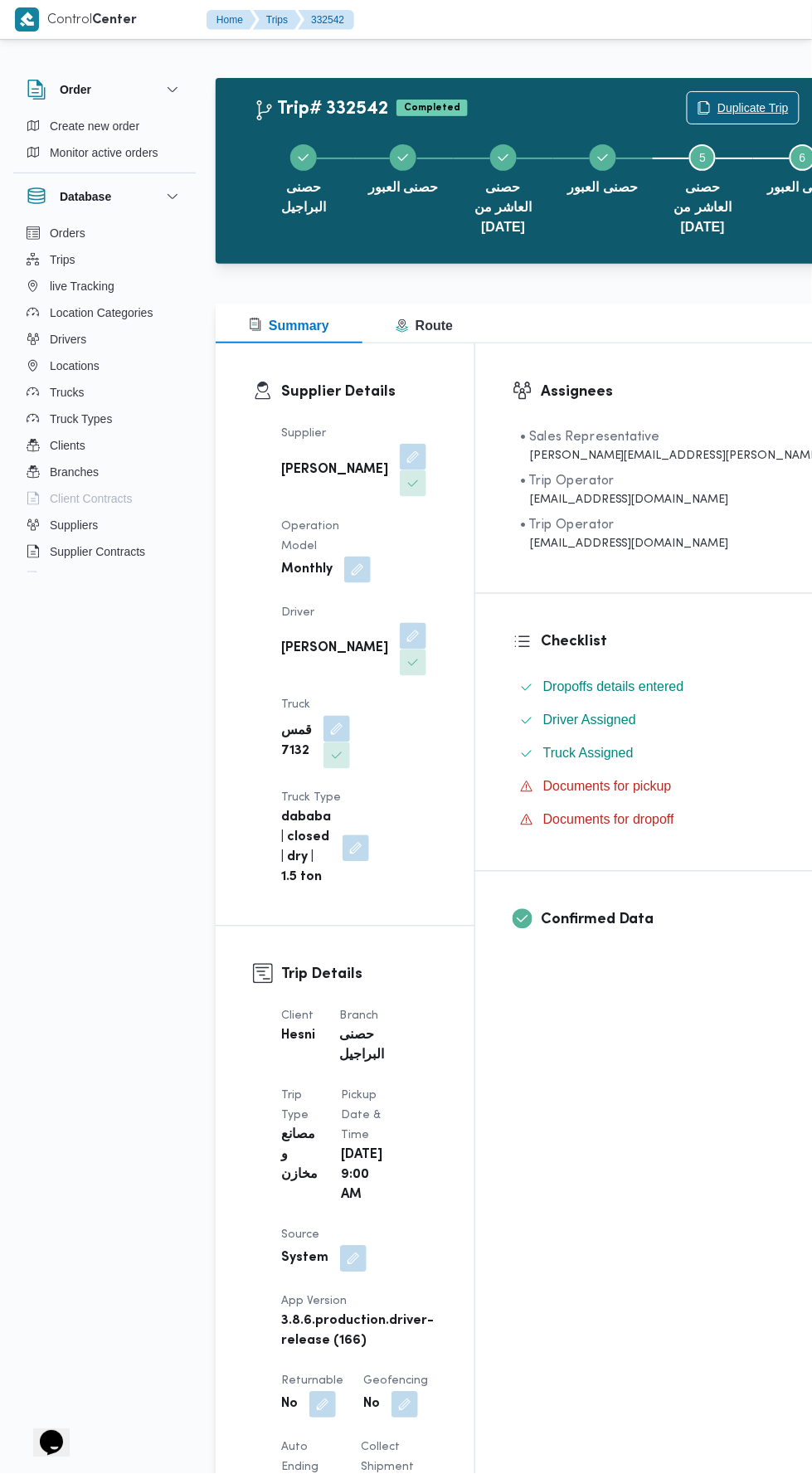
click at [687, 92] on span "Duplicate Trip" at bounding box center [742, 107] width 111 height 31
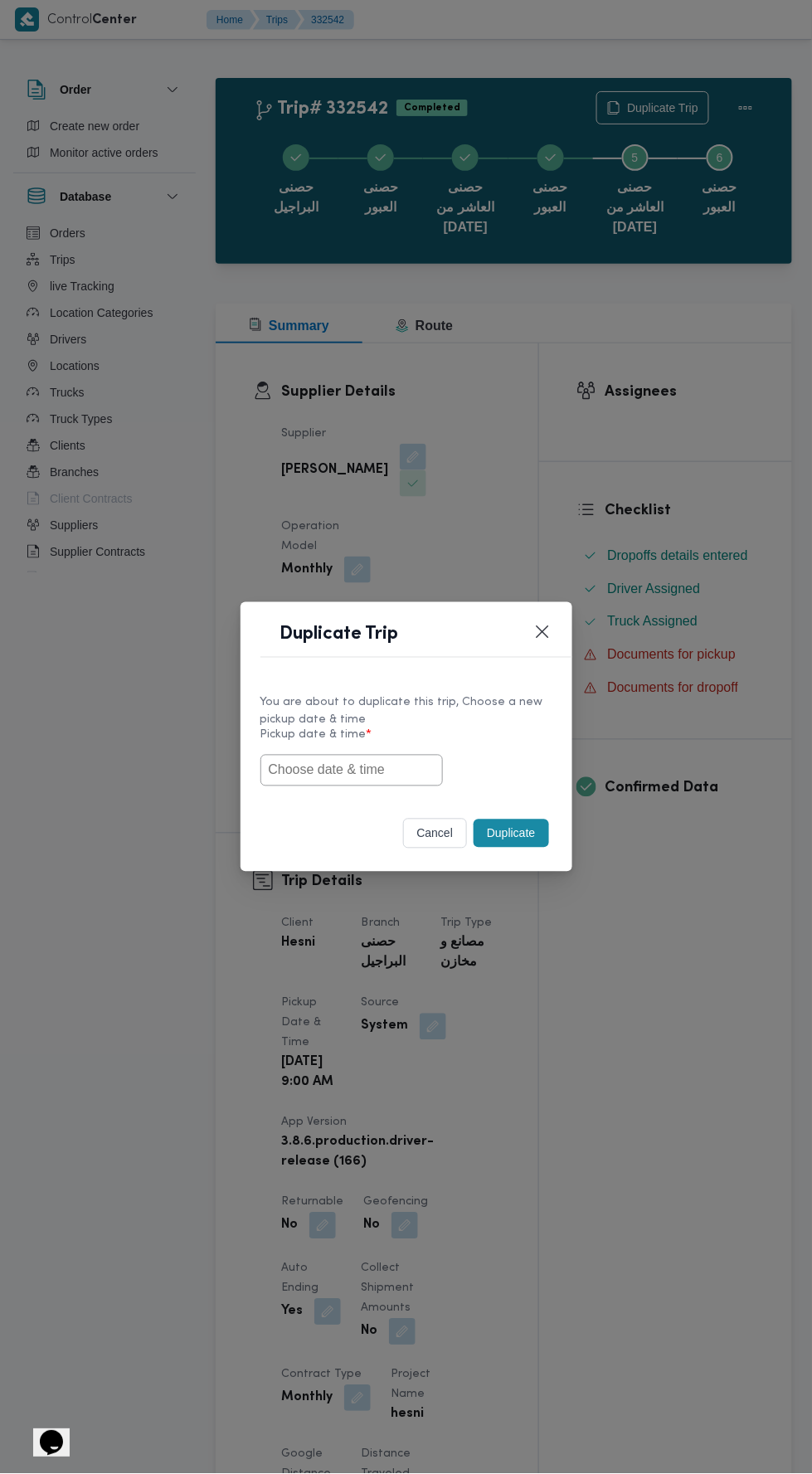
click at [384, 770] on input "text" at bounding box center [351, 770] width 183 height 31
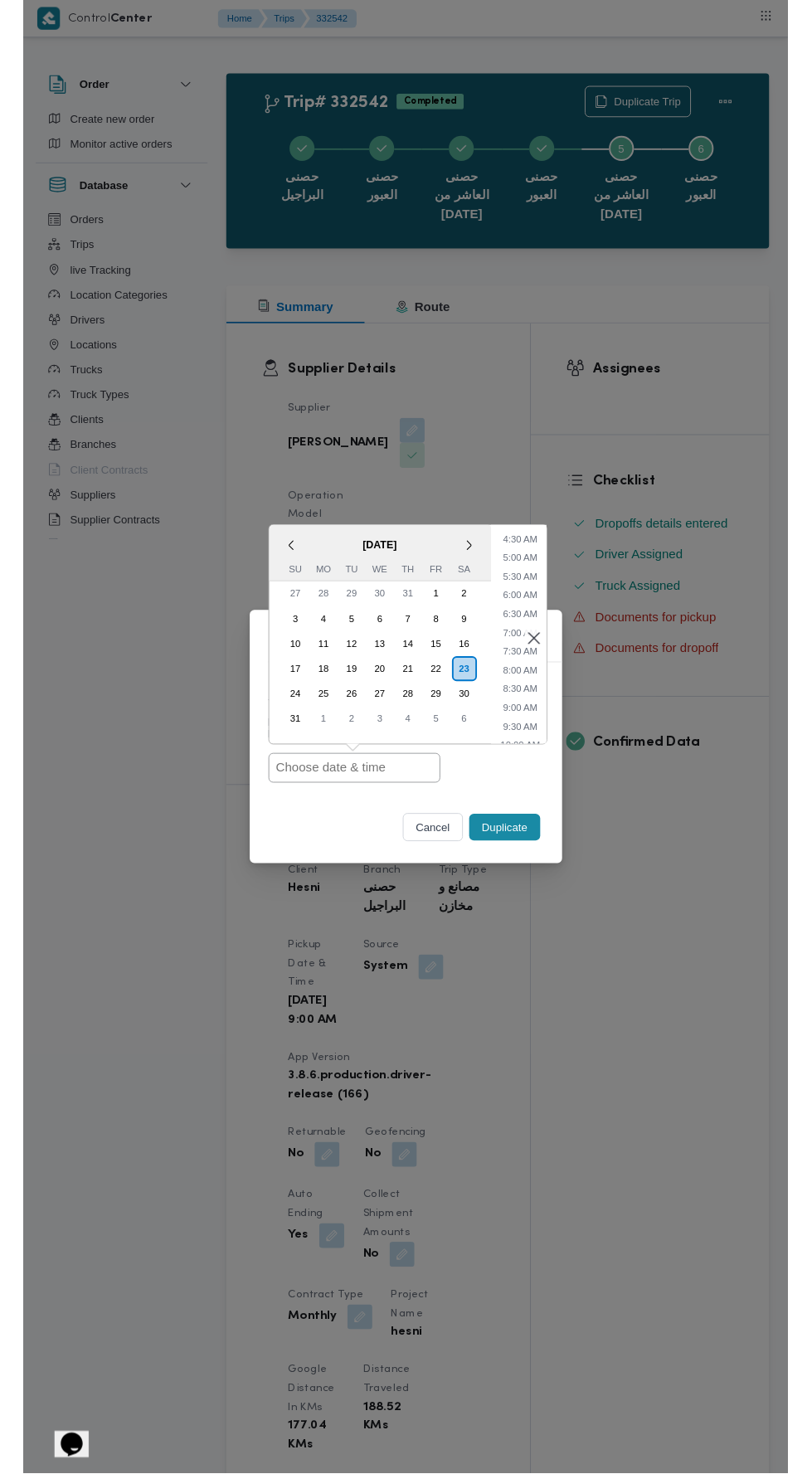
scroll to position [185, 0]
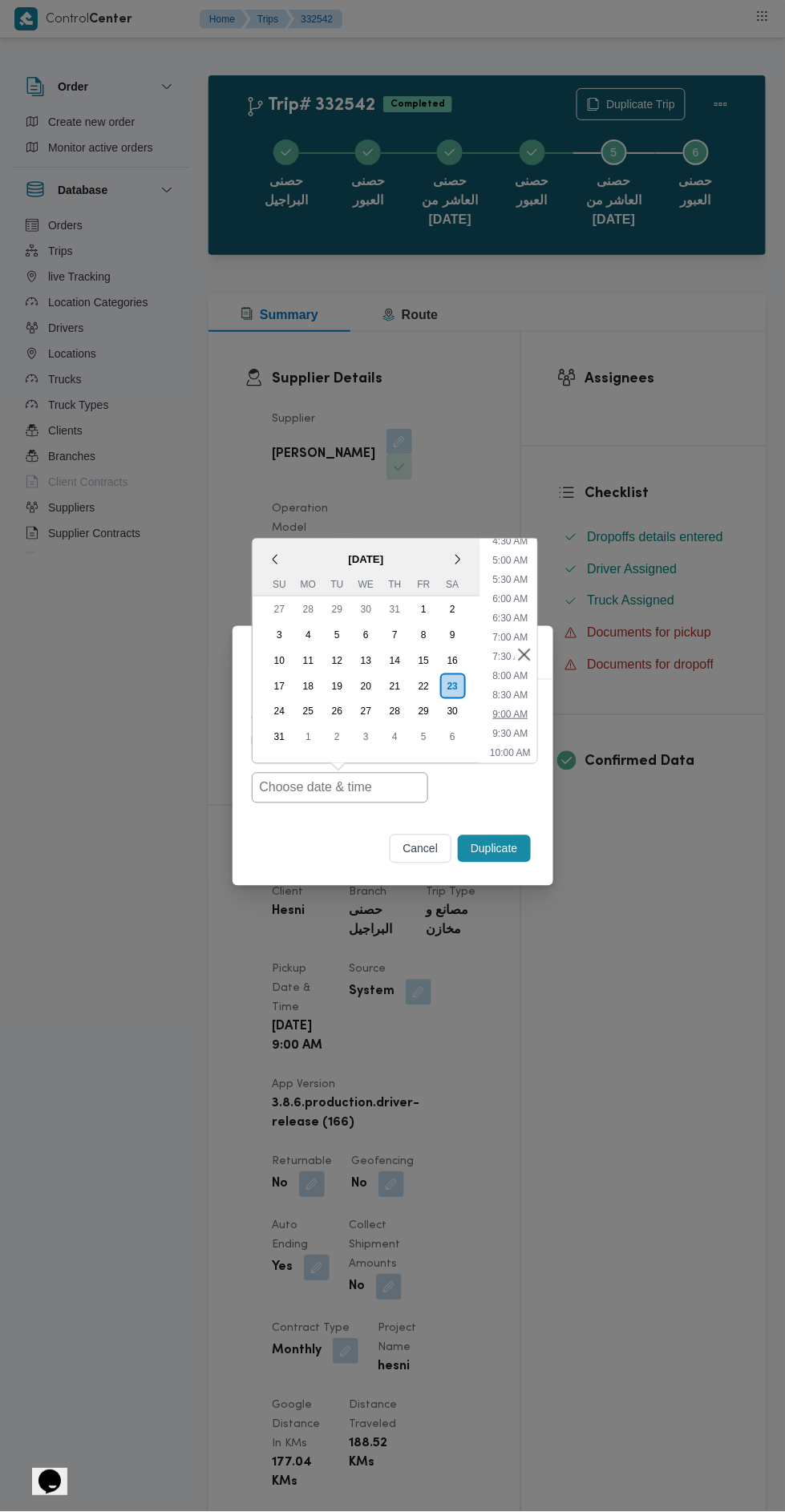
click at [517, 714] on li "9:00 AM" at bounding box center [510, 715] width 48 height 16
type input "23/08/2025 9:00AM"
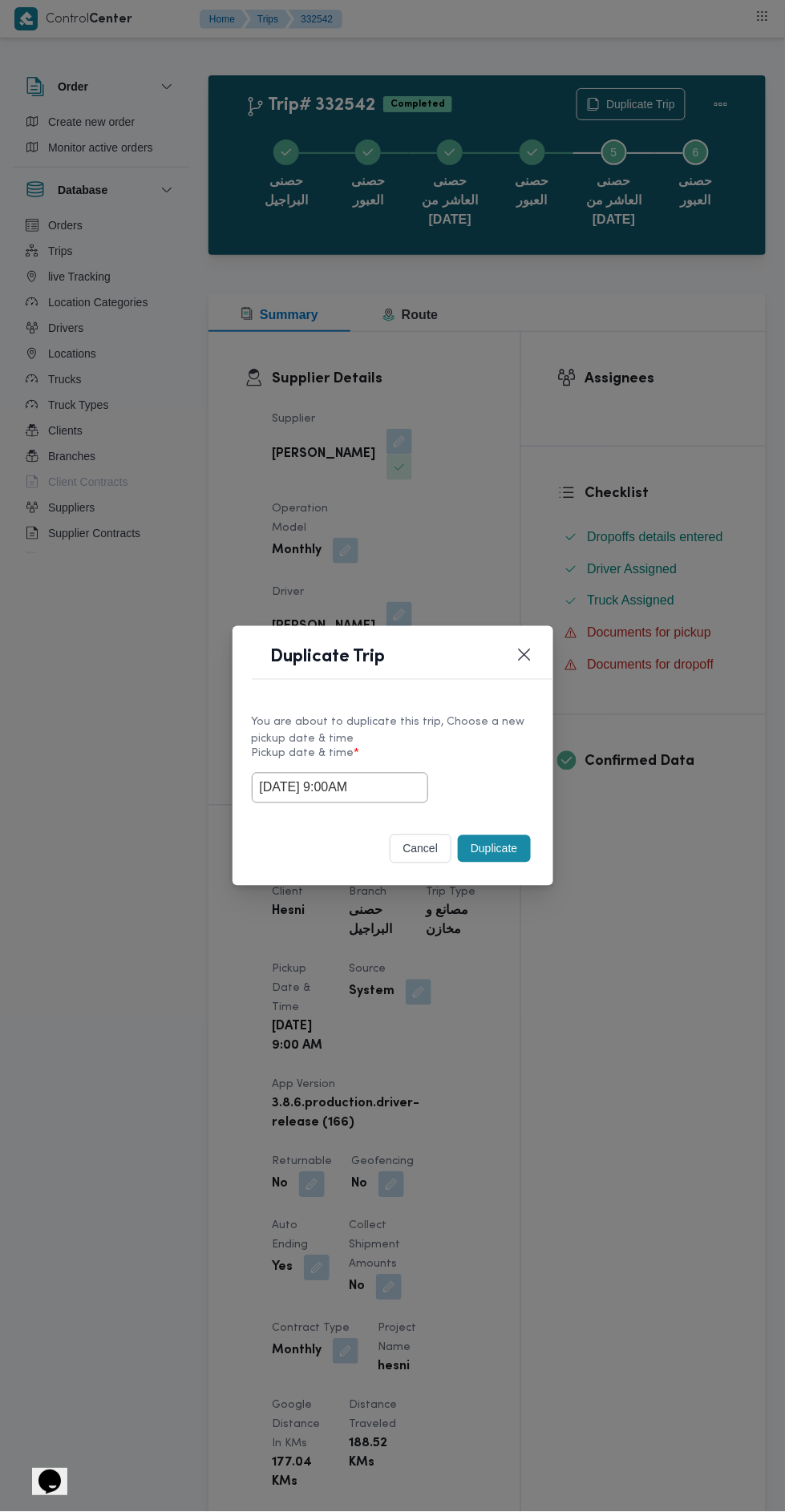
click at [505, 846] on button "Duplicate" at bounding box center [494, 849] width 72 height 28
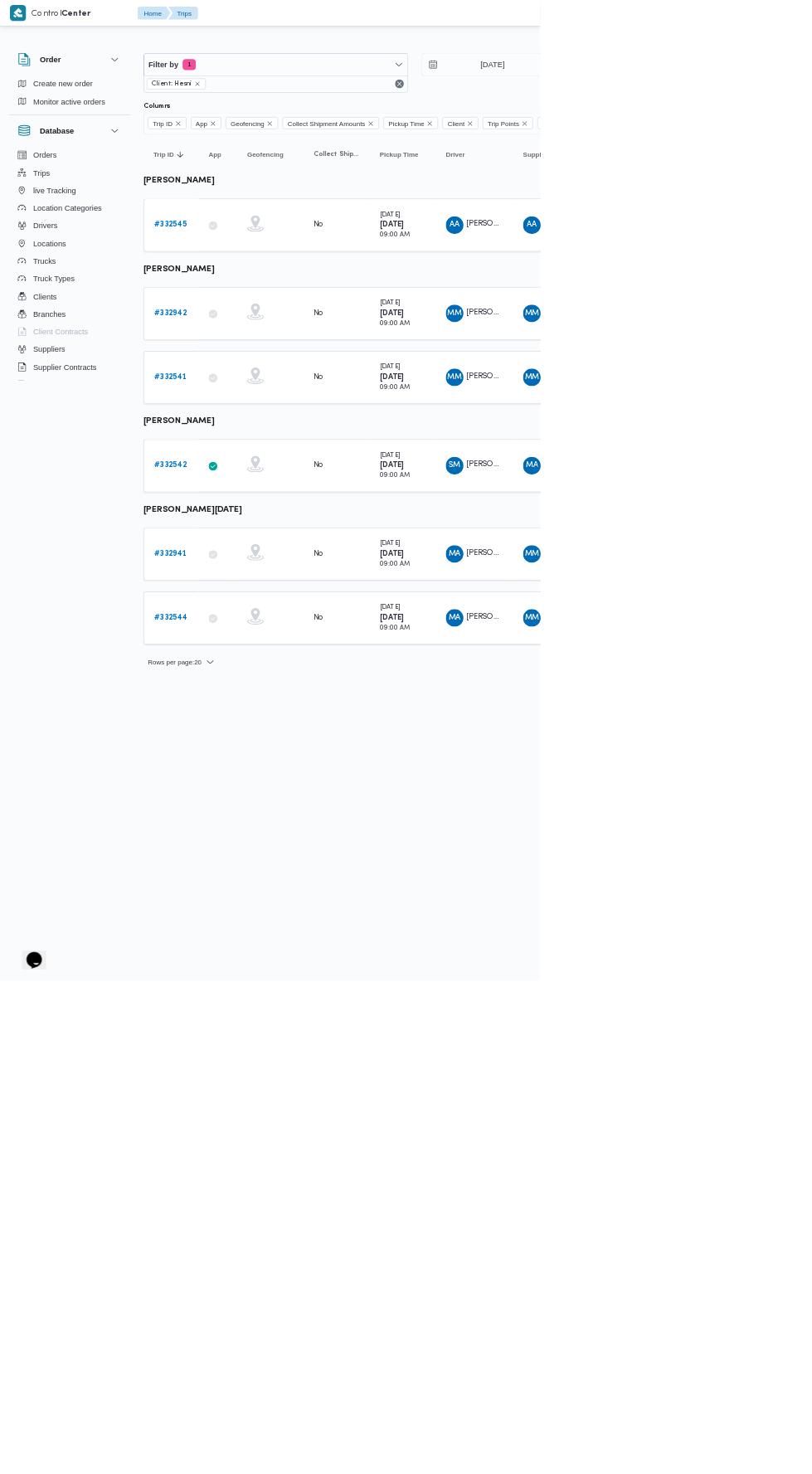
click at [267, 467] on b "# 332942" at bounding box center [256, 471] width 49 height 11
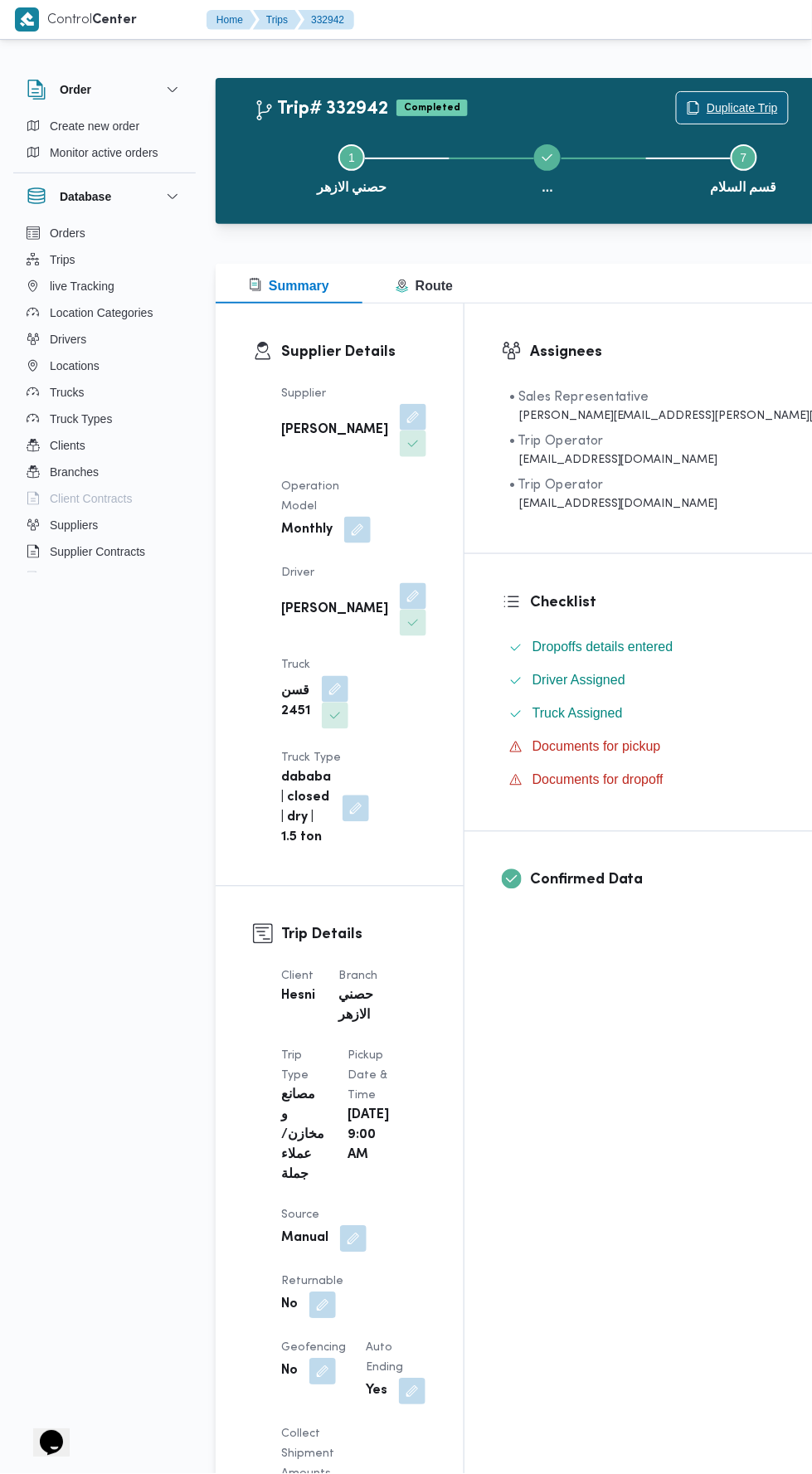
click at [707, 108] on span "Duplicate Trip" at bounding box center [742, 108] width 71 height 20
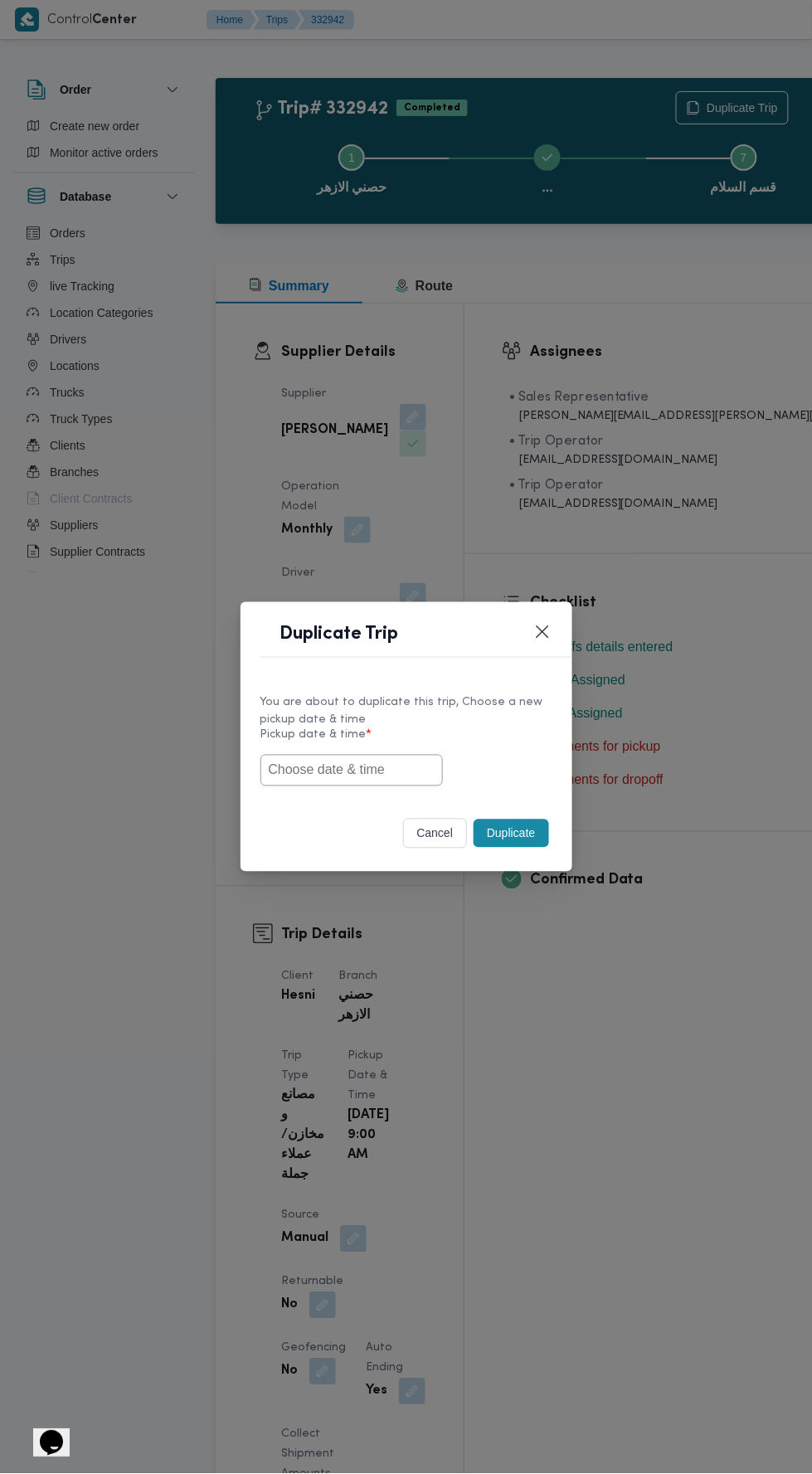
click at [404, 775] on input "text" at bounding box center [351, 770] width 183 height 31
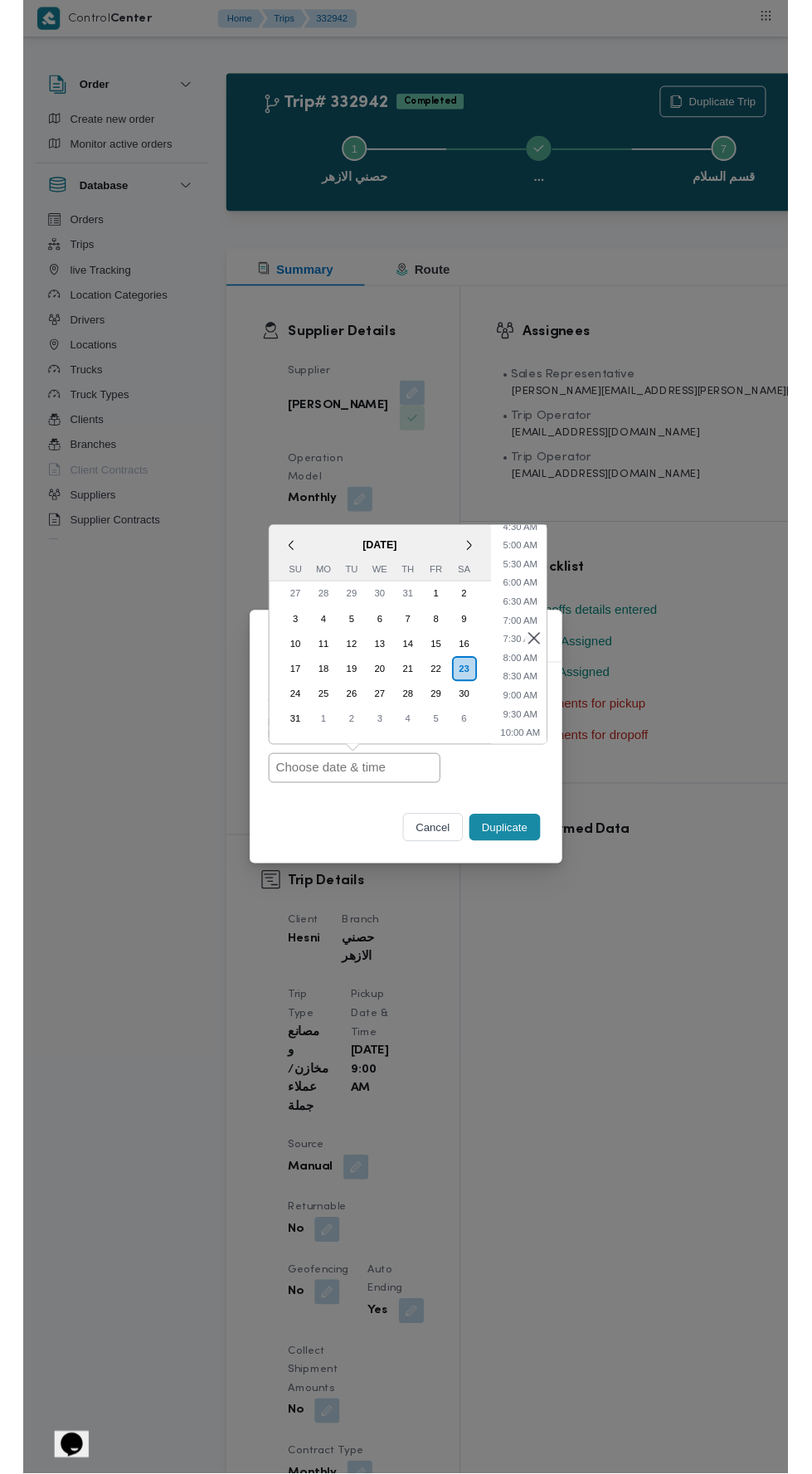
scroll to position [218, 0]
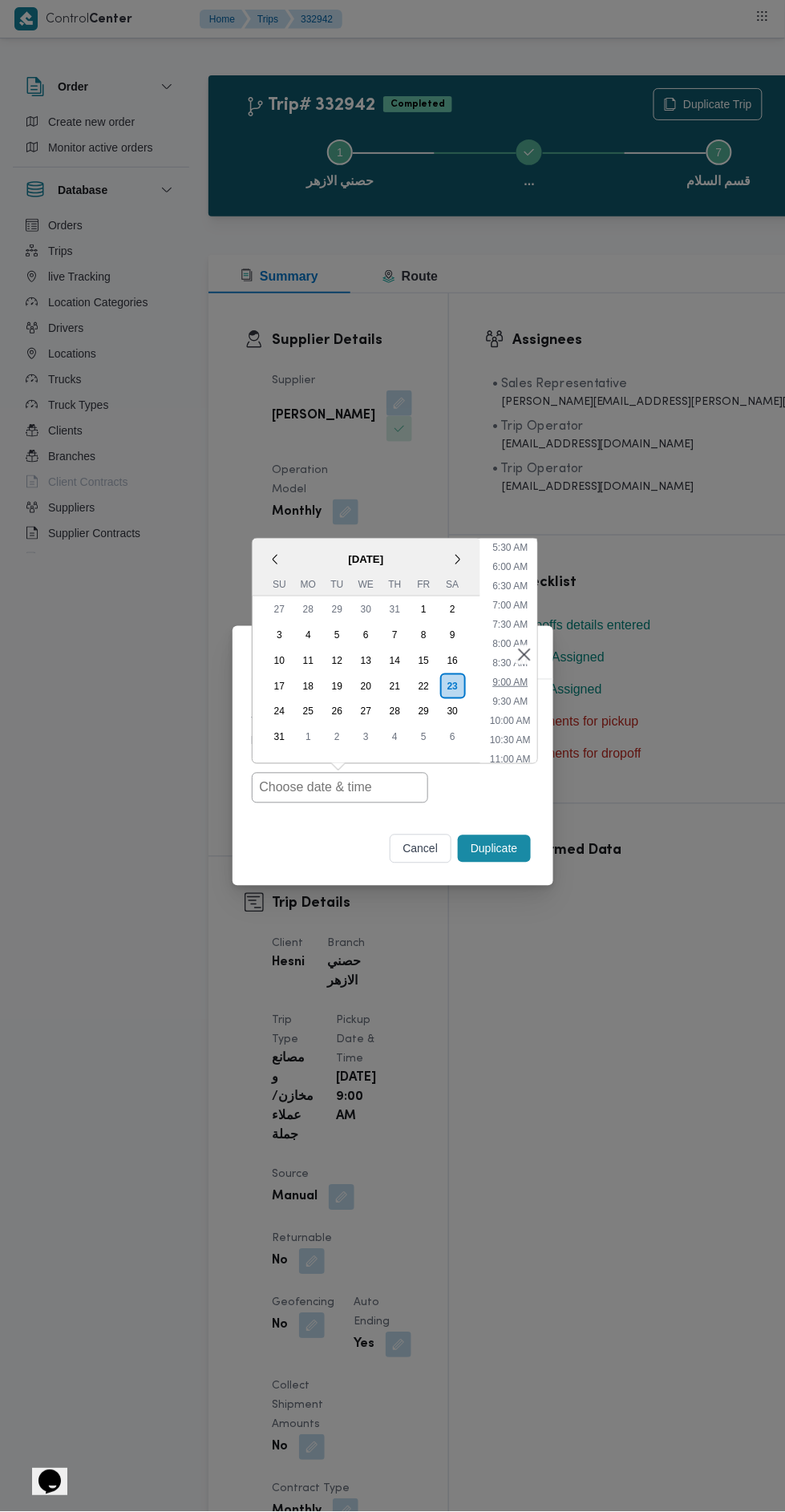
click at [510, 675] on li "9:00 AM" at bounding box center [510, 682] width 48 height 16
type input "23/08/2025 9:00AM"
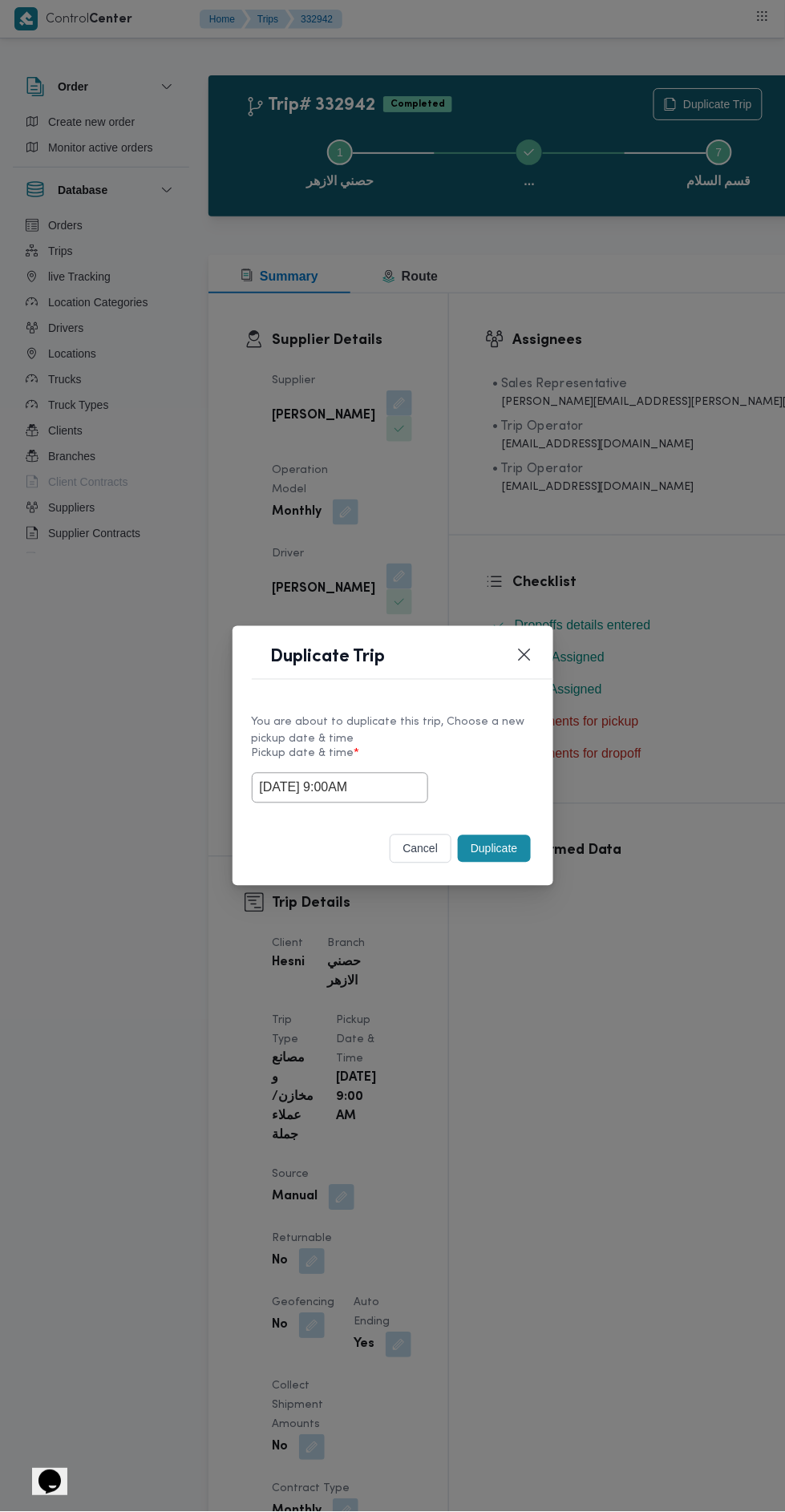
click at [503, 854] on button "Duplicate" at bounding box center [494, 849] width 72 height 28
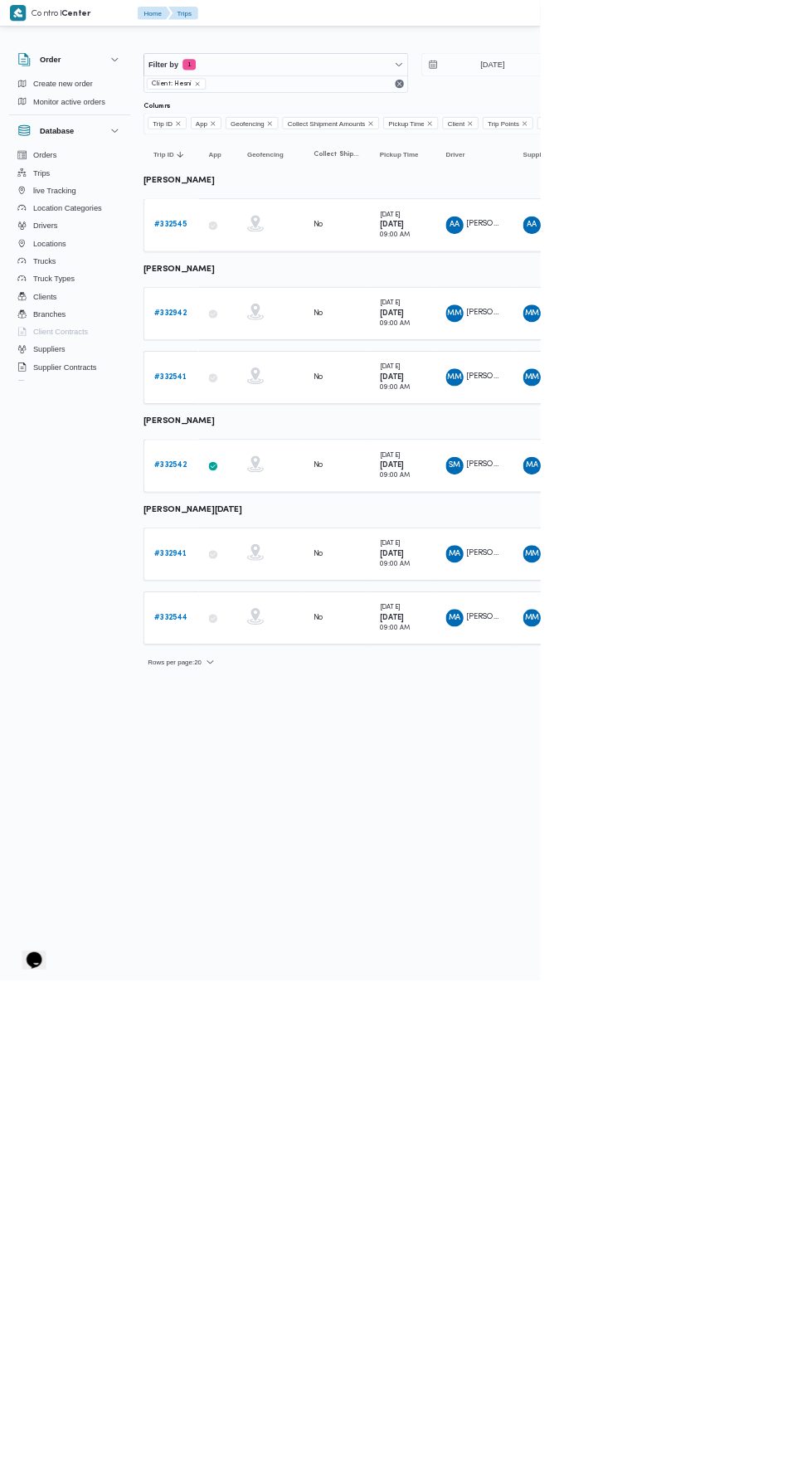
click at [273, 336] on b "# 332545" at bounding box center [256, 338] width 49 height 11
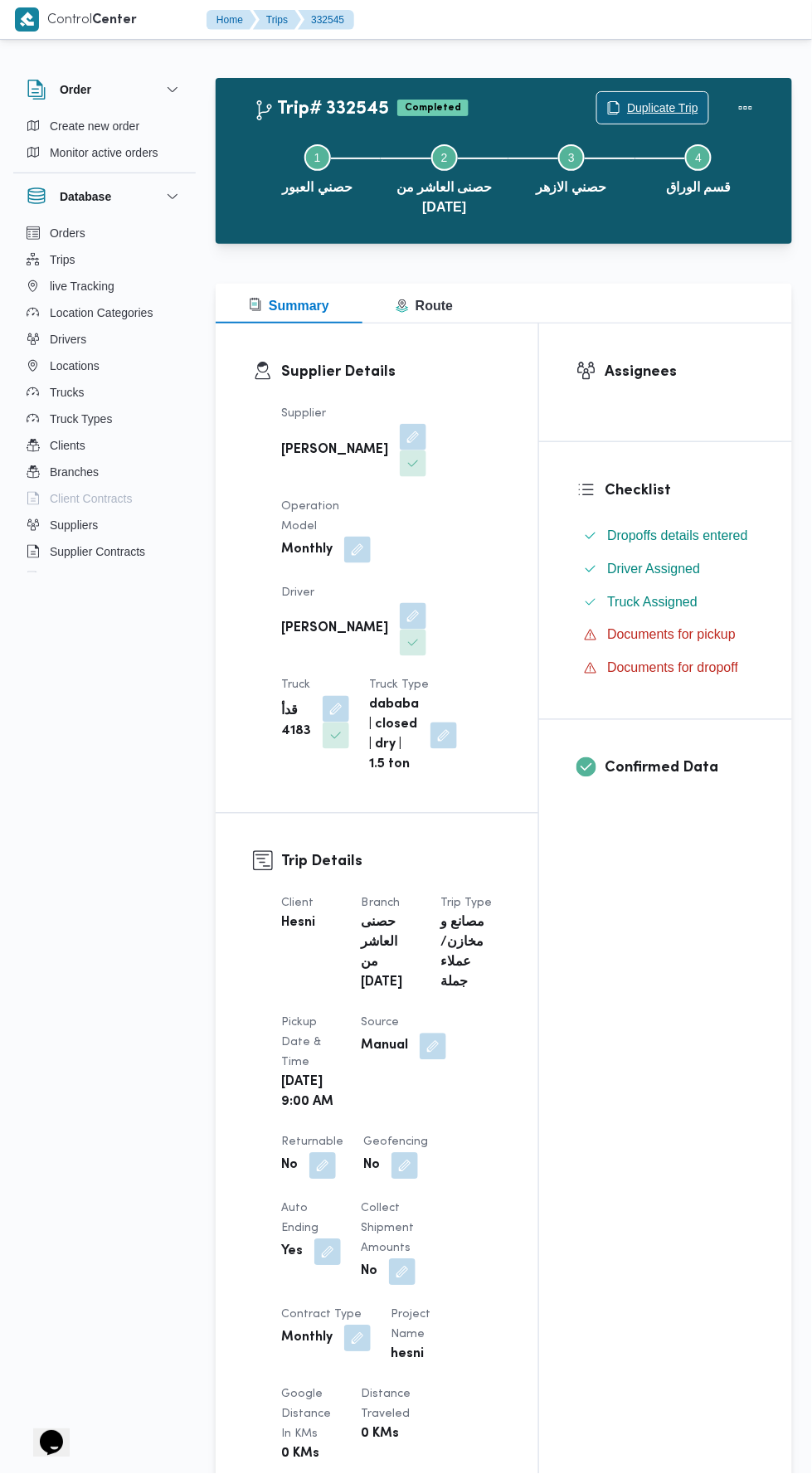
click at [671, 107] on span "Duplicate Trip" at bounding box center [662, 108] width 71 height 20
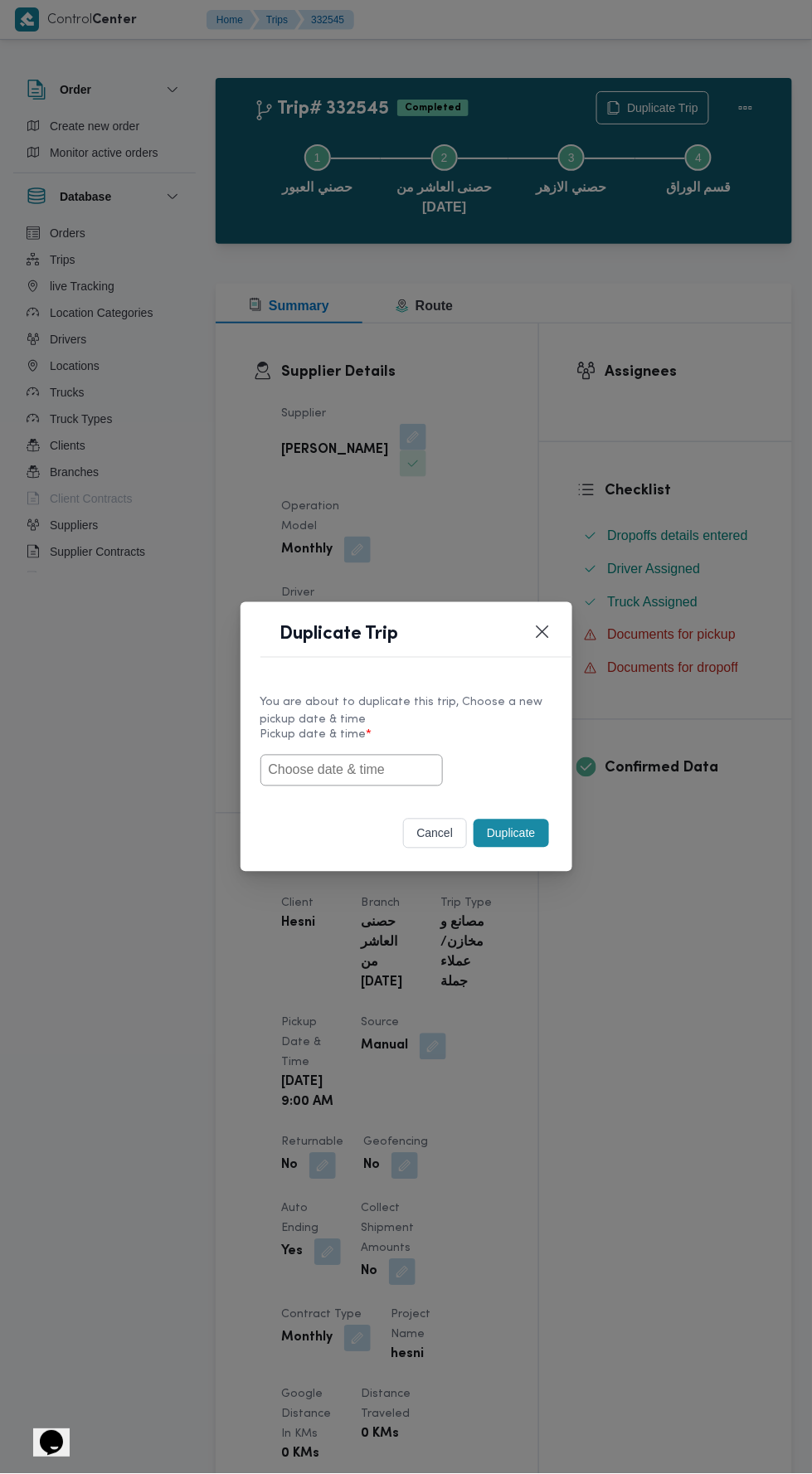
click at [433, 837] on button "cancel" at bounding box center [435, 833] width 65 height 29
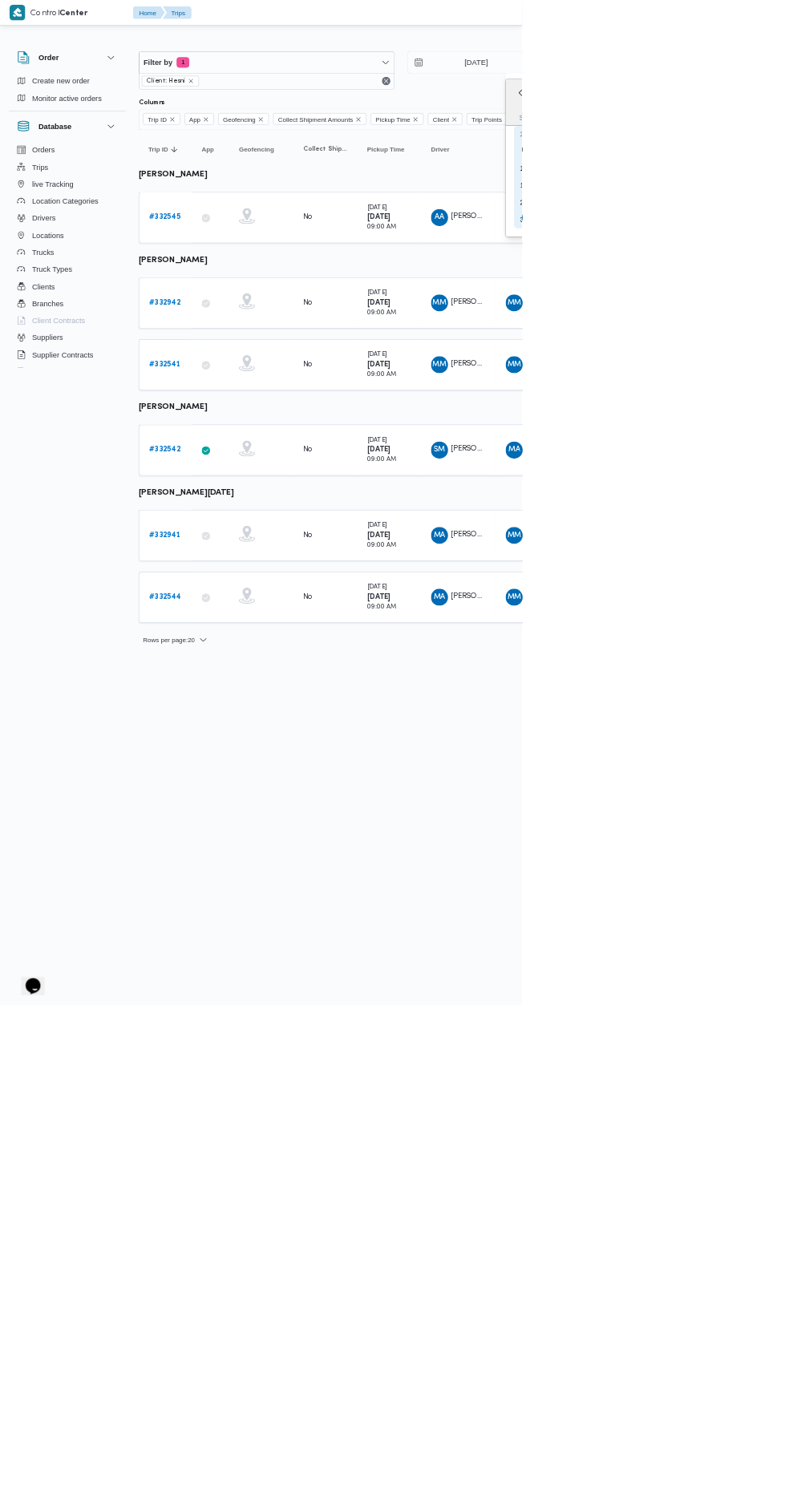
type input "23/8/2025"
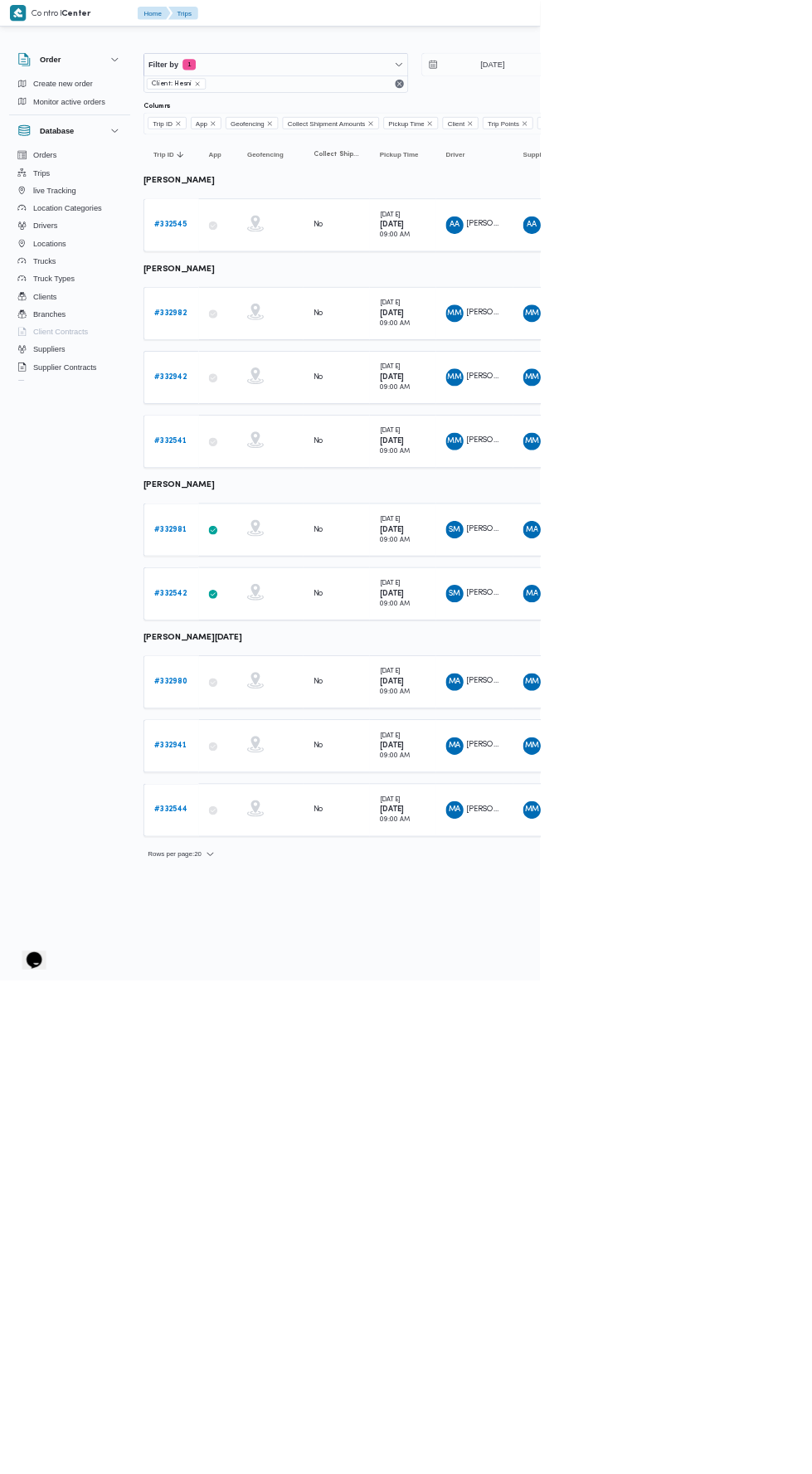
click at [256, 328] on link "# 332545" at bounding box center [256, 338] width 49 height 20
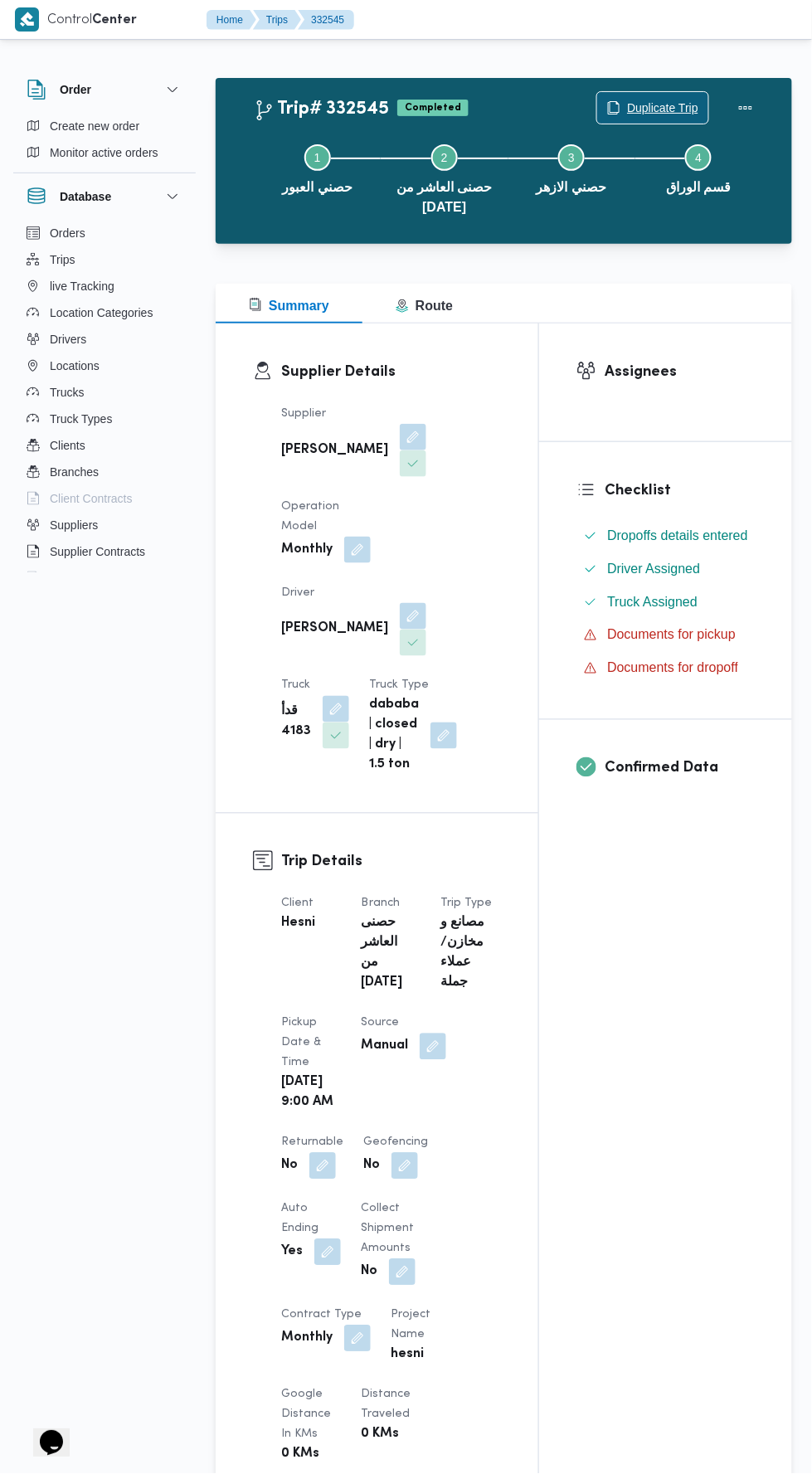
click at [661, 111] on span "Duplicate Trip" at bounding box center [662, 108] width 71 height 20
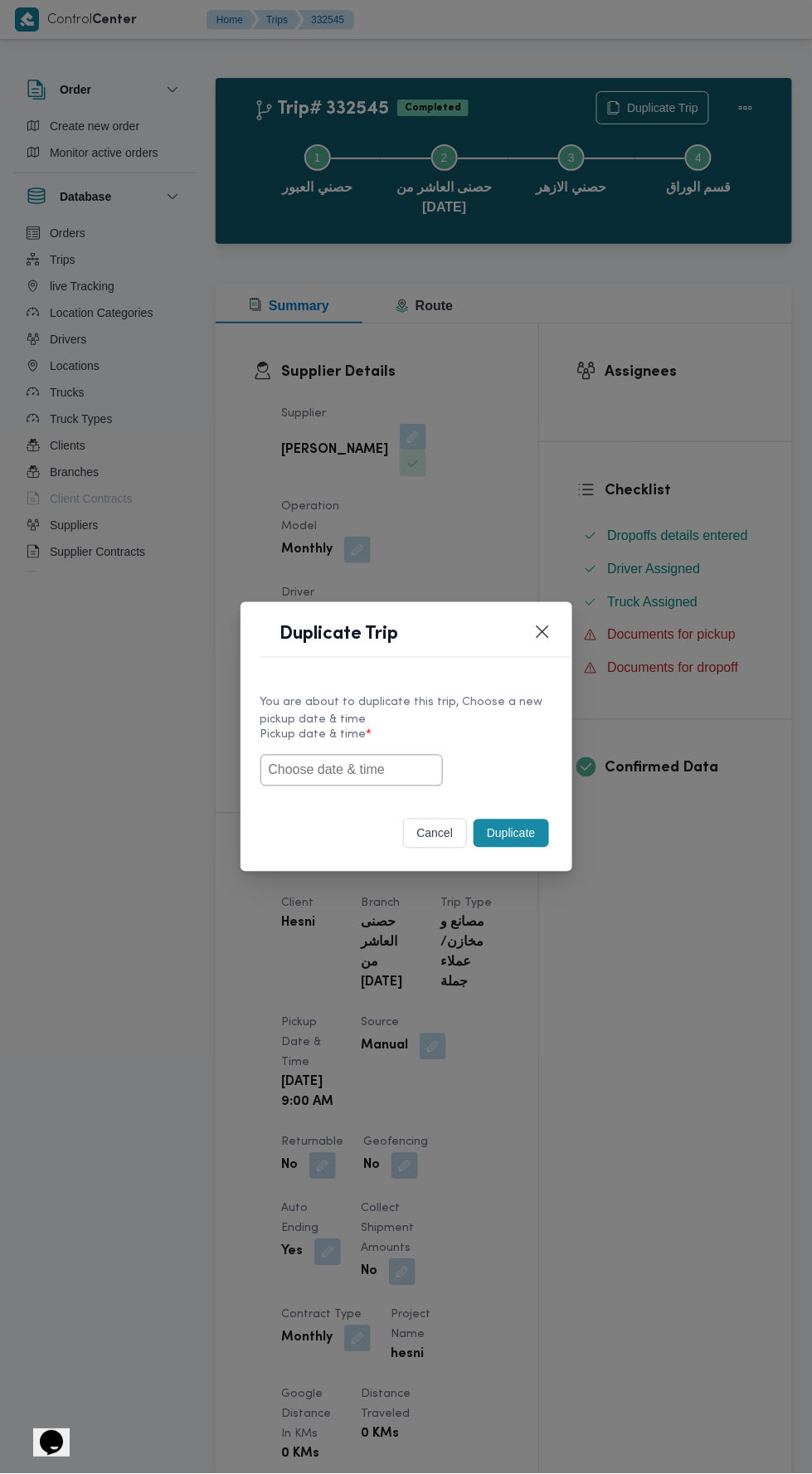
click at [425, 770] on input "text" at bounding box center [351, 770] width 183 height 31
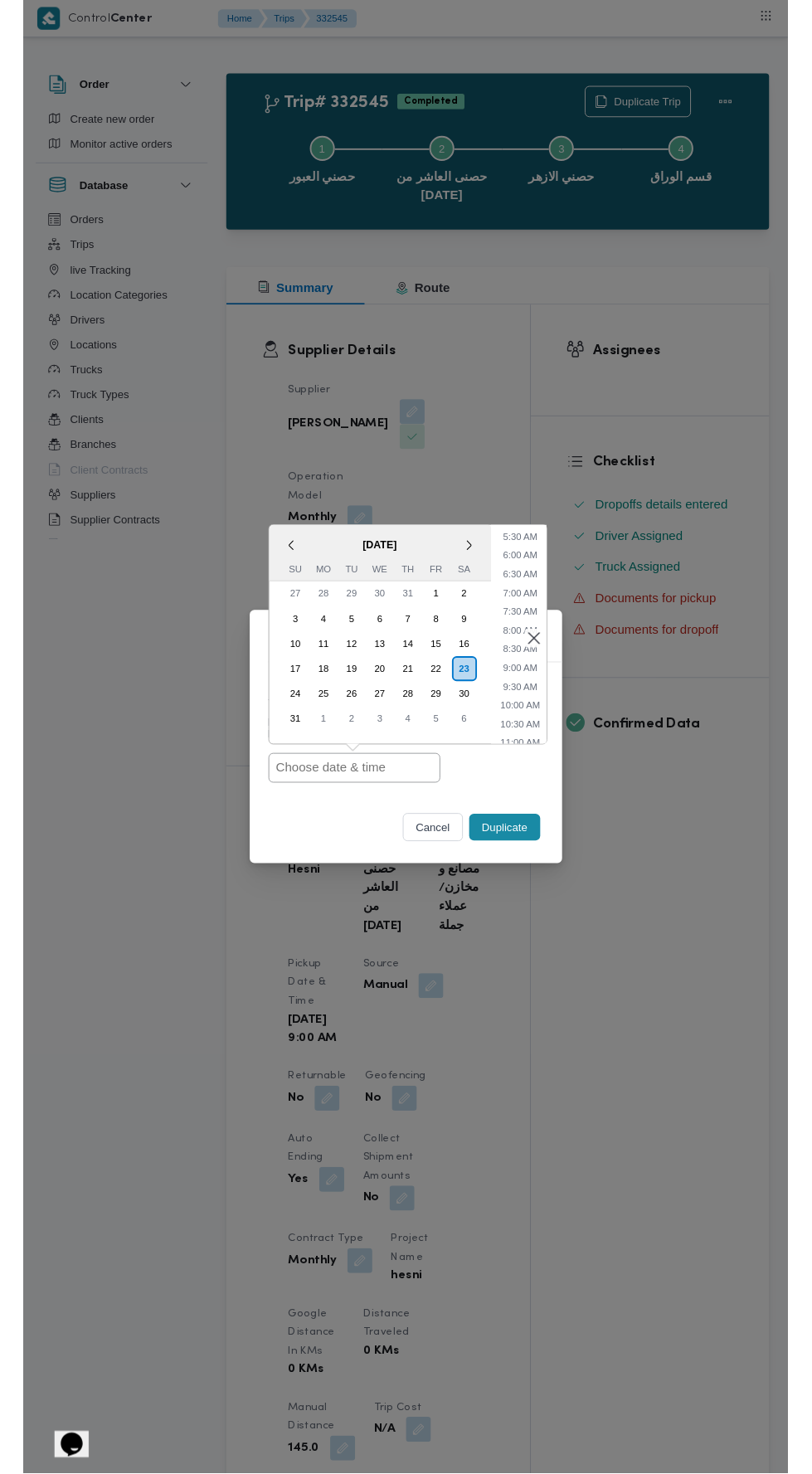
scroll to position [225, 0]
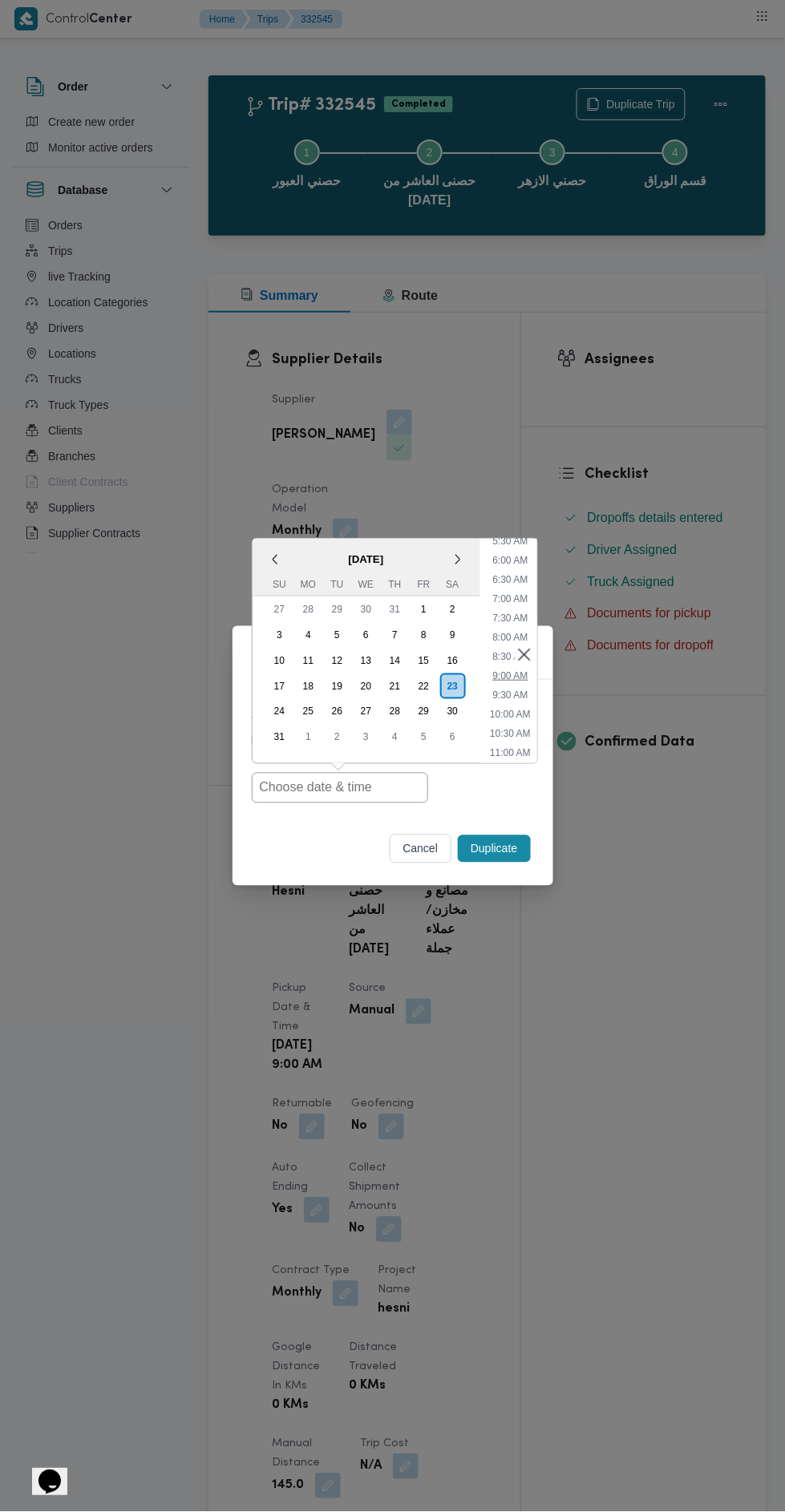
click at [501, 676] on li "9:00 AM" at bounding box center [510, 676] width 48 height 16
type input "23/08/2025 9:00AM"
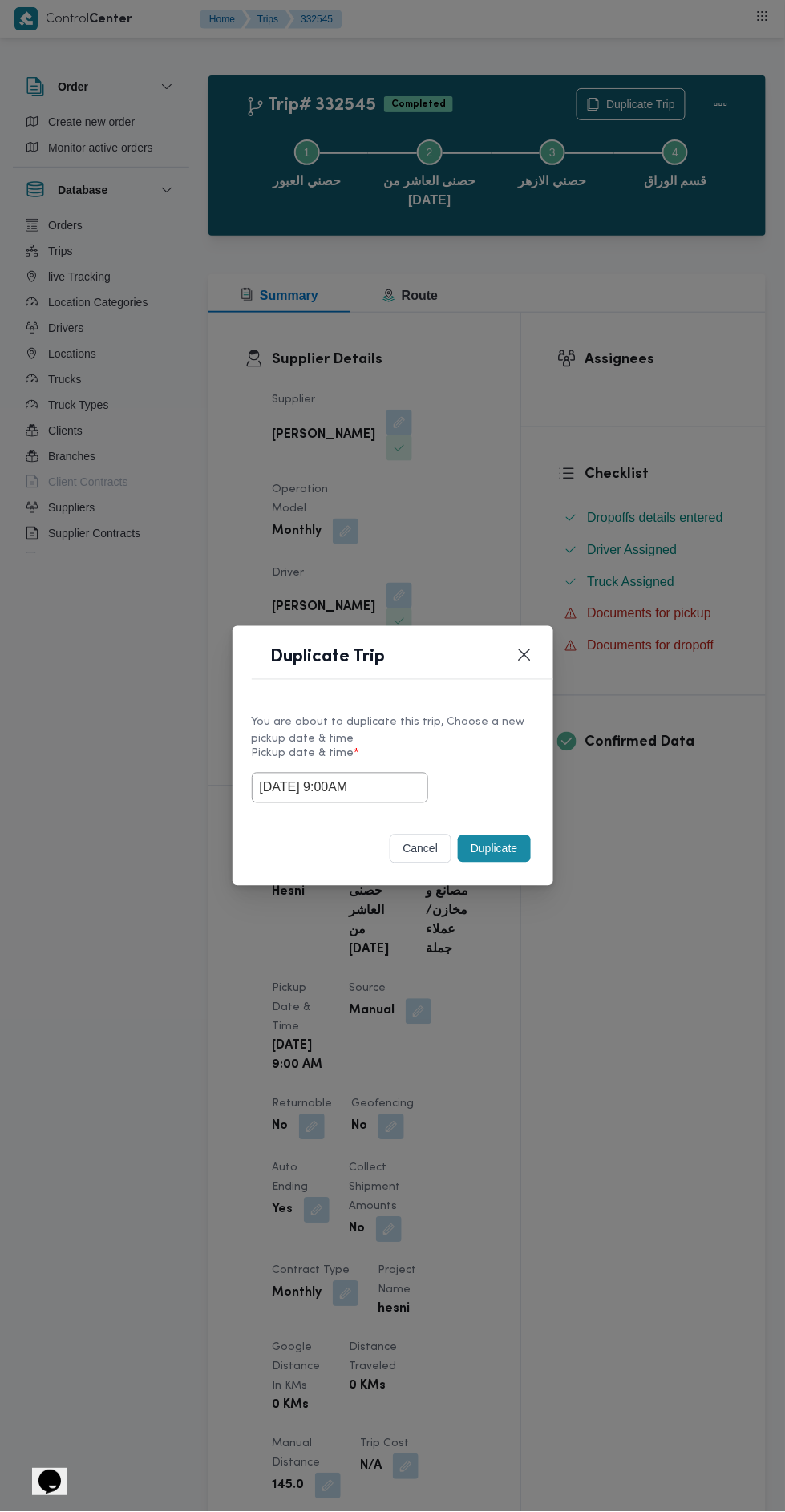
click at [498, 855] on button "Duplicate" at bounding box center [494, 849] width 72 height 28
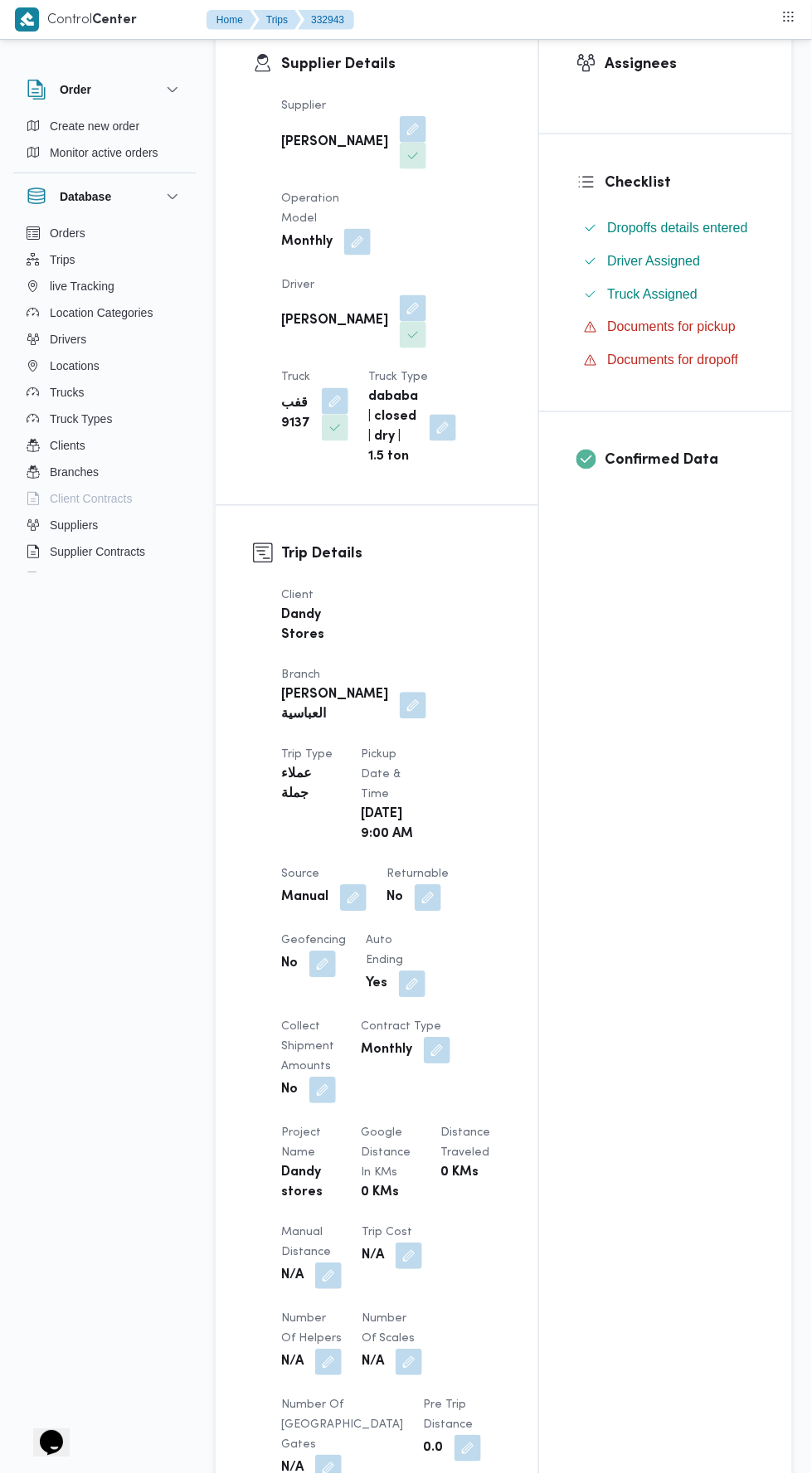
scroll to position [930, 0]
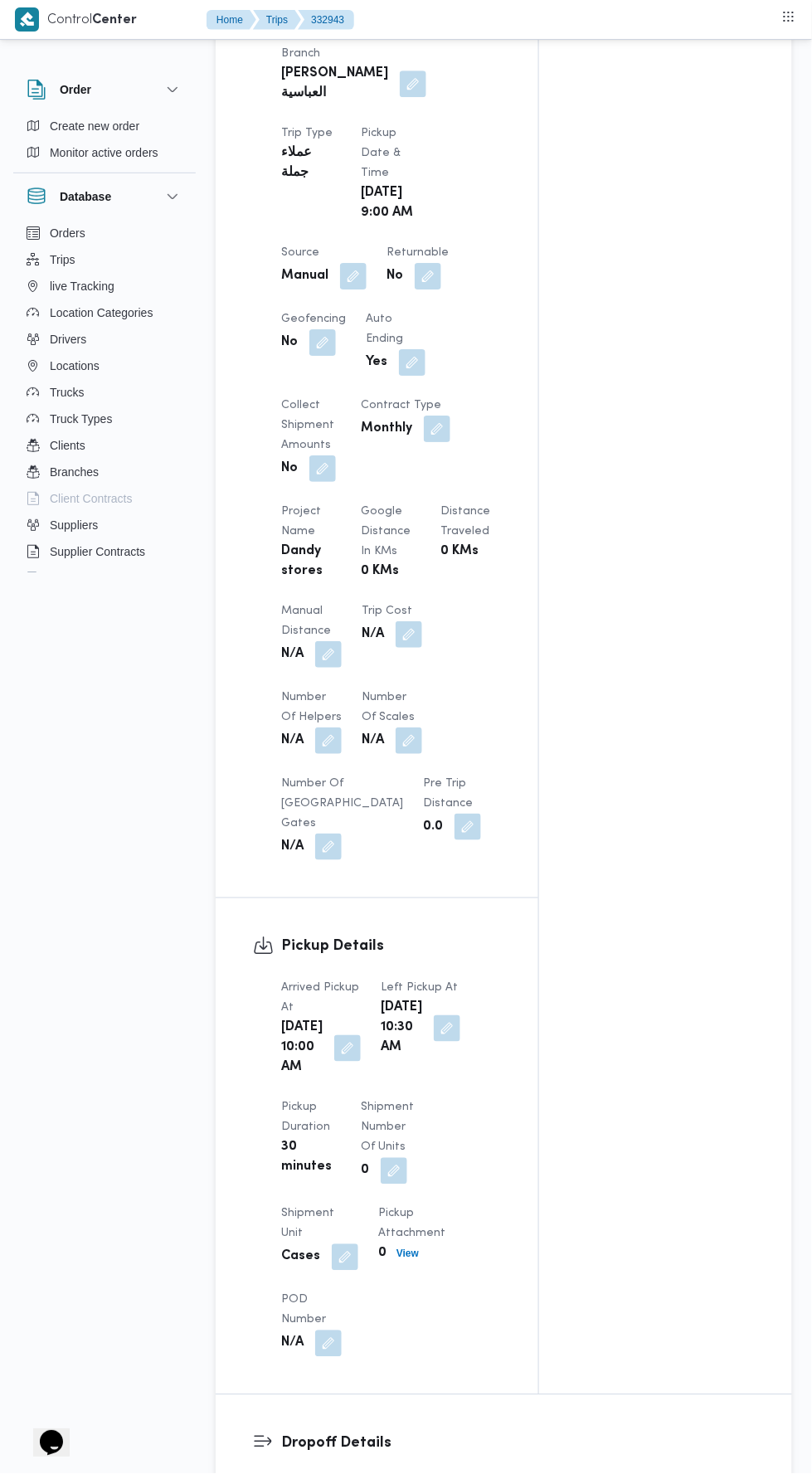
click at [333, 641] on button "button" at bounding box center [328, 655] width 27 height 27
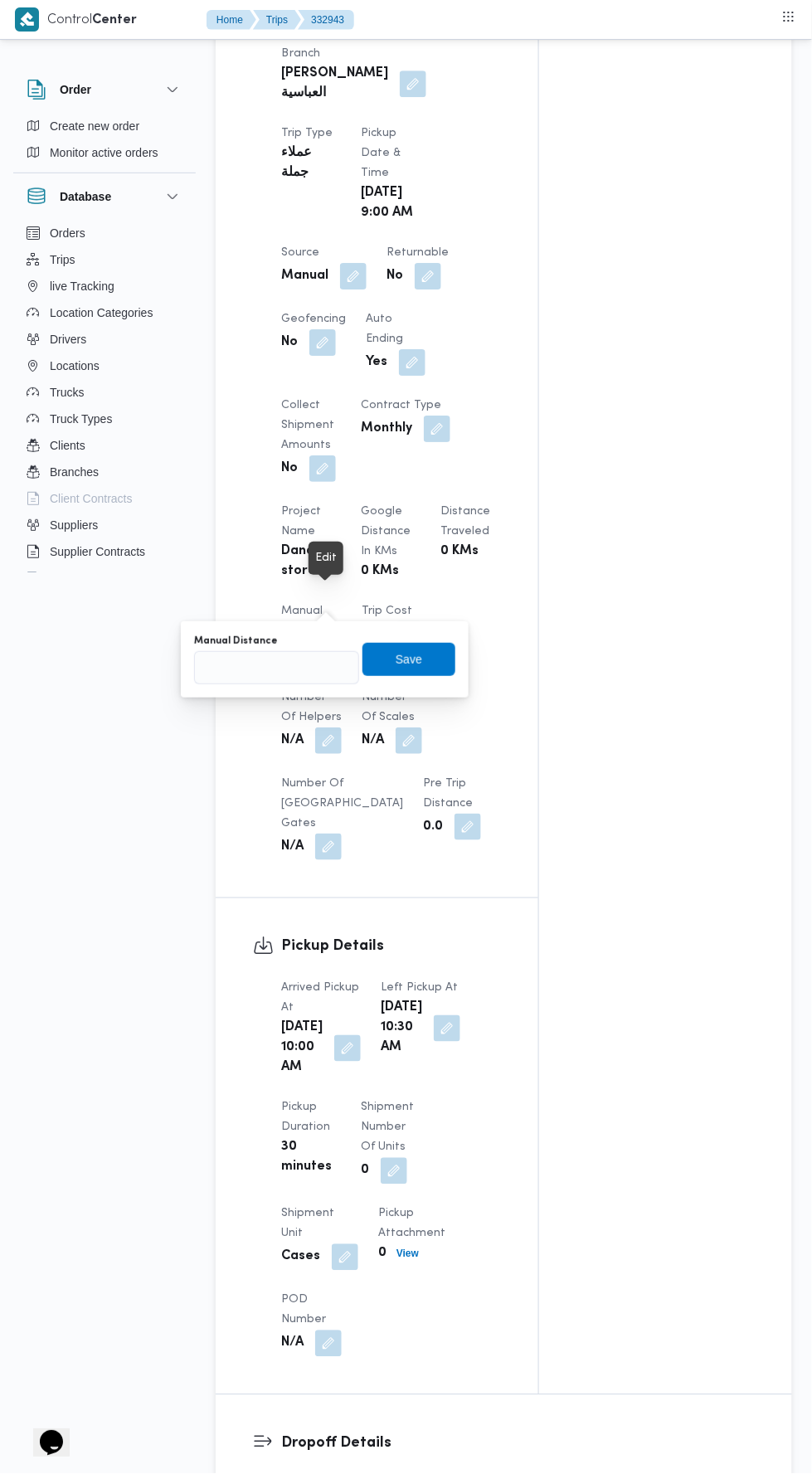
click at [318, 687] on div "You are in a dialog. To close this dialog, hit escape. Manual Distance Save" at bounding box center [324, 660] width 288 height 77
click at [285, 671] on input "Manual Distance" at bounding box center [276, 667] width 165 height 33
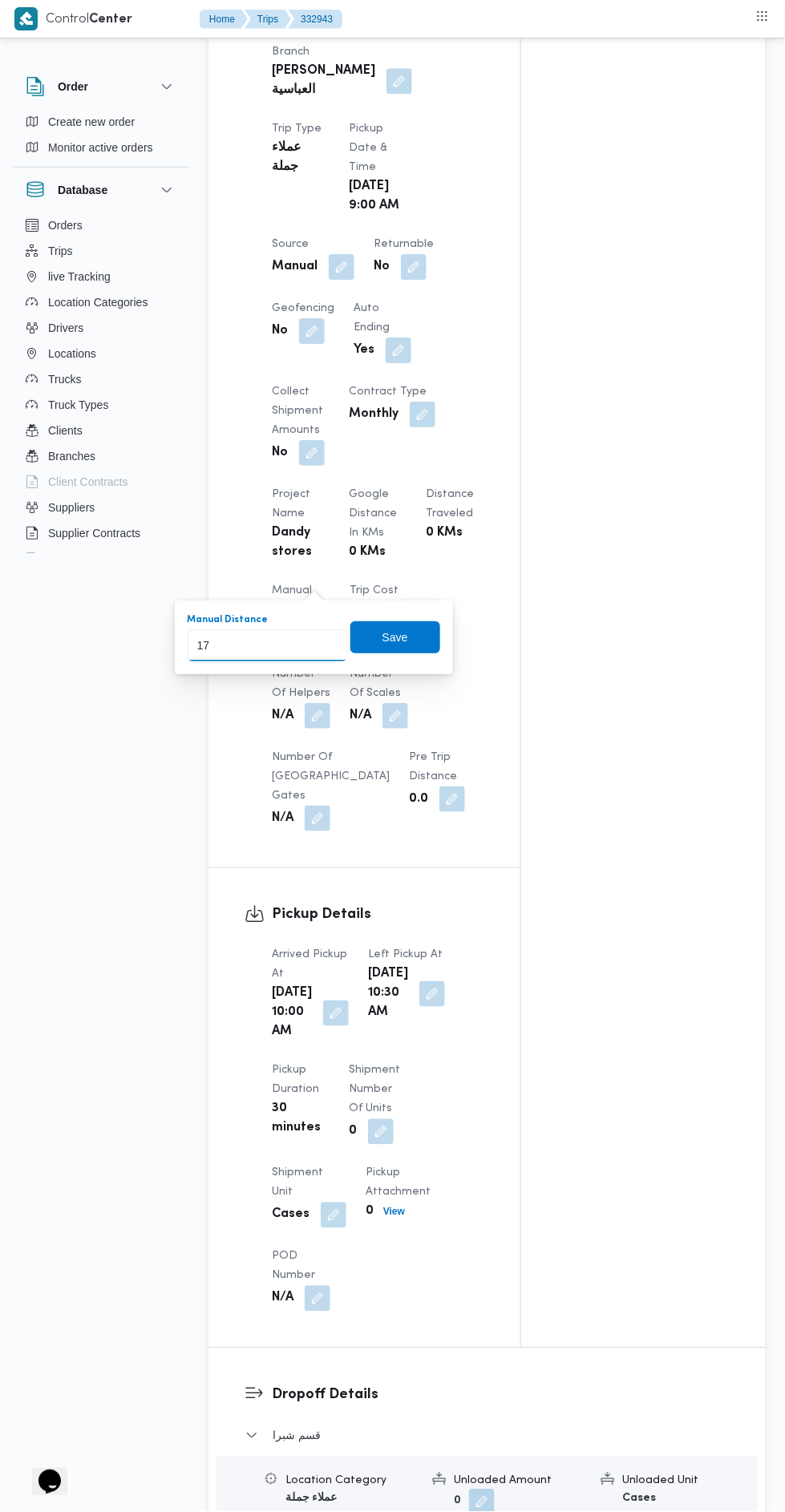
type input "170"
click at [428, 649] on span "Save" at bounding box center [396, 637] width 90 height 32
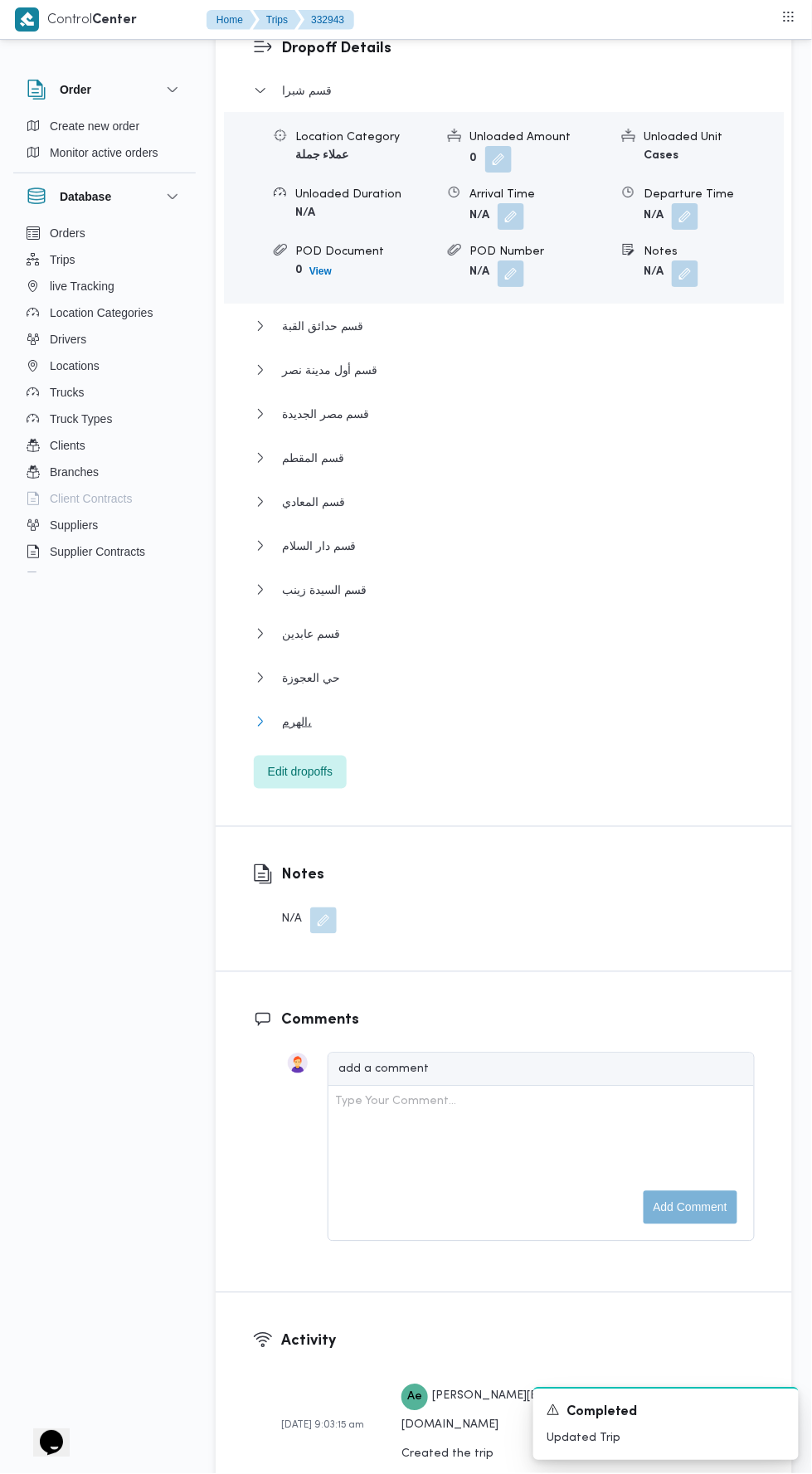
click at [565, 729] on button "الهرم،" at bounding box center [504, 721] width 501 height 20
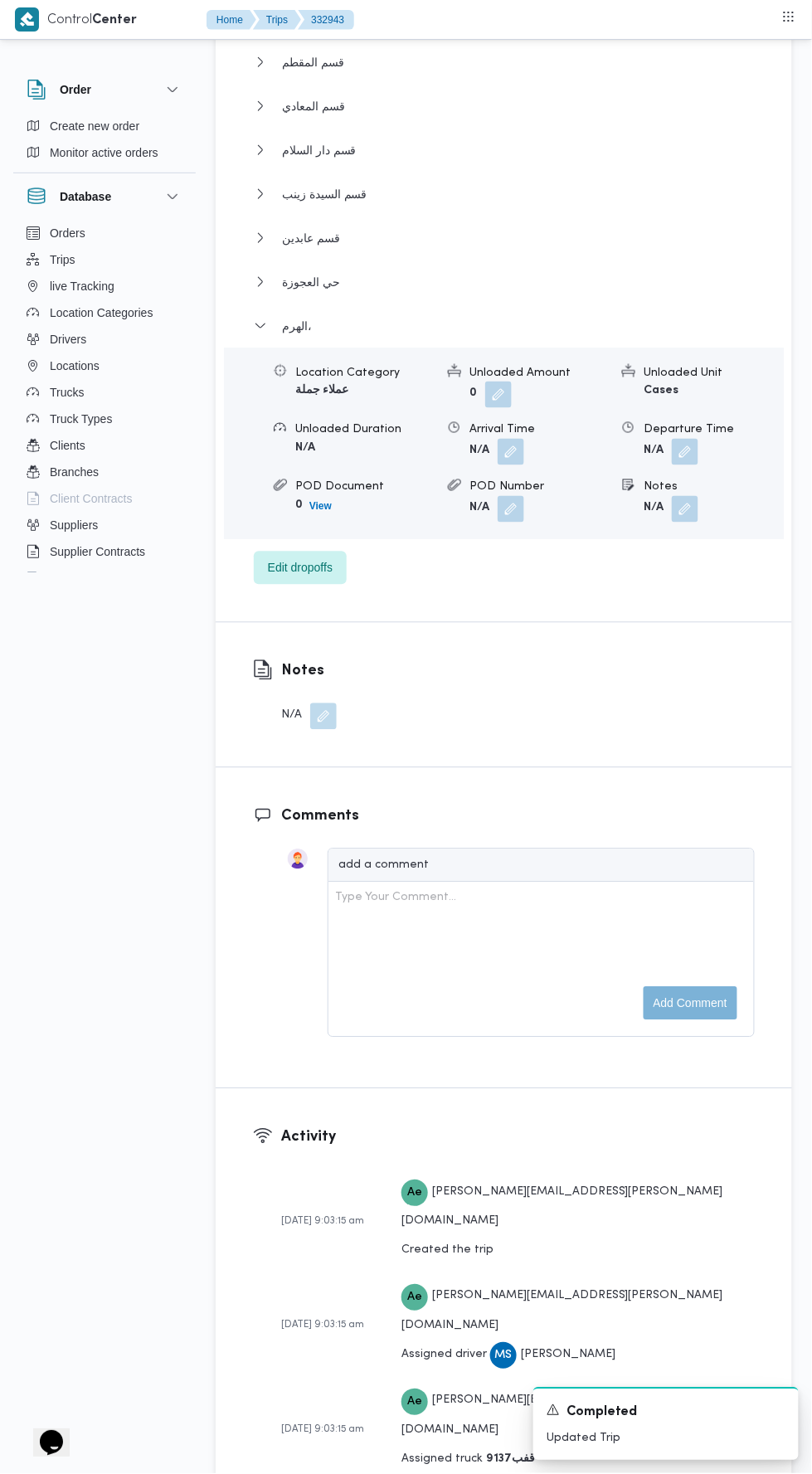
scroll to position [2726, 0]
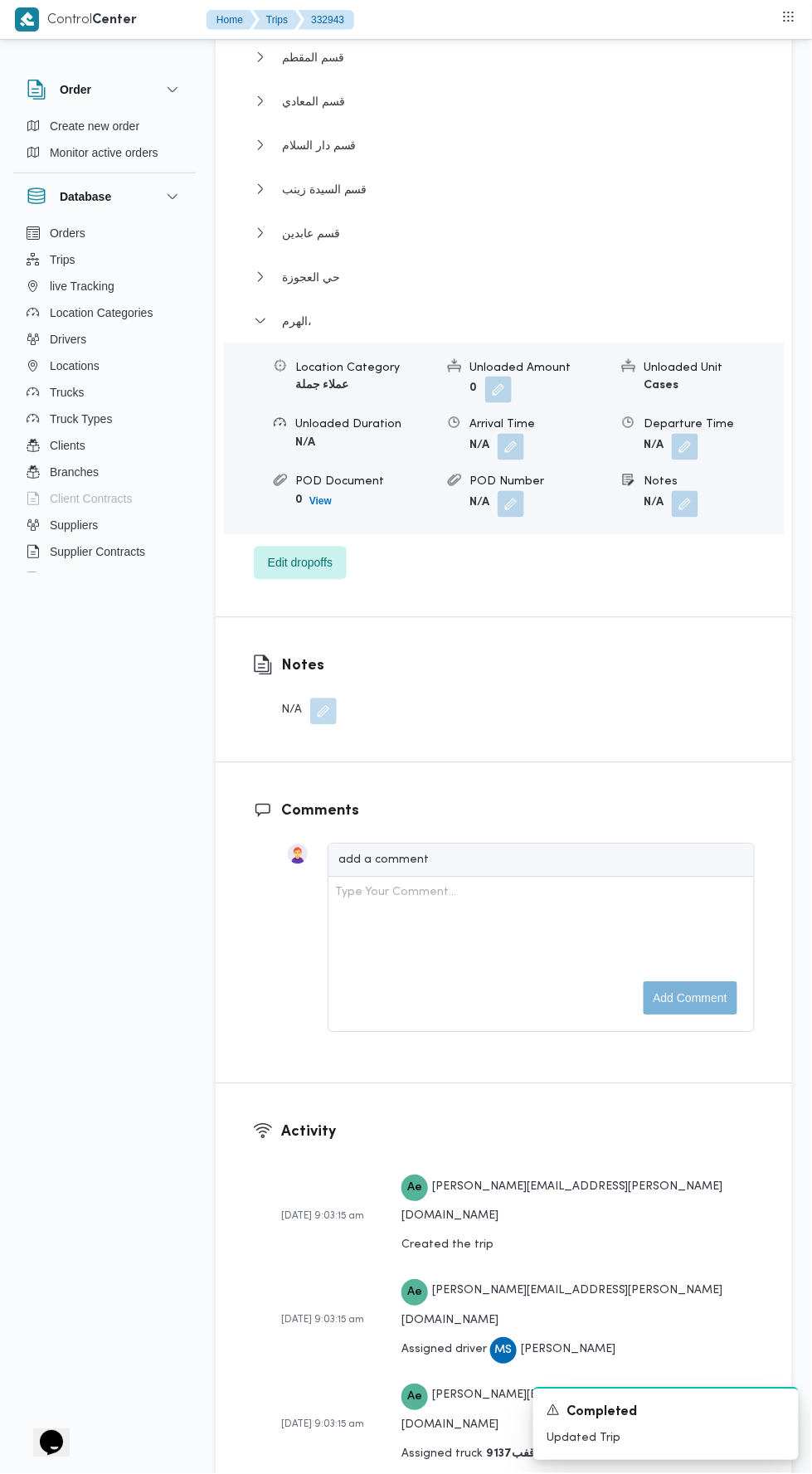
click at [685, 494] on button "button" at bounding box center [685, 505] width 27 height 27
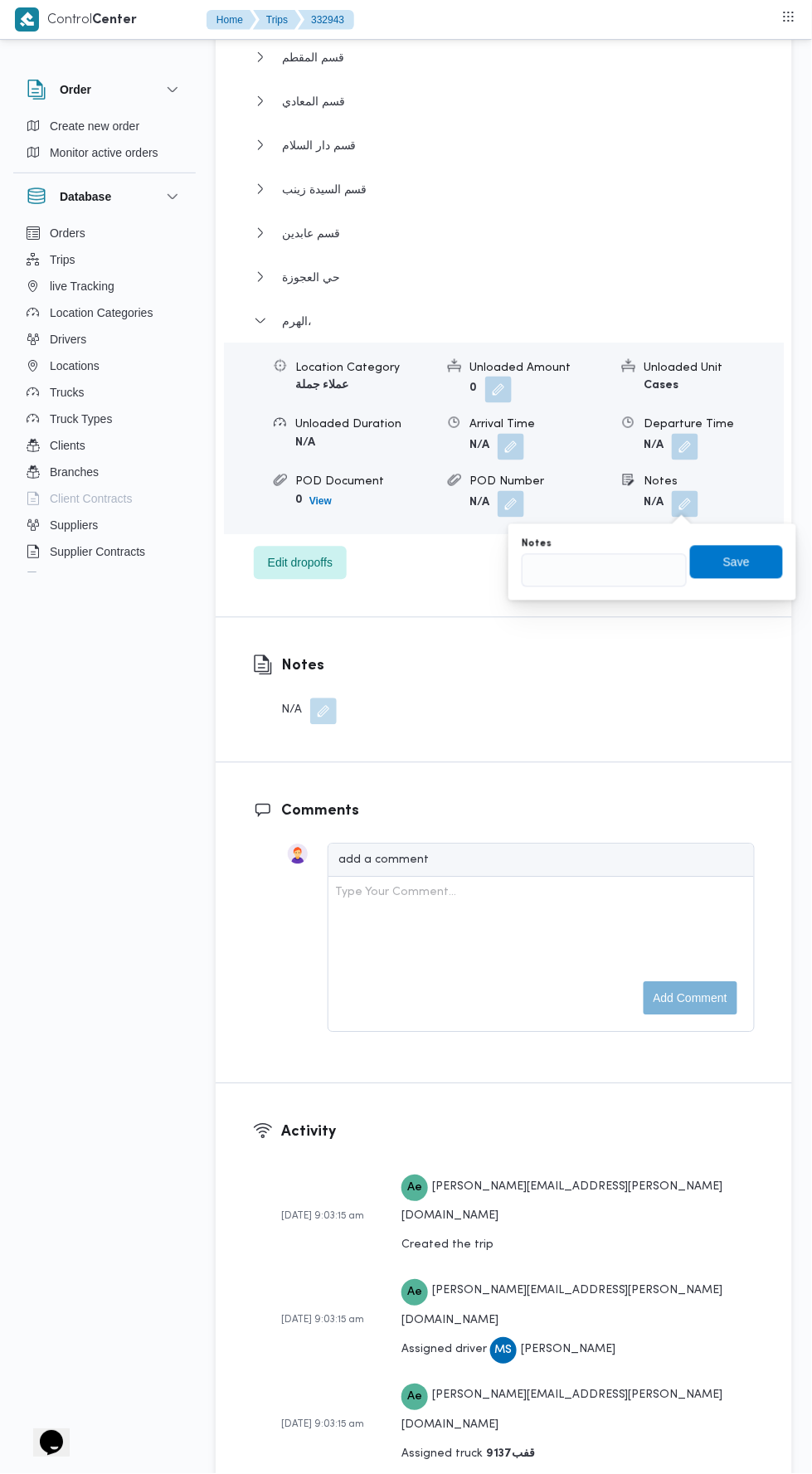
click at [695, 446] on button "button" at bounding box center [685, 447] width 27 height 27
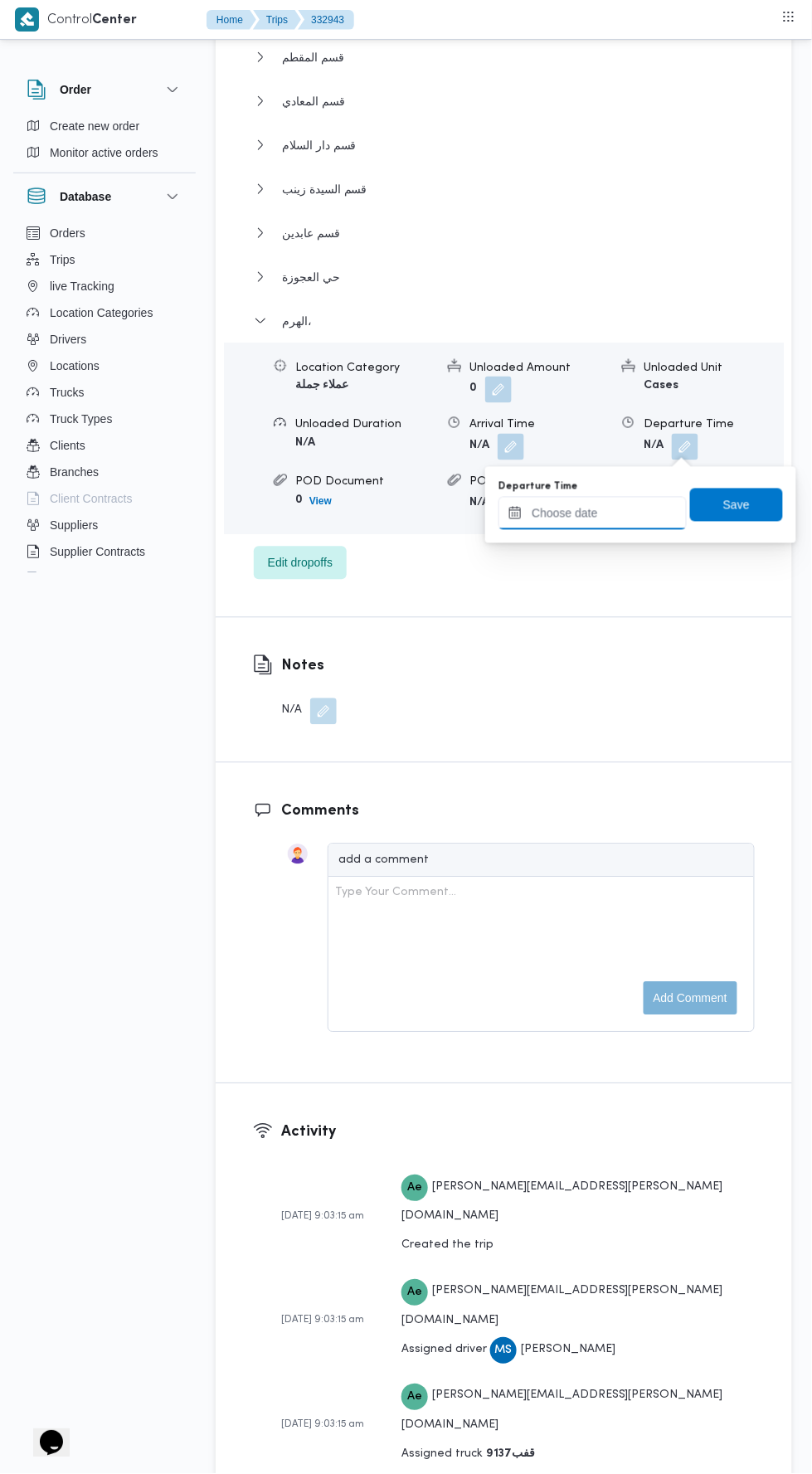
click at [647, 513] on input "Departure Time" at bounding box center [592, 513] width 188 height 33
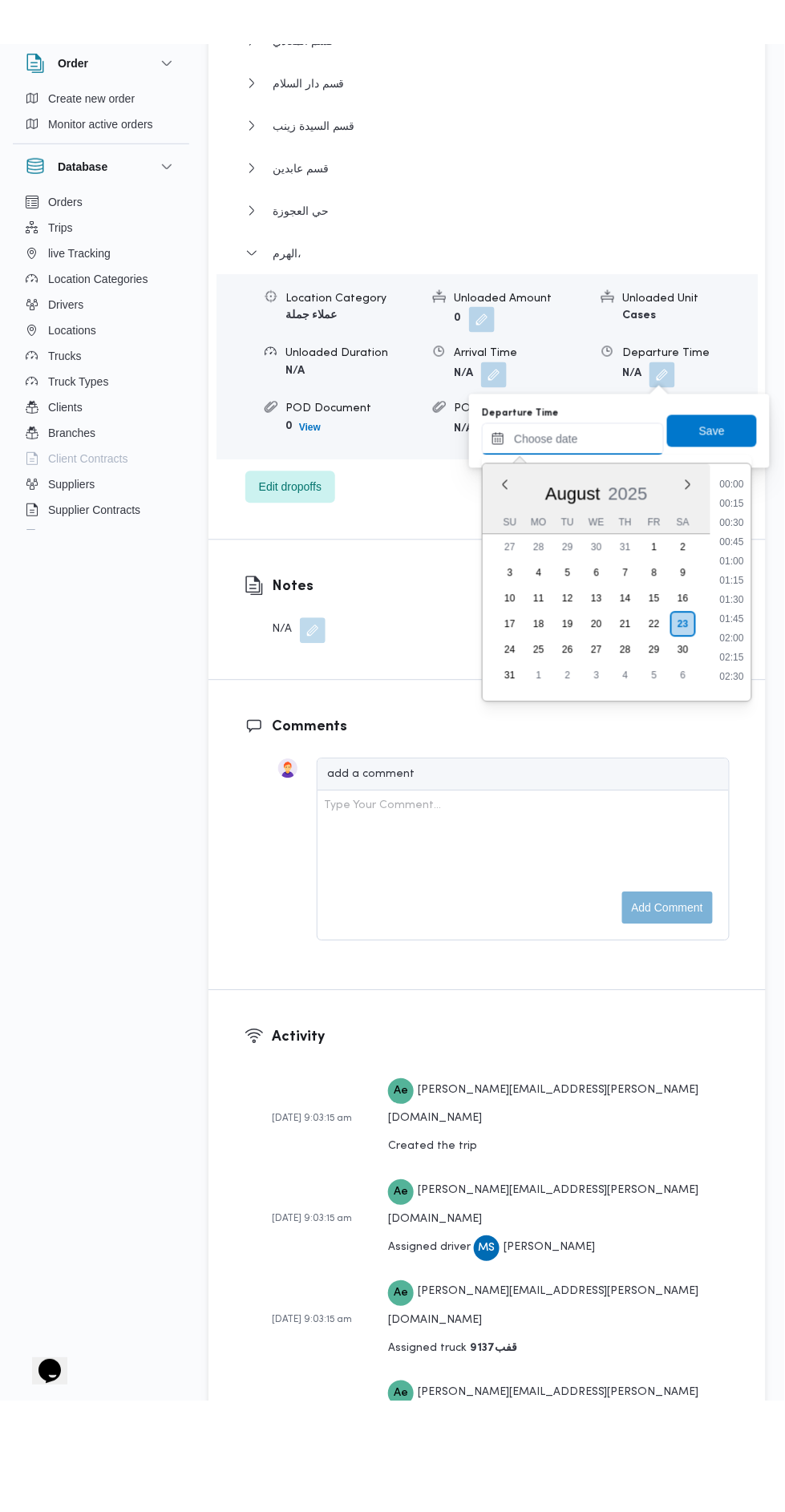
scroll to position [313, 0]
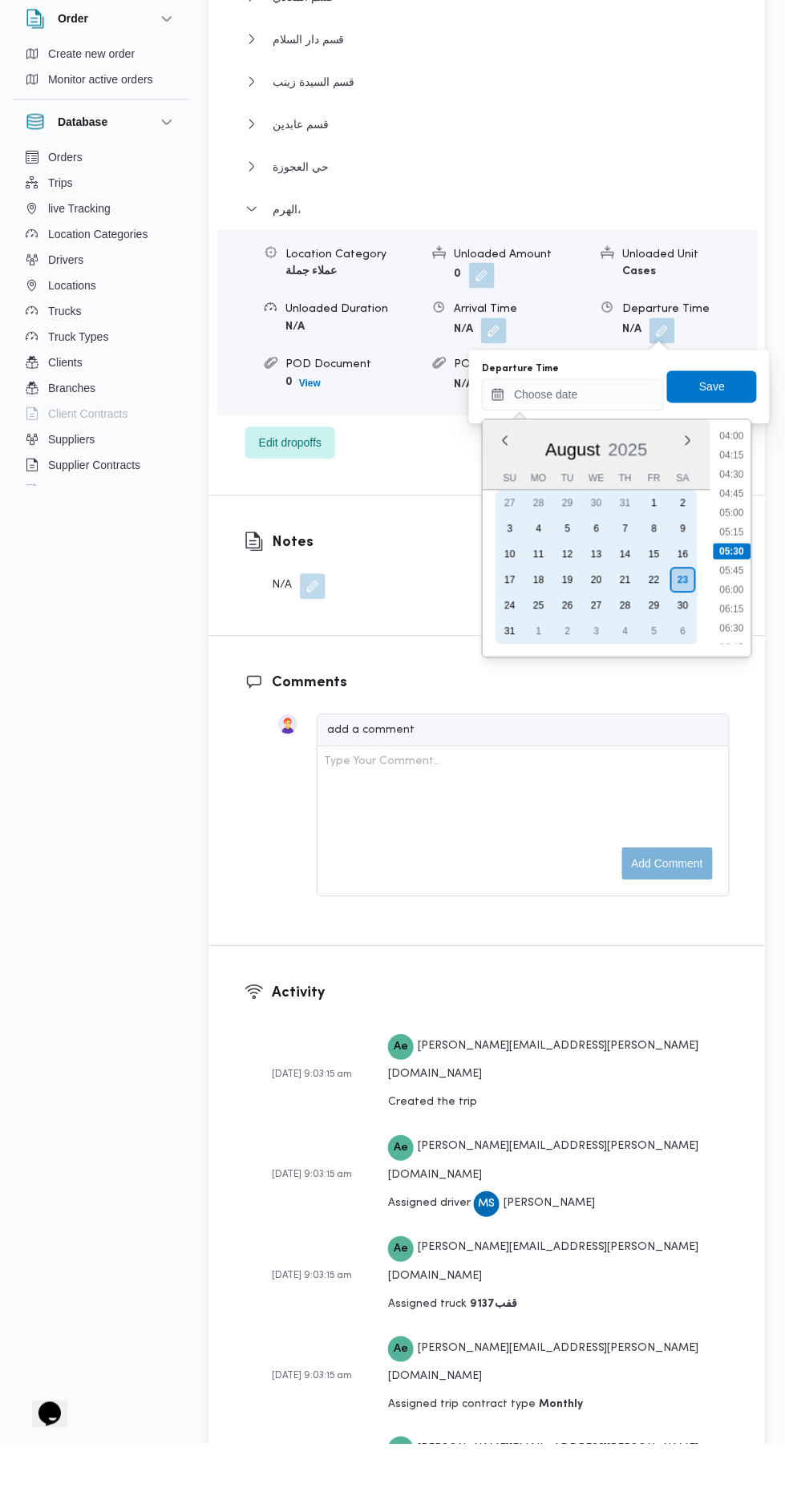
click at [654, 647] on div "22" at bounding box center [654, 648] width 26 height 26
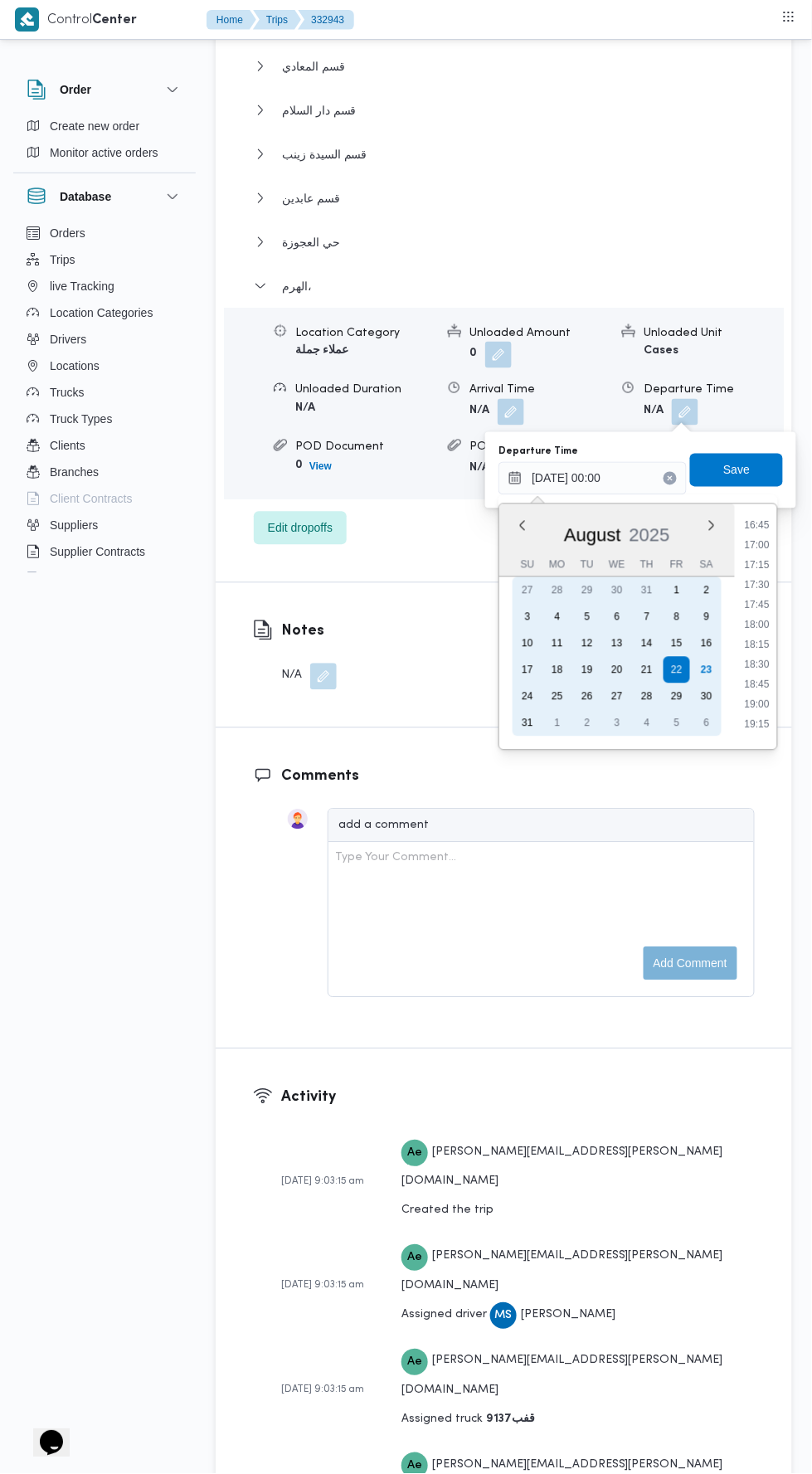
scroll to position [1310, 0]
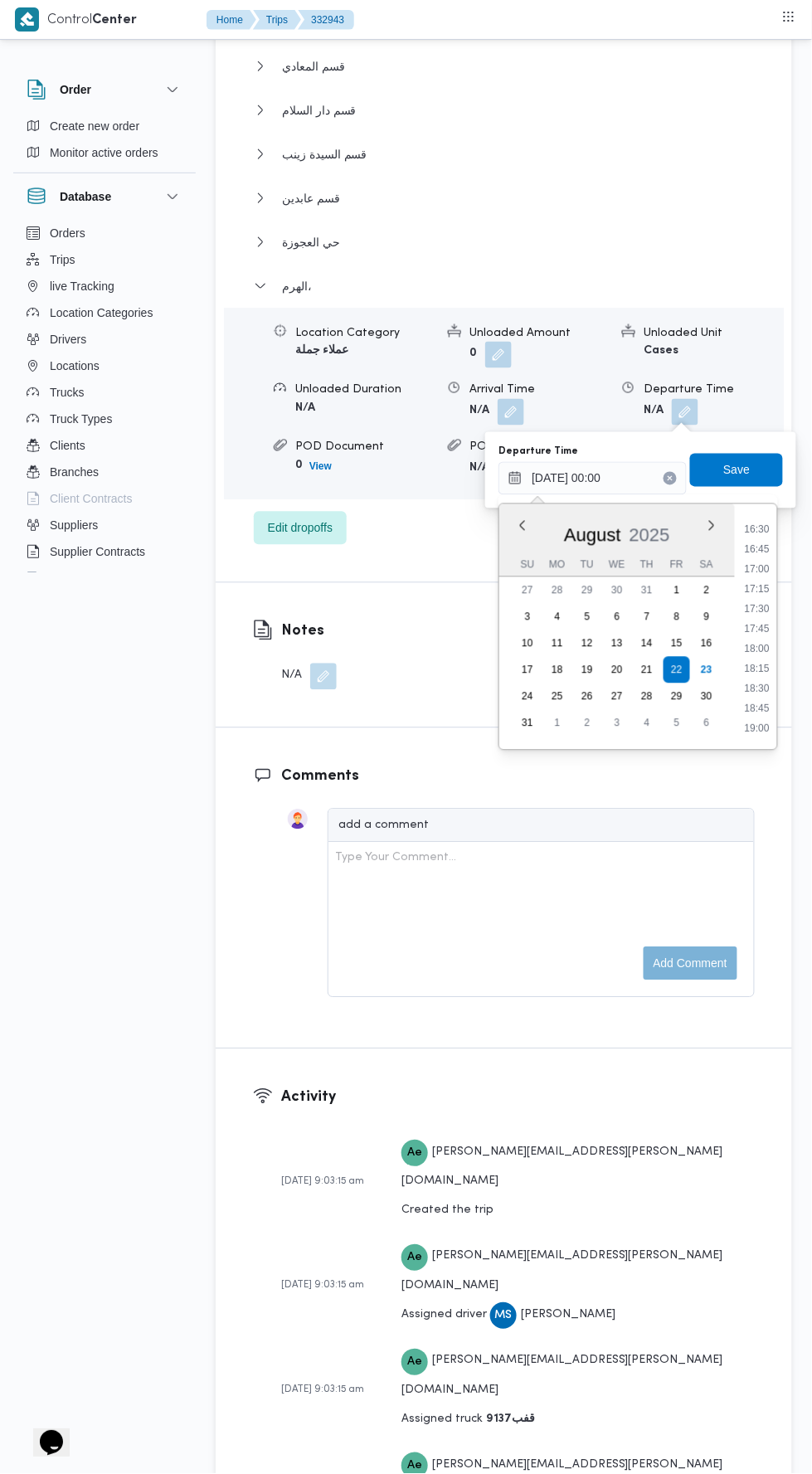
click at [758, 608] on li "17:30" at bounding box center [758, 609] width 38 height 17
type input "22/08/2025 17:30"
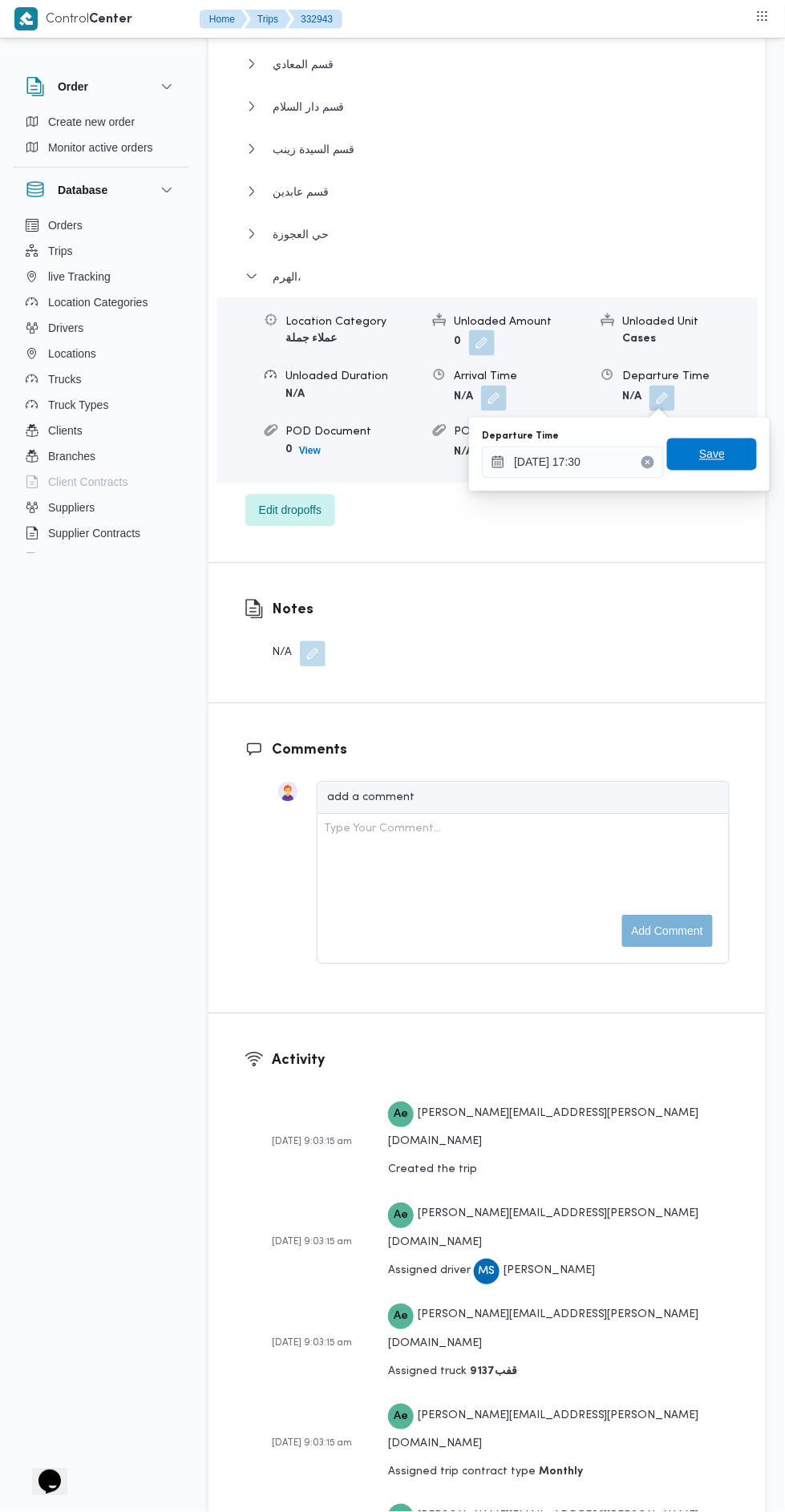
click at [733, 441] on span "Save" at bounding box center [712, 454] width 90 height 32
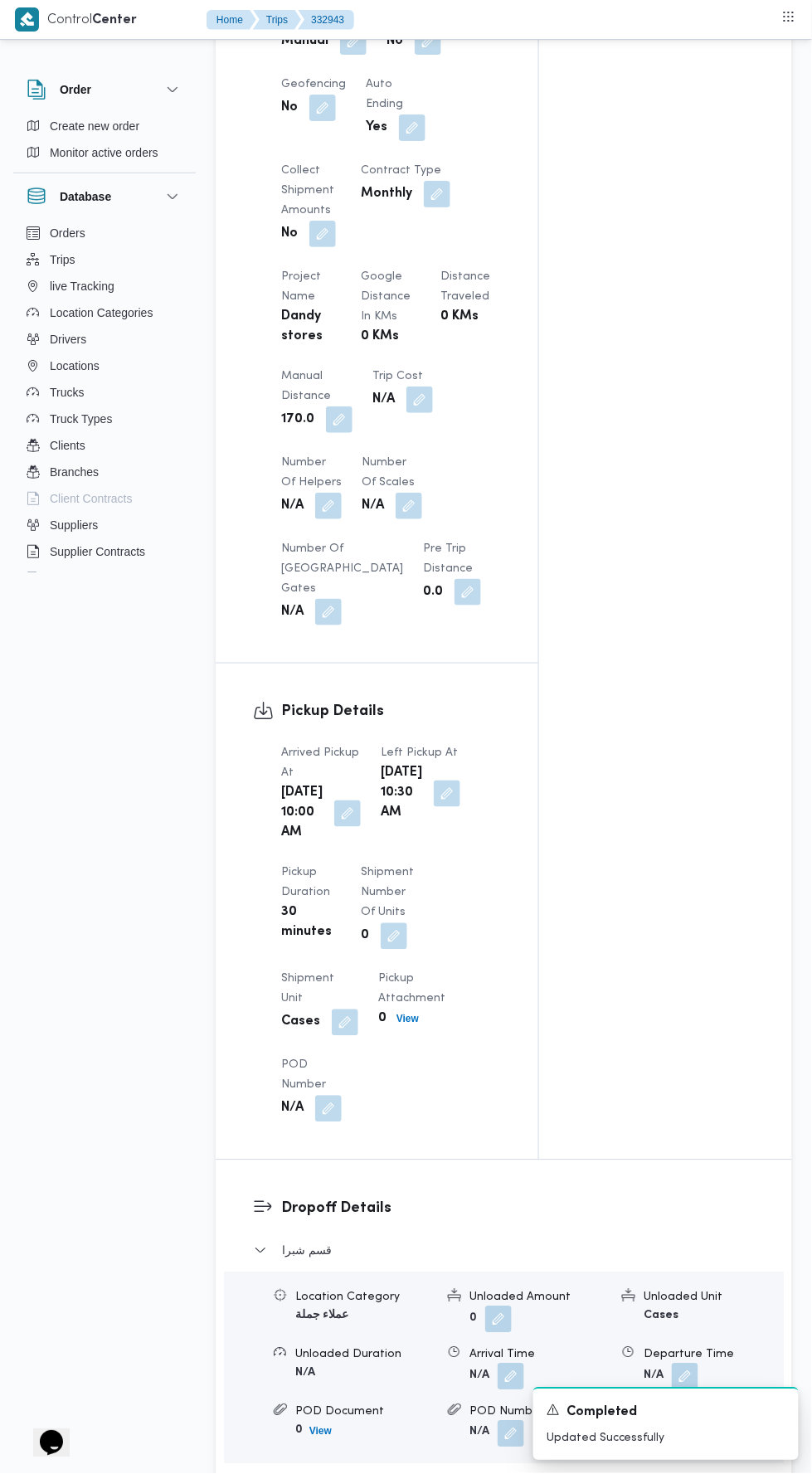
scroll to position [0, 0]
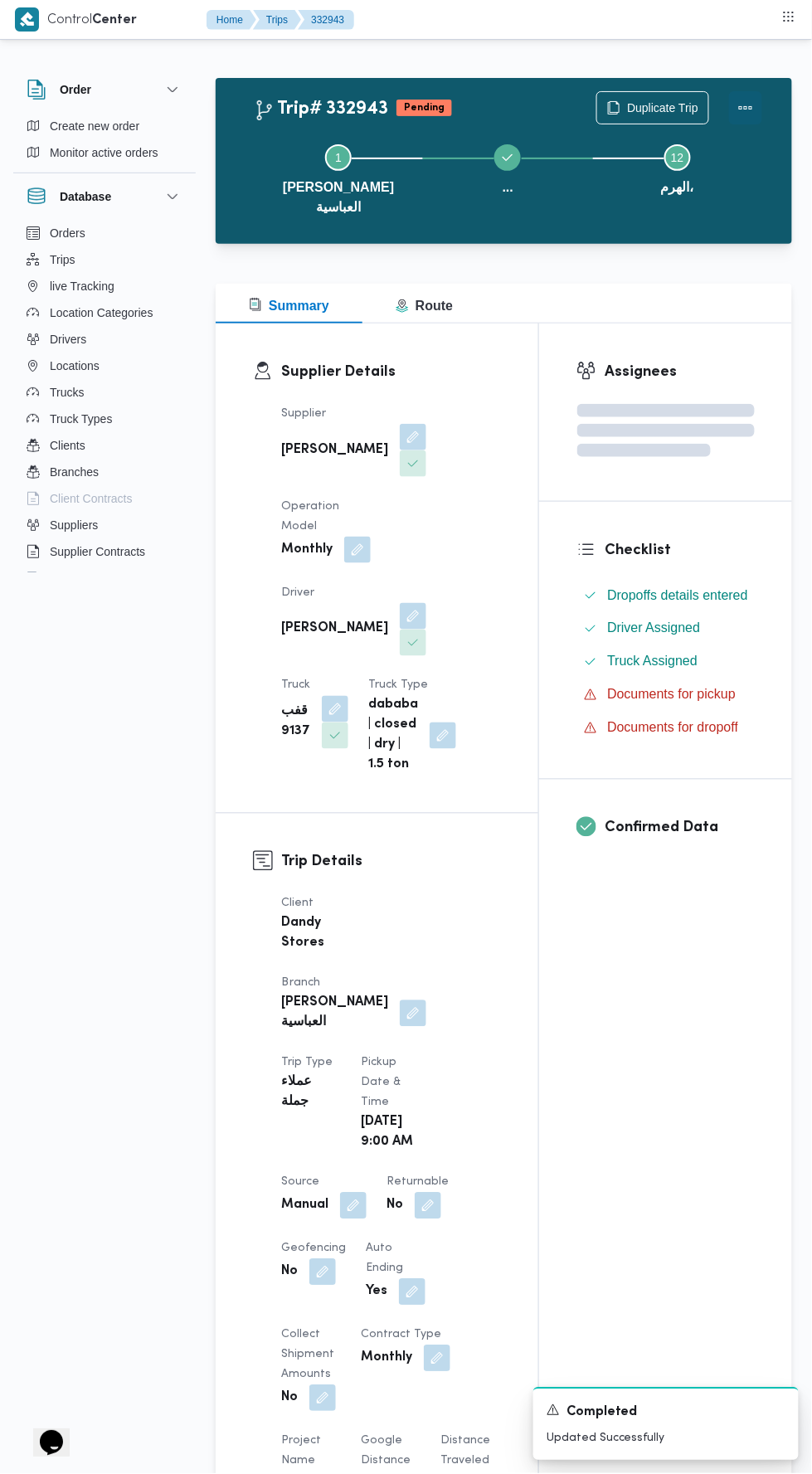
click at [758, 107] on button "Actions" at bounding box center [745, 107] width 33 height 33
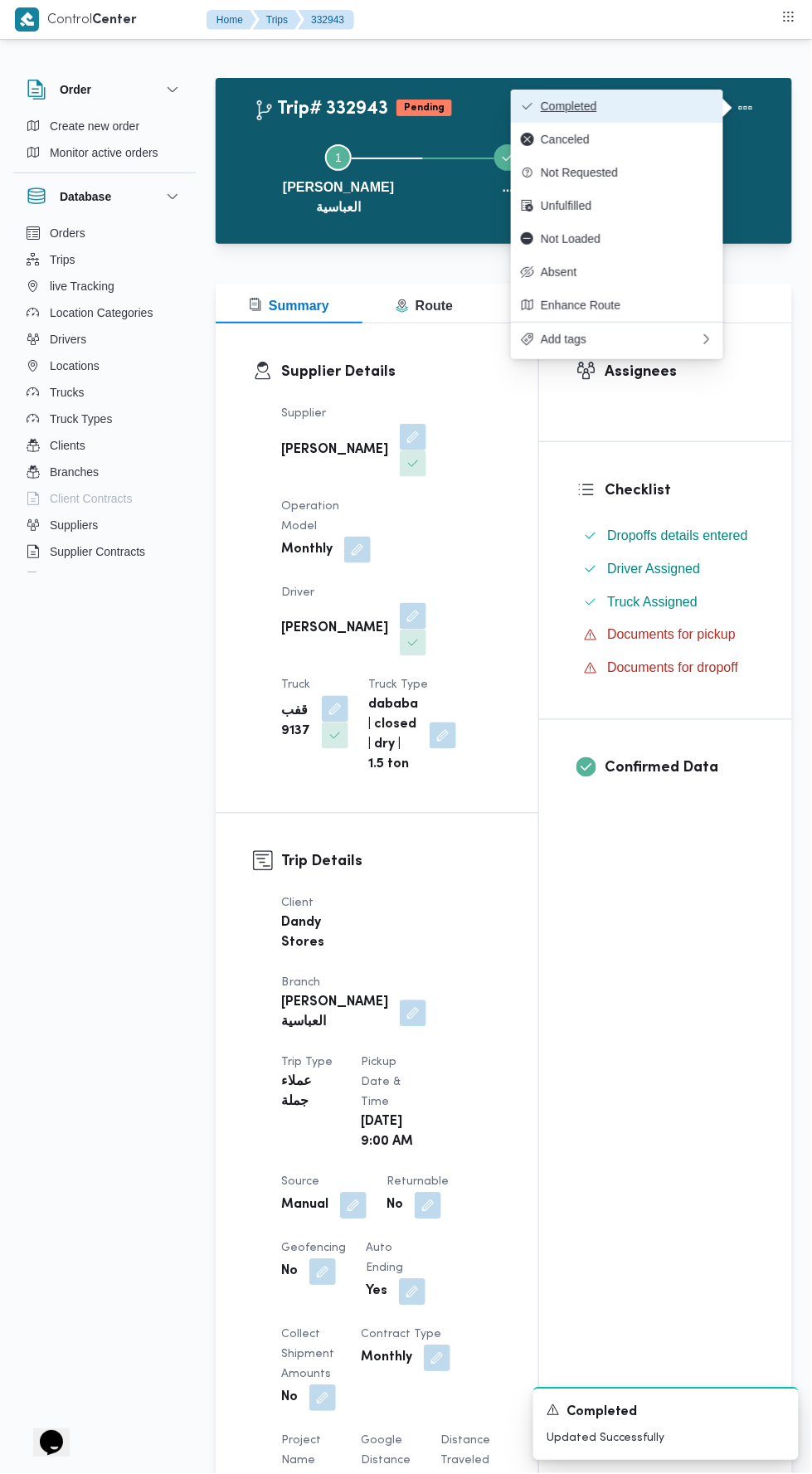
click at [671, 107] on span "Completed" at bounding box center [626, 106] width 172 height 13
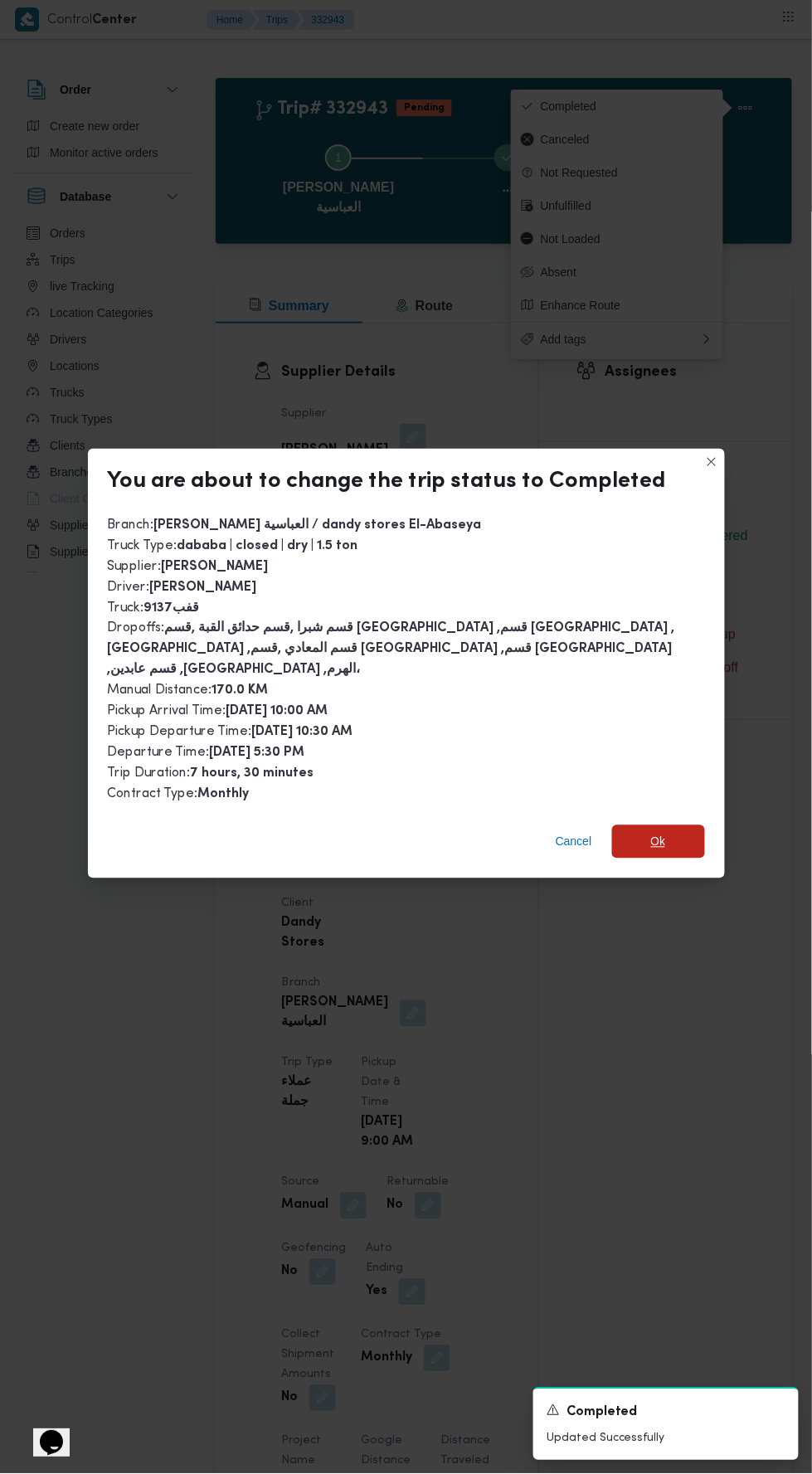
click at [658, 832] on span "Ok" at bounding box center [658, 842] width 15 height 20
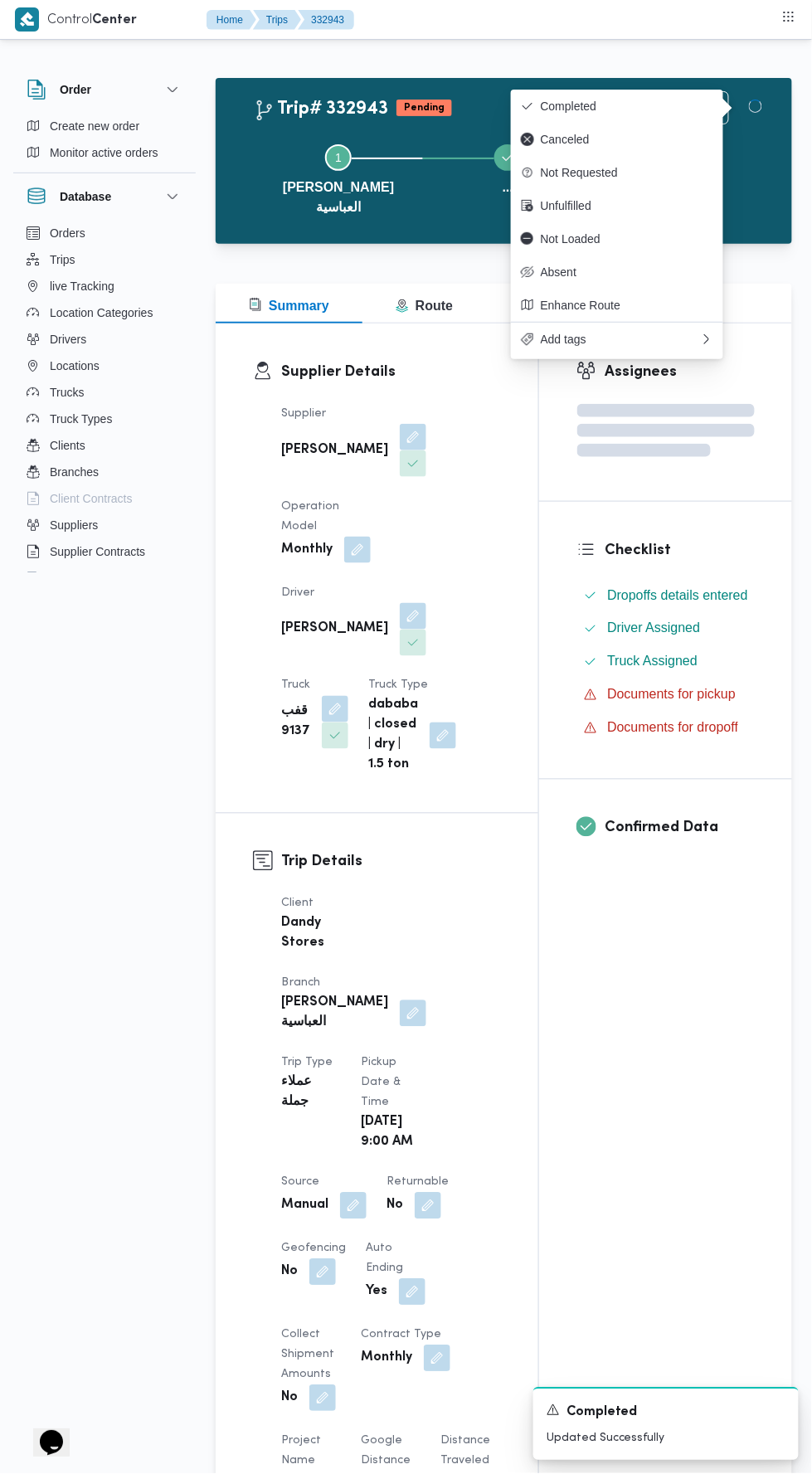
click at [651, 1020] on div "Assignees Checklist Dropoffs details entered Driver Assigned Truck Assigned Doc…" at bounding box center [666, 1324] width 253 height 2001
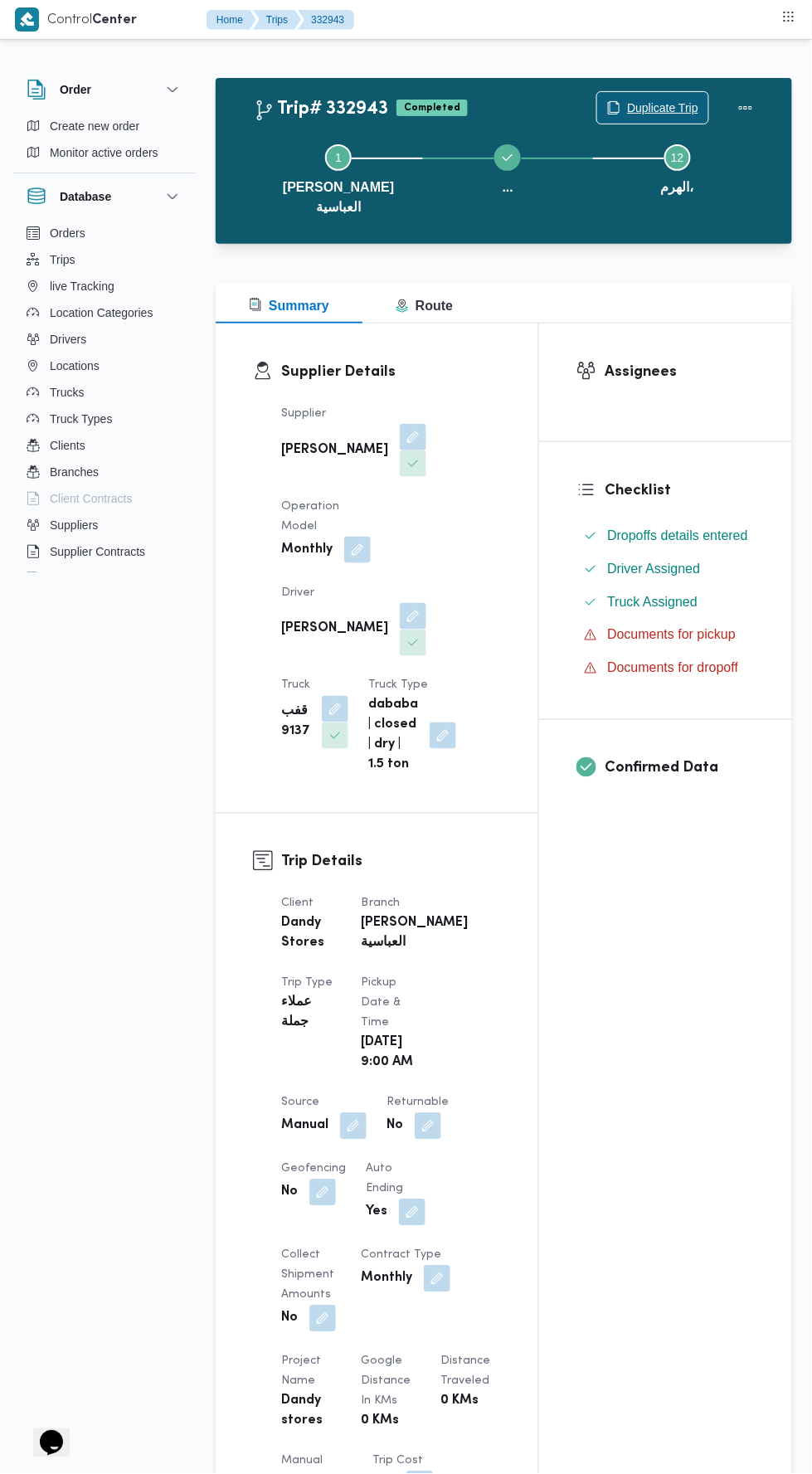
click at [661, 111] on span "Duplicate Trip" at bounding box center [662, 108] width 71 height 20
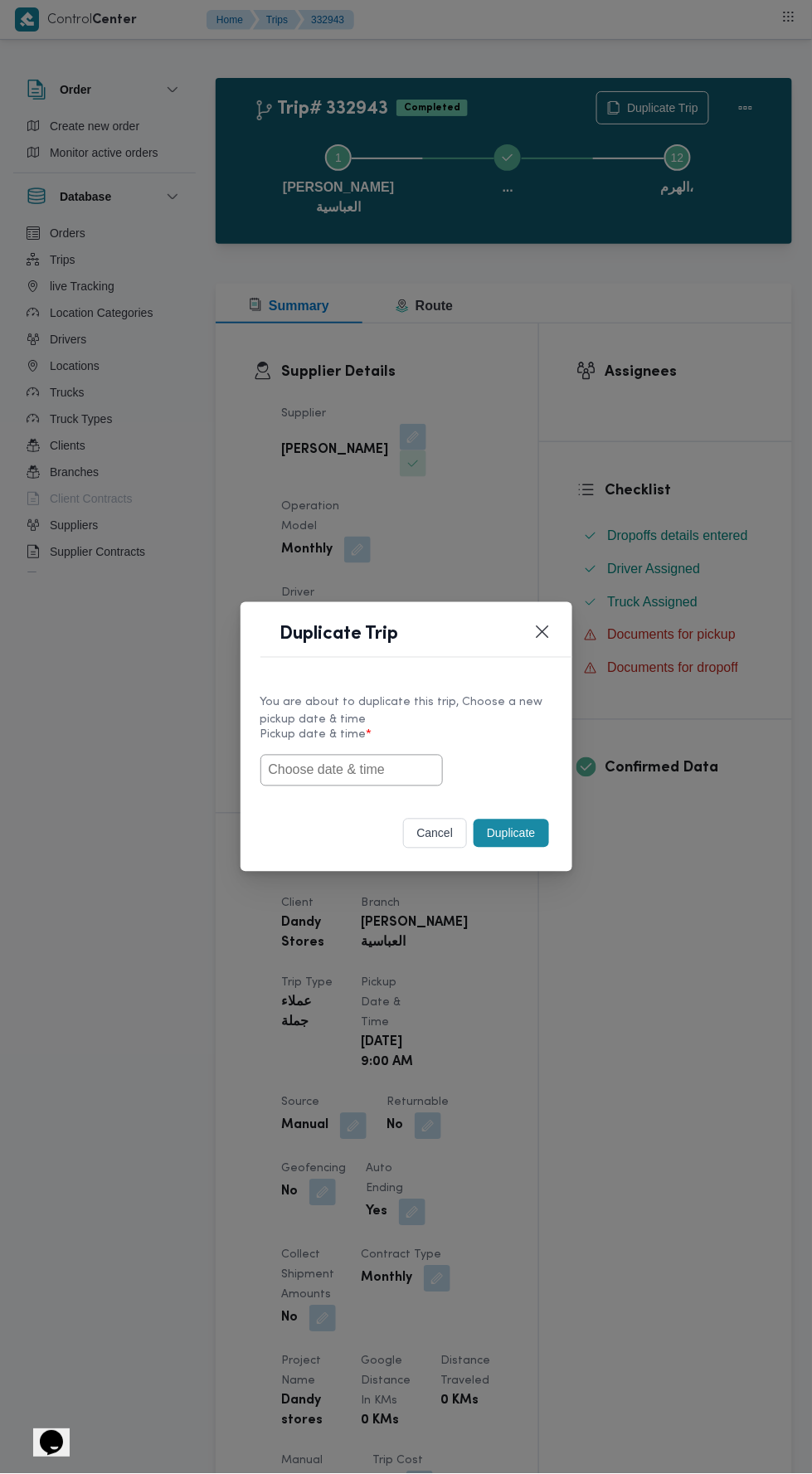
click at [402, 778] on input "text" at bounding box center [351, 770] width 183 height 31
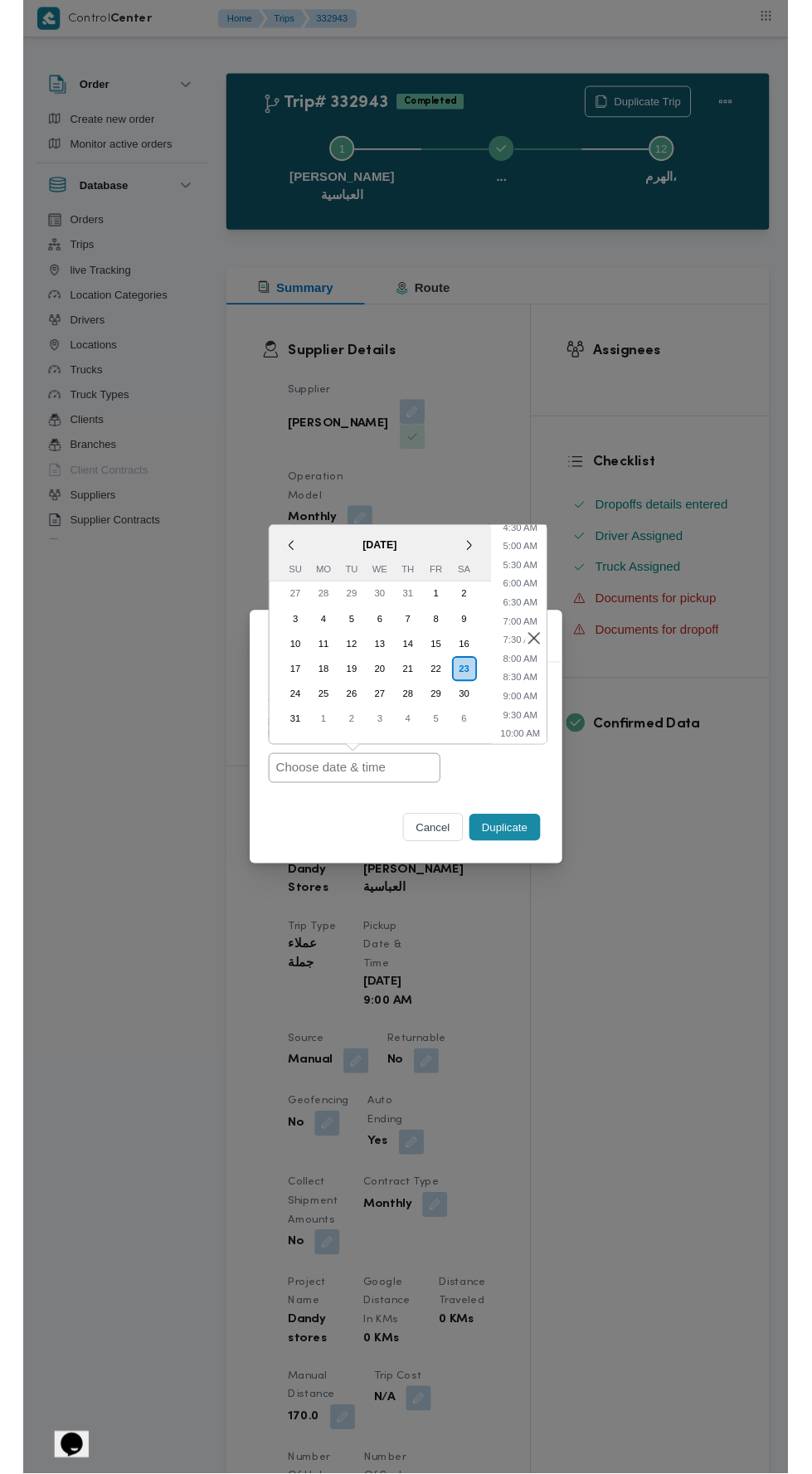
scroll to position [186, 0]
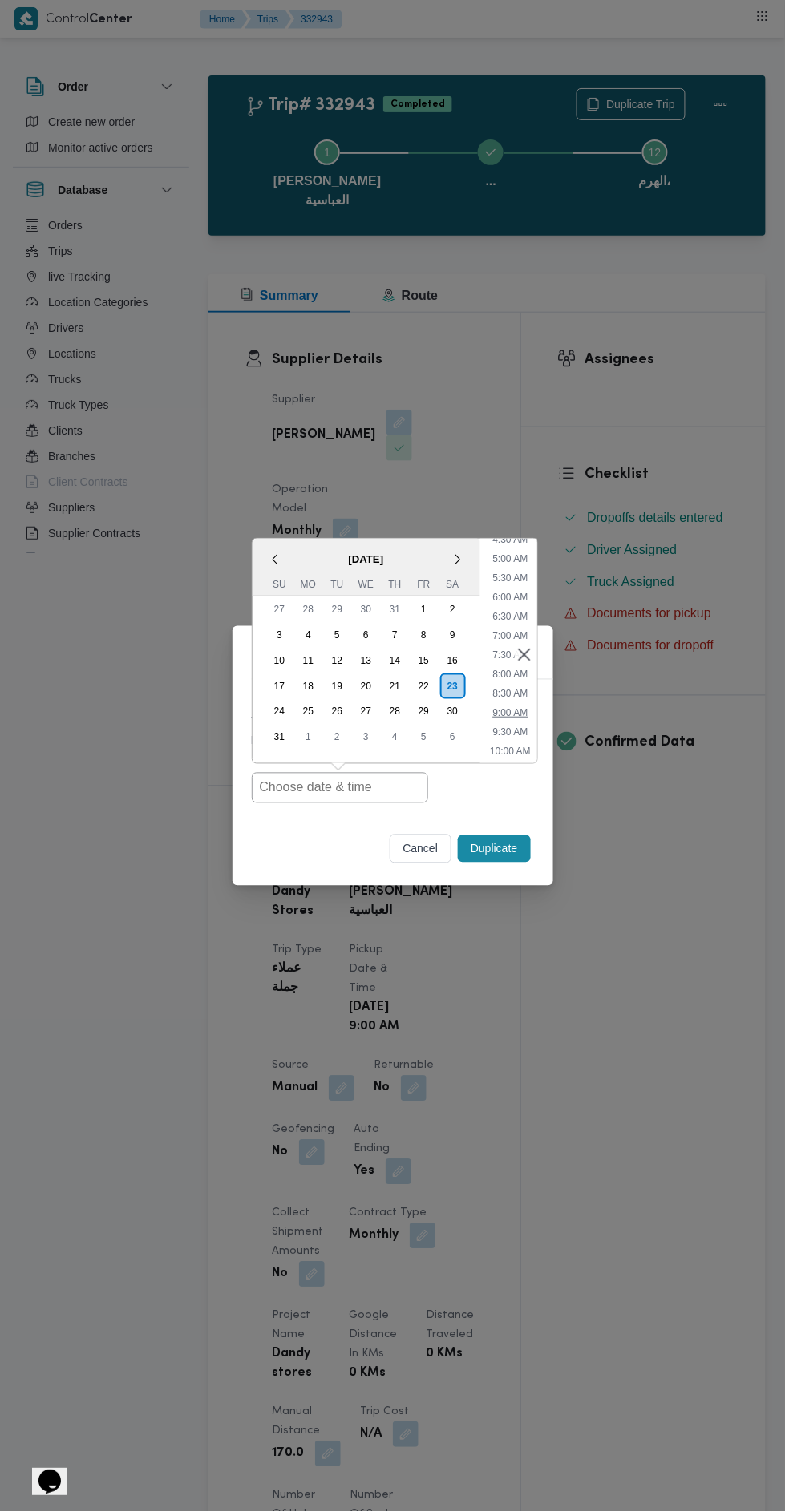
click at [514, 712] on li "9:00 AM" at bounding box center [510, 713] width 48 height 16
type input "23/08/2025 9:00AM"
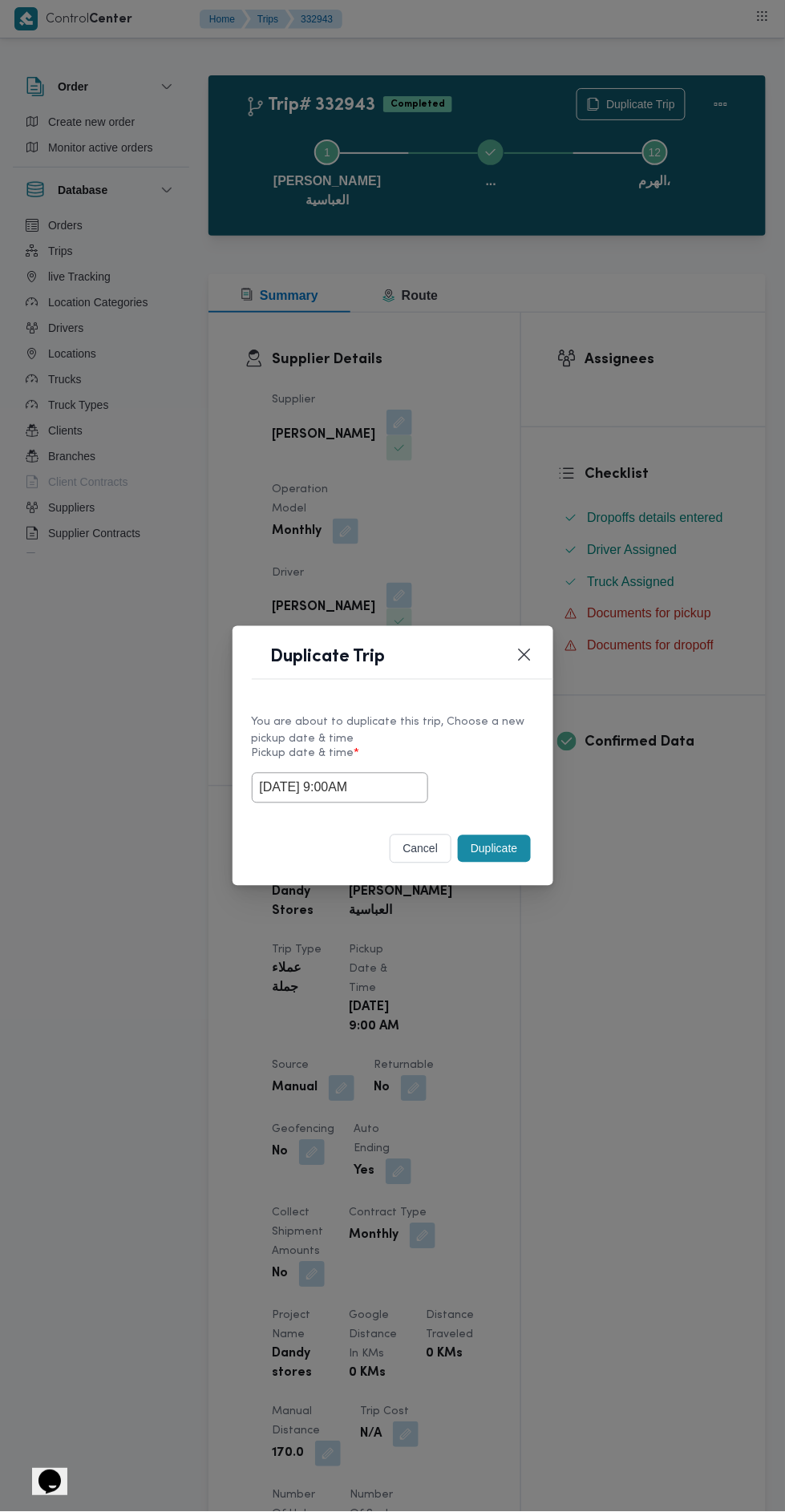
click at [500, 848] on button "Duplicate" at bounding box center [494, 849] width 72 height 28
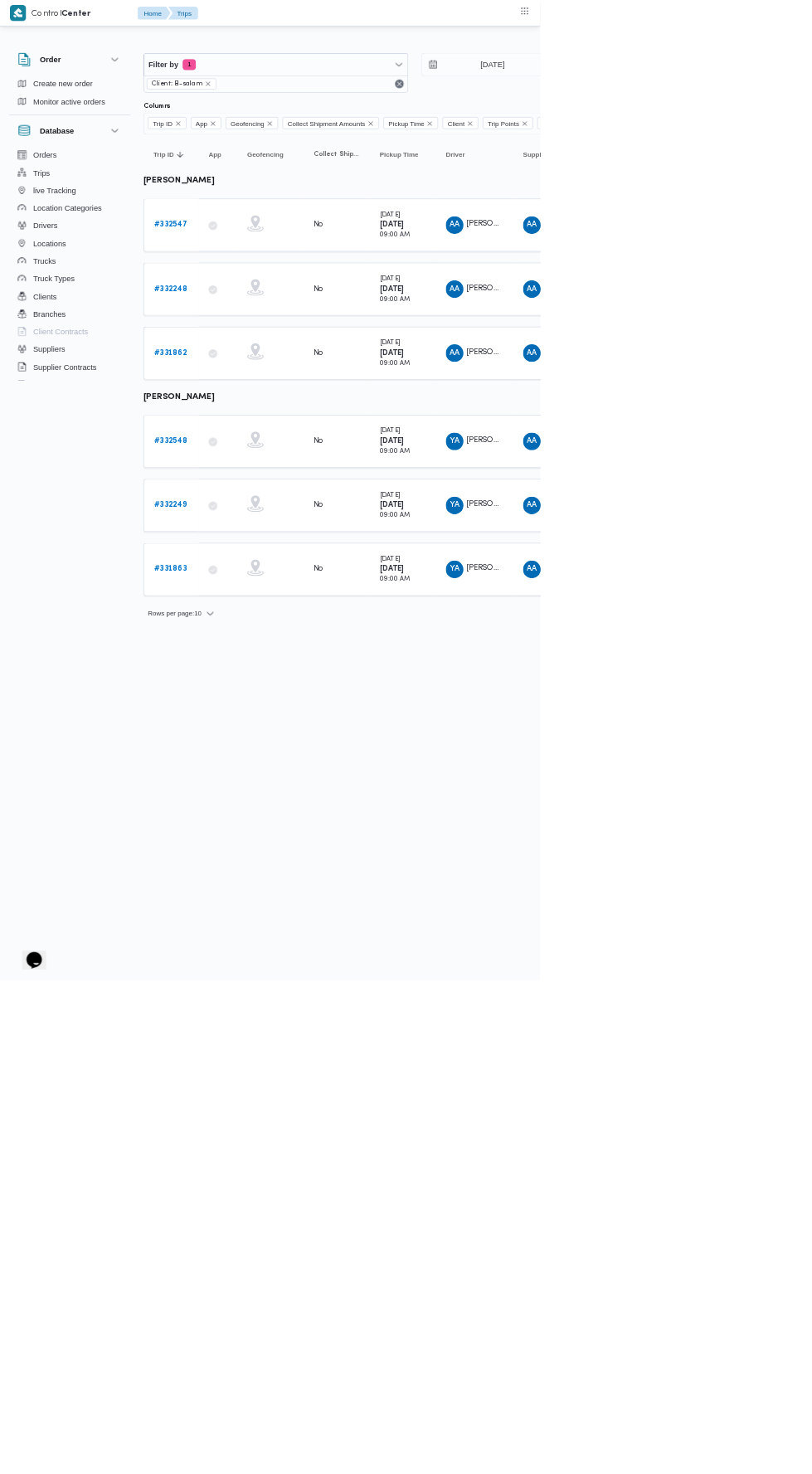
click at [279, 334] on b "# 332547" at bounding box center [257, 338] width 50 height 11
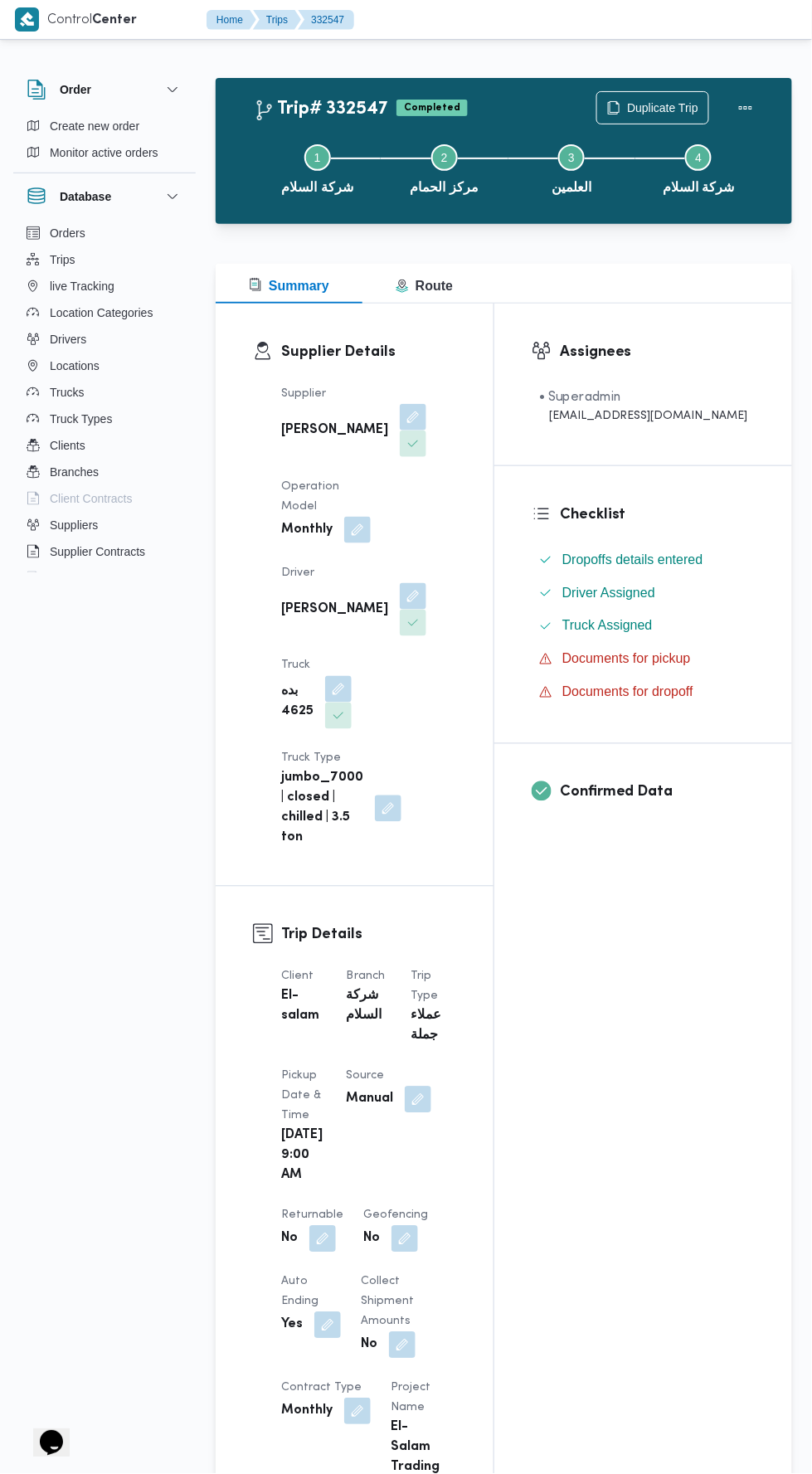
click at [646, 116] on div "Step 1 is incomplete 1 شركة السلام Step 2 is incomplete 2 مركز الحمام Step 3 is…" at bounding box center [507, 167] width 529 height 106
click at [644, 106] on span "Duplicate Trip" at bounding box center [662, 108] width 71 height 20
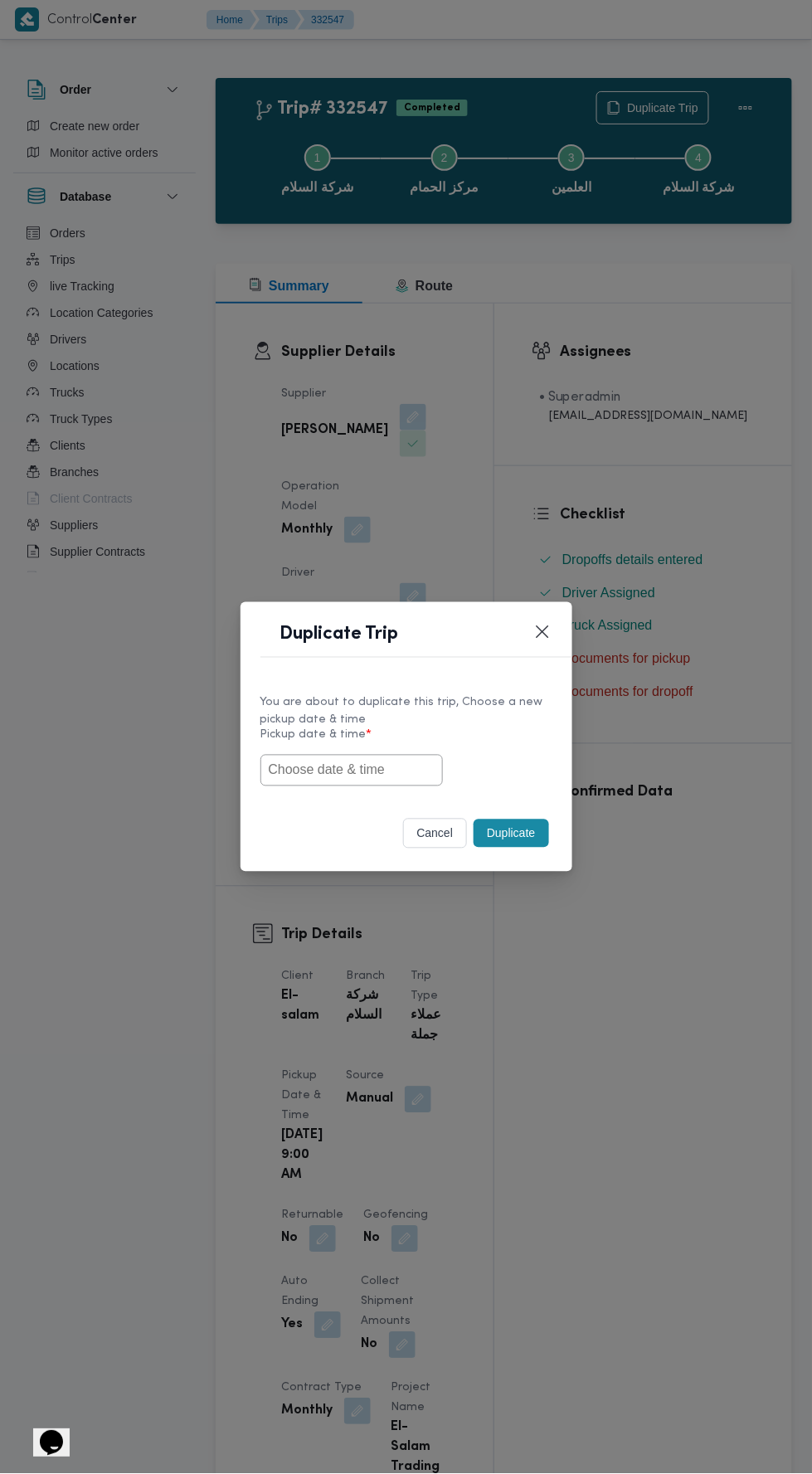
click at [403, 765] on input "text" at bounding box center [351, 770] width 183 height 31
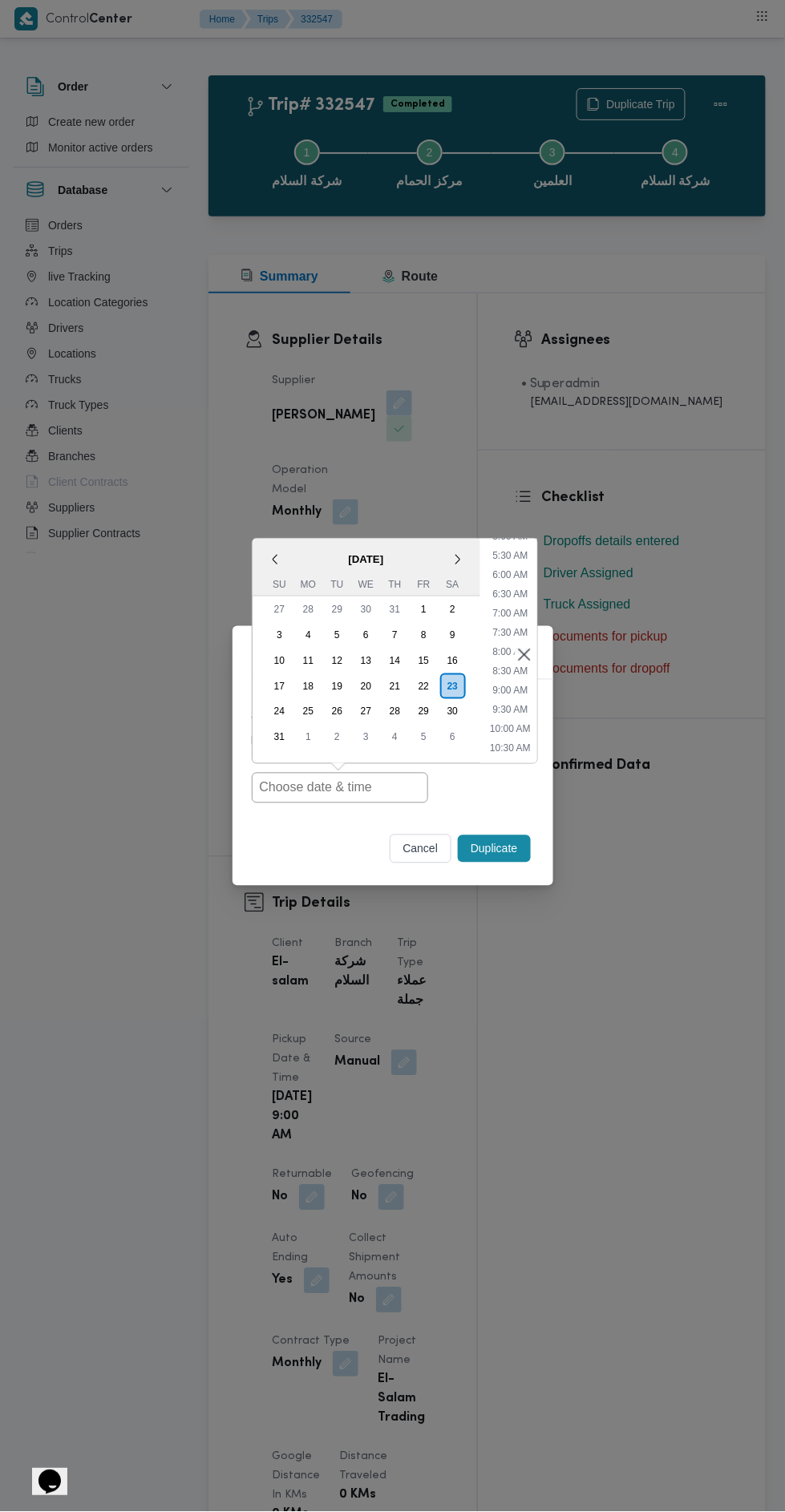
scroll to position [210, 0]
click at [508, 684] on li "9:00 AM" at bounding box center [510, 683] width 48 height 16
type input "23/08/2025 9:00AM"
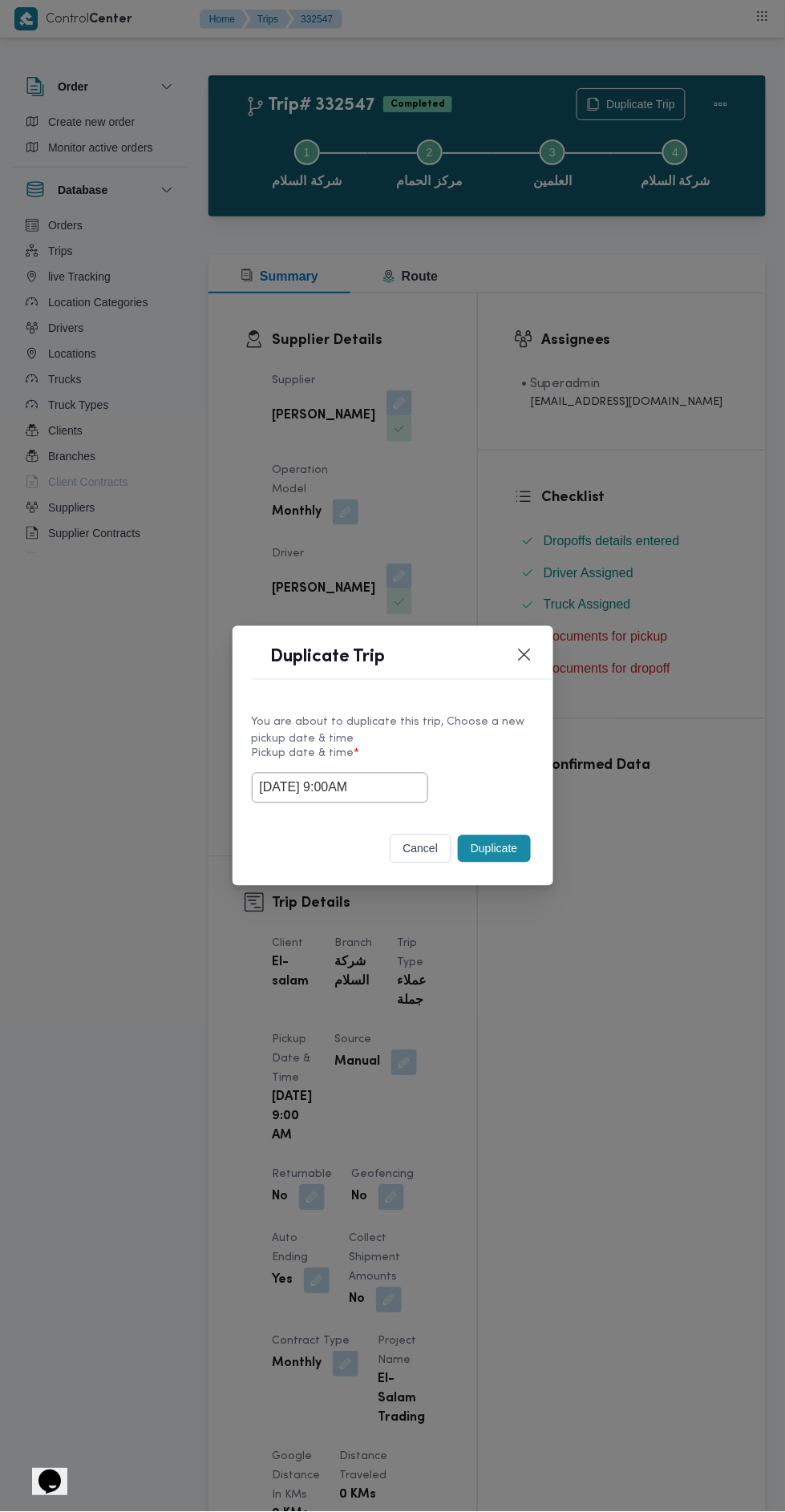
click at [491, 843] on button "Duplicate" at bounding box center [494, 849] width 72 height 28
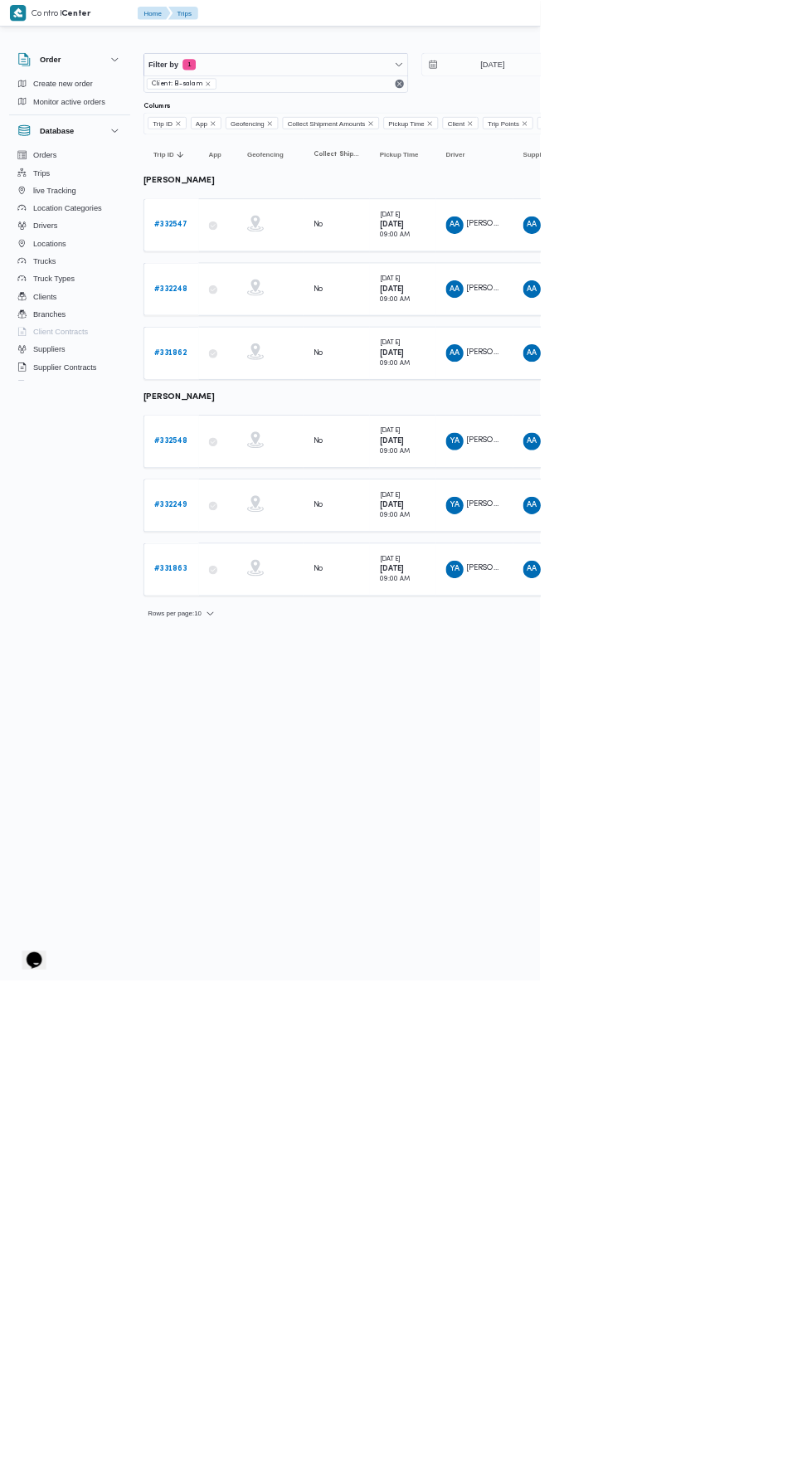
click at [275, 658] on b "# 332548" at bounding box center [257, 663] width 50 height 11
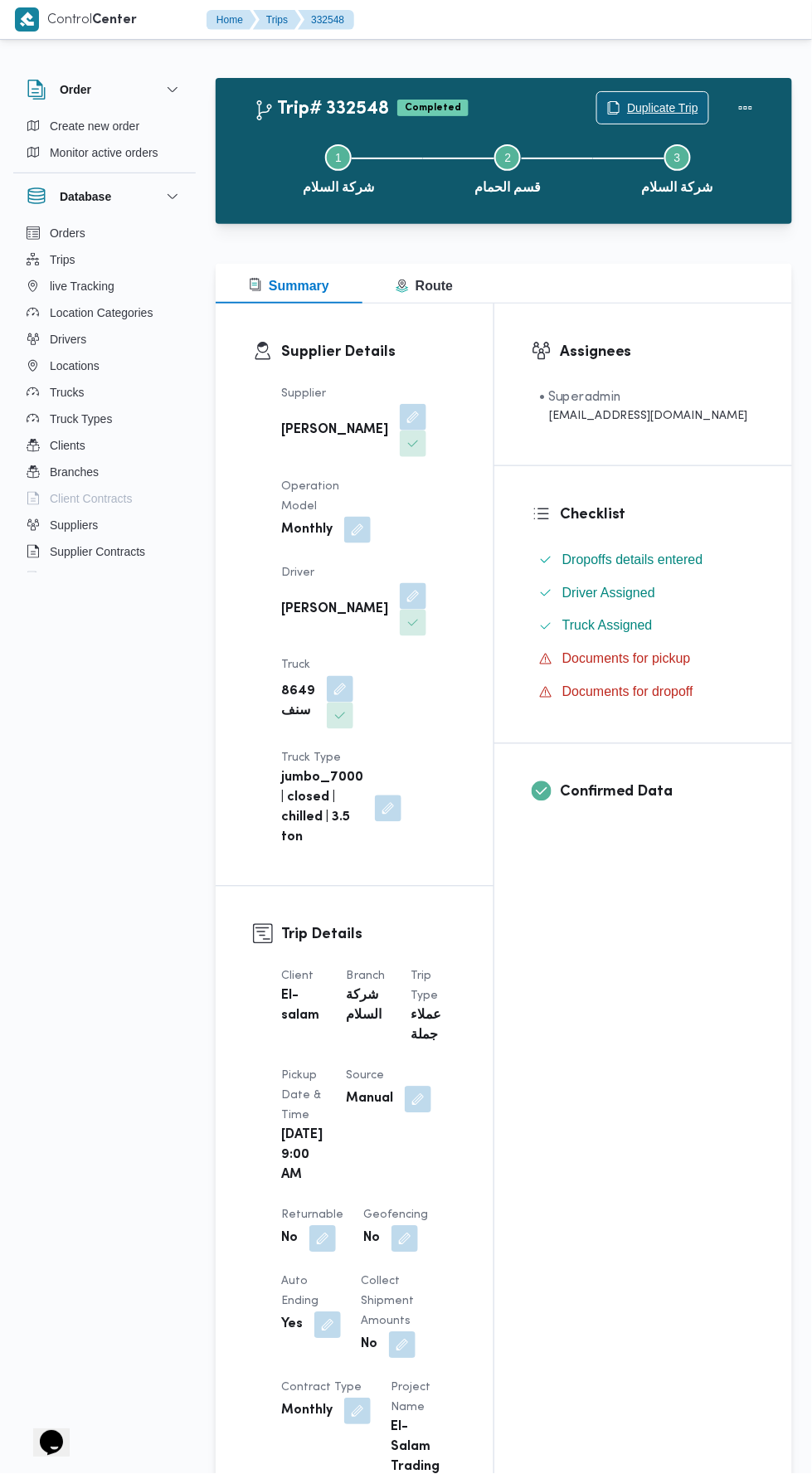
click at [640, 107] on span "Duplicate Trip" at bounding box center [662, 108] width 71 height 20
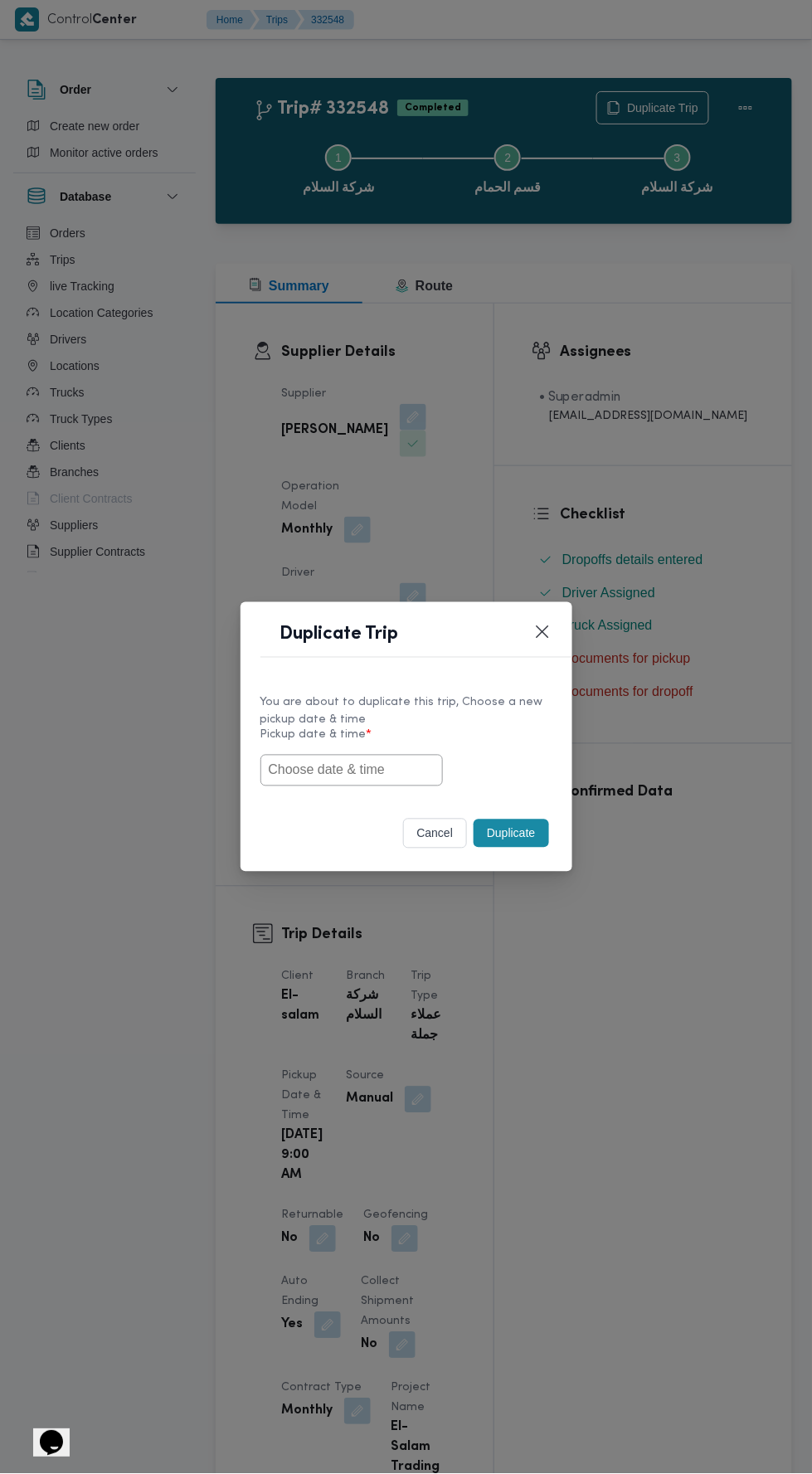
click at [419, 767] on input "text" at bounding box center [351, 770] width 183 height 31
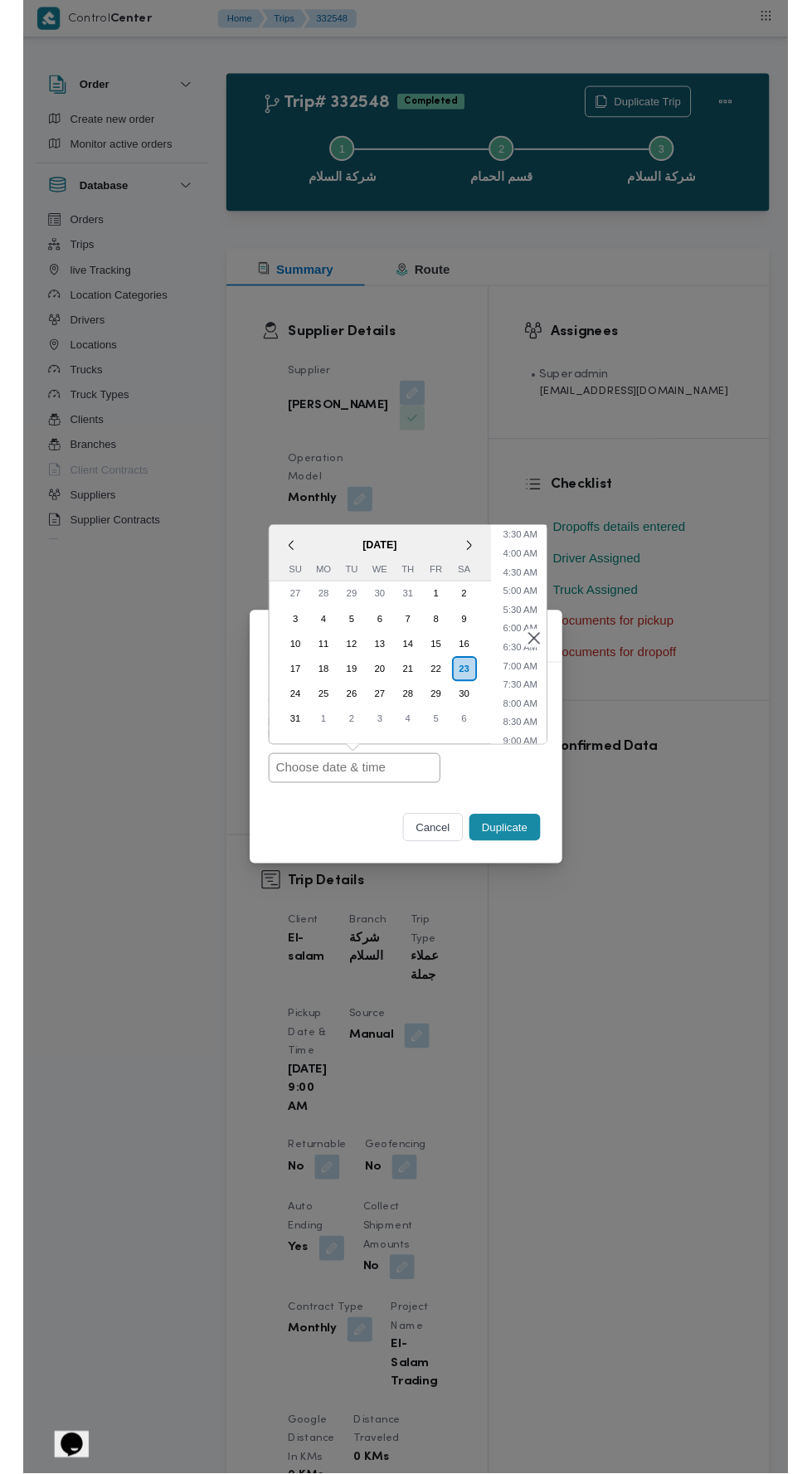
scroll to position [149, 0]
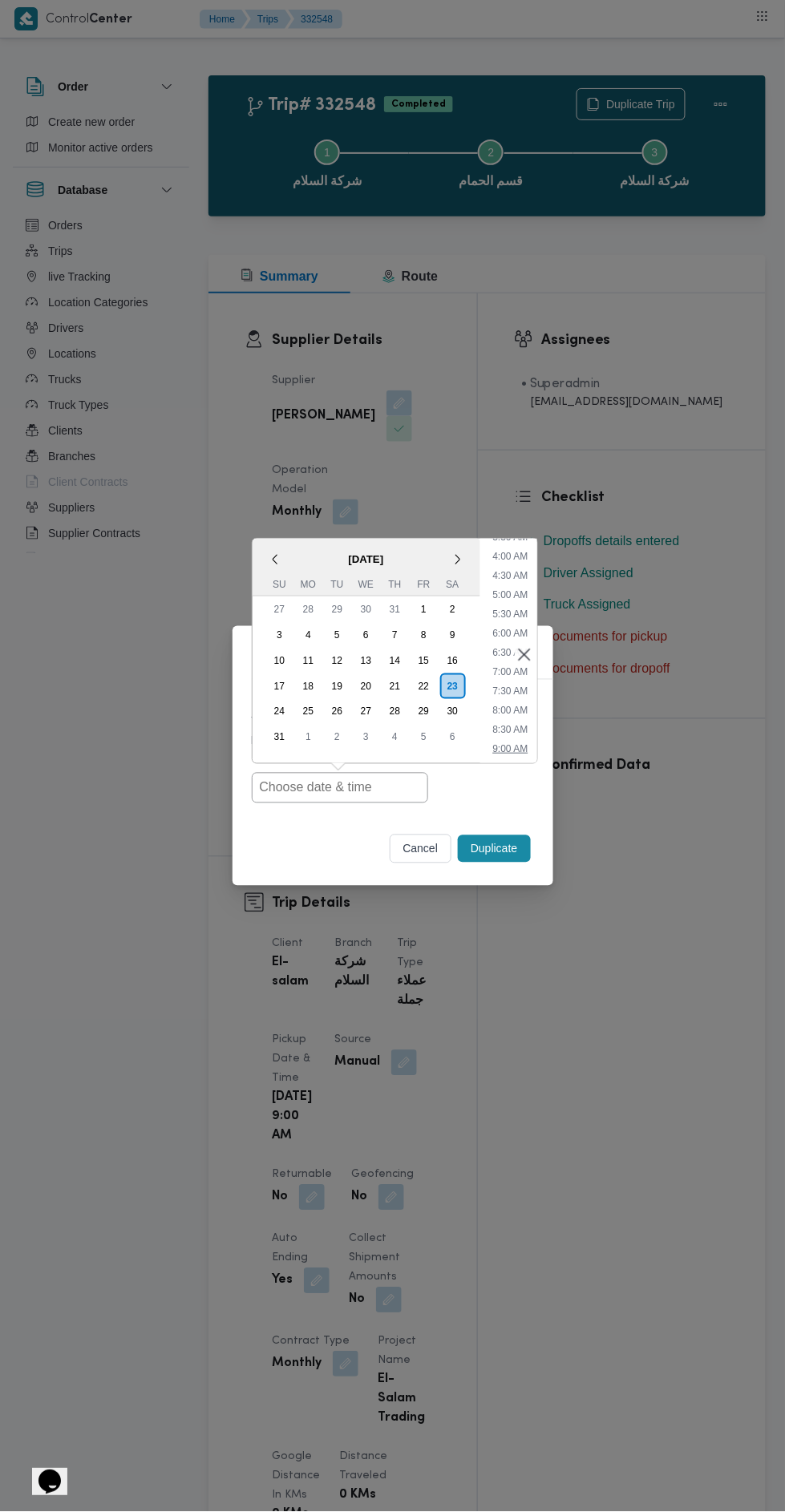
click at [512, 749] on li "9:00 AM" at bounding box center [510, 749] width 48 height 16
type input "23/08/2025 9:00AM"
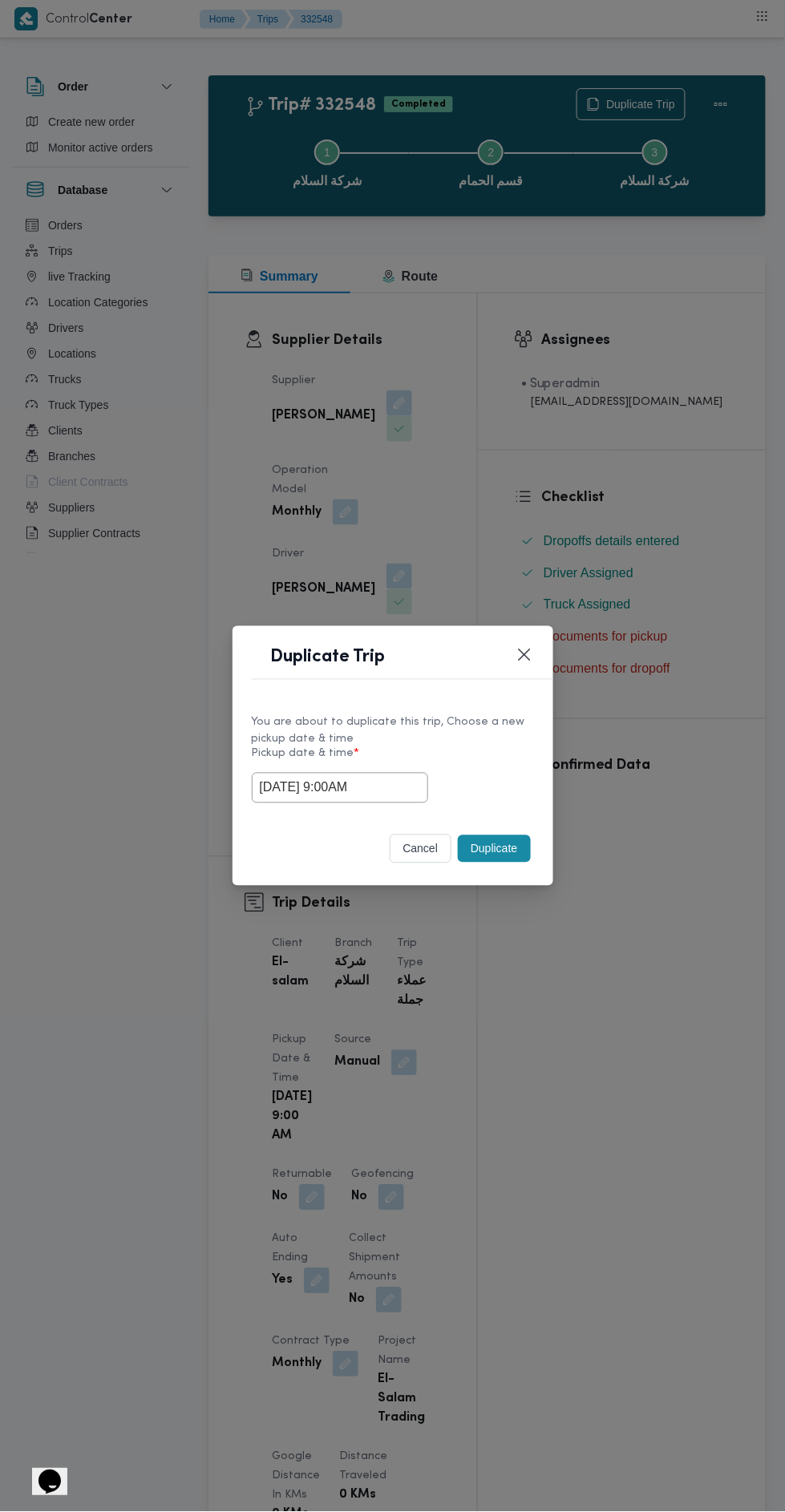
click at [488, 852] on button "Duplicate" at bounding box center [494, 849] width 72 height 28
